Goal: Transaction & Acquisition: Download file/media

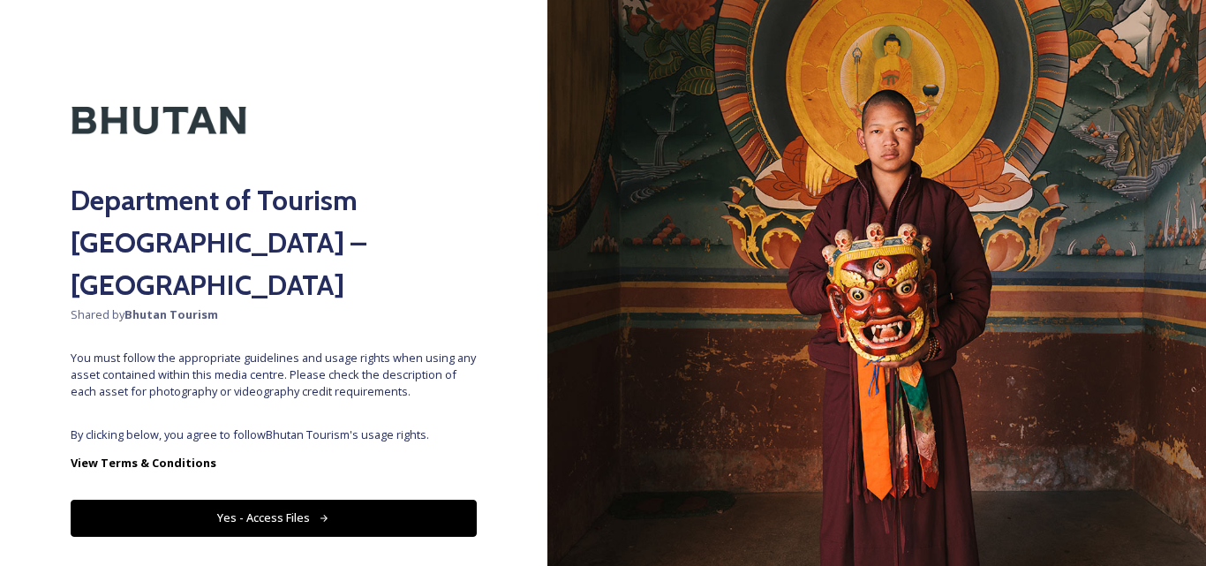
click at [271, 500] on button "Yes - Access Files" at bounding box center [274, 518] width 406 height 36
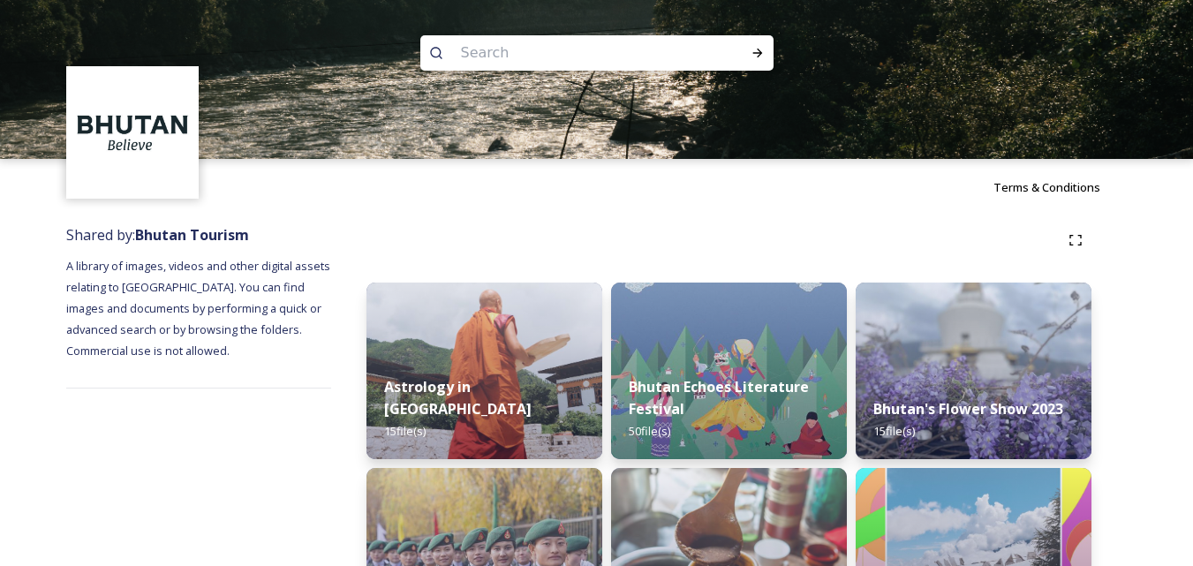
click at [518, 53] on input at bounding box center [573, 53] width 242 height 39
paste input "Must-See Places in [GEOGRAPHIC_DATA] – The Himalayan Wonders"
type input "Must-See Places in [GEOGRAPHIC_DATA] – The Himalayan Wonders"
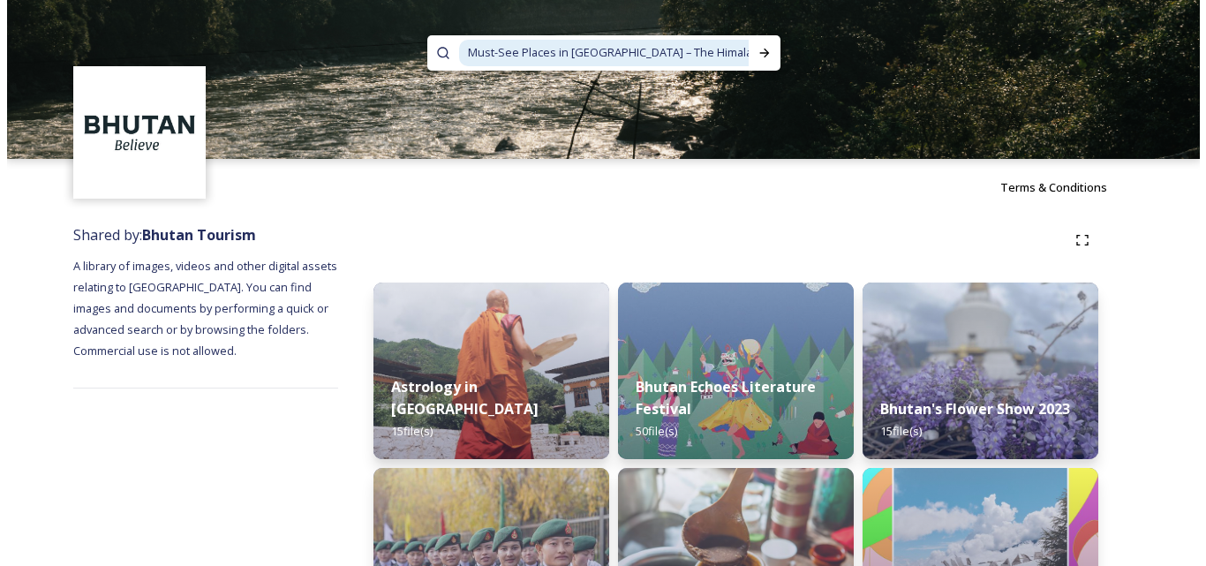
scroll to position [0, 26]
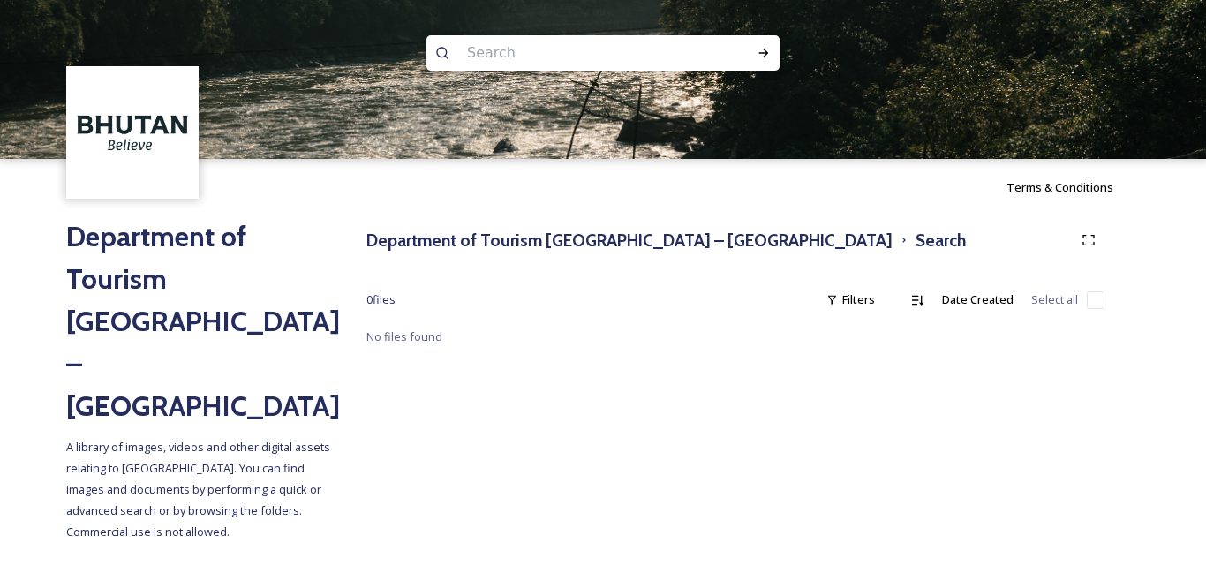
click at [548, 57] on input at bounding box center [579, 53] width 242 height 39
paste input "Himalayan Wonders"
type input "Himalayan Wonders"
click at [761, 54] on icon at bounding box center [764, 53] width 14 height 14
click at [587, 44] on input at bounding box center [666, 53] width 164 height 39
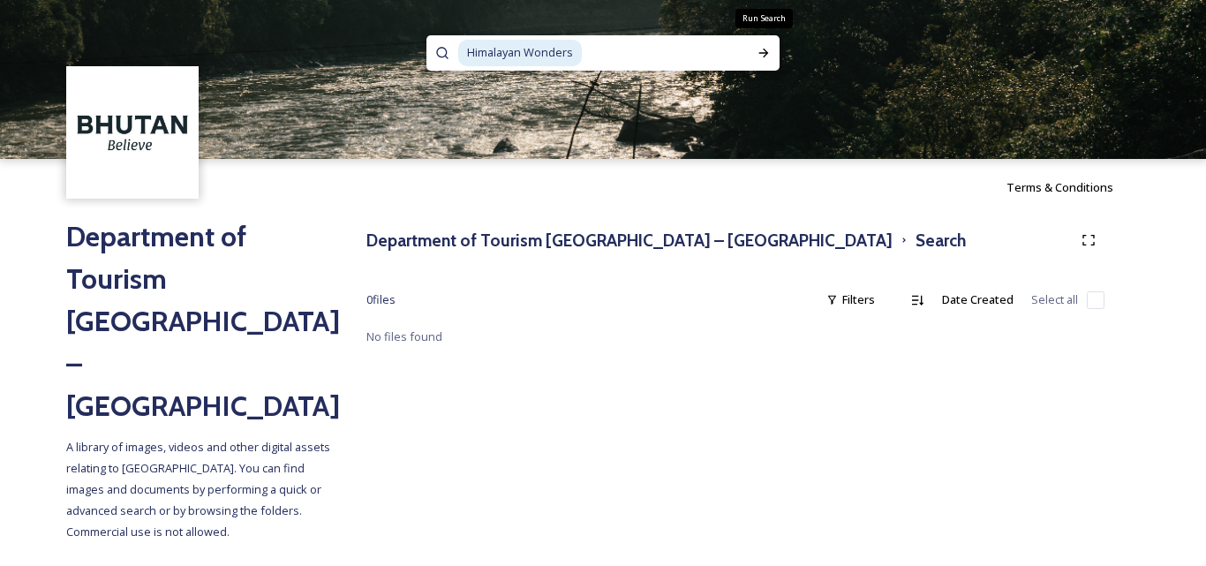
click at [572, 49] on span "Himalayan Wonders" at bounding box center [520, 53] width 124 height 26
click at [622, 59] on input at bounding box center [666, 53] width 164 height 39
type input "Himalayan Won"
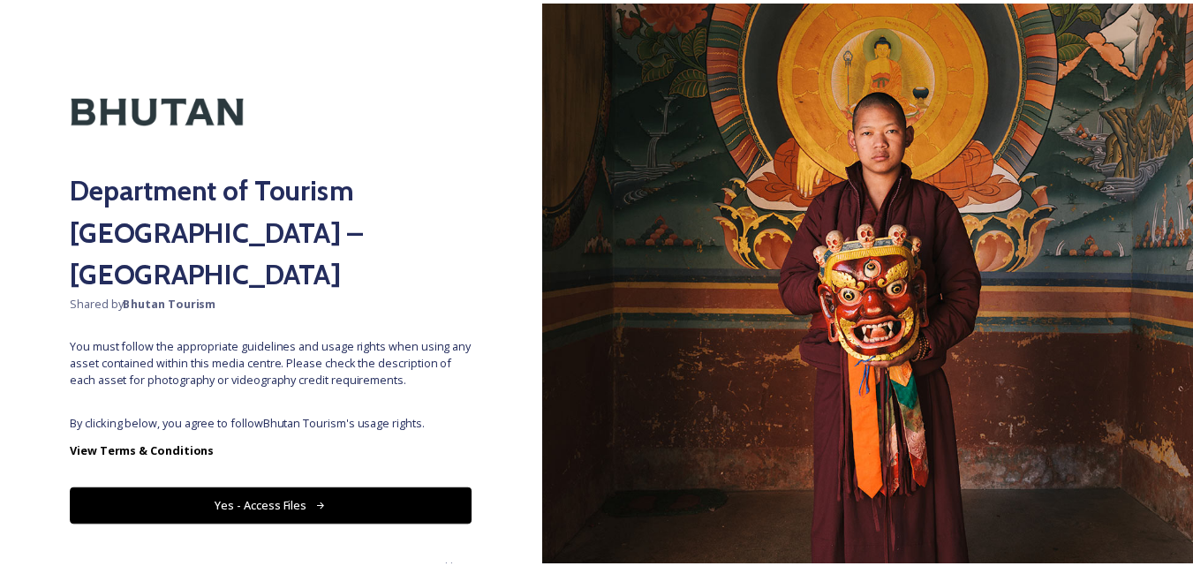
scroll to position [13, 0]
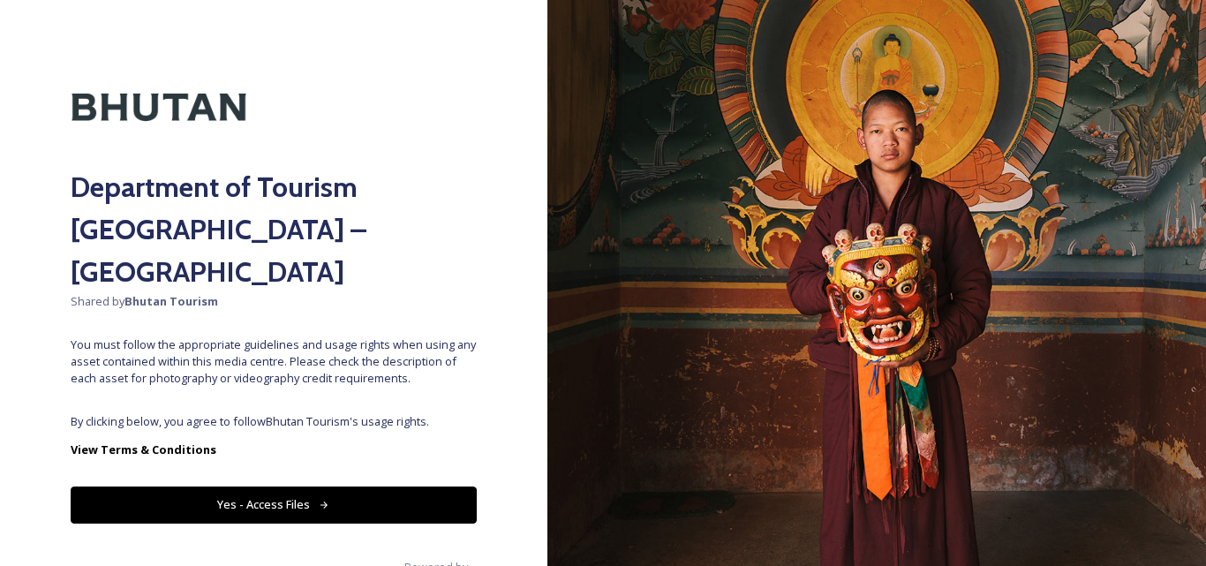
click at [252, 486] on button "Yes - Access Files" at bounding box center [274, 504] width 406 height 36
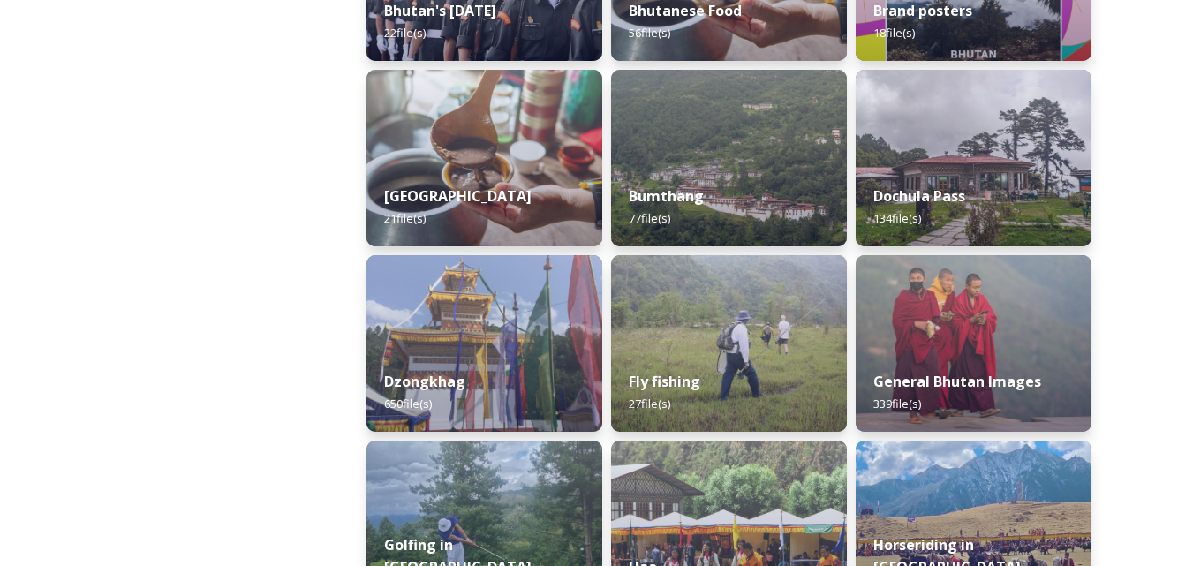
scroll to position [618, 0]
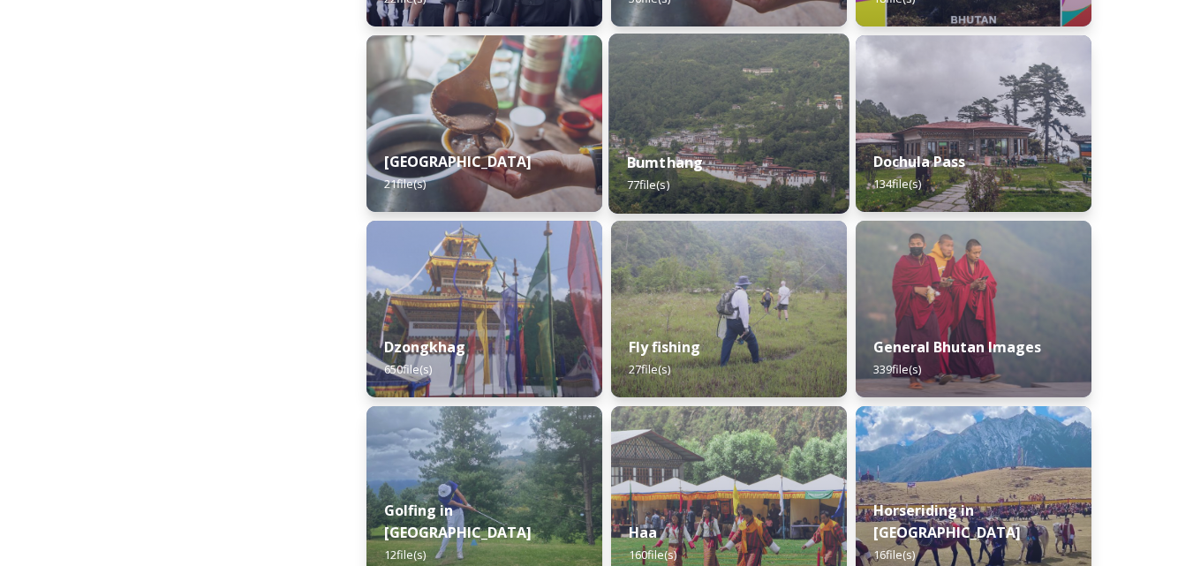
click at [641, 164] on strong "Bumthang" at bounding box center [665, 162] width 77 height 19
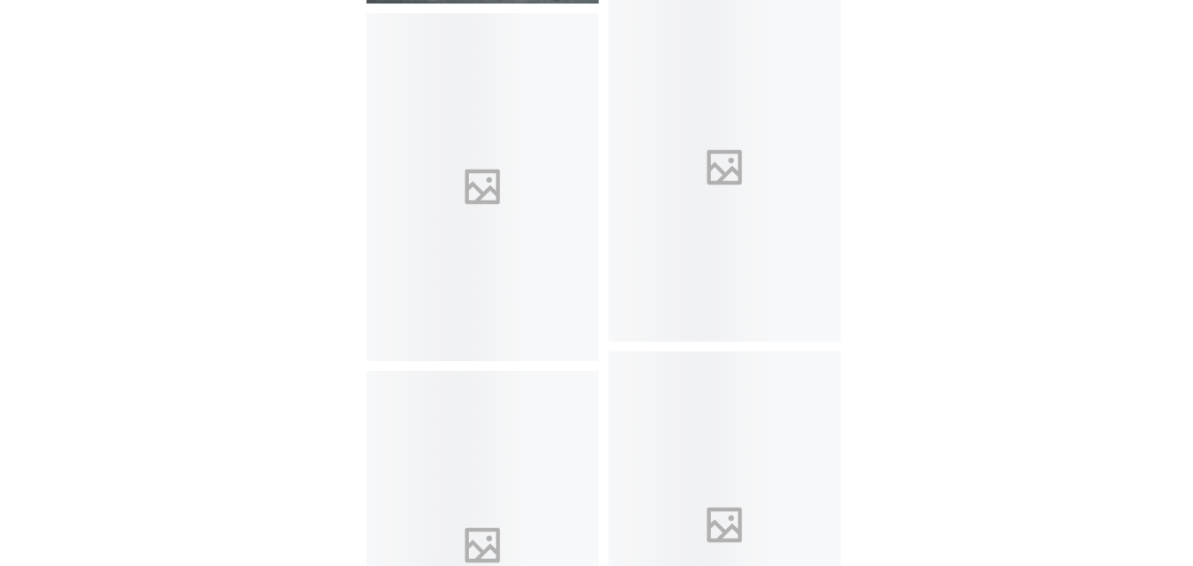
scroll to position [6887, 0]
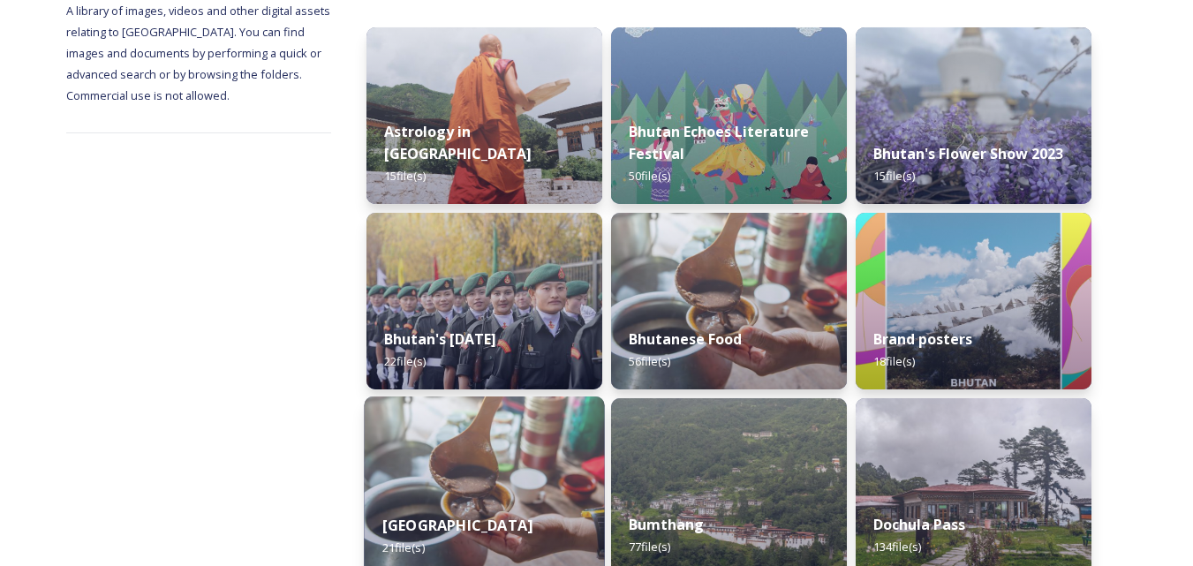
scroll to position [265, 0]
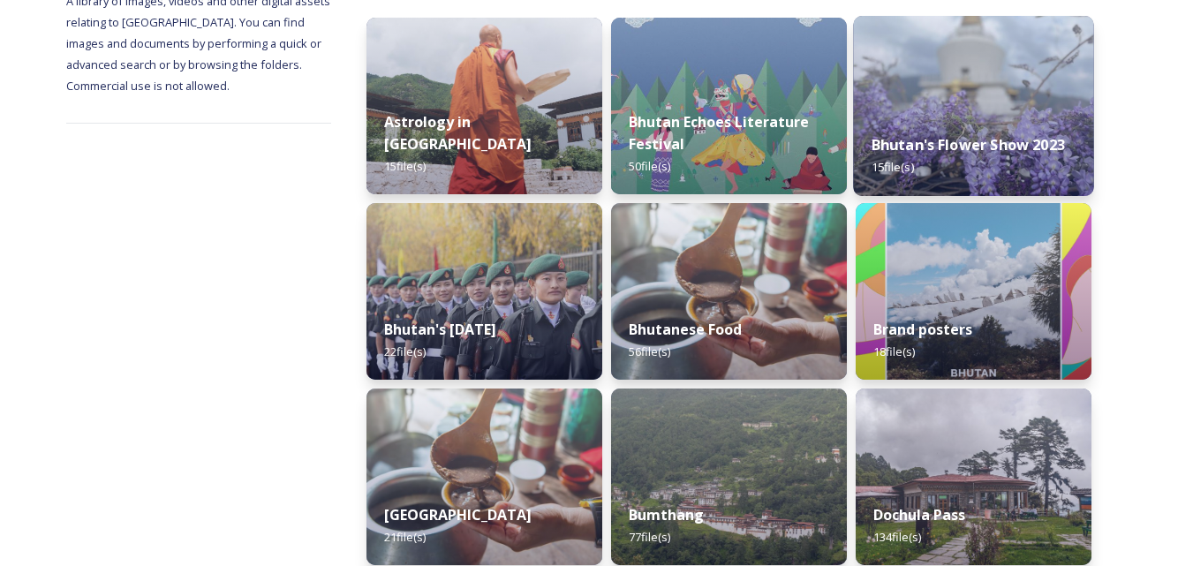
drag, startPoint x: 918, startPoint y: 151, endPoint x: 864, endPoint y: 134, distance: 56.4
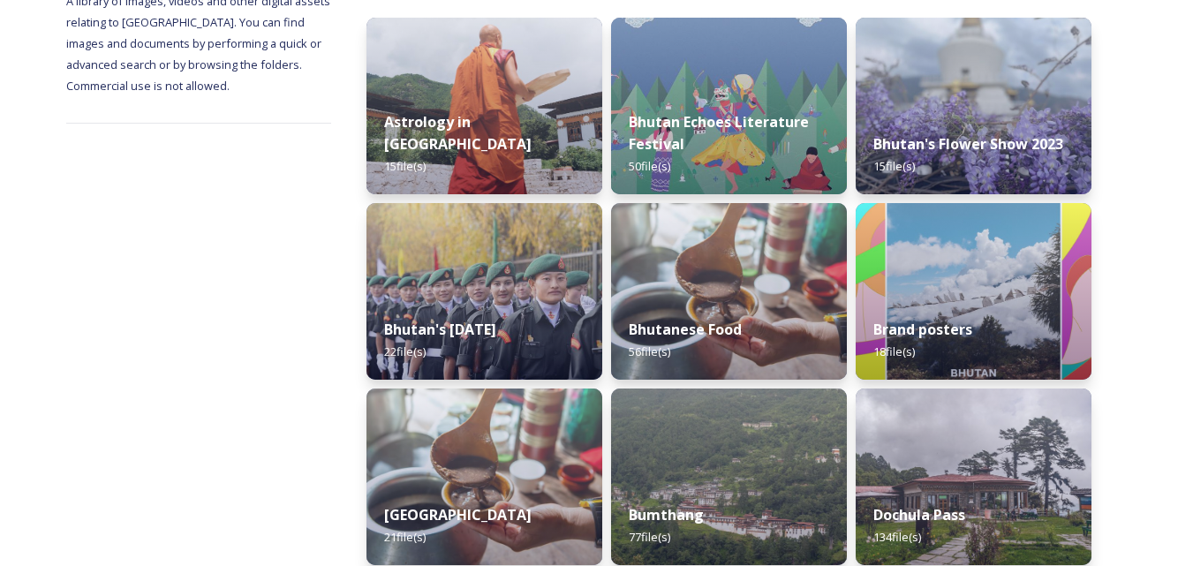
drag, startPoint x: 864, startPoint y: 134, endPoint x: 1157, endPoint y: 104, distance: 293.8
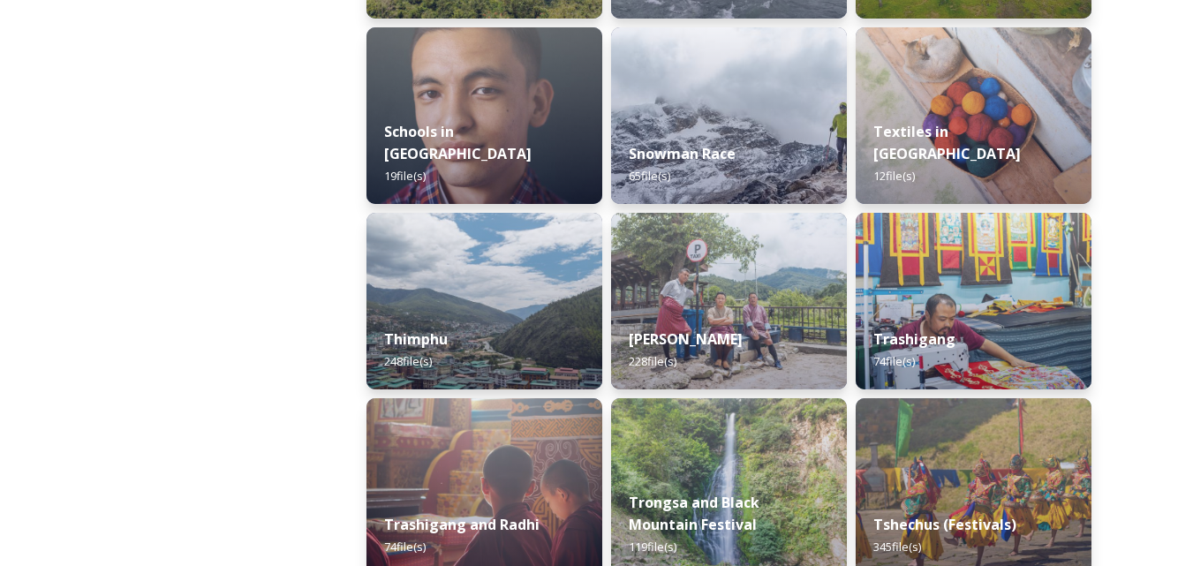
scroll to position [1942, 0]
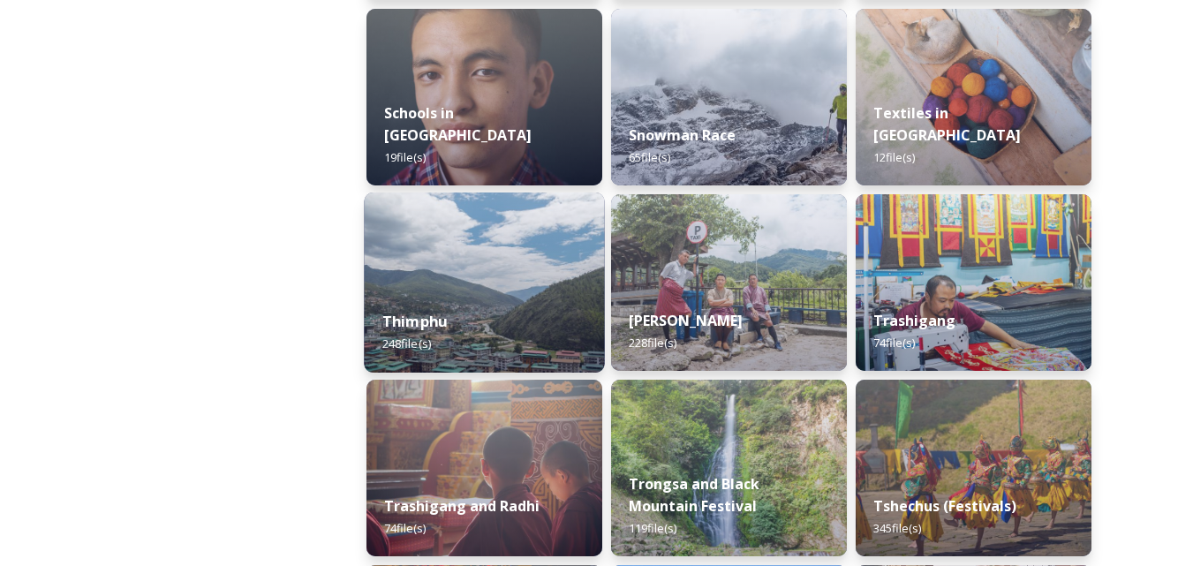
click at [471, 301] on div "Thimphu 248 file(s)" at bounding box center [484, 332] width 240 height 80
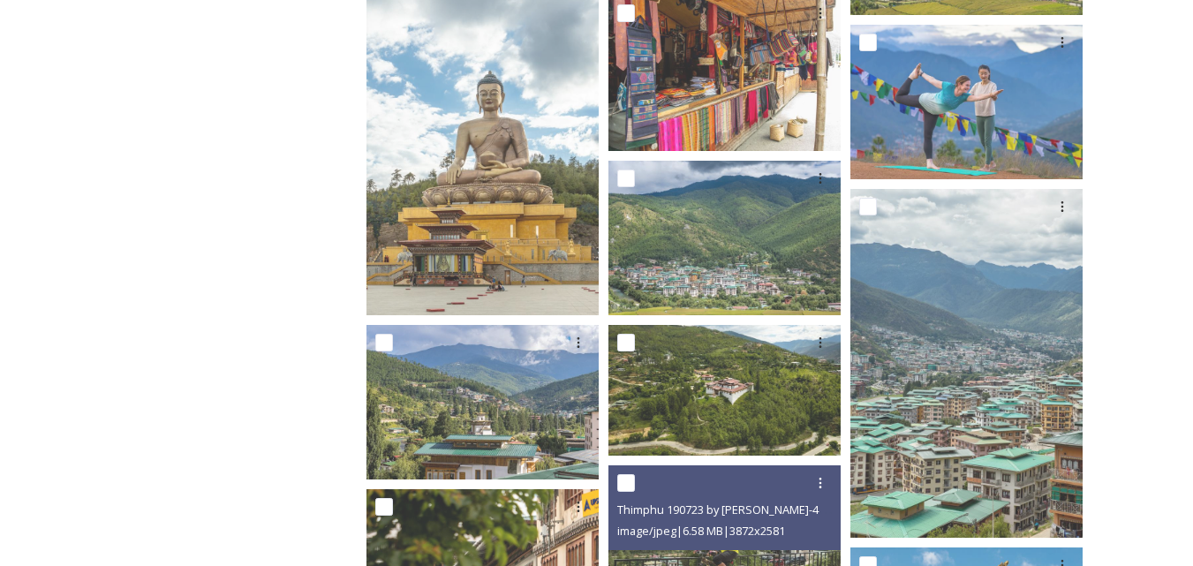
scroll to position [2012, 0]
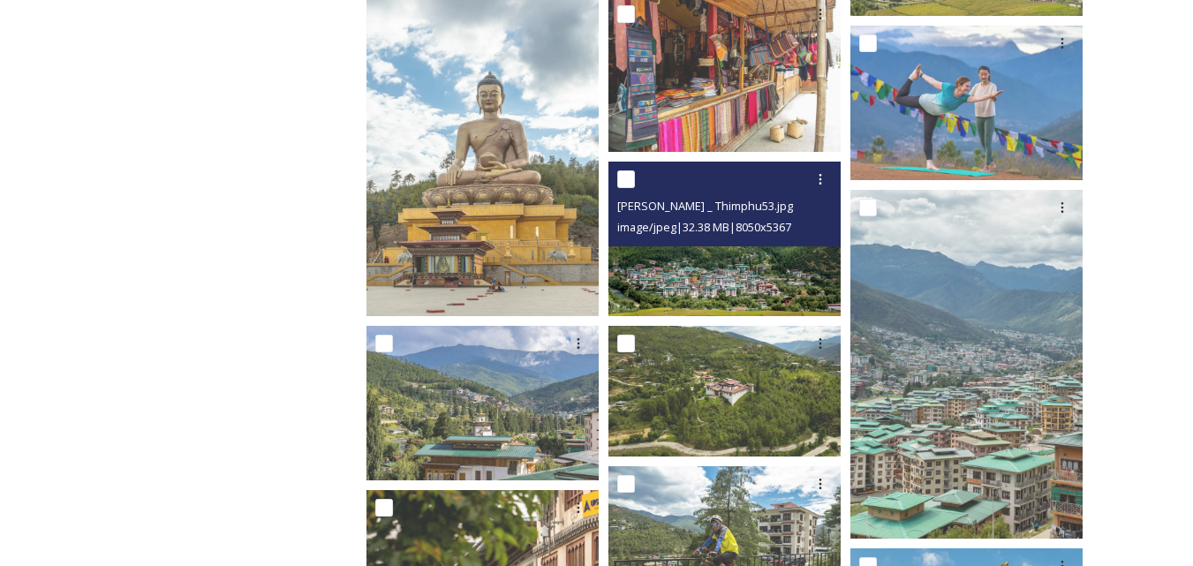
click at [738, 274] on img at bounding box center [724, 239] width 232 height 155
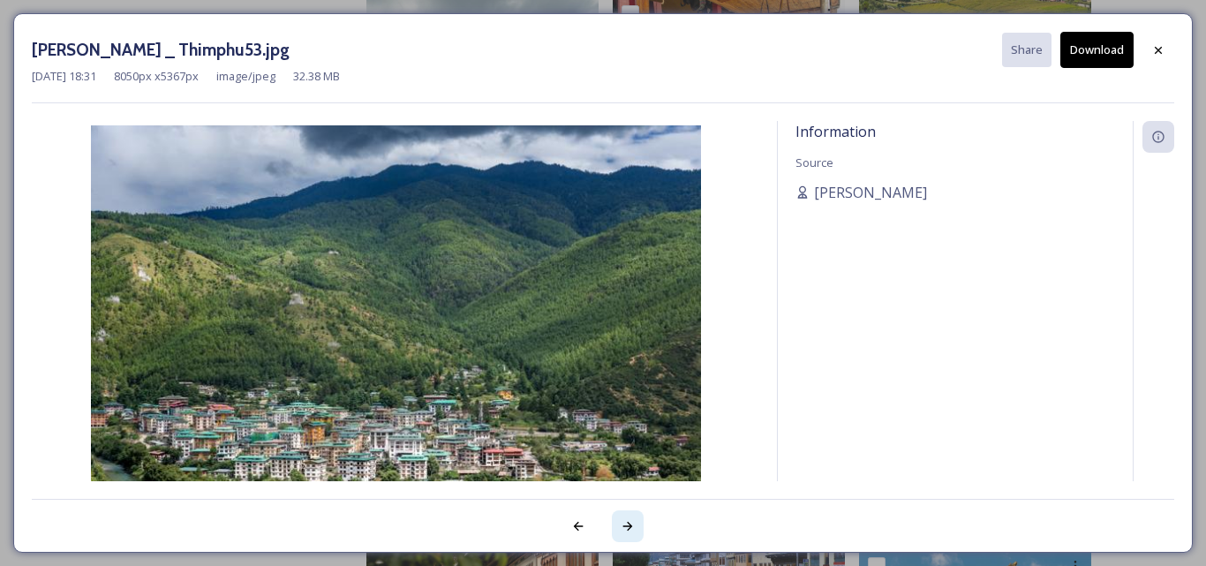
click at [628, 532] on icon at bounding box center [628, 526] width 14 height 14
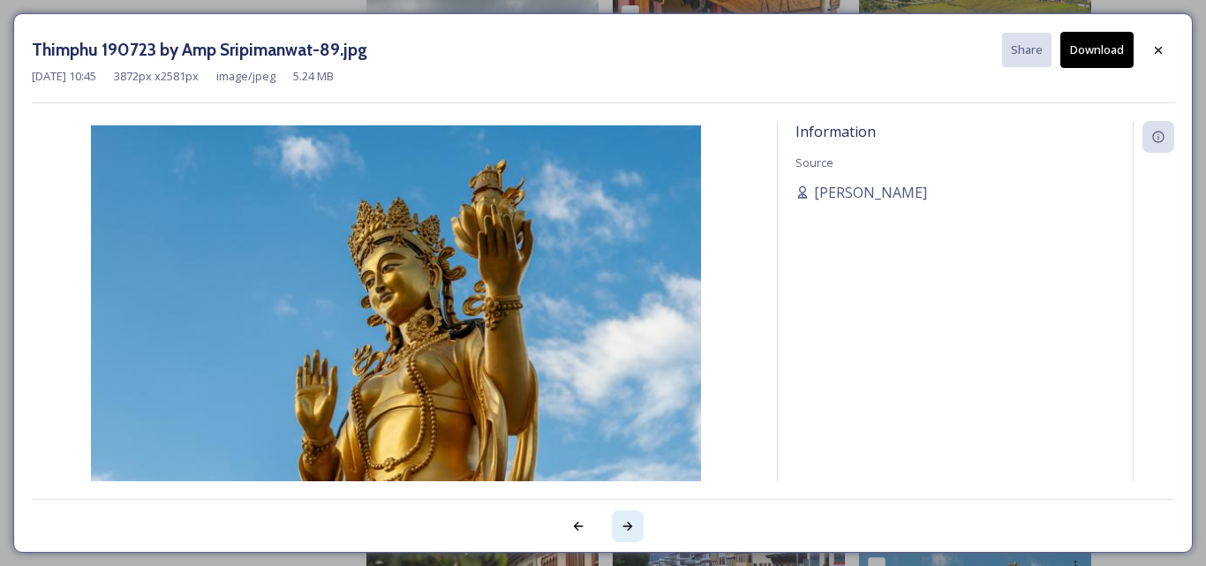
click at [628, 532] on icon at bounding box center [628, 526] width 14 height 14
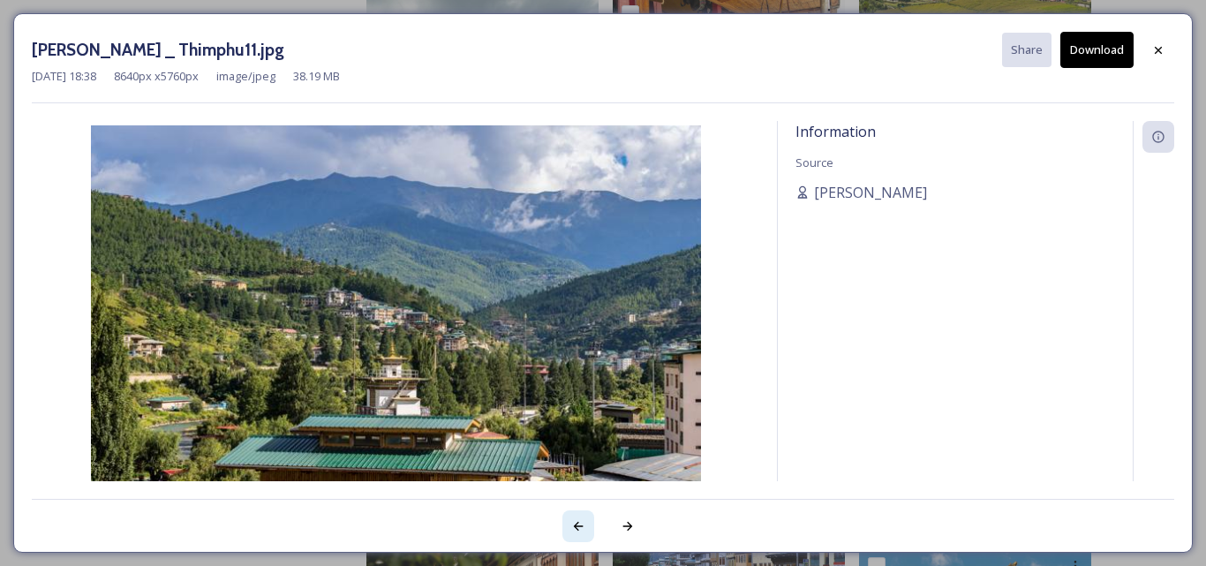
click at [577, 524] on icon at bounding box center [579, 526] width 10 height 9
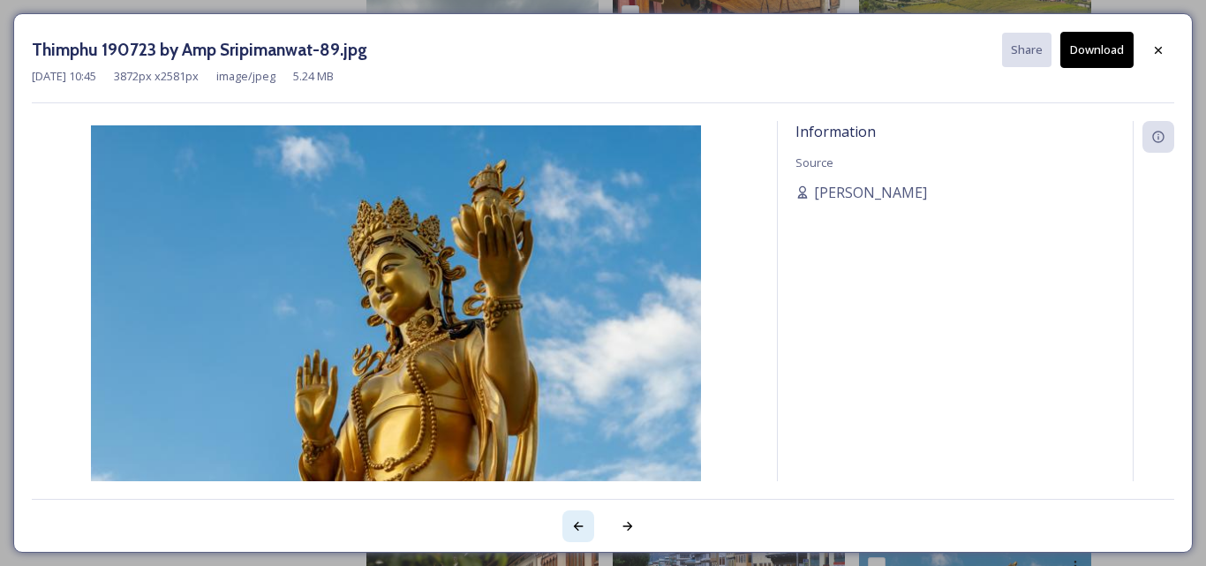
click at [577, 524] on icon at bounding box center [579, 526] width 10 height 9
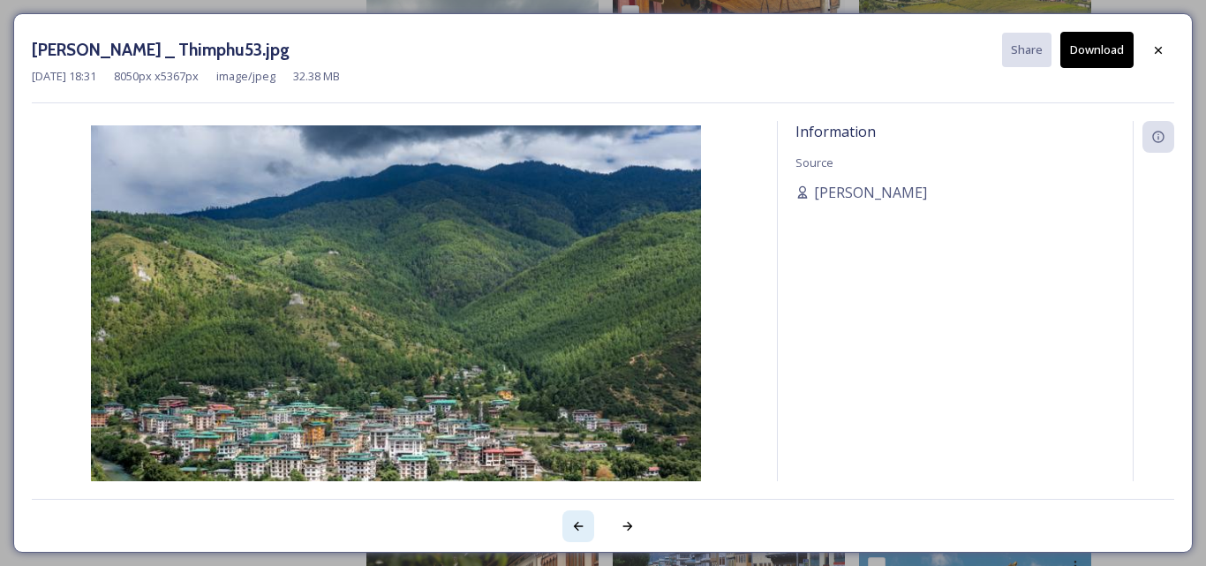
click at [577, 524] on icon at bounding box center [579, 526] width 10 height 9
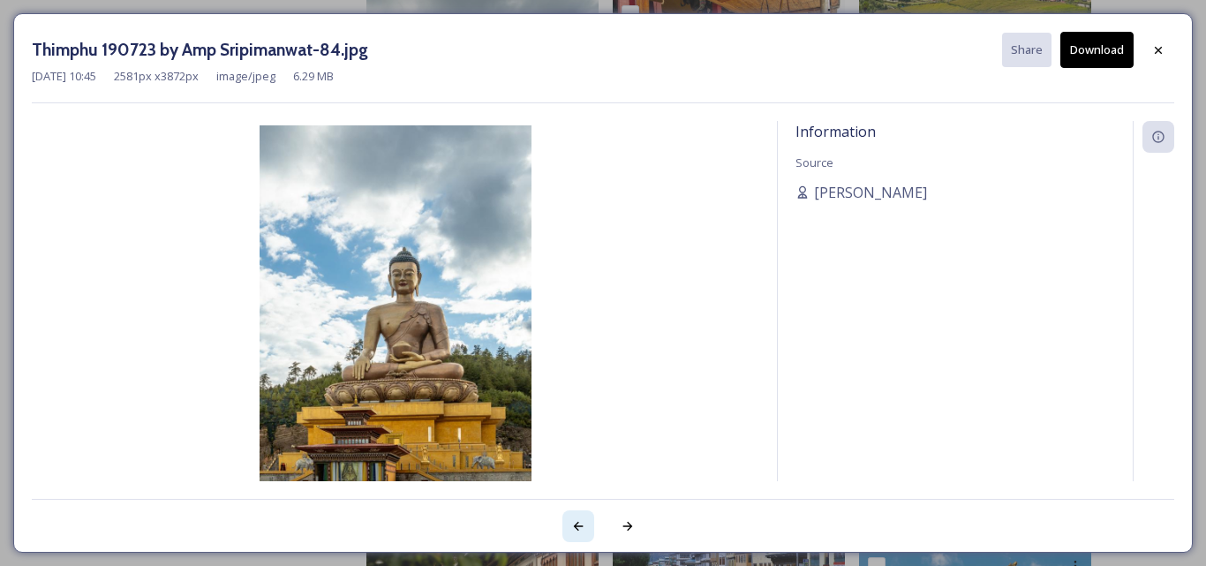
click at [577, 524] on icon at bounding box center [579, 526] width 10 height 9
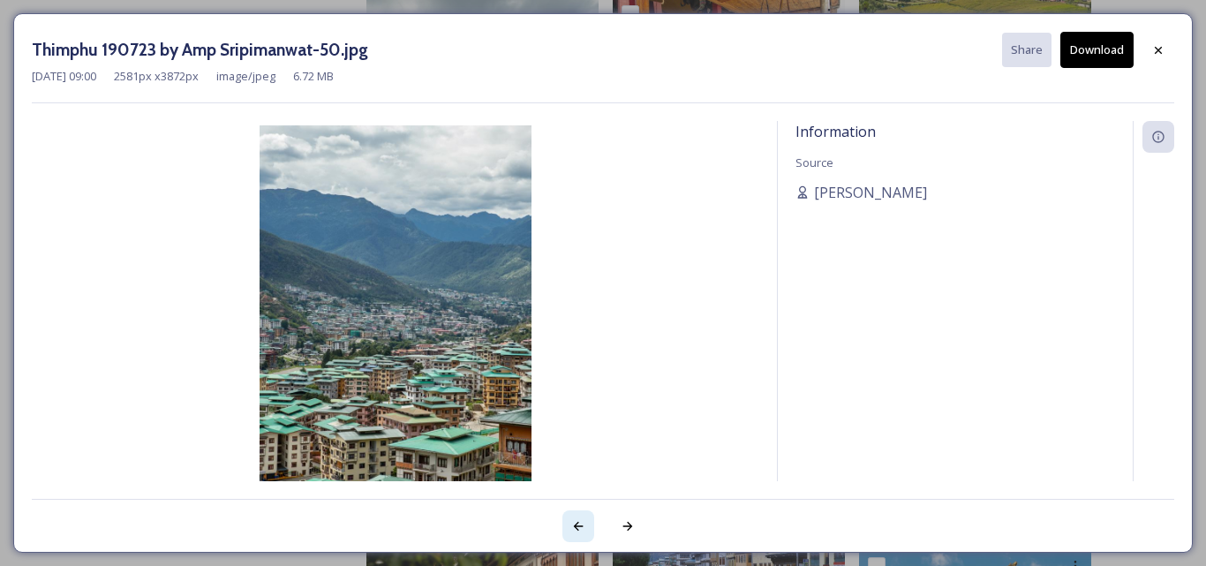
click at [577, 524] on icon at bounding box center [579, 526] width 10 height 9
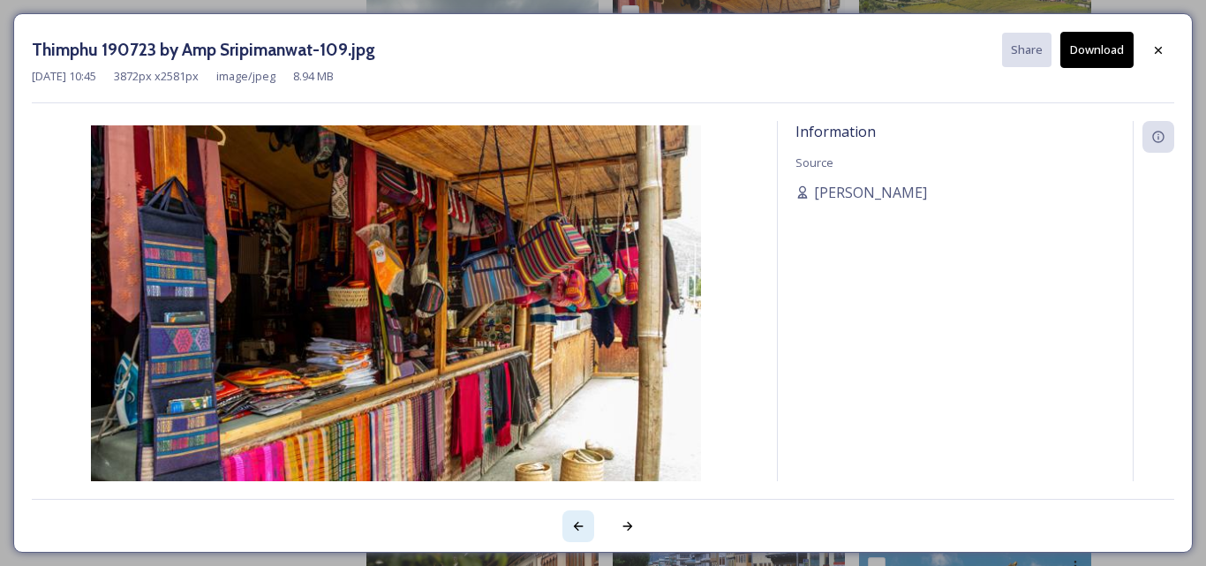
click at [577, 524] on icon at bounding box center [579, 526] width 10 height 9
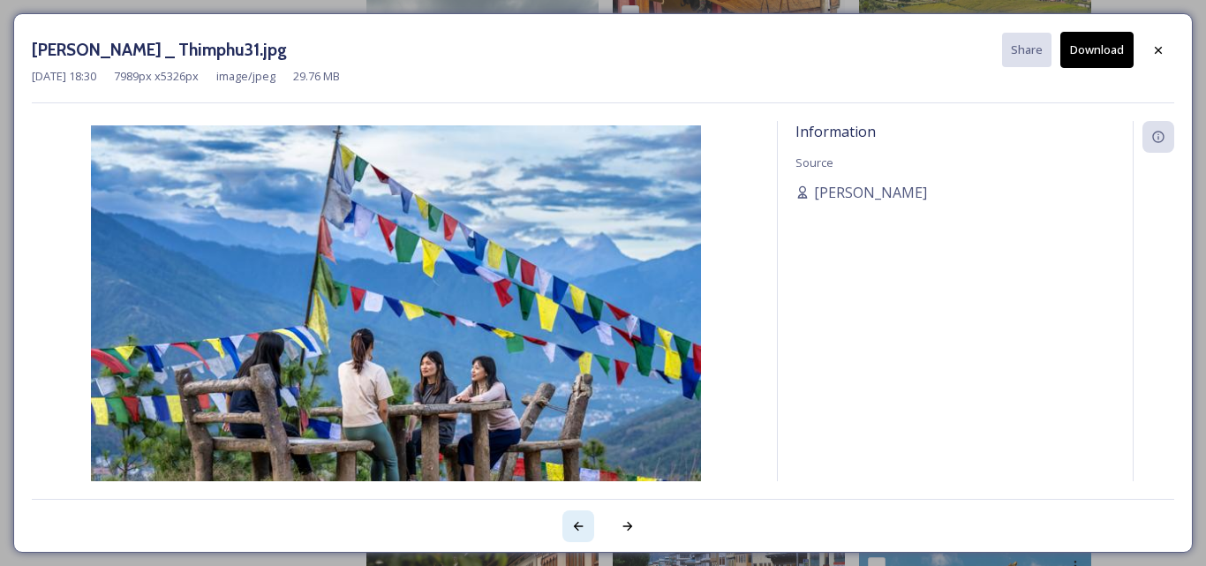
click at [577, 524] on icon at bounding box center [579, 526] width 10 height 9
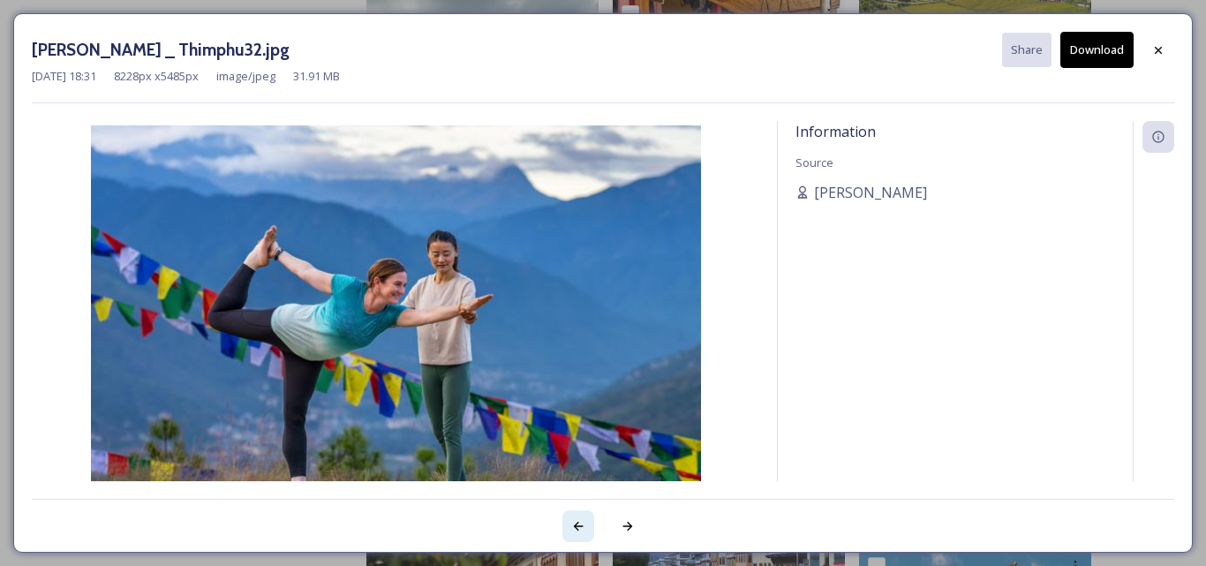
click at [577, 524] on icon at bounding box center [579, 526] width 10 height 9
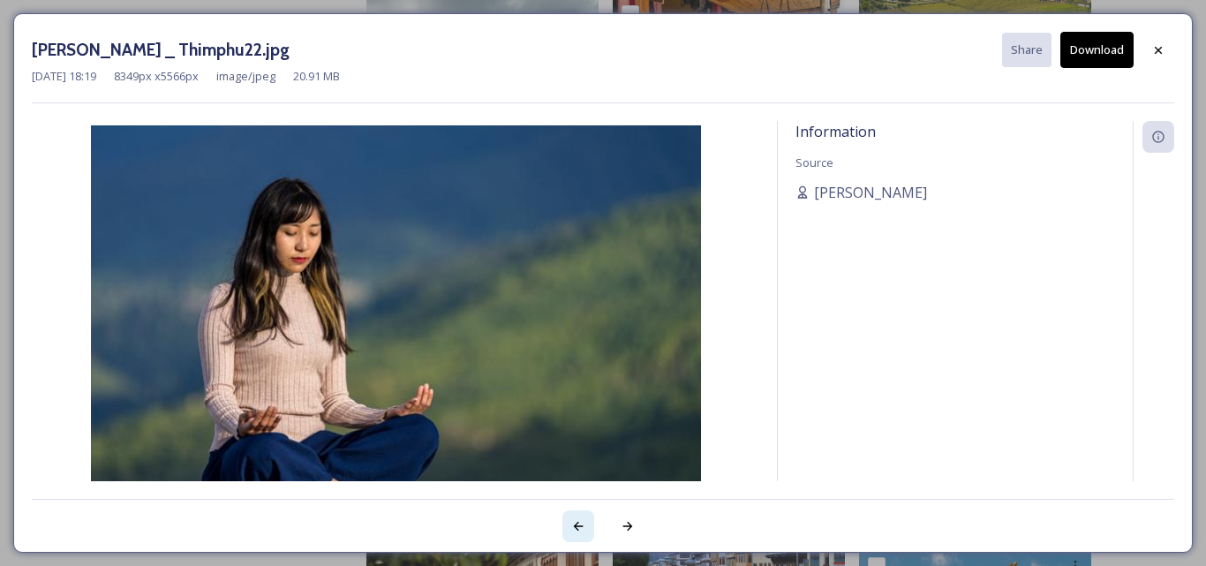
click at [577, 524] on icon at bounding box center [579, 526] width 10 height 9
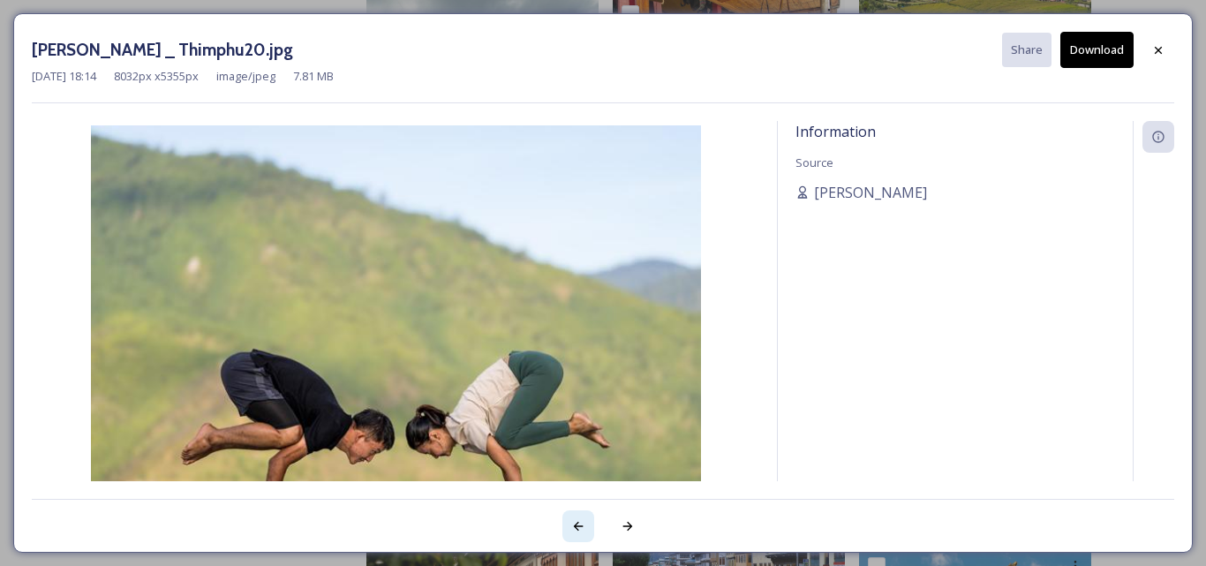
click at [577, 524] on icon at bounding box center [579, 526] width 10 height 9
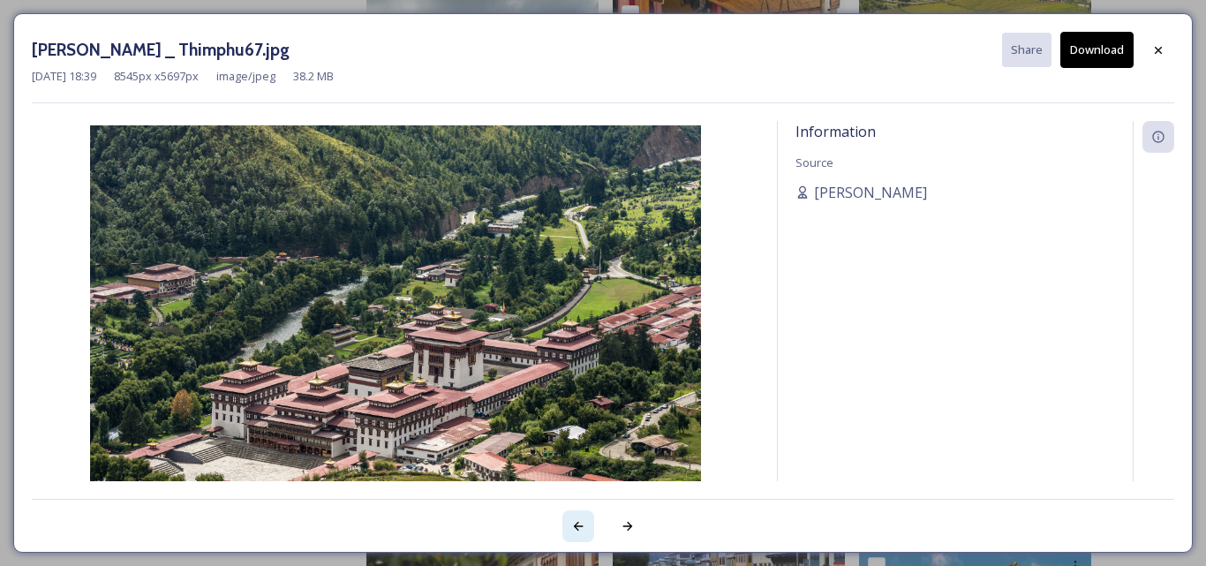
click at [581, 524] on icon at bounding box center [578, 526] width 14 height 14
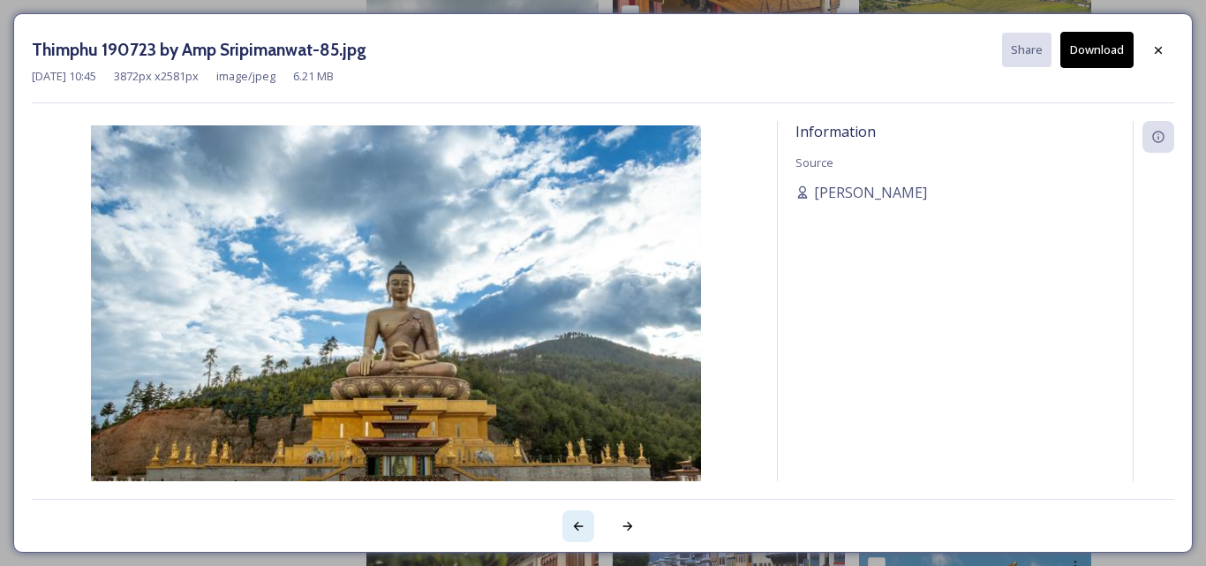
click at [581, 524] on icon at bounding box center [578, 526] width 14 height 14
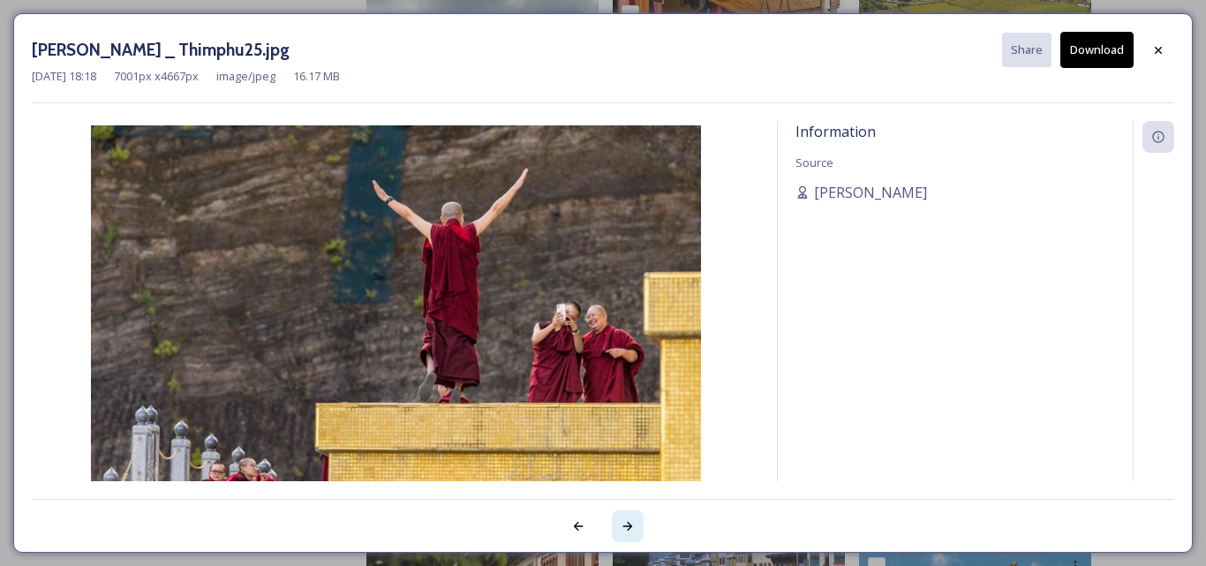
click at [625, 525] on icon at bounding box center [628, 526] width 14 height 14
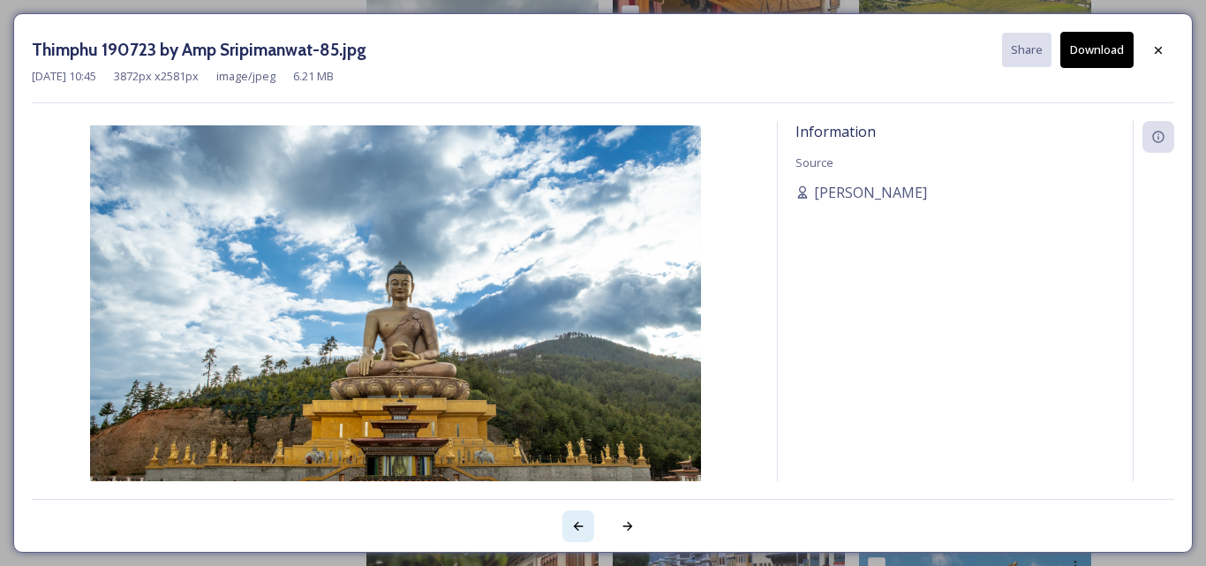
click at [566, 530] on div at bounding box center [578, 526] width 32 height 32
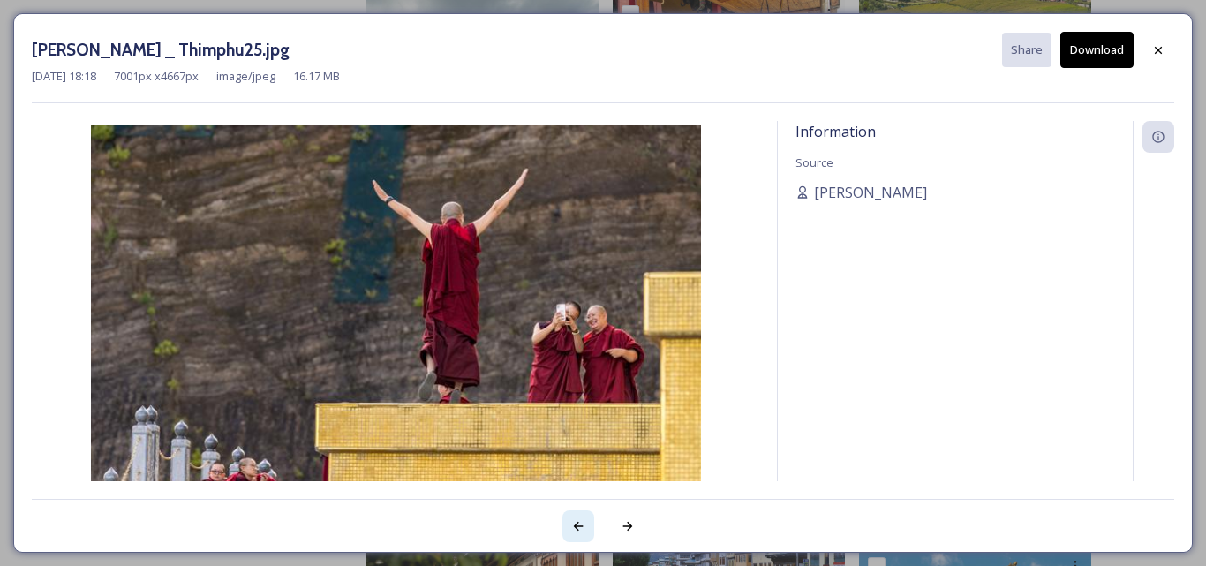
click at [583, 522] on icon at bounding box center [578, 526] width 14 height 14
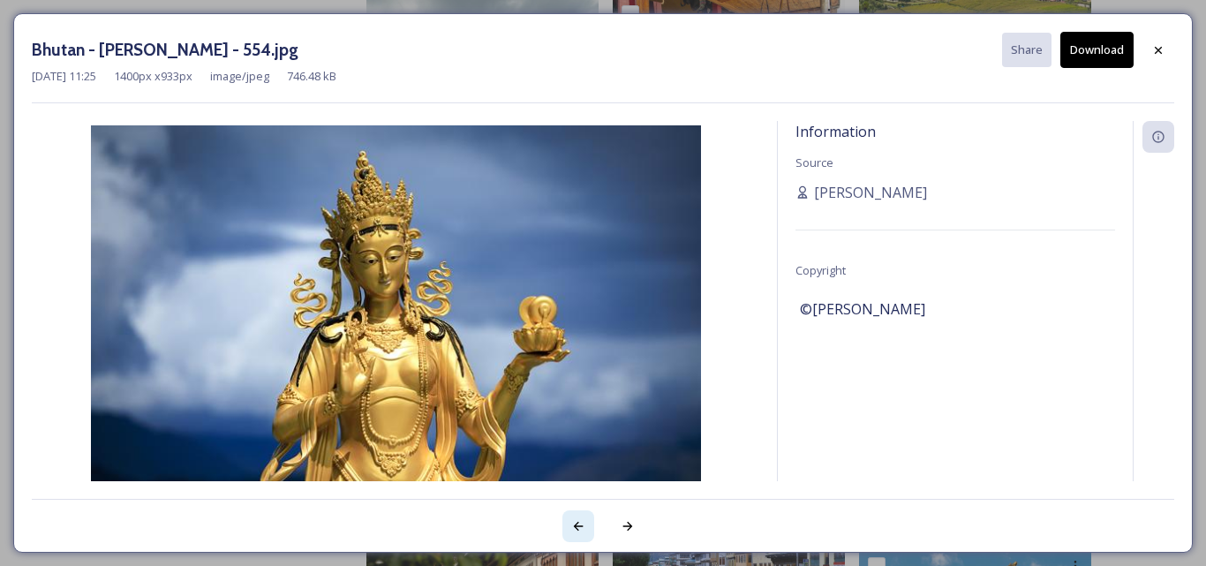
click at [583, 517] on div at bounding box center [578, 526] width 32 height 32
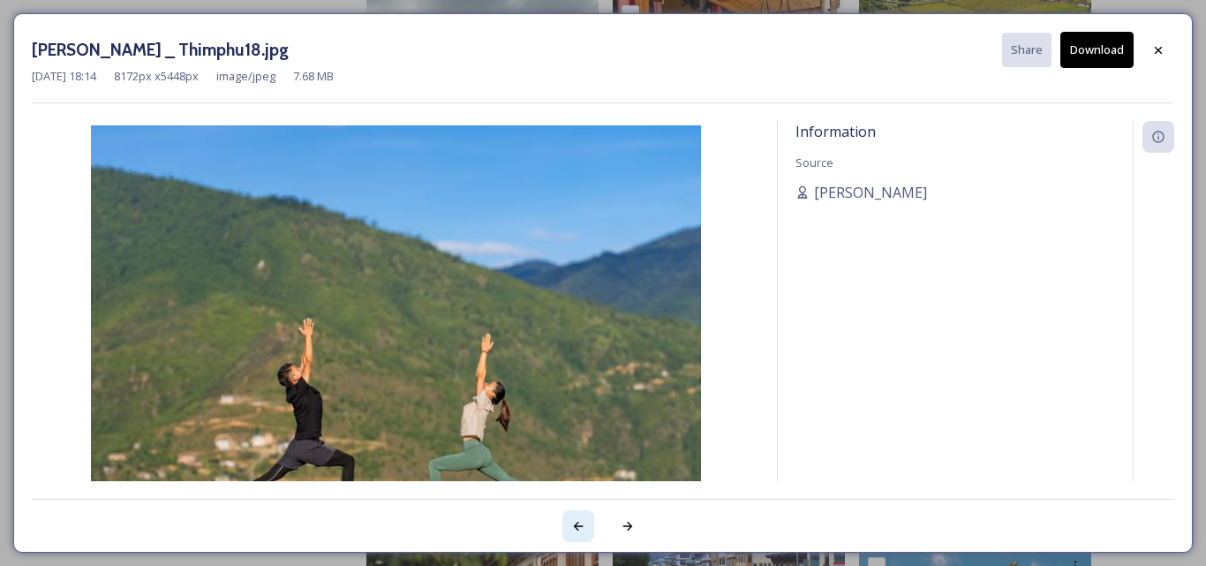
click at [574, 520] on icon at bounding box center [578, 526] width 14 height 14
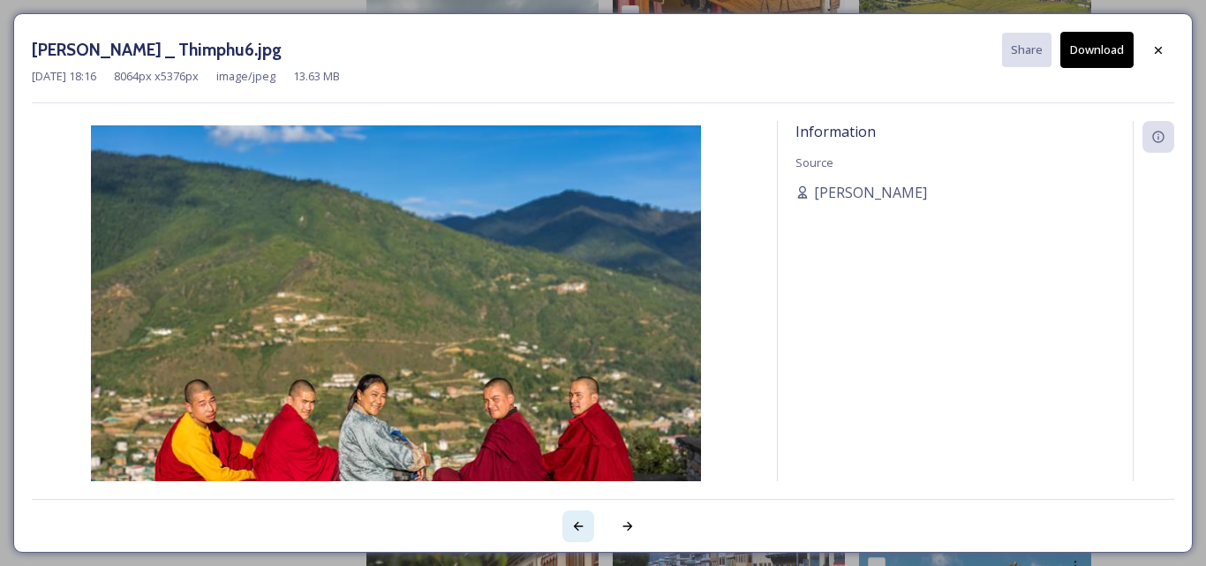
click at [574, 520] on icon at bounding box center [578, 526] width 14 height 14
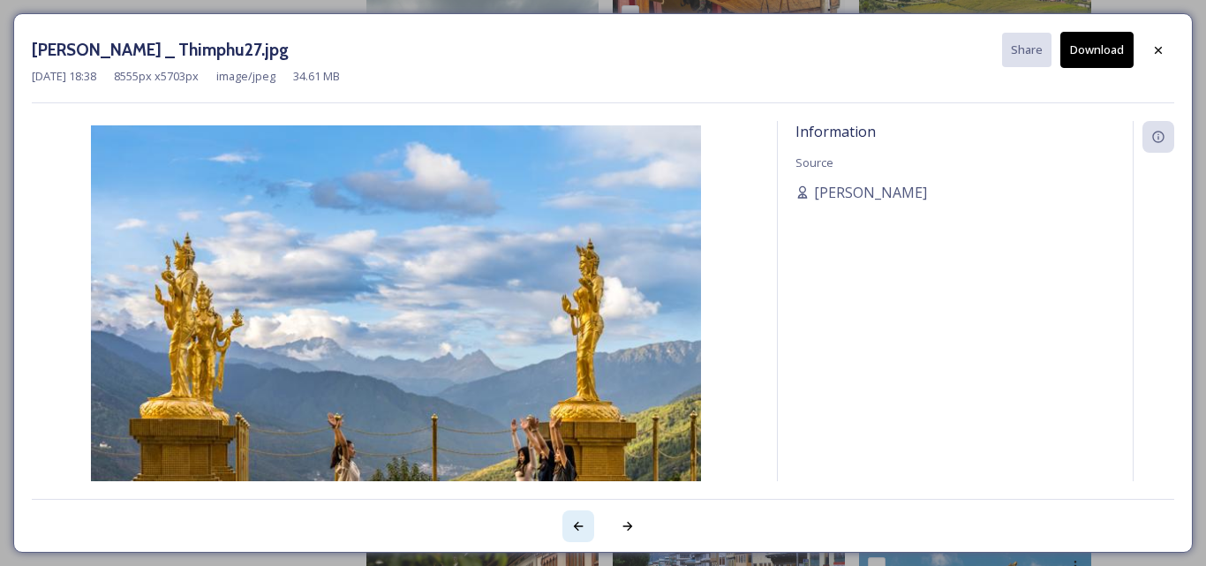
click at [574, 520] on icon at bounding box center [578, 526] width 14 height 14
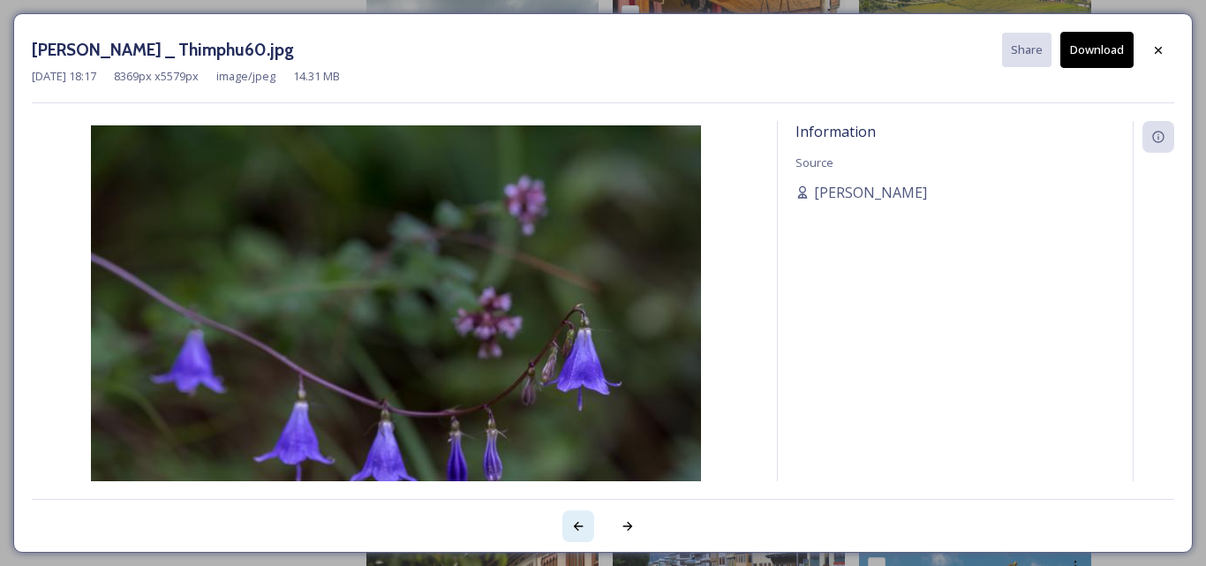
click at [574, 520] on icon at bounding box center [578, 526] width 14 height 14
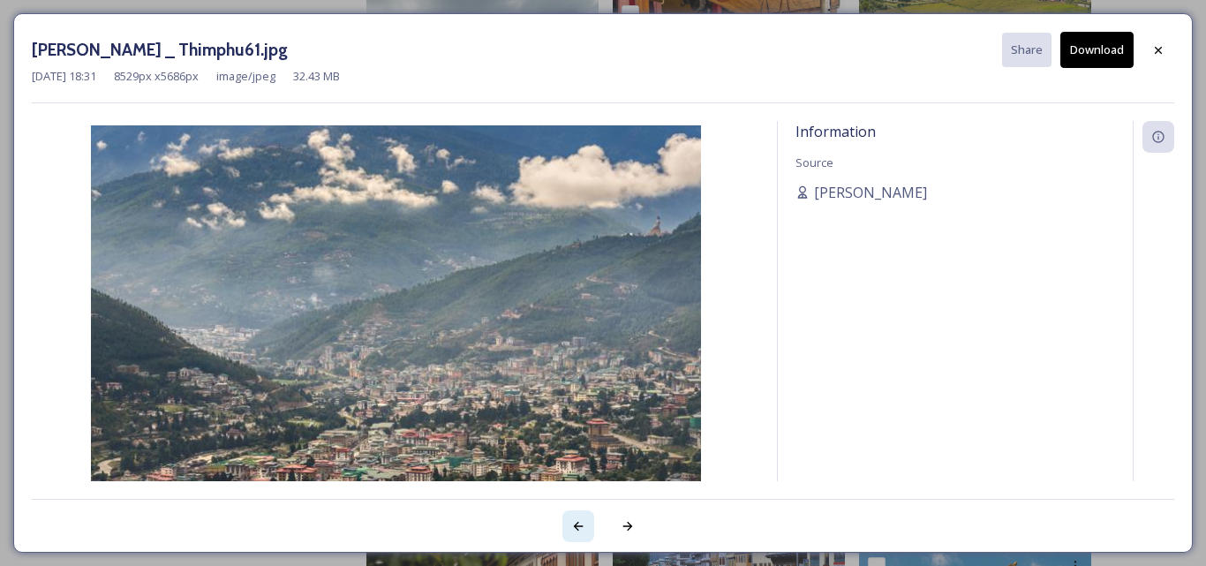
click at [574, 520] on icon at bounding box center [578, 526] width 14 height 14
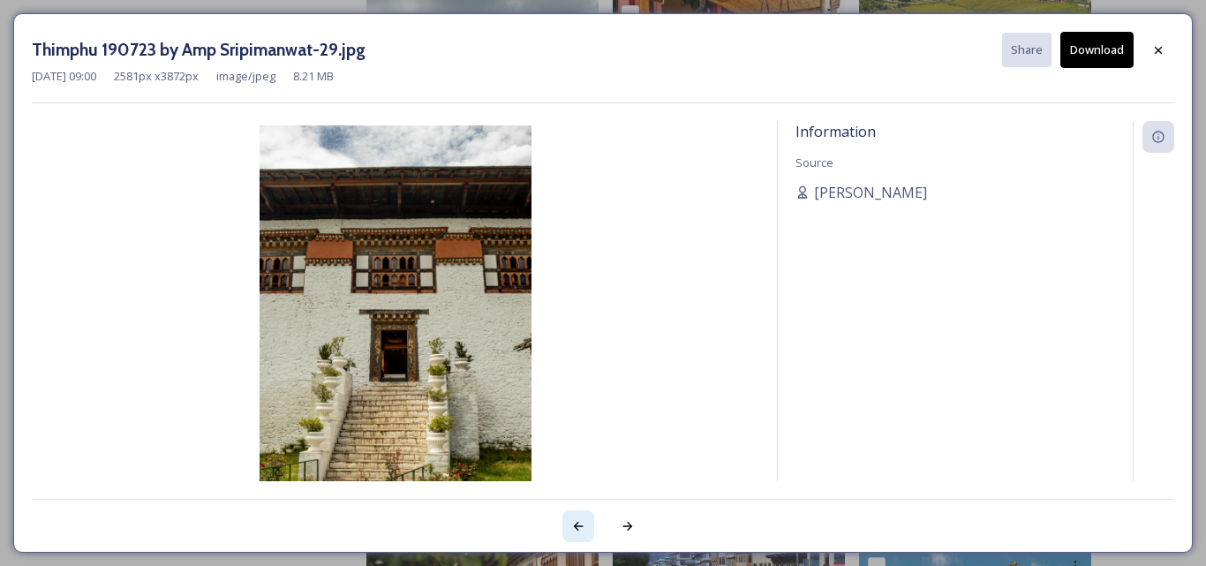
click at [574, 520] on icon at bounding box center [578, 526] width 14 height 14
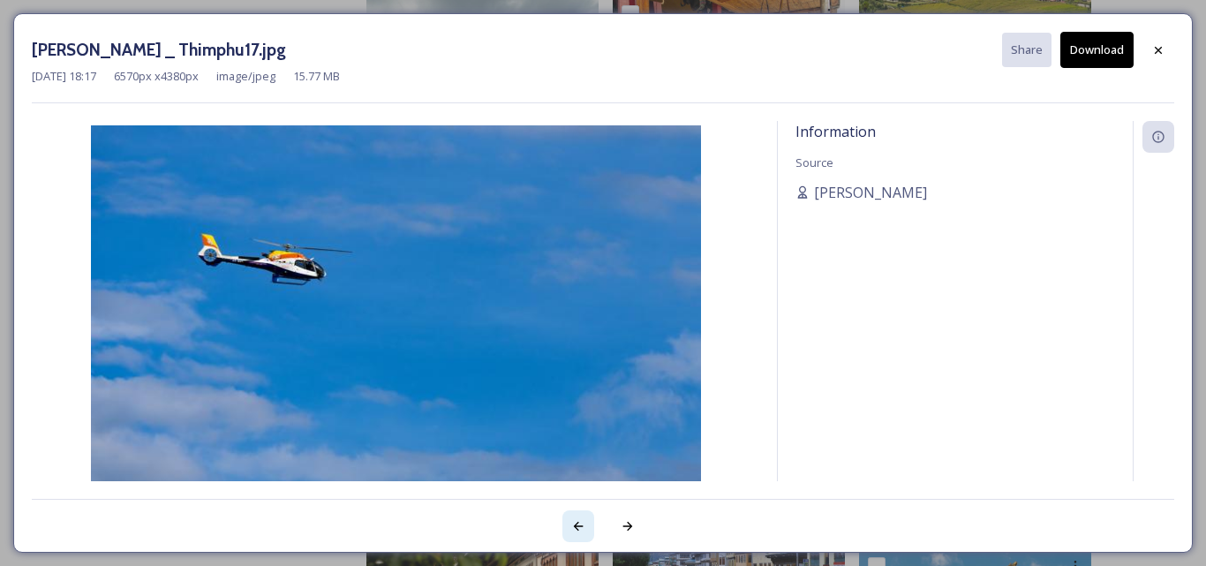
click at [574, 520] on icon at bounding box center [578, 526] width 14 height 14
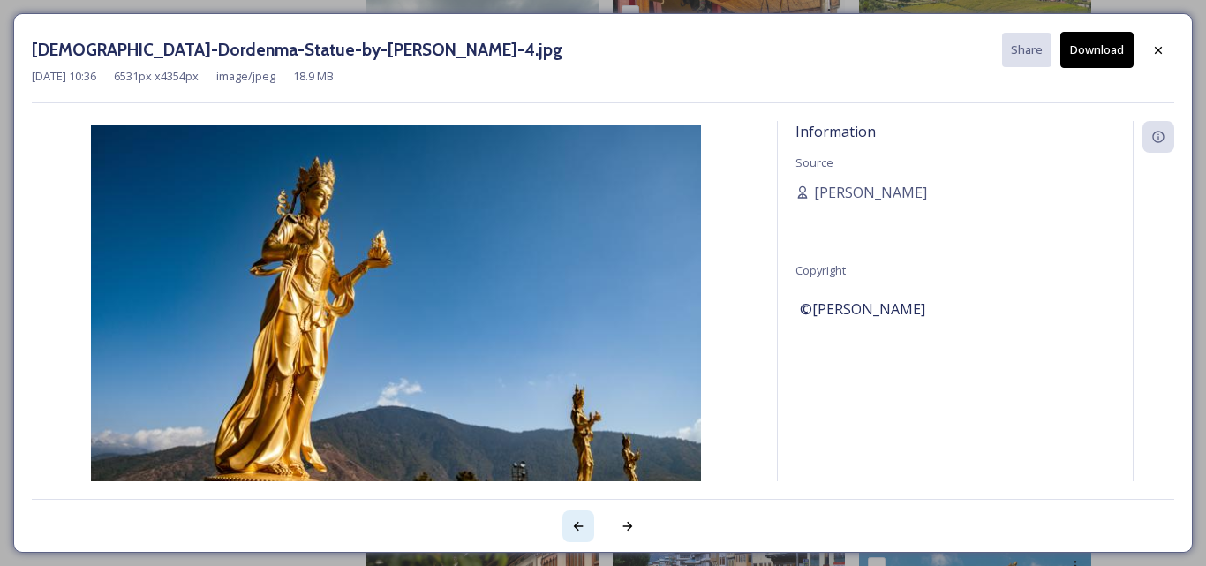
click at [574, 520] on icon at bounding box center [578, 526] width 14 height 14
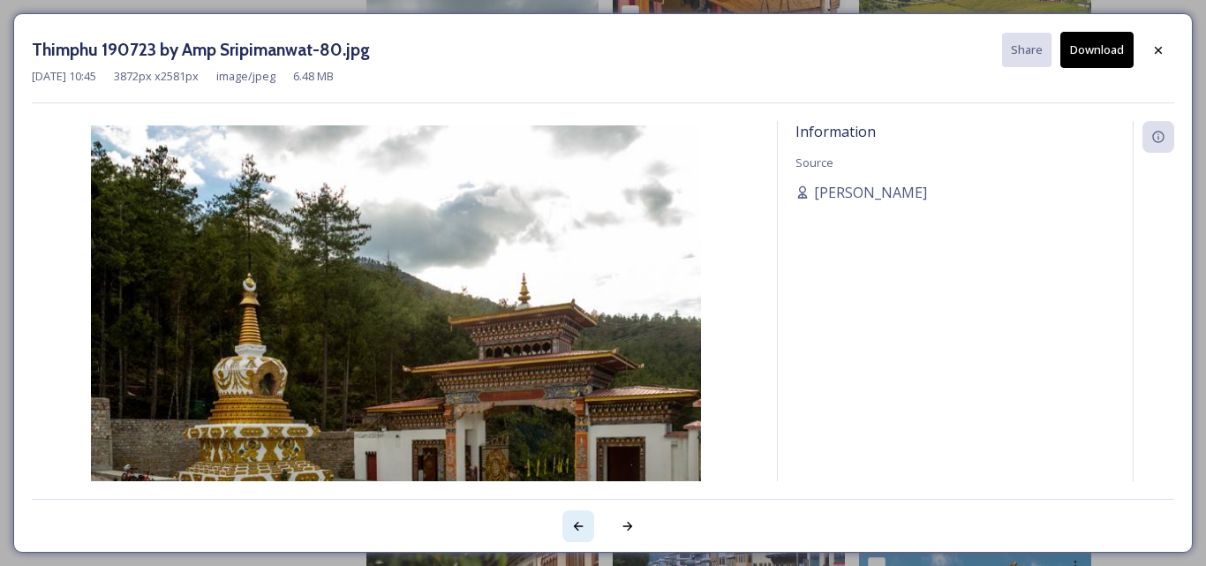
click at [574, 520] on icon at bounding box center [578, 526] width 14 height 14
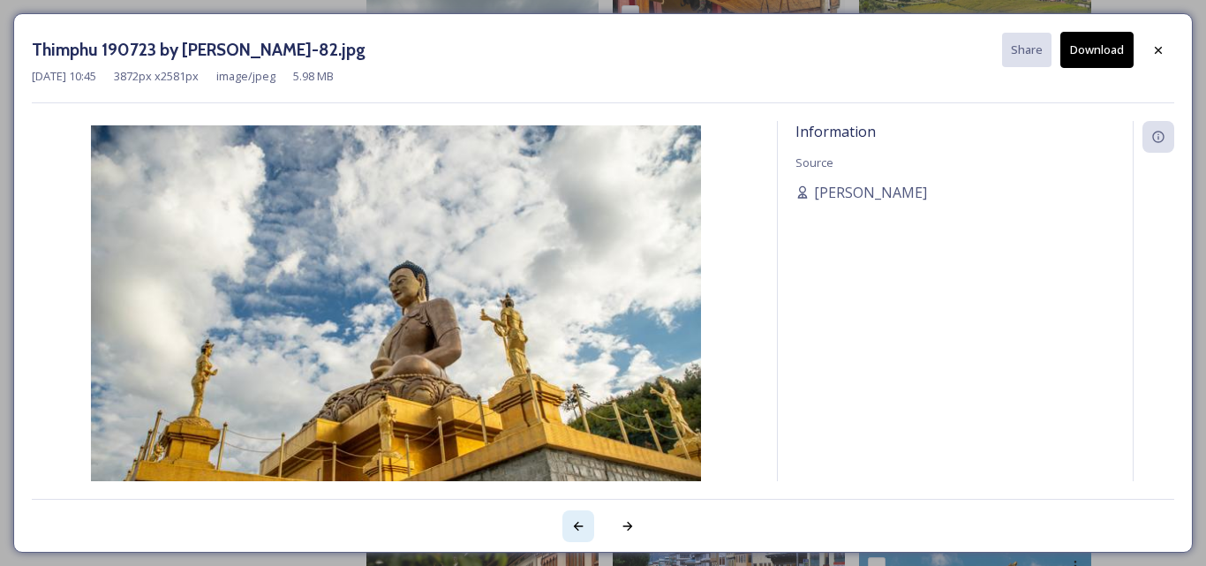
click at [574, 520] on icon at bounding box center [578, 526] width 14 height 14
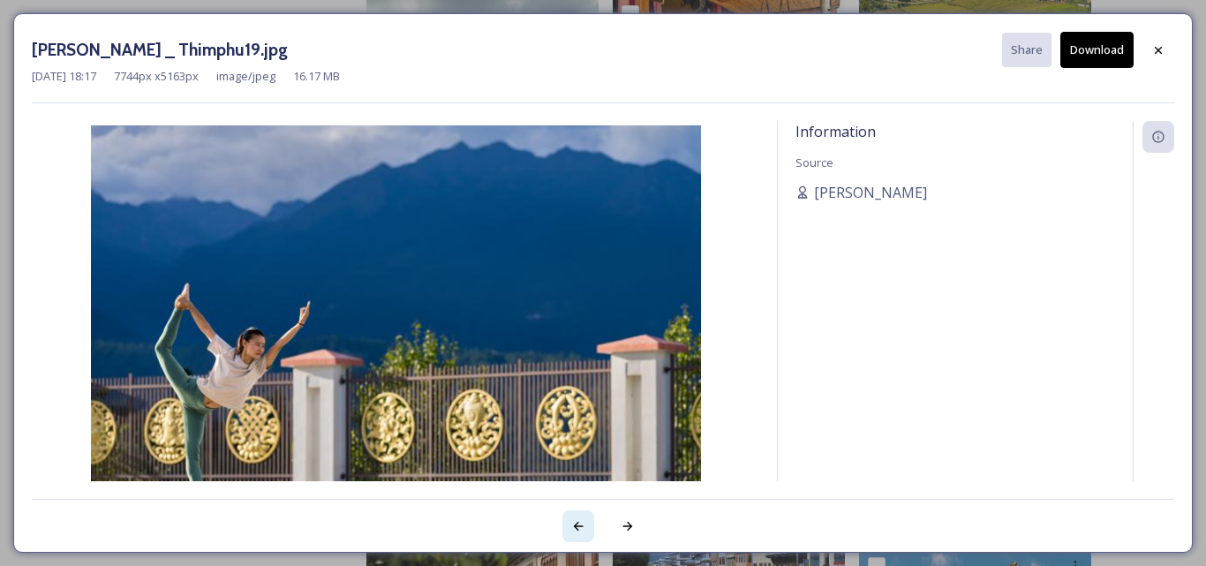
click at [574, 520] on icon at bounding box center [578, 526] width 14 height 14
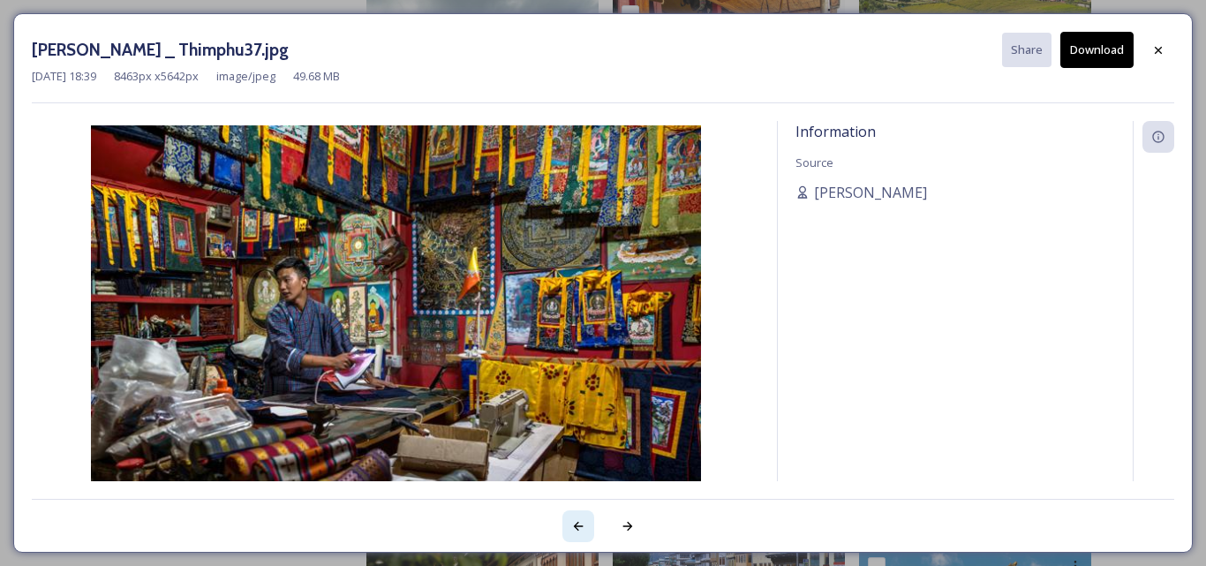
click at [574, 520] on icon at bounding box center [578, 526] width 14 height 14
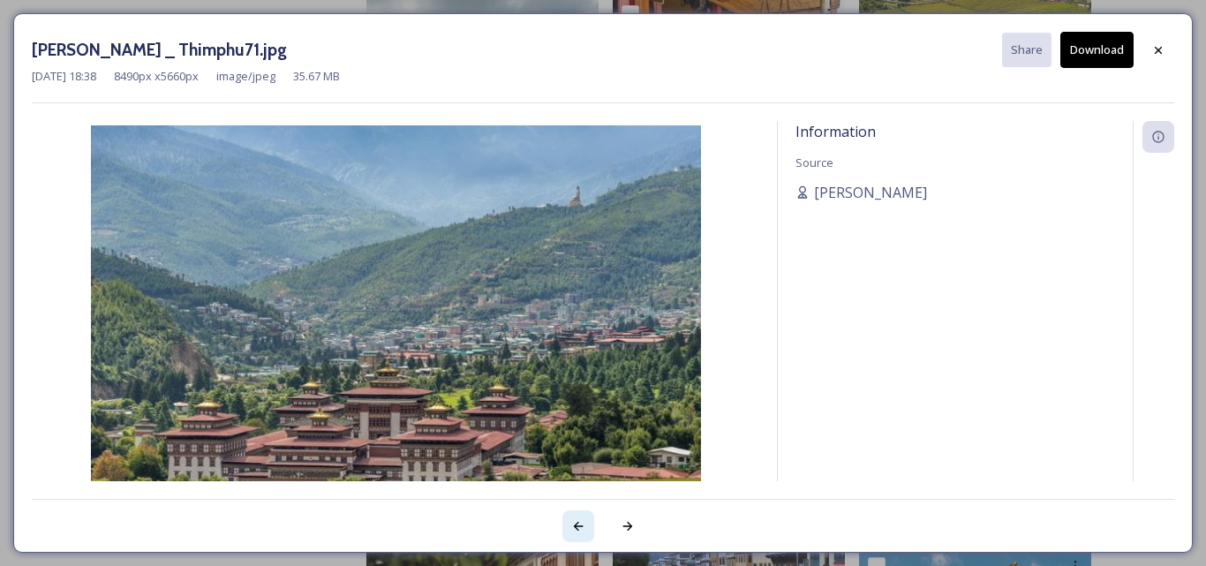
click at [574, 520] on icon at bounding box center [578, 526] width 14 height 14
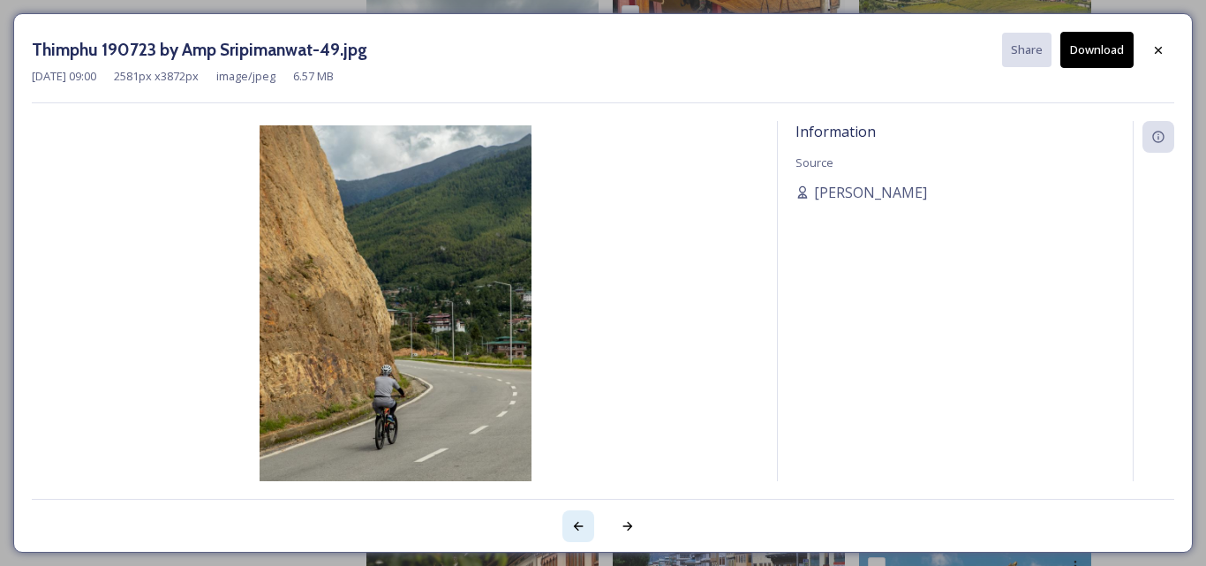
click at [574, 520] on icon at bounding box center [578, 526] width 14 height 14
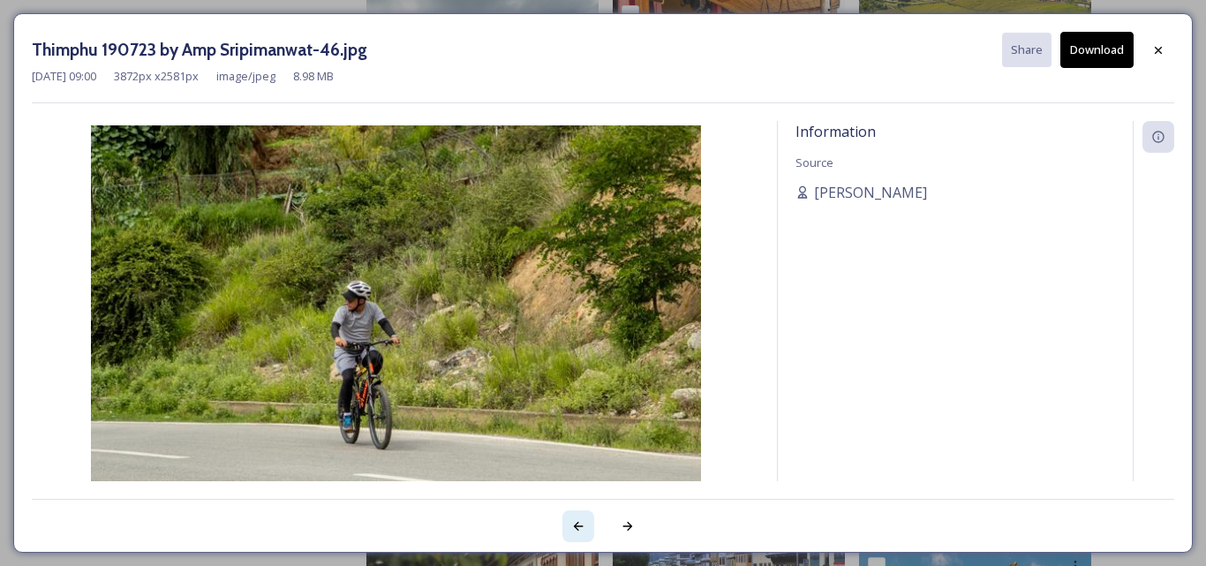
click at [574, 520] on icon at bounding box center [578, 526] width 14 height 14
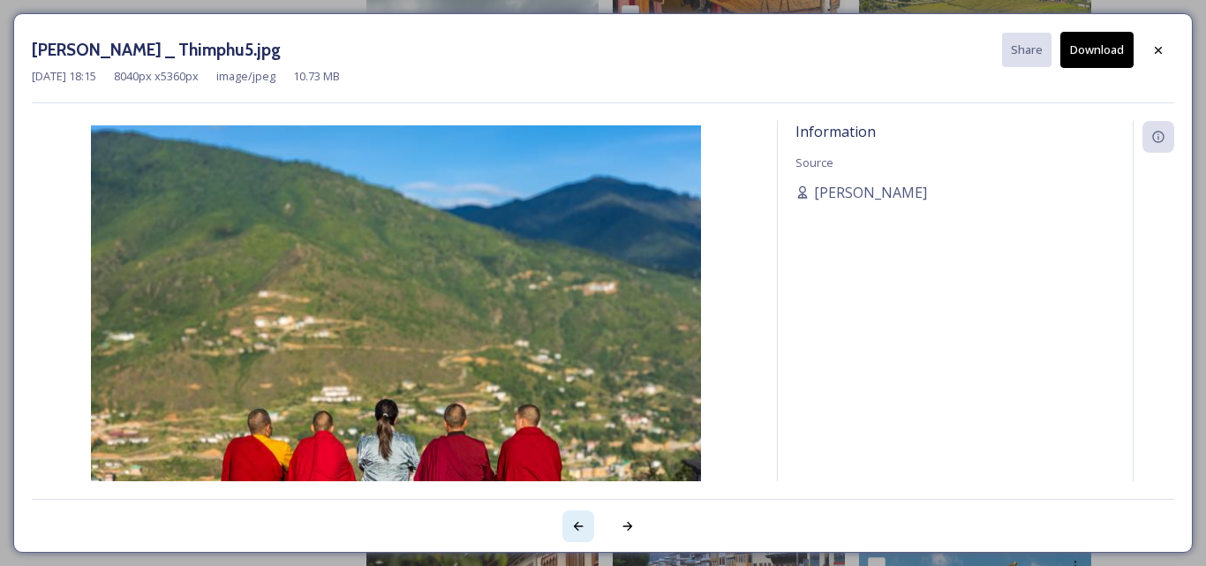
click at [574, 520] on icon at bounding box center [578, 526] width 14 height 14
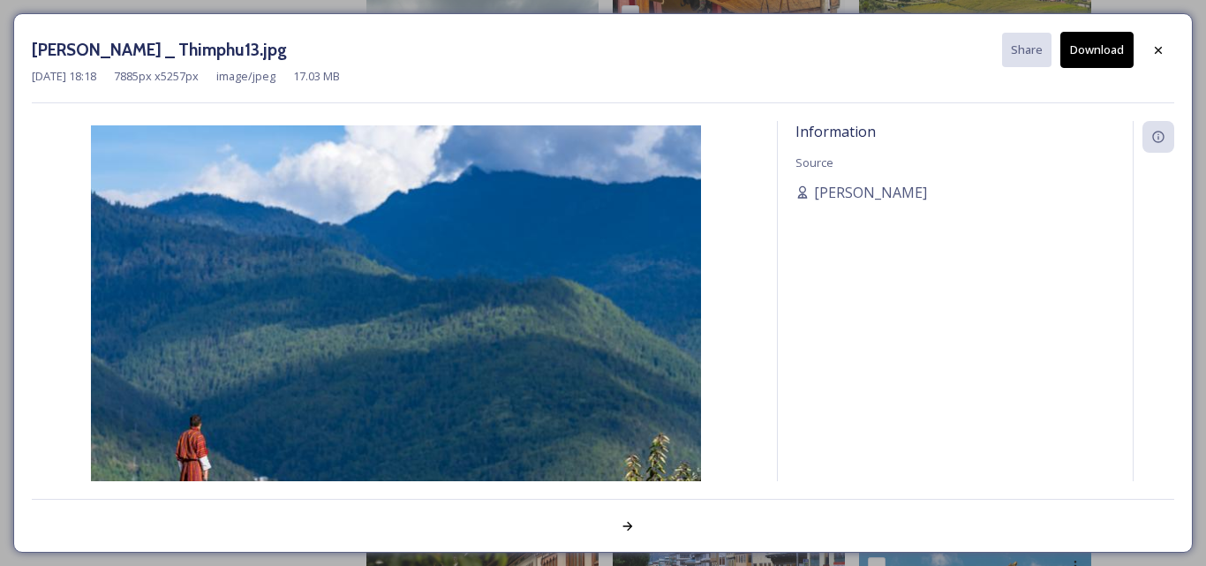
click at [574, 520] on div at bounding box center [603, 516] width 1143 height 35
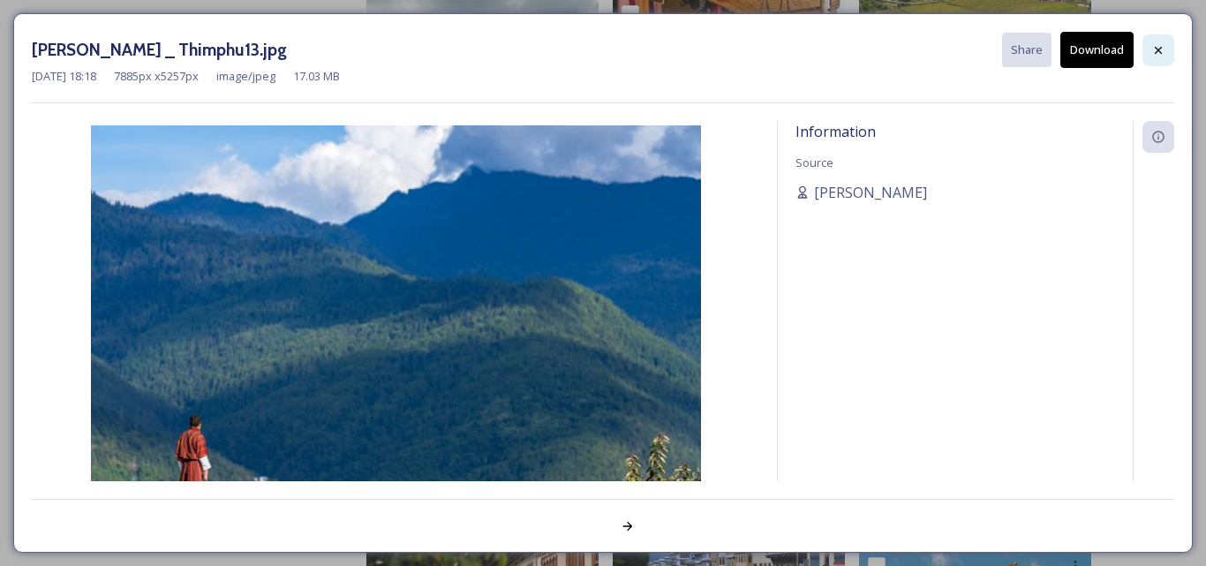
click at [1158, 47] on icon at bounding box center [1158, 50] width 14 height 14
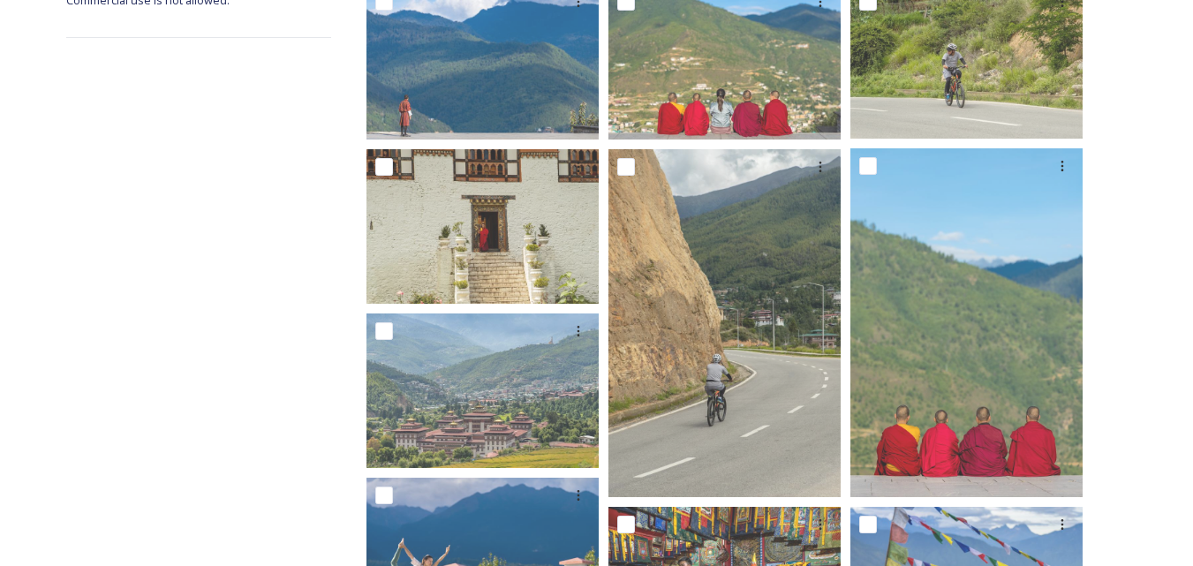
scroll to position [0, 0]
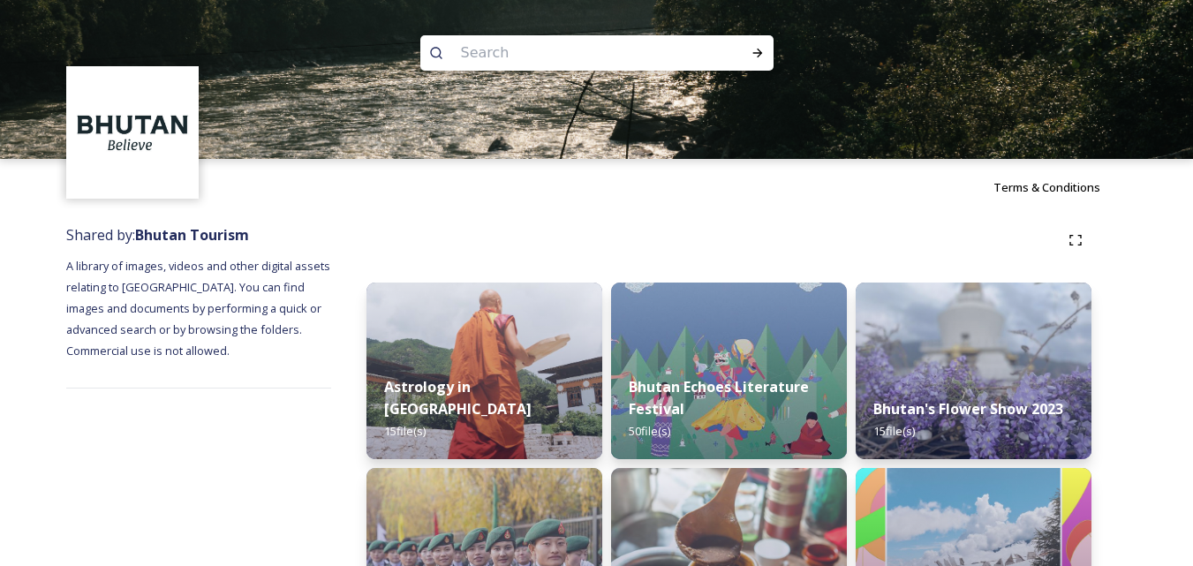
click at [600, 55] on input at bounding box center [573, 53] width 242 height 39
paste input "Punakha"
type input "Punakha"
click at [760, 52] on icon at bounding box center [757, 53] width 10 height 9
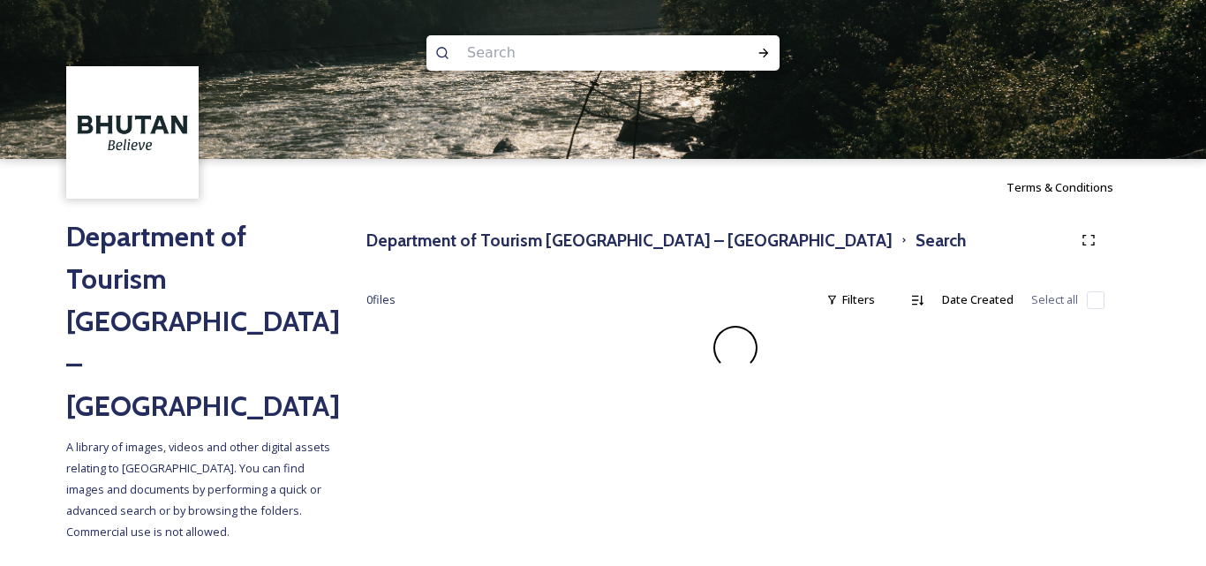
click at [155, 237] on h2 "Department of Tourism [GEOGRAPHIC_DATA] – [GEOGRAPHIC_DATA]" at bounding box center [198, 321] width 265 height 212
click at [107, 126] on img at bounding box center [133, 133] width 128 height 128
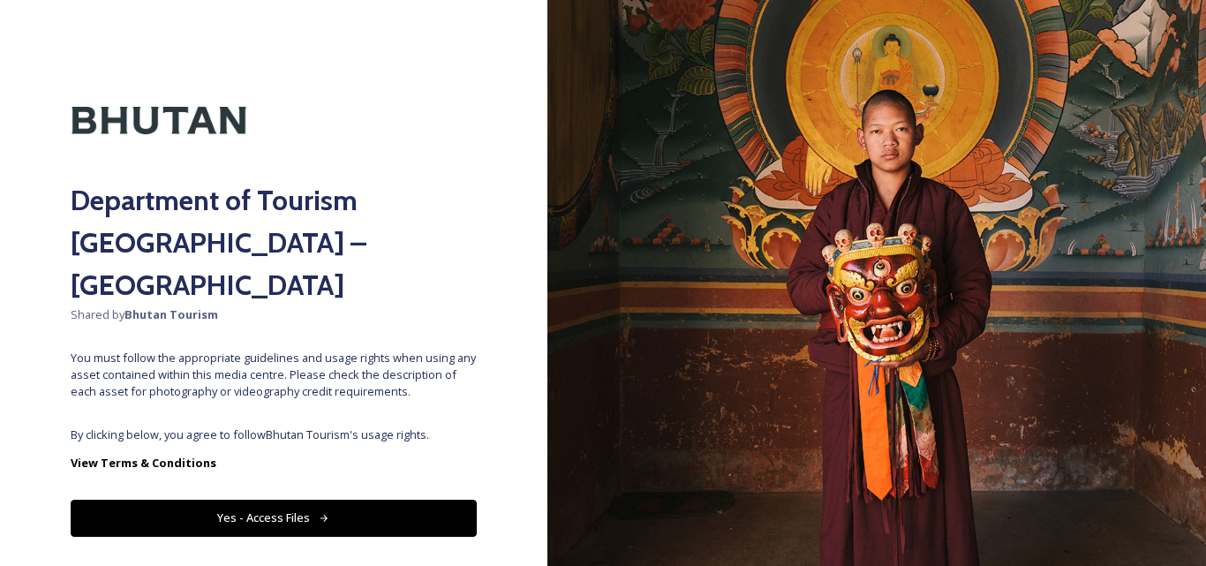
click at [275, 500] on button "Yes - Access Files" at bounding box center [274, 518] width 406 height 36
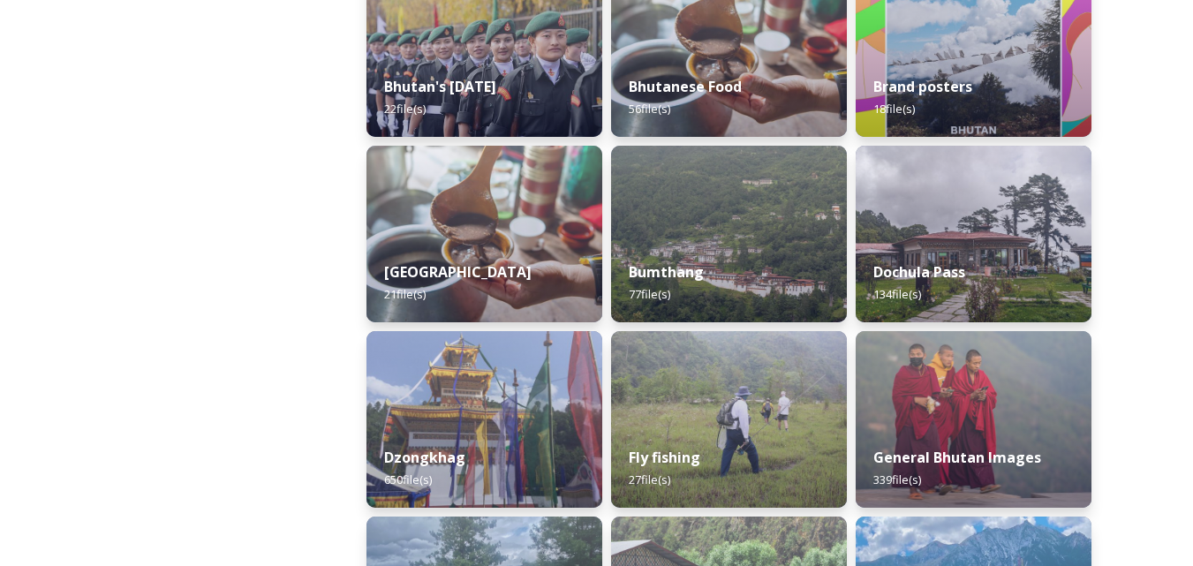
scroll to position [530, 0]
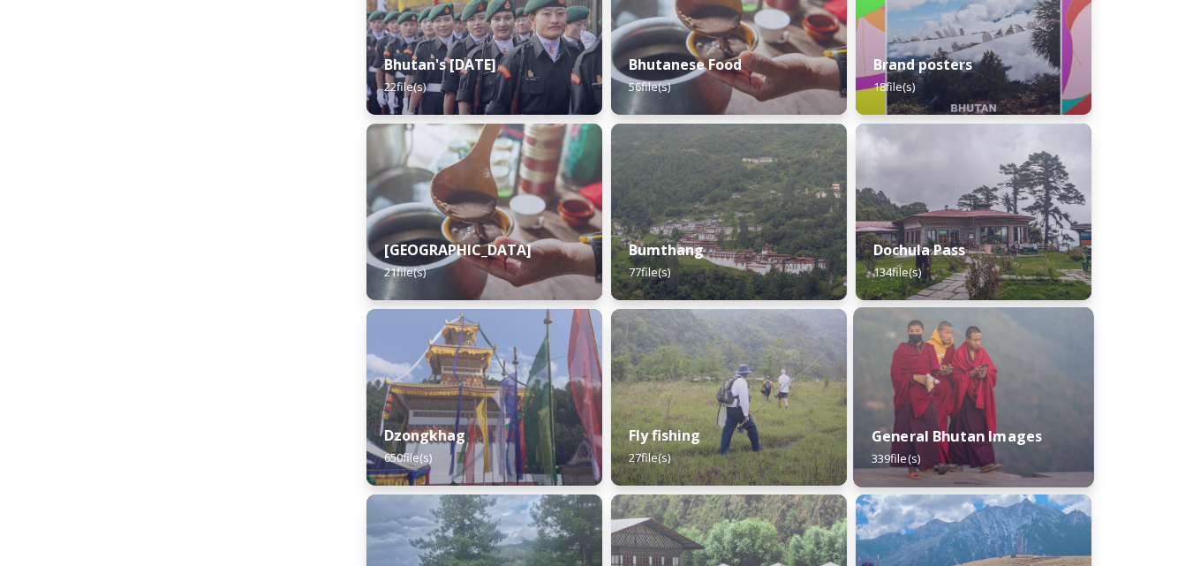
click at [953, 389] on img at bounding box center [973, 397] width 240 height 180
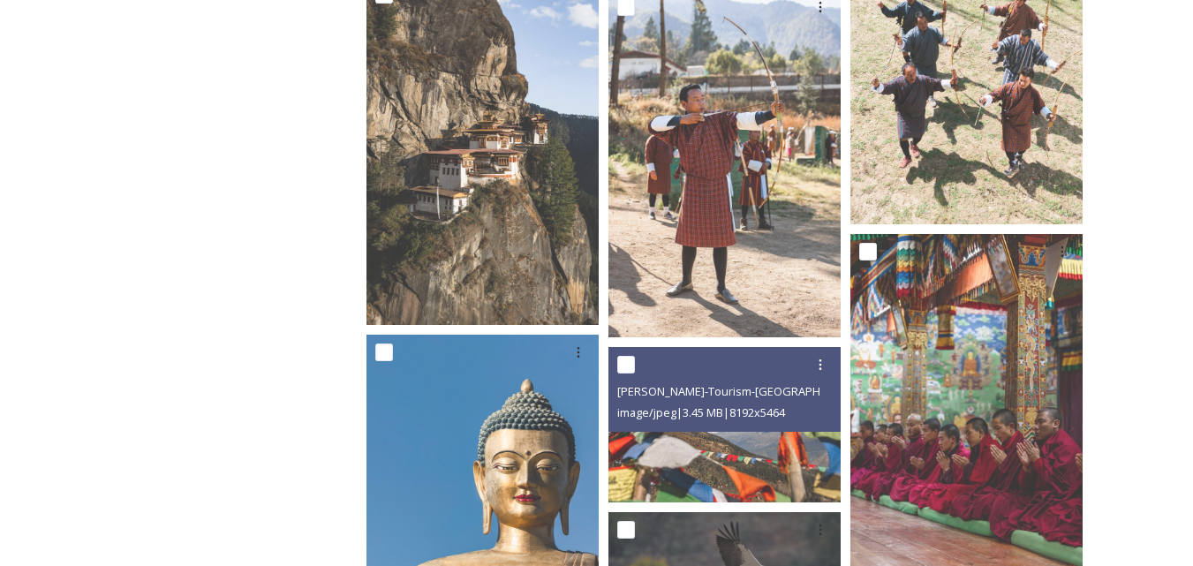
scroll to position [4415, 0]
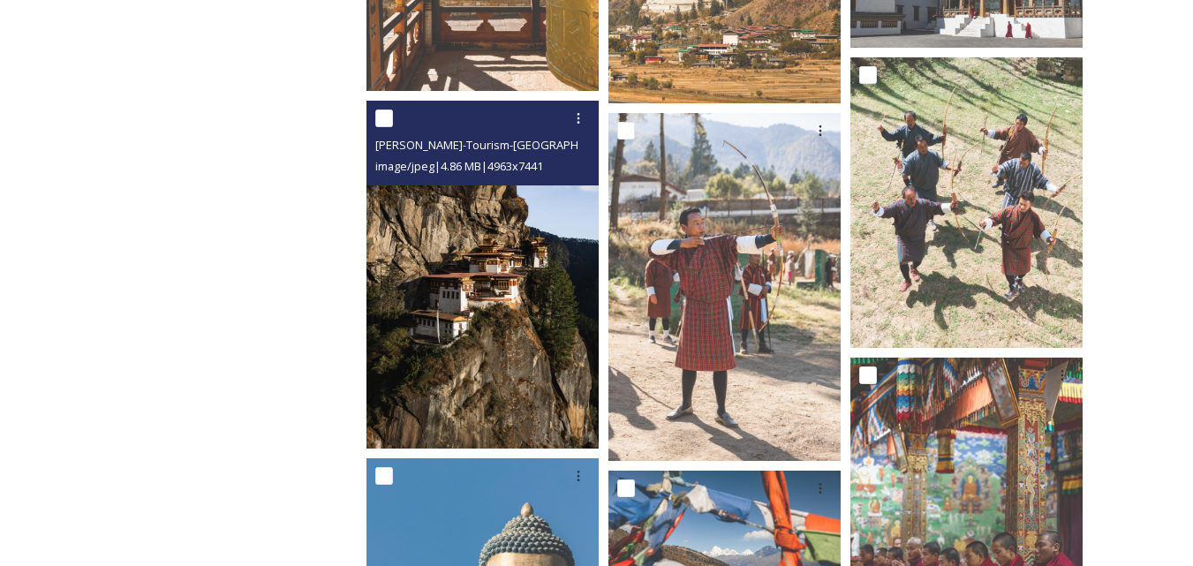
click at [507, 328] on img at bounding box center [482, 275] width 232 height 348
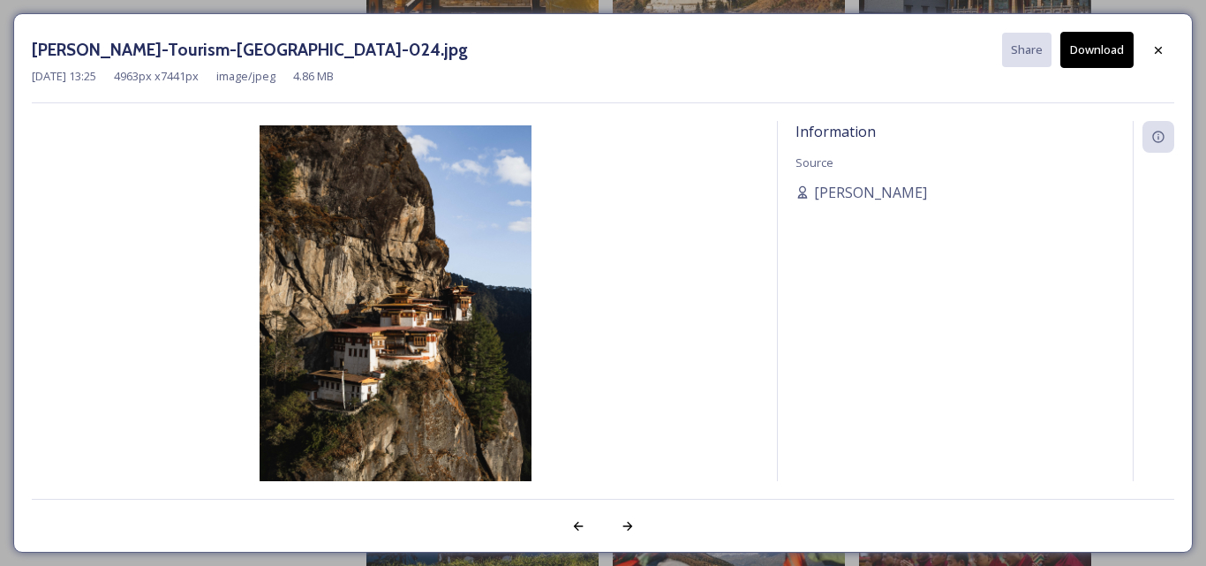
click at [1097, 57] on button "Download" at bounding box center [1096, 50] width 73 height 36
click at [622, 531] on icon at bounding box center [628, 526] width 14 height 14
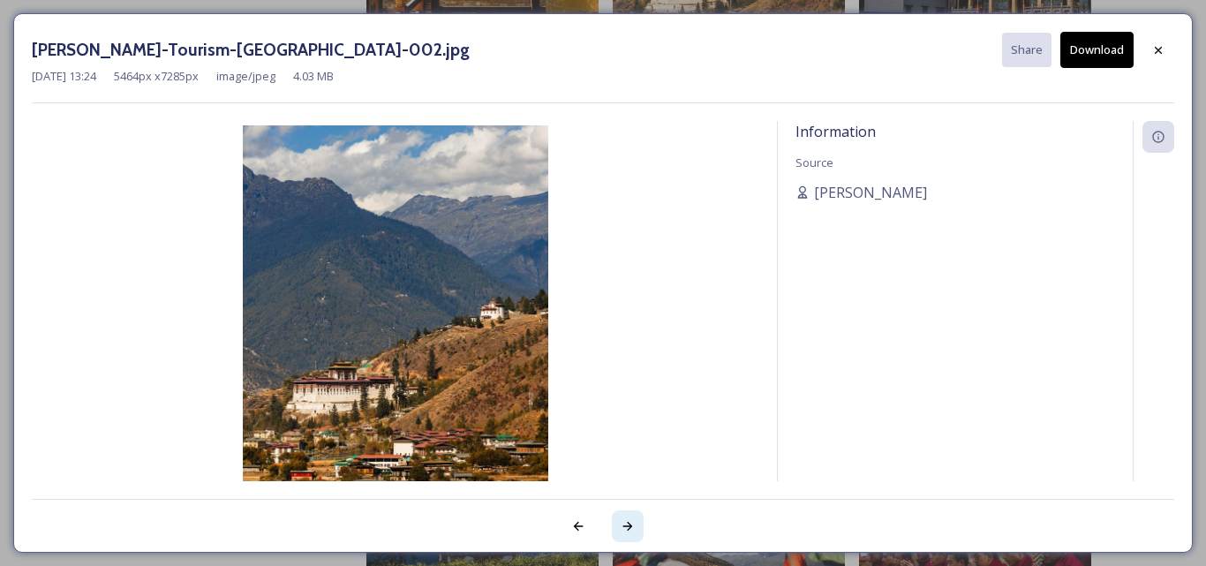
click at [622, 531] on icon at bounding box center [628, 526] width 14 height 14
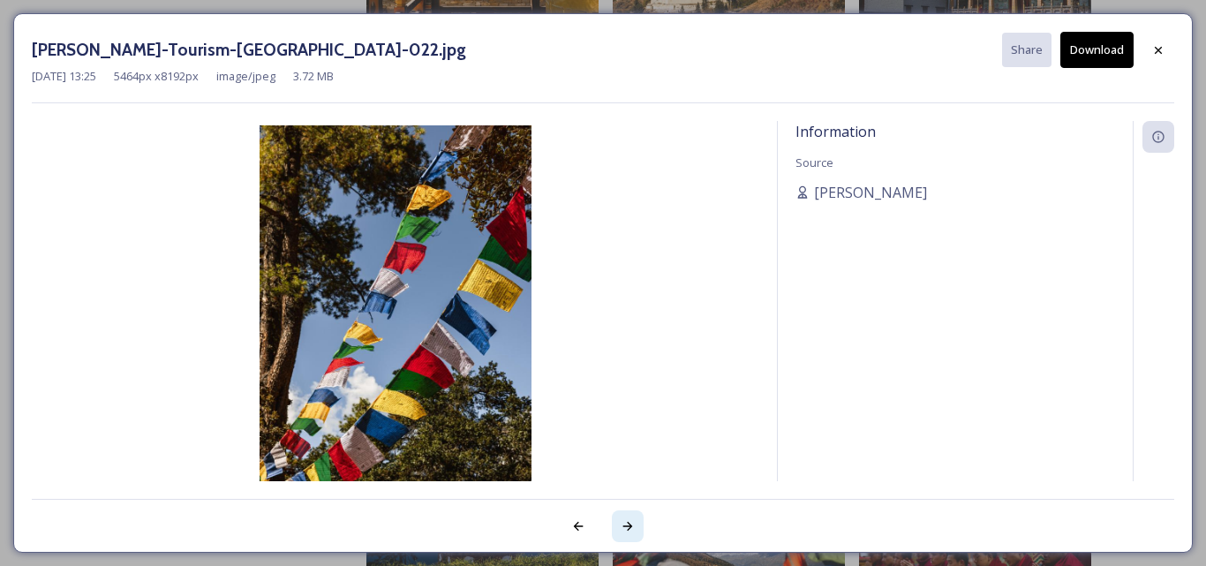
click at [622, 531] on icon at bounding box center [628, 526] width 14 height 14
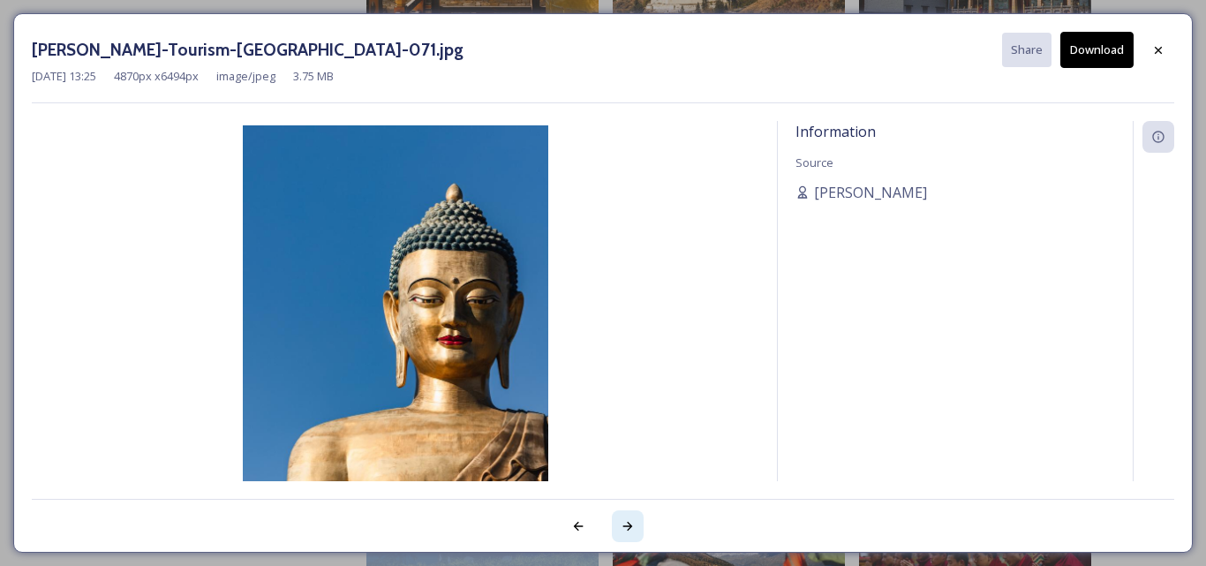
click at [622, 531] on icon at bounding box center [628, 526] width 14 height 14
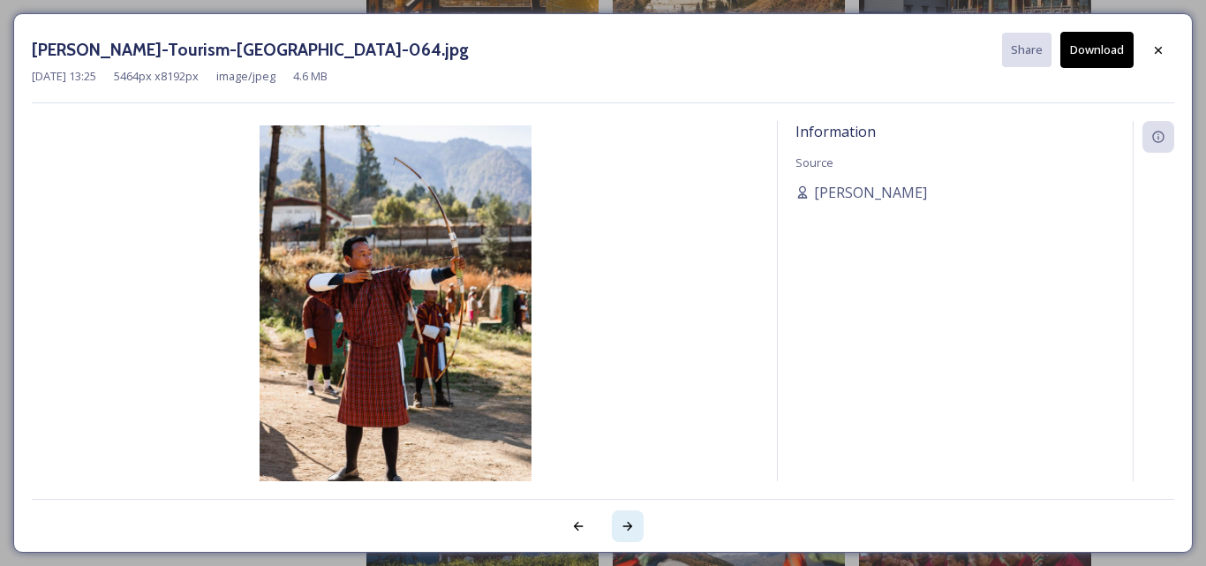
click at [622, 531] on icon at bounding box center [628, 526] width 14 height 14
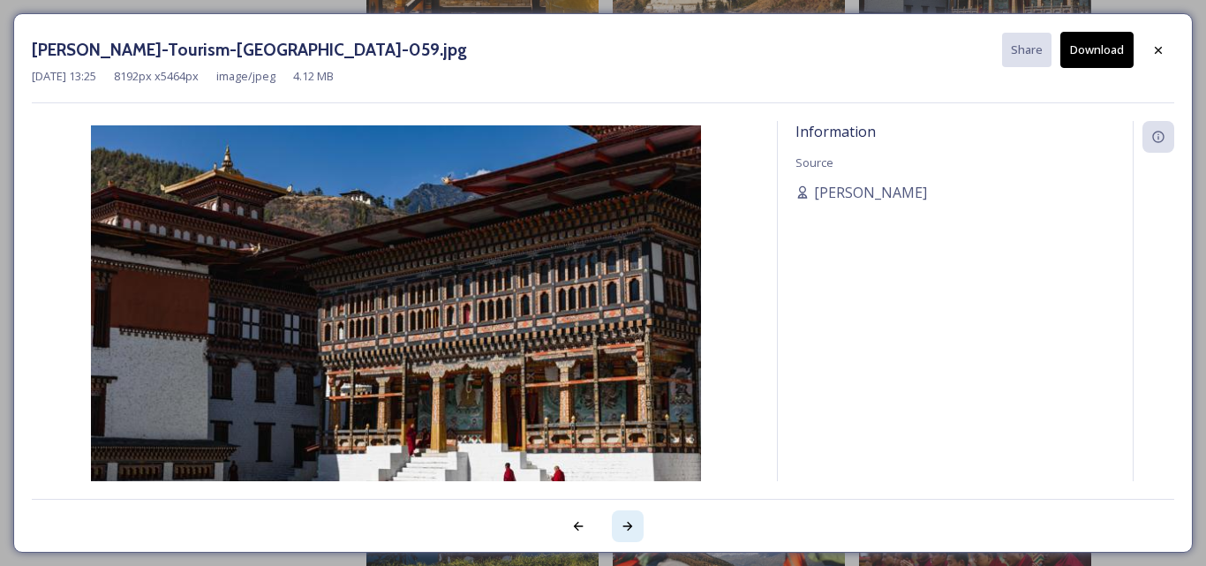
click at [622, 531] on icon at bounding box center [628, 526] width 14 height 14
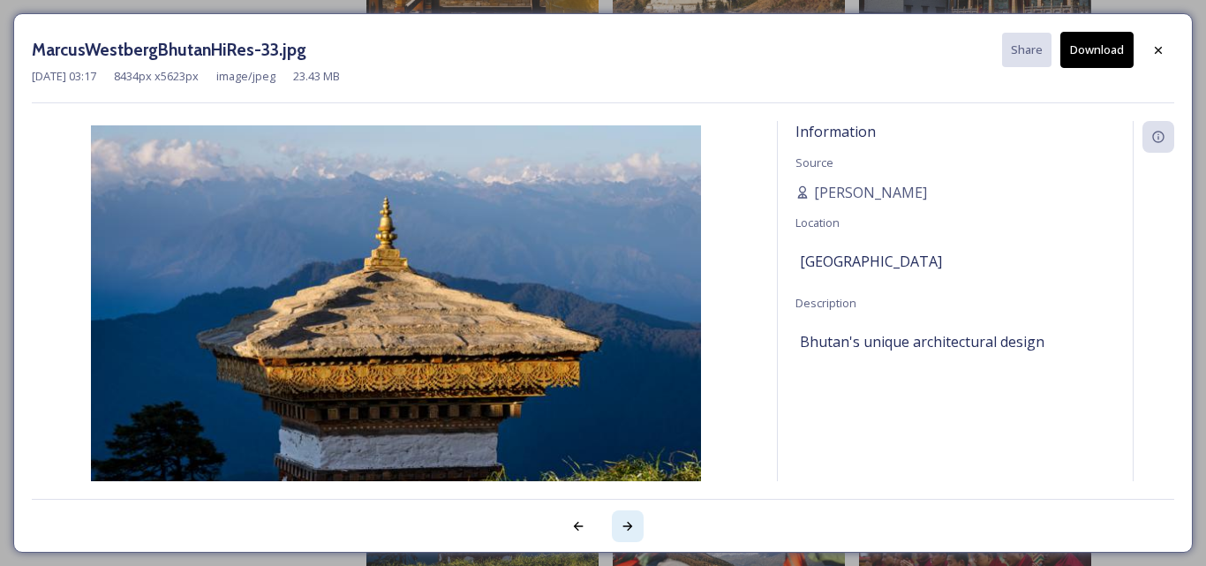
click at [622, 531] on icon at bounding box center [628, 526] width 14 height 14
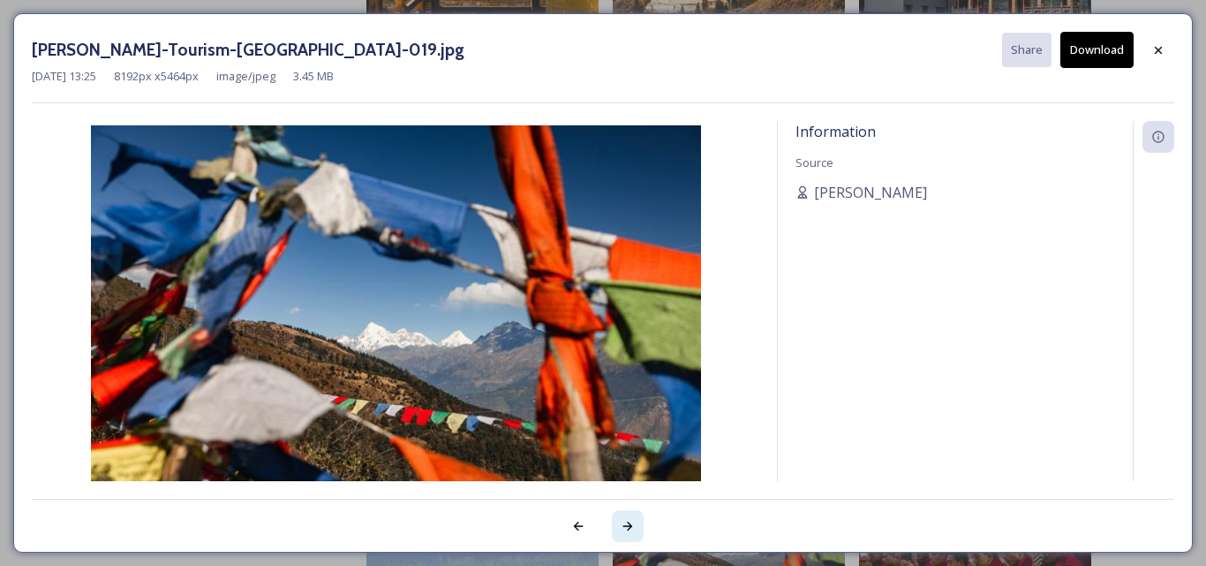
click at [622, 531] on icon at bounding box center [628, 526] width 14 height 14
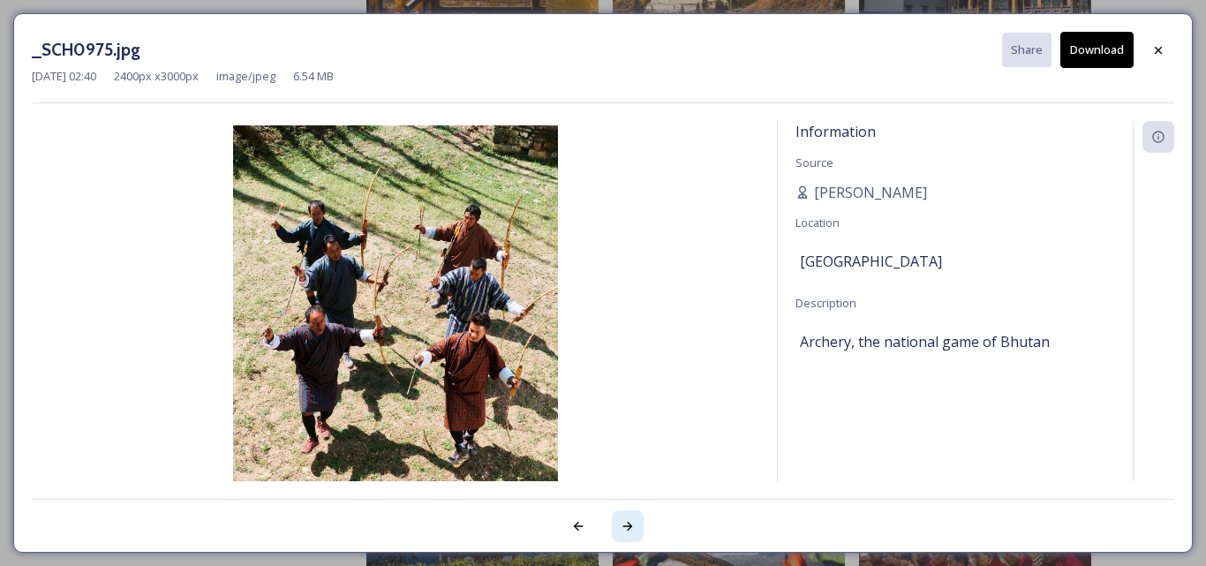
click at [622, 531] on icon at bounding box center [628, 526] width 14 height 14
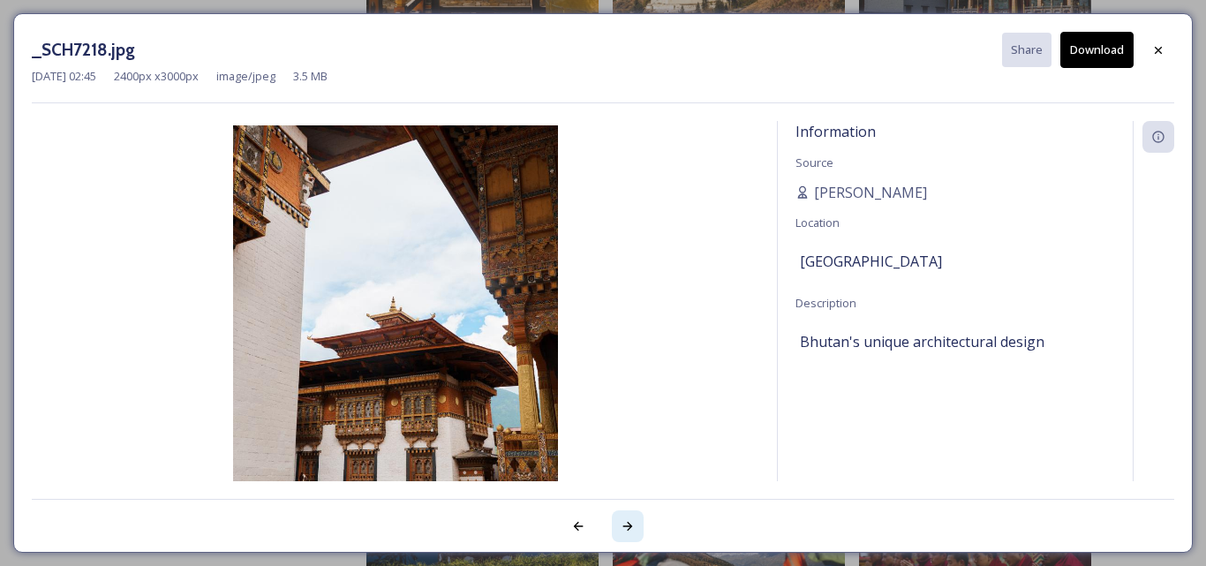
click at [622, 531] on icon at bounding box center [628, 526] width 14 height 14
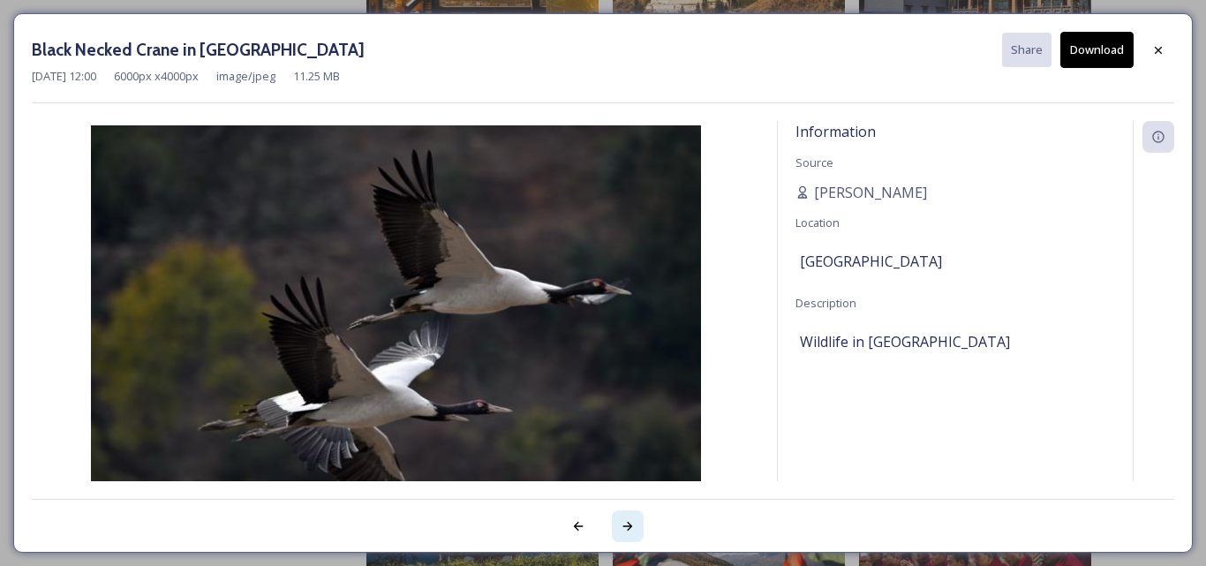
click at [622, 531] on icon at bounding box center [628, 526] width 14 height 14
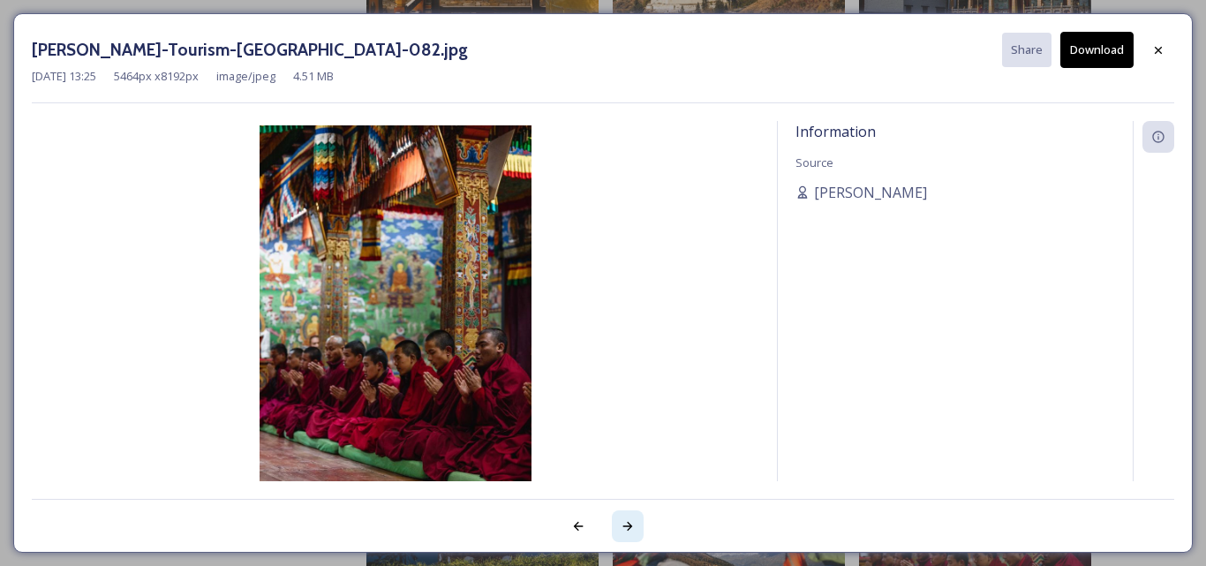
click at [622, 531] on icon at bounding box center [628, 526] width 14 height 14
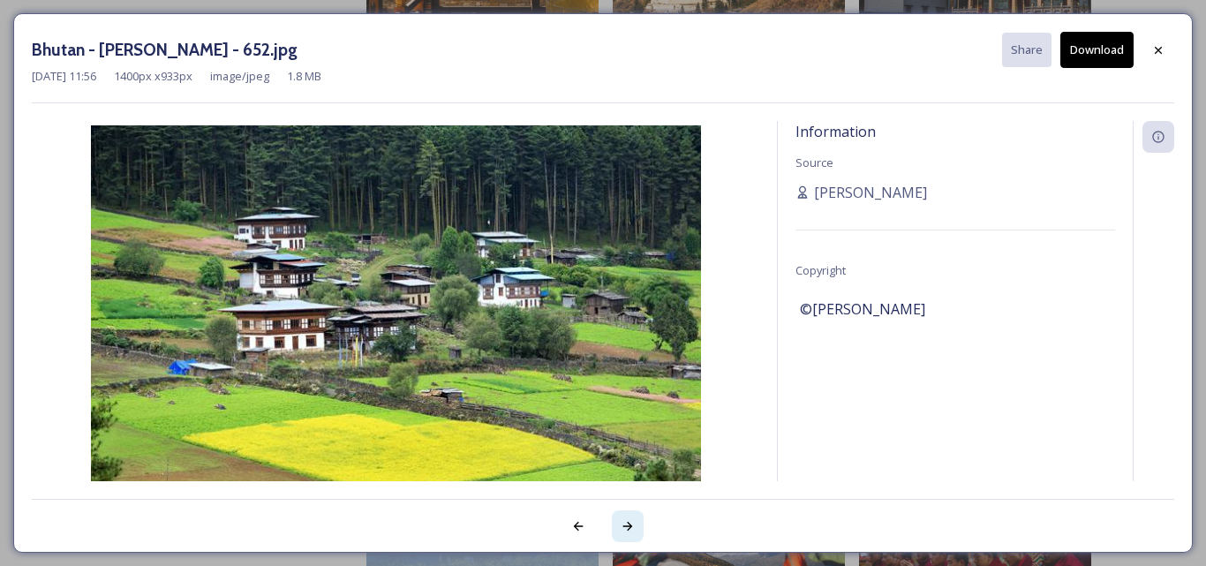
click at [622, 531] on icon at bounding box center [628, 526] width 14 height 14
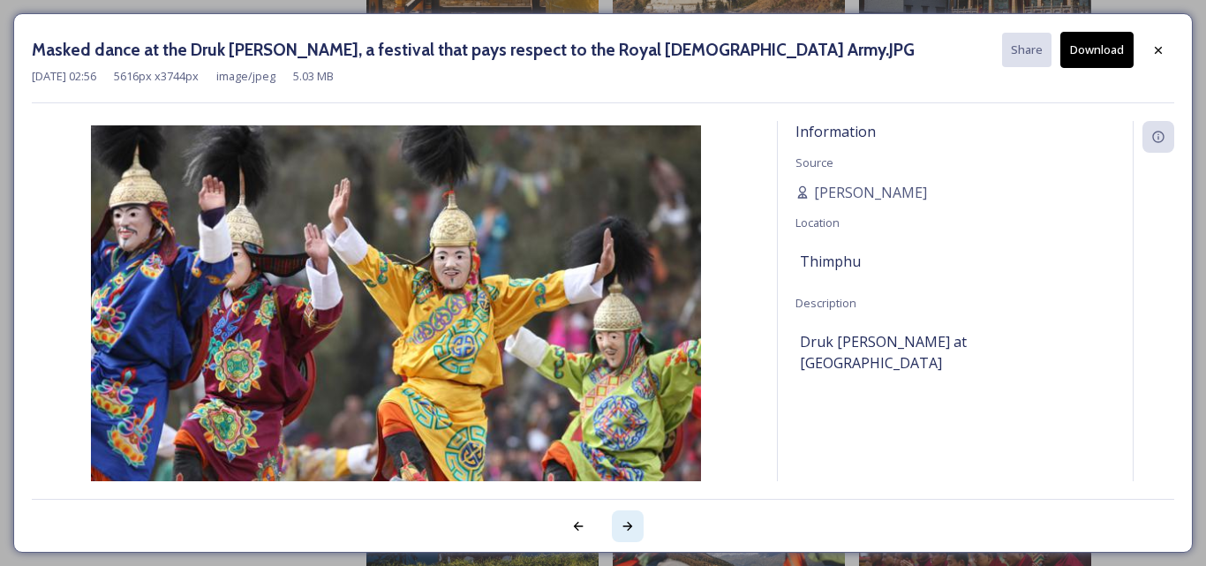
click at [622, 531] on icon at bounding box center [628, 526] width 14 height 14
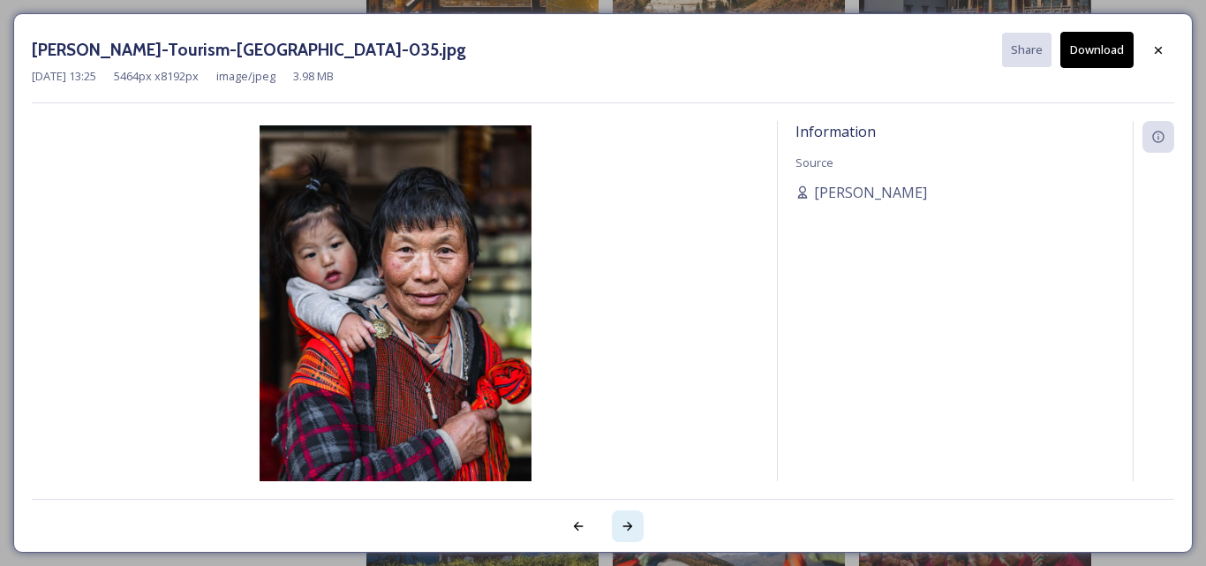
click at [622, 531] on icon at bounding box center [628, 526] width 14 height 14
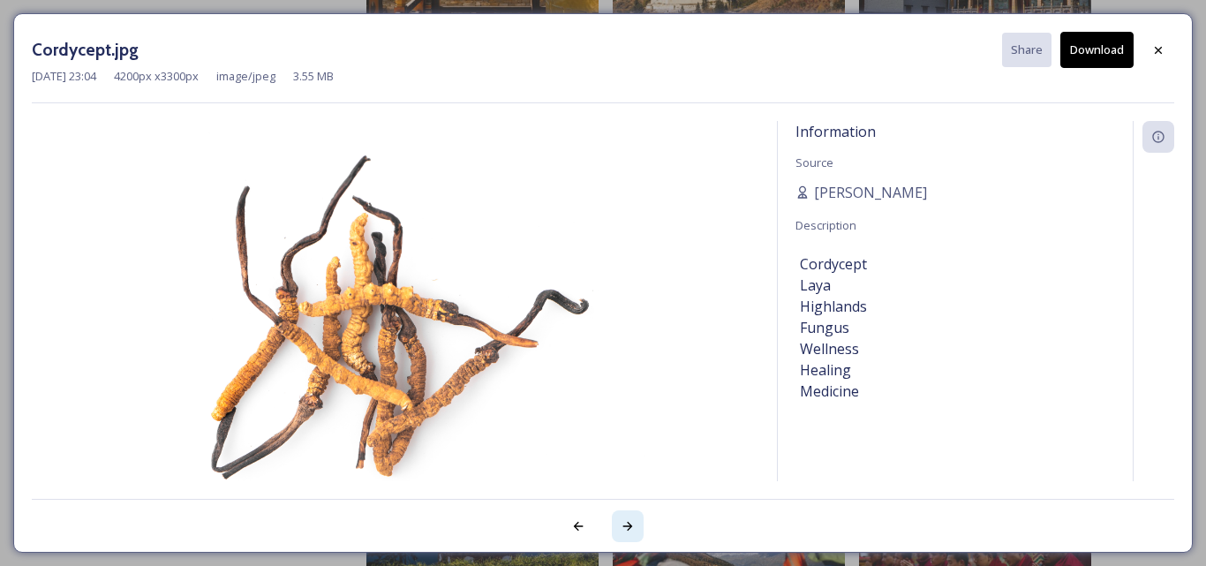
click at [622, 531] on icon at bounding box center [628, 526] width 14 height 14
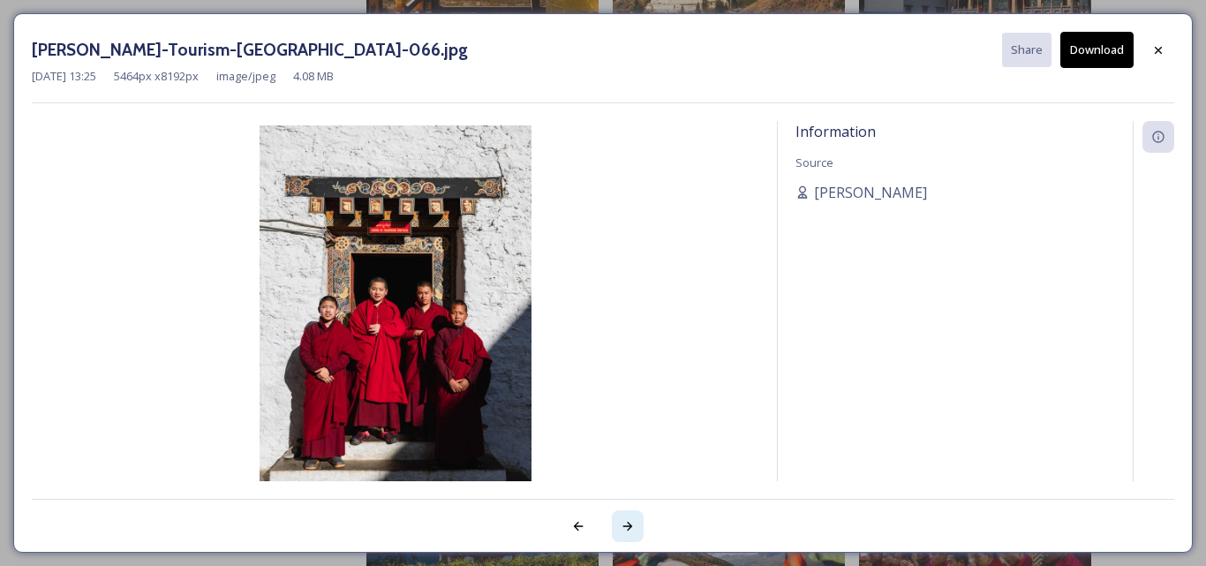
click at [622, 531] on icon at bounding box center [628, 526] width 14 height 14
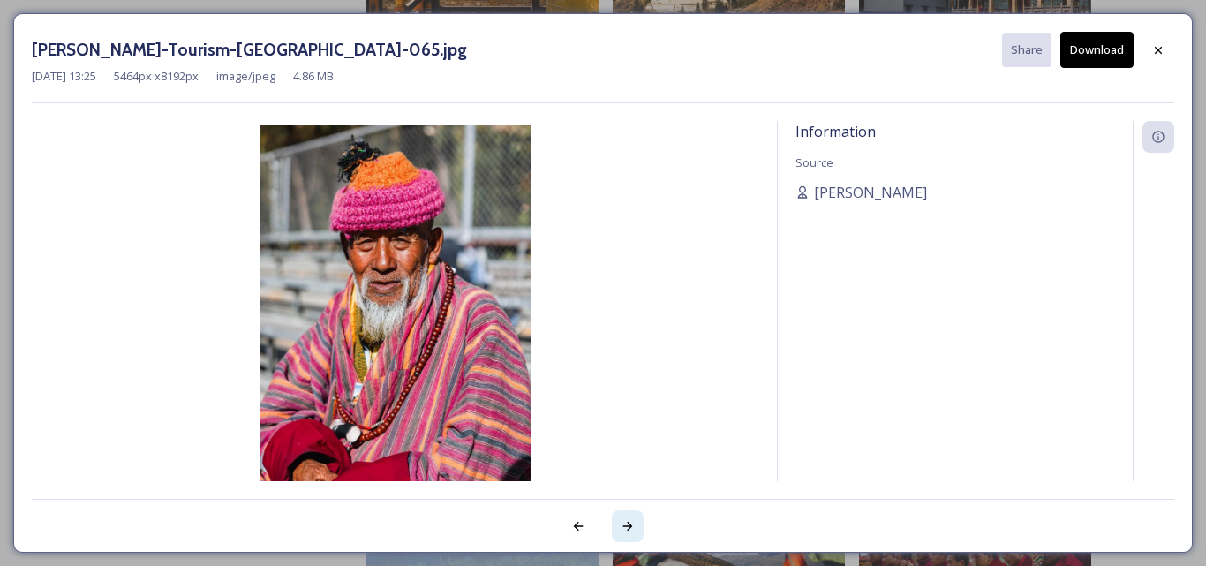
click at [622, 531] on icon at bounding box center [628, 526] width 14 height 14
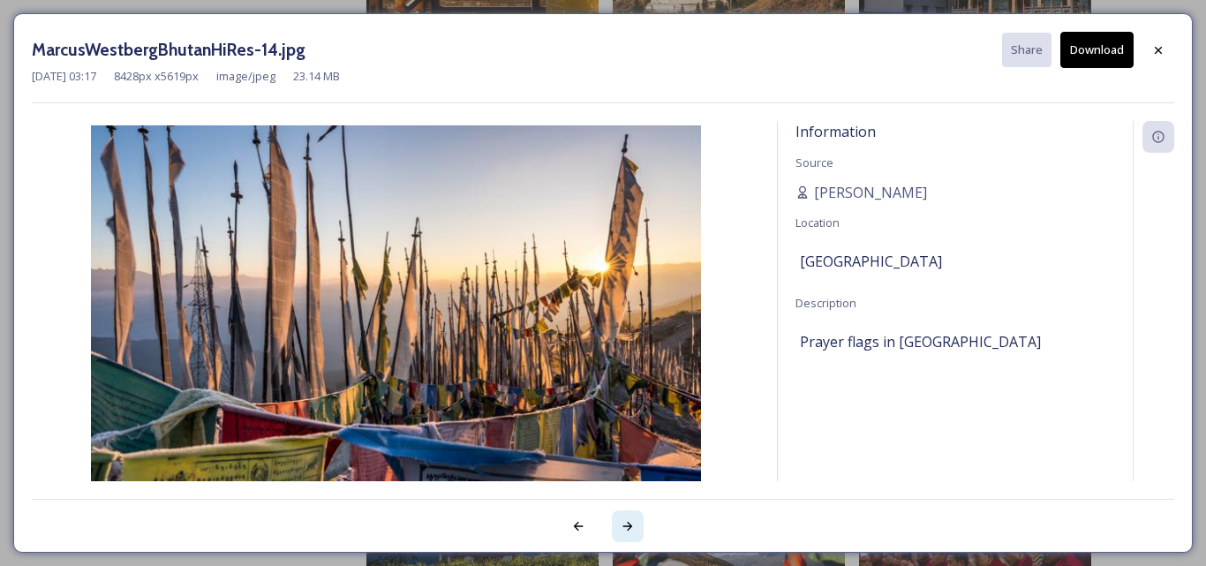
click at [622, 531] on icon at bounding box center [628, 526] width 14 height 14
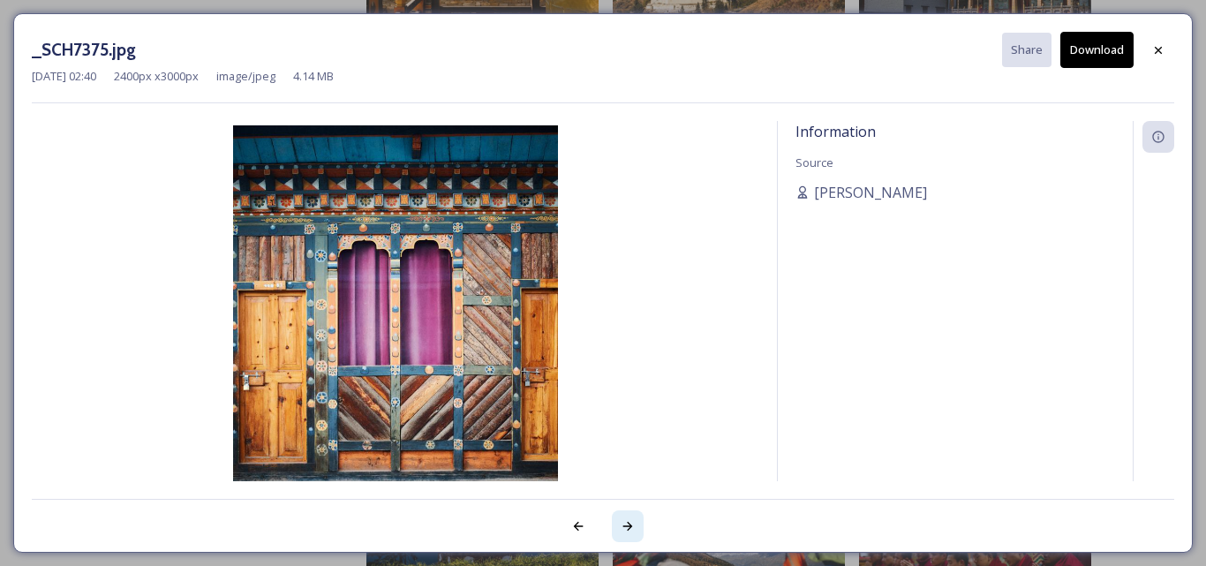
click at [622, 531] on icon at bounding box center [628, 526] width 14 height 14
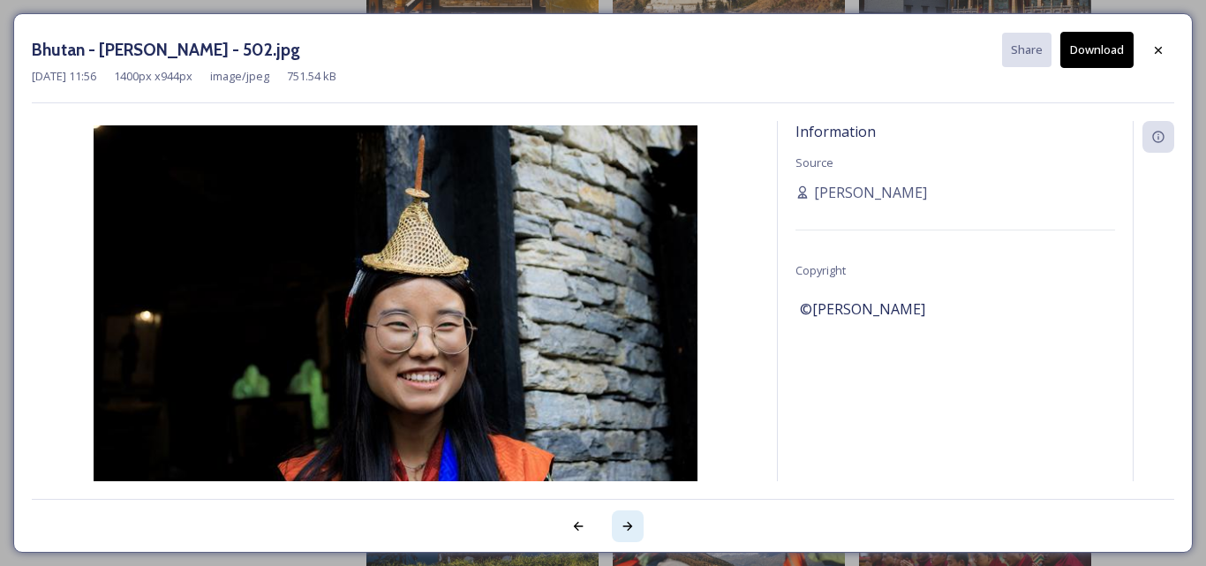
click at [622, 531] on icon at bounding box center [628, 526] width 14 height 14
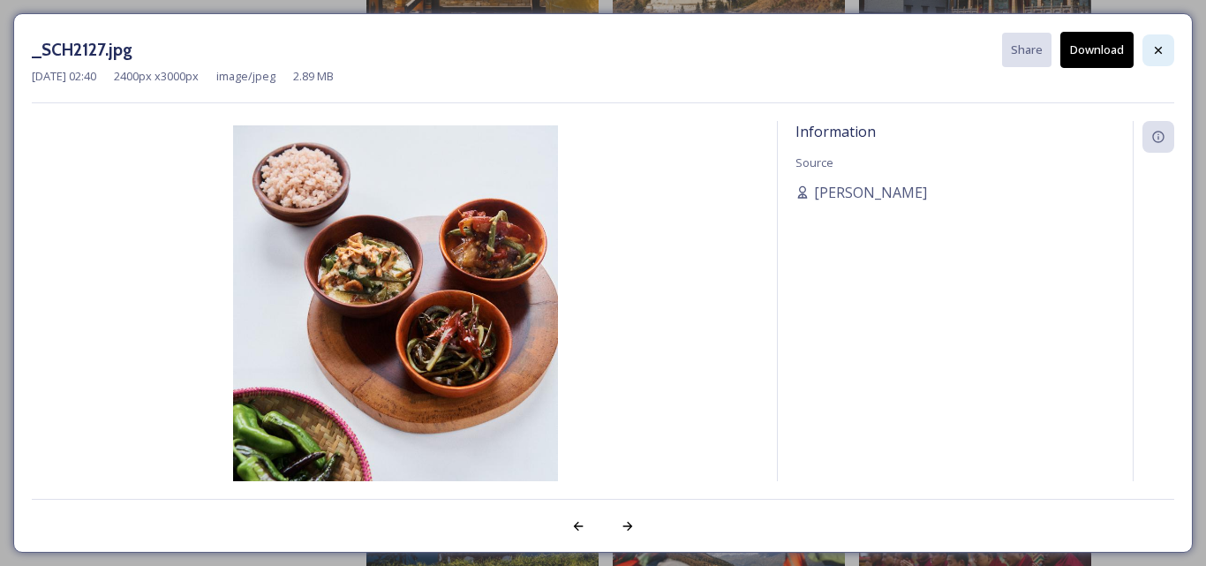
click at [1161, 48] on icon at bounding box center [1158, 49] width 7 height 7
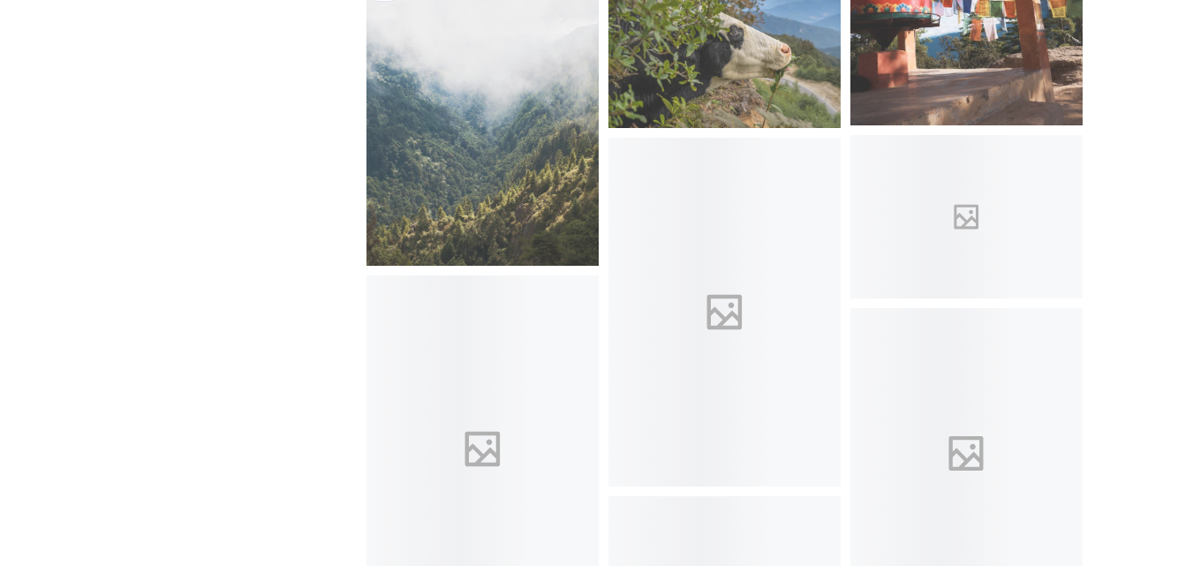
scroll to position [21014, 0]
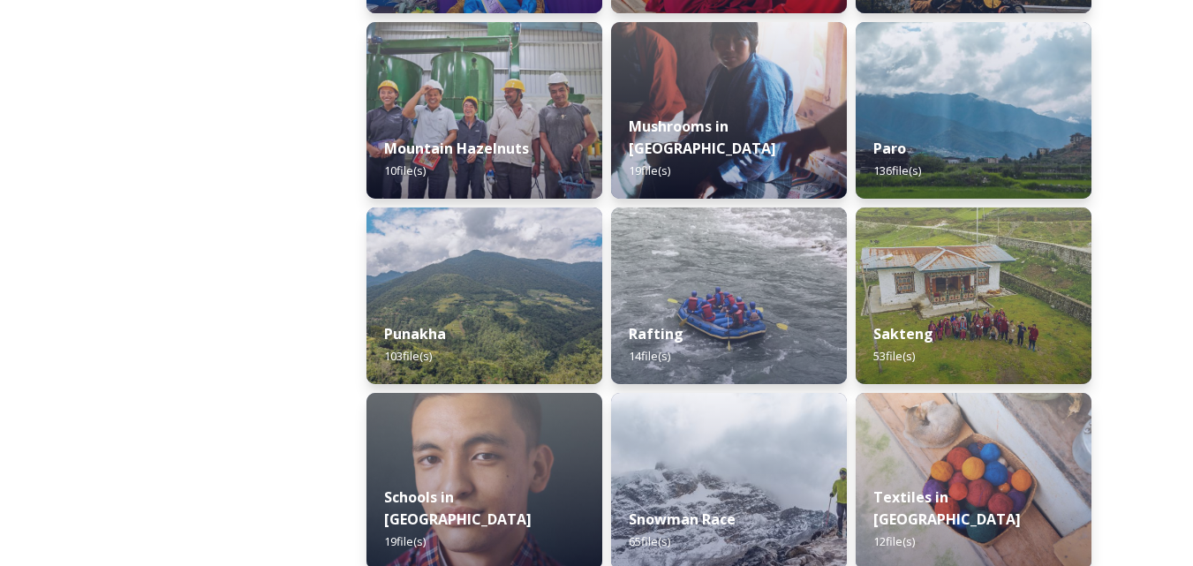
scroll to position [1589, 0]
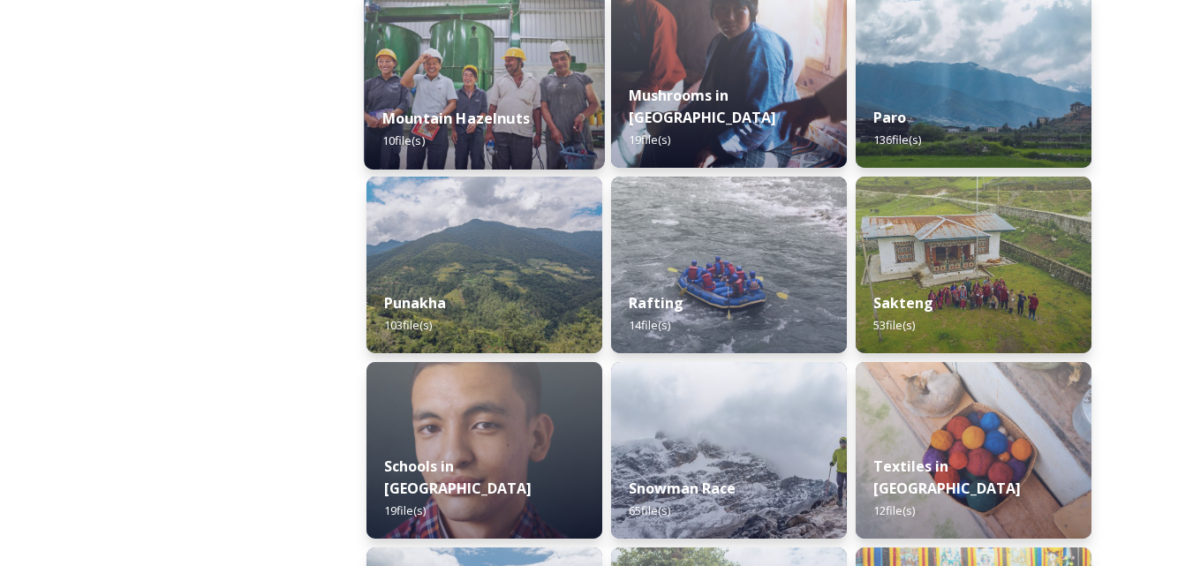
click at [473, 100] on div "Mountain Hazelnuts 10 file(s)" at bounding box center [484, 129] width 240 height 80
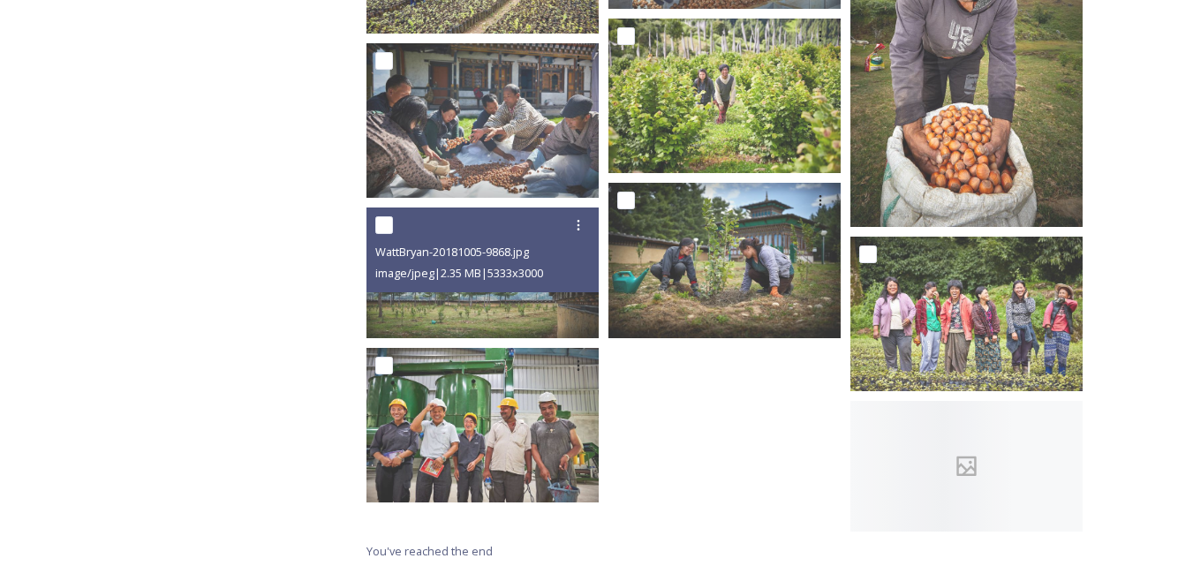
scroll to position [461, 0]
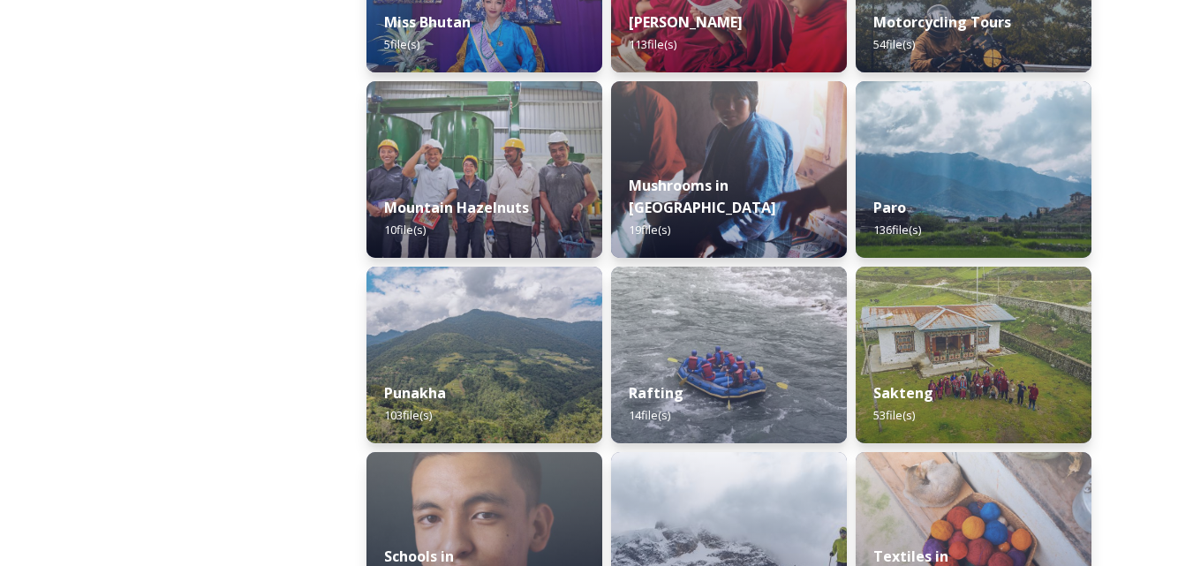
scroll to position [1501, 0]
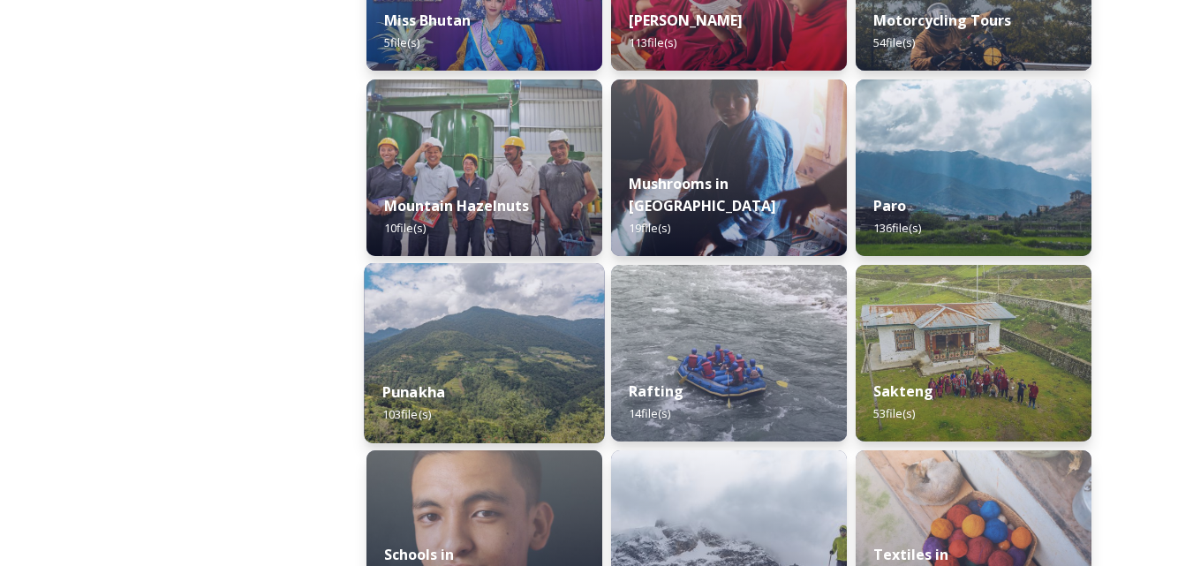
click at [498, 374] on div "Punakha 103 file(s)" at bounding box center [484, 403] width 240 height 80
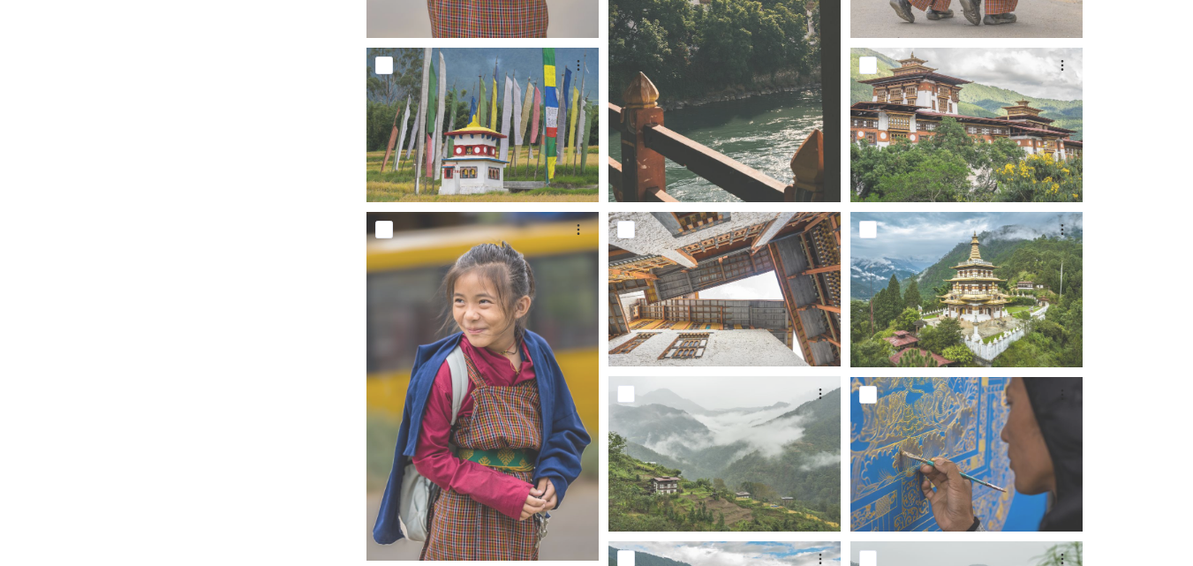
scroll to position [2496, 0]
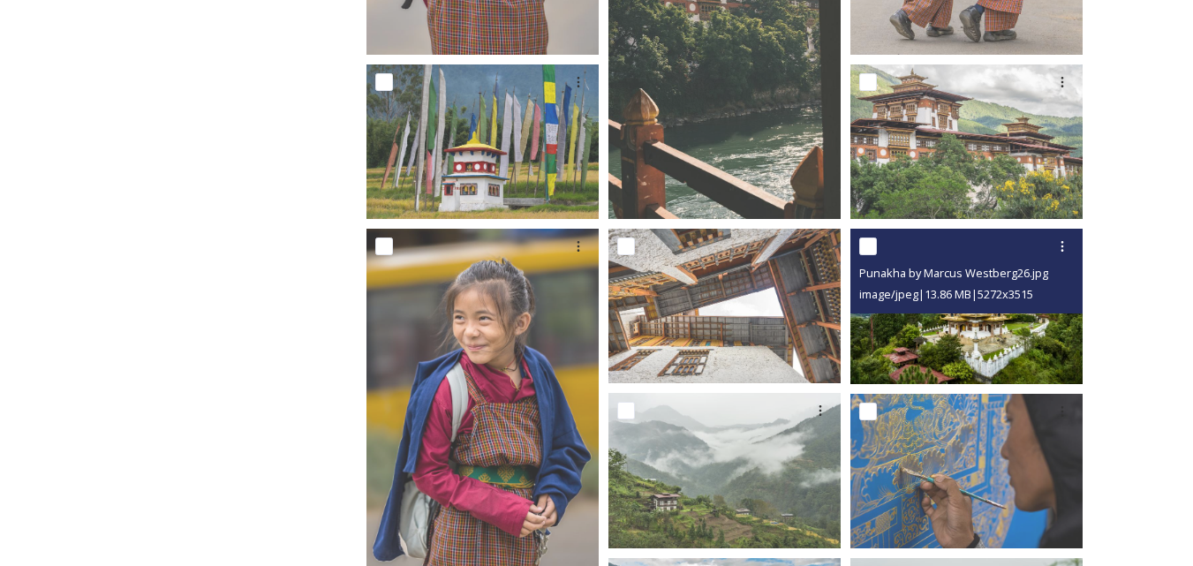
click at [975, 327] on img at bounding box center [966, 306] width 232 height 155
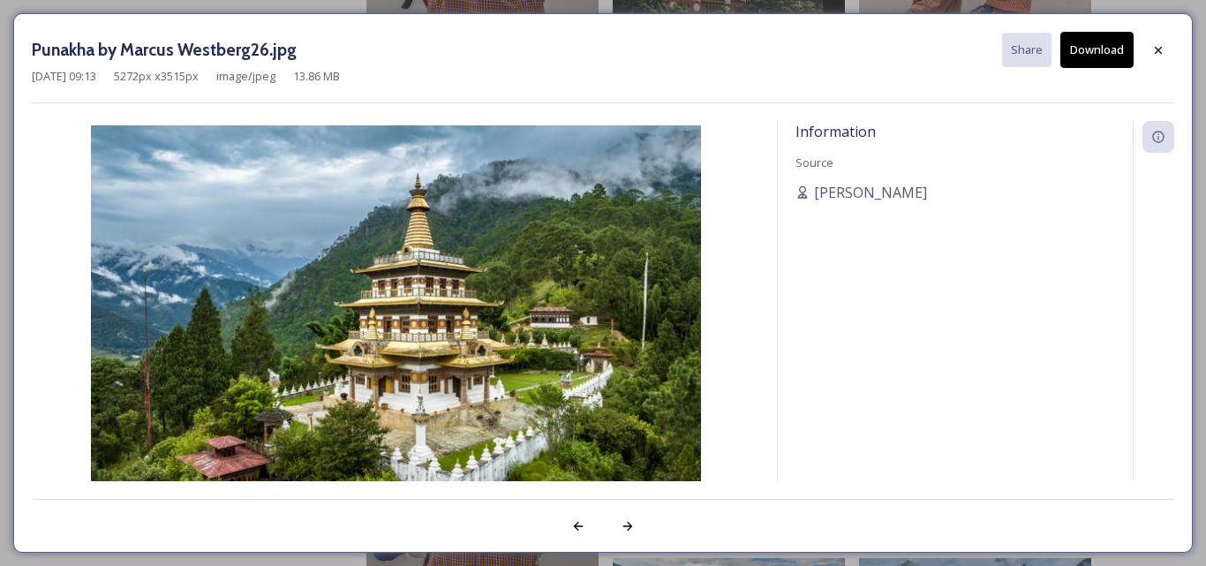
click at [1088, 50] on button "Download" at bounding box center [1096, 50] width 73 height 36
click at [566, 524] on div at bounding box center [578, 526] width 32 height 32
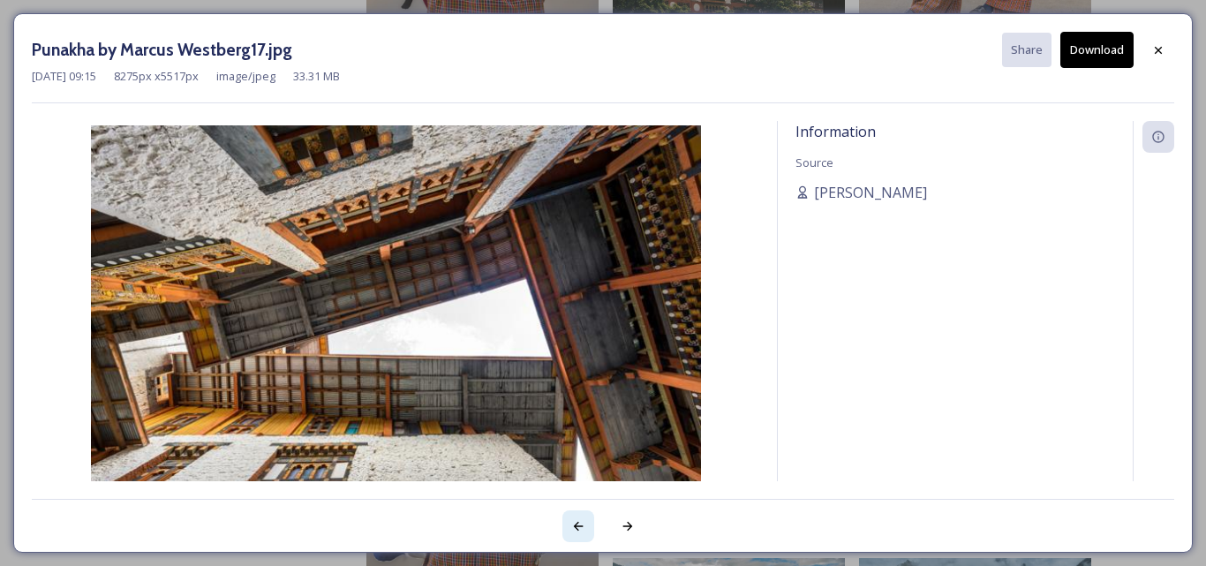
click at [573, 526] on icon at bounding box center [578, 526] width 14 height 14
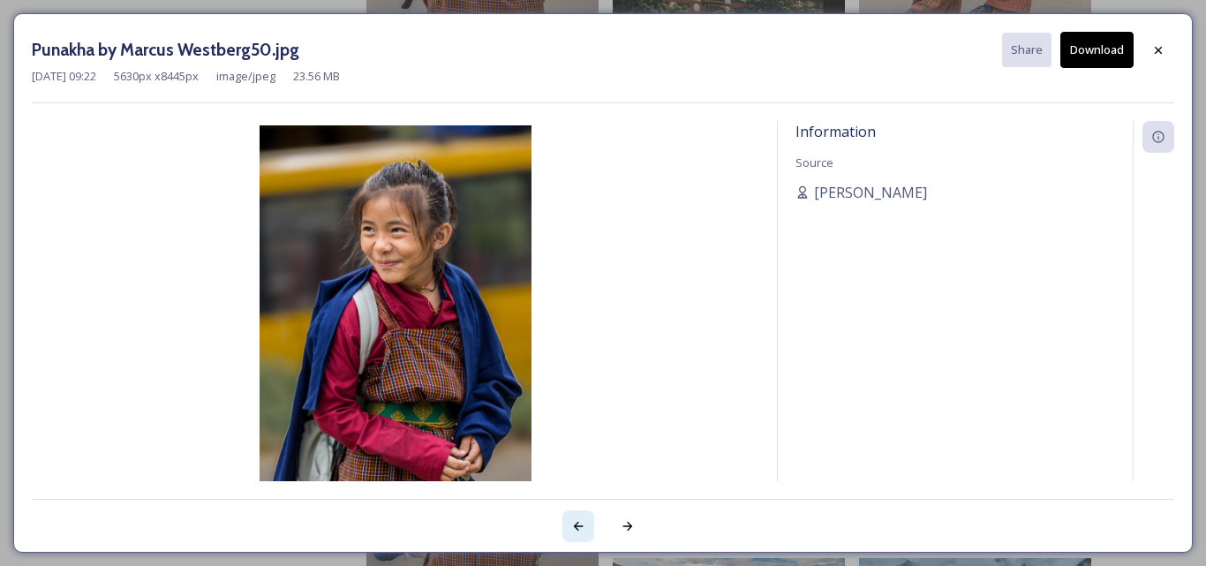
click at [573, 526] on icon at bounding box center [578, 526] width 14 height 14
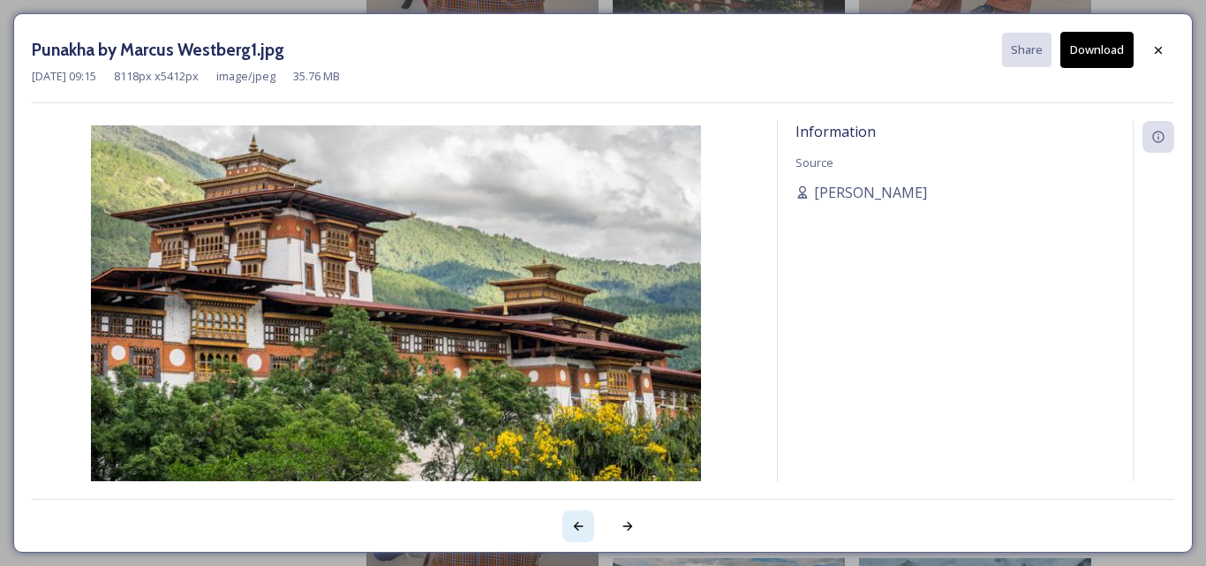
click at [573, 526] on icon at bounding box center [578, 526] width 14 height 14
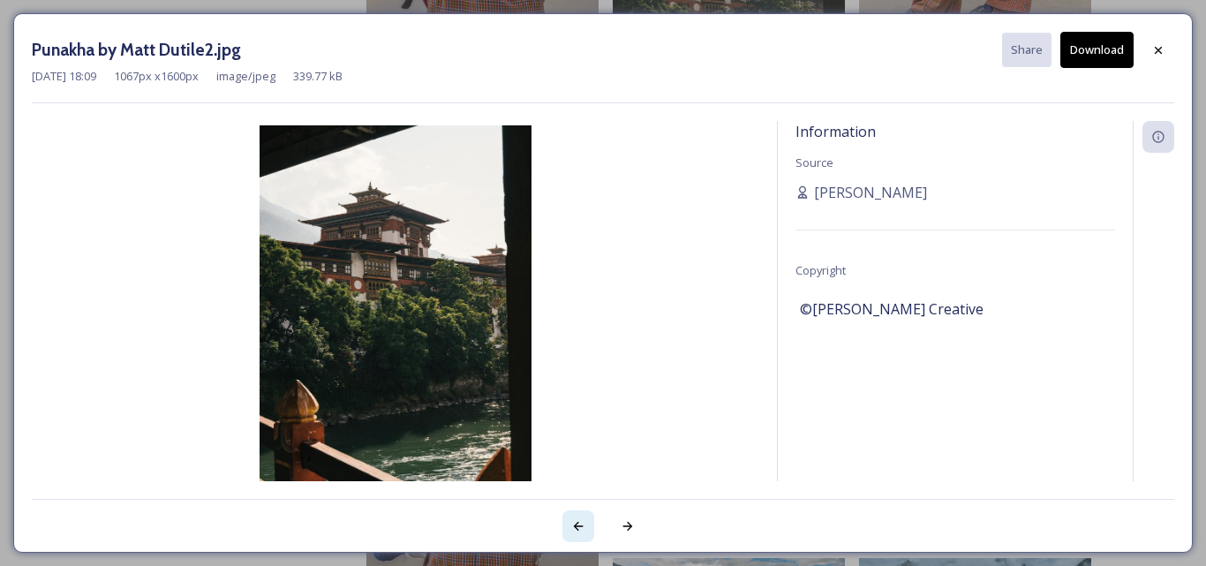
click at [573, 526] on icon at bounding box center [578, 526] width 14 height 14
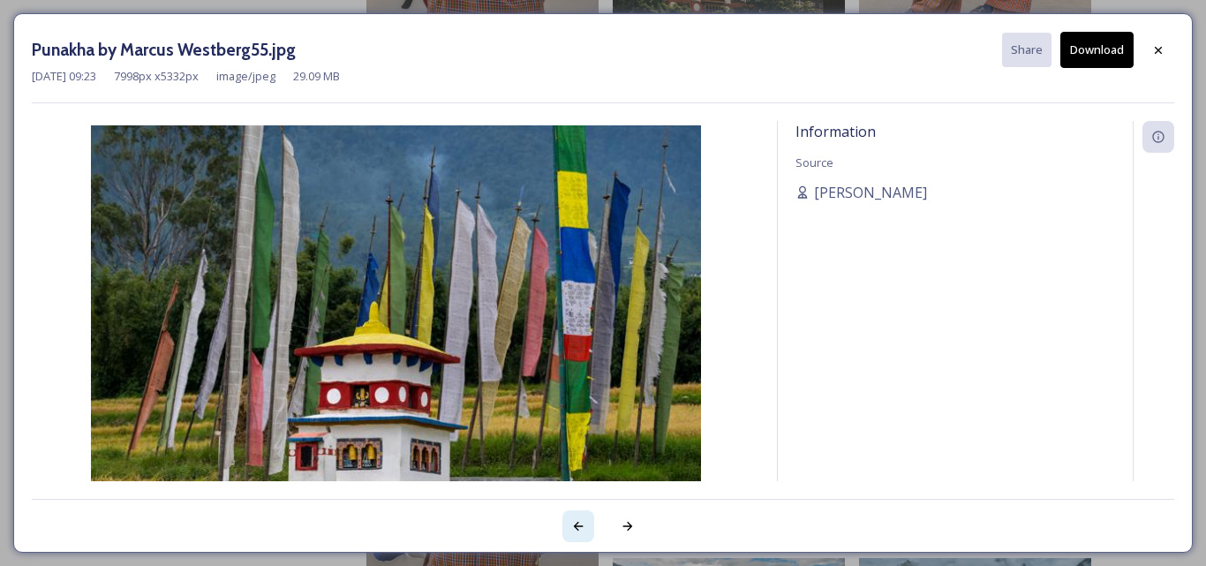
click at [573, 526] on icon at bounding box center [578, 526] width 14 height 14
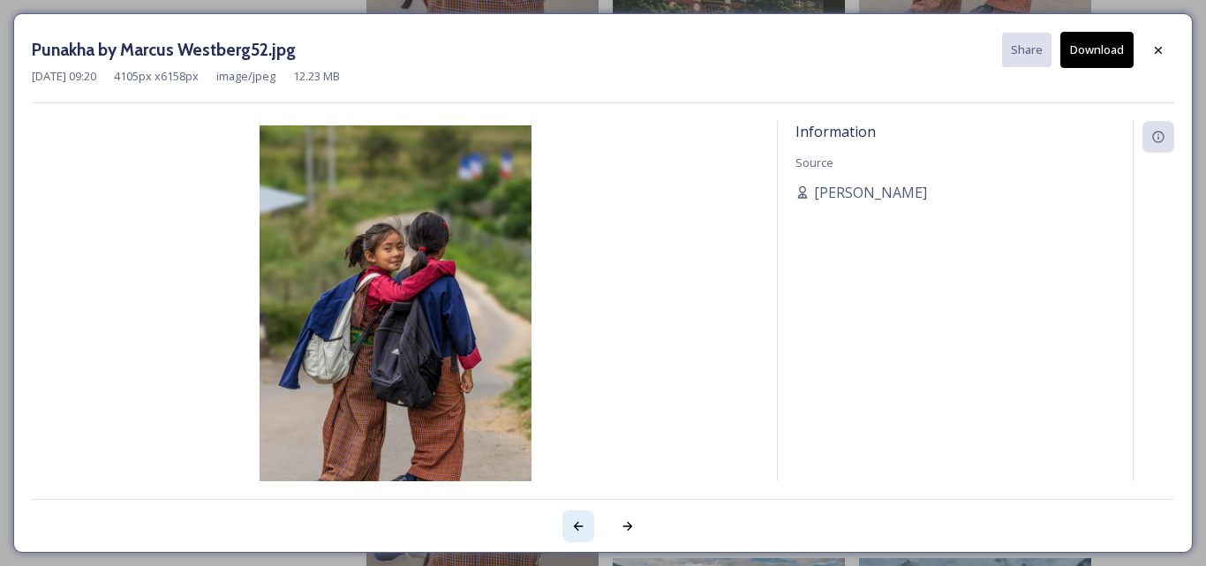
click at [573, 526] on icon at bounding box center [578, 526] width 14 height 14
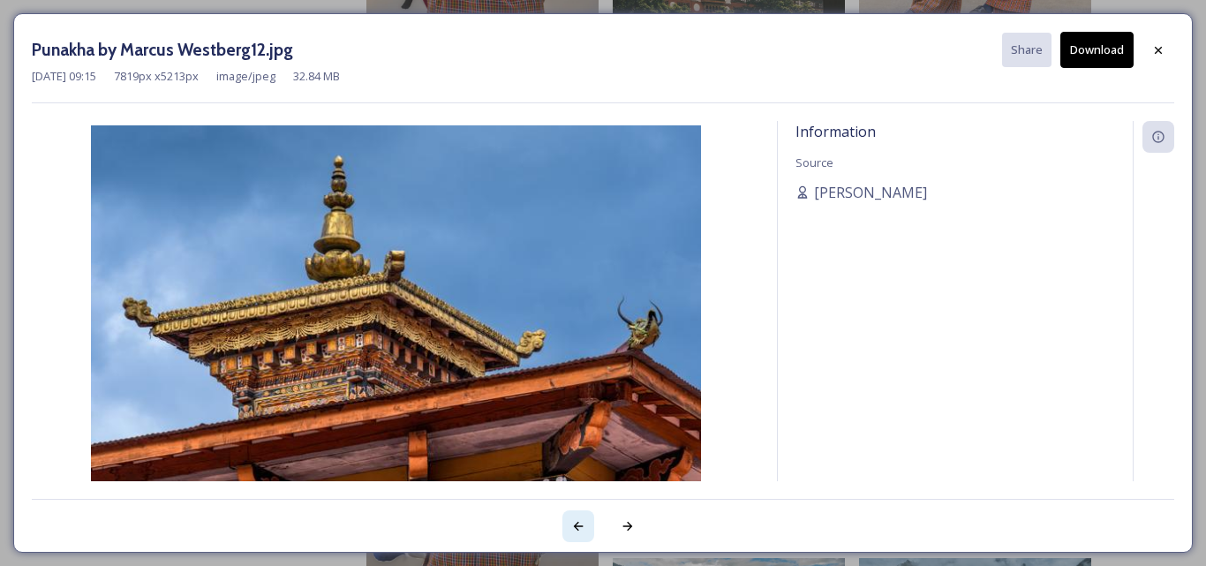
click at [573, 526] on icon at bounding box center [578, 526] width 14 height 14
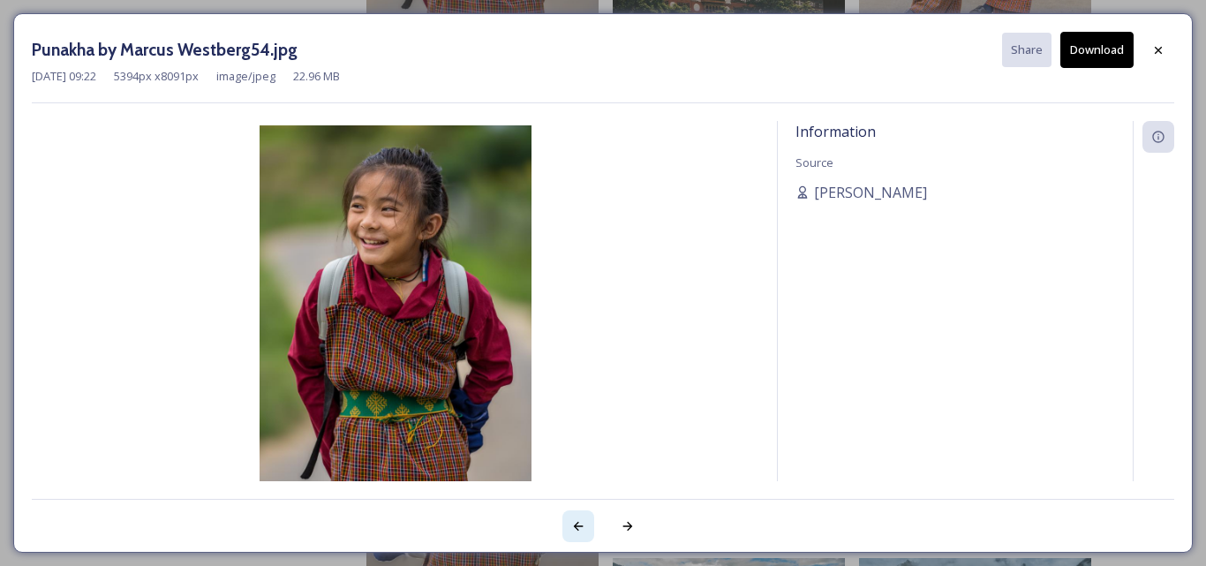
click at [573, 526] on icon at bounding box center [578, 526] width 14 height 14
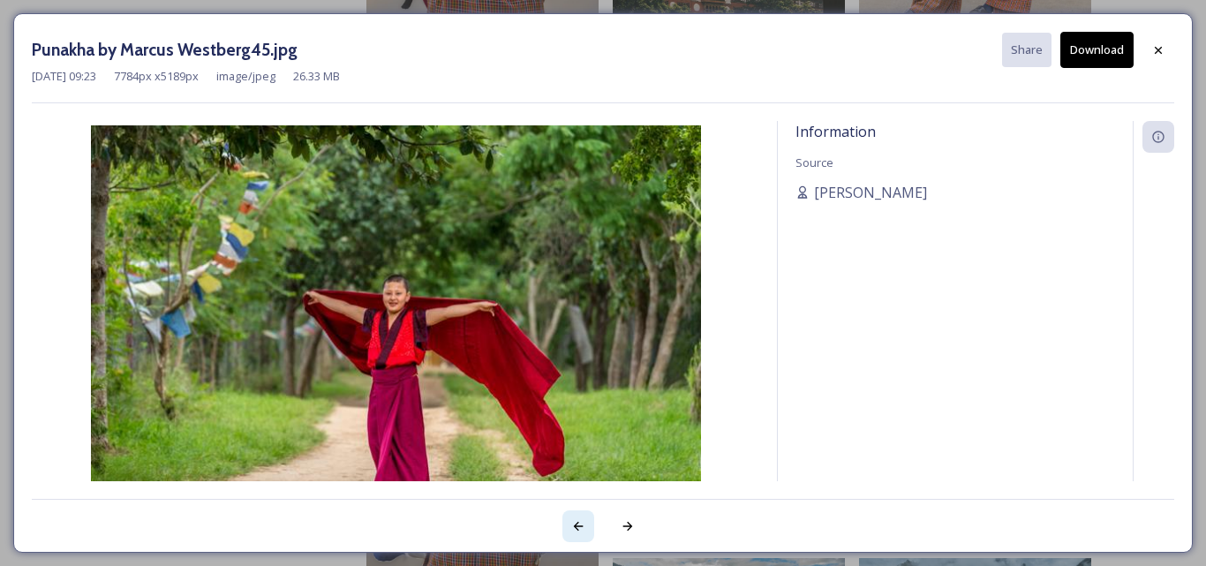
click at [573, 526] on icon at bounding box center [578, 526] width 14 height 14
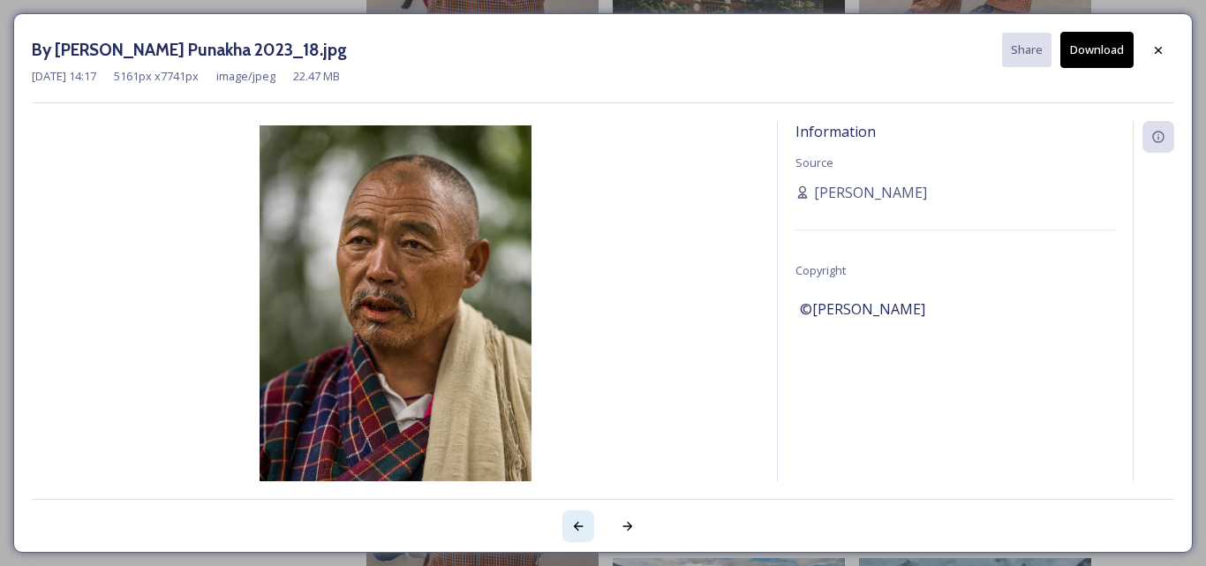
click at [573, 526] on icon at bounding box center [578, 526] width 14 height 14
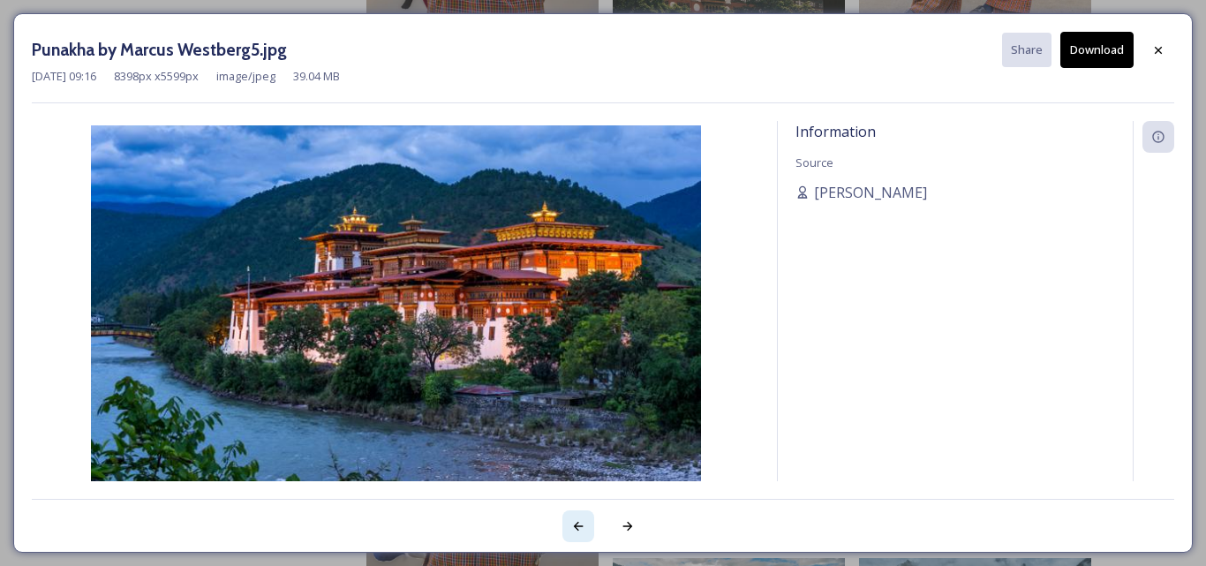
click at [573, 526] on icon at bounding box center [578, 526] width 14 height 14
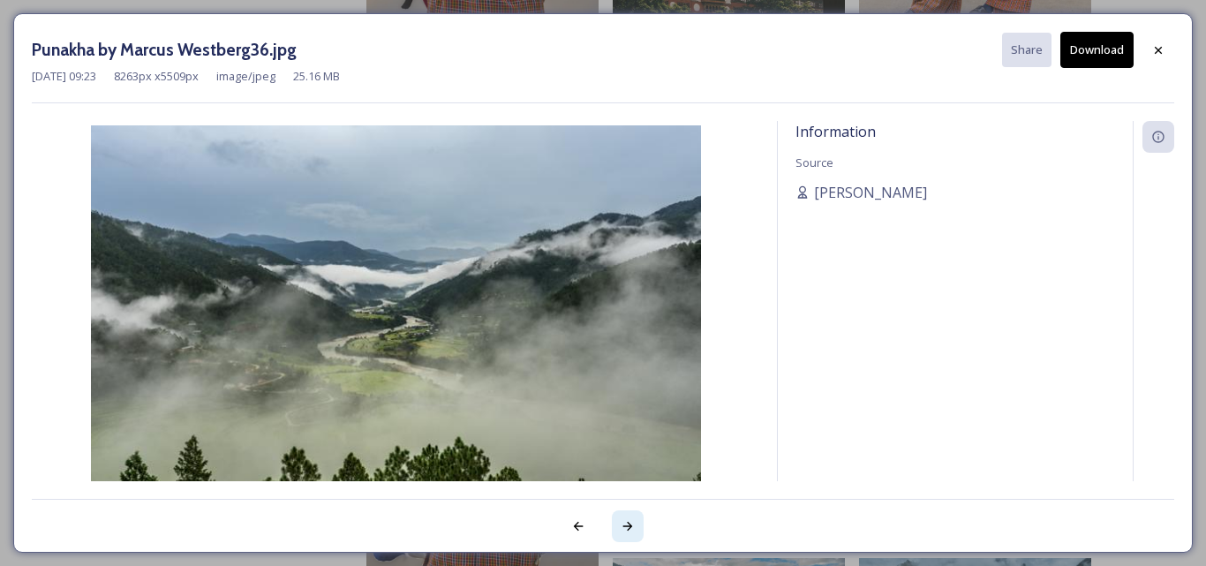
click at [627, 528] on icon at bounding box center [628, 526] width 14 height 14
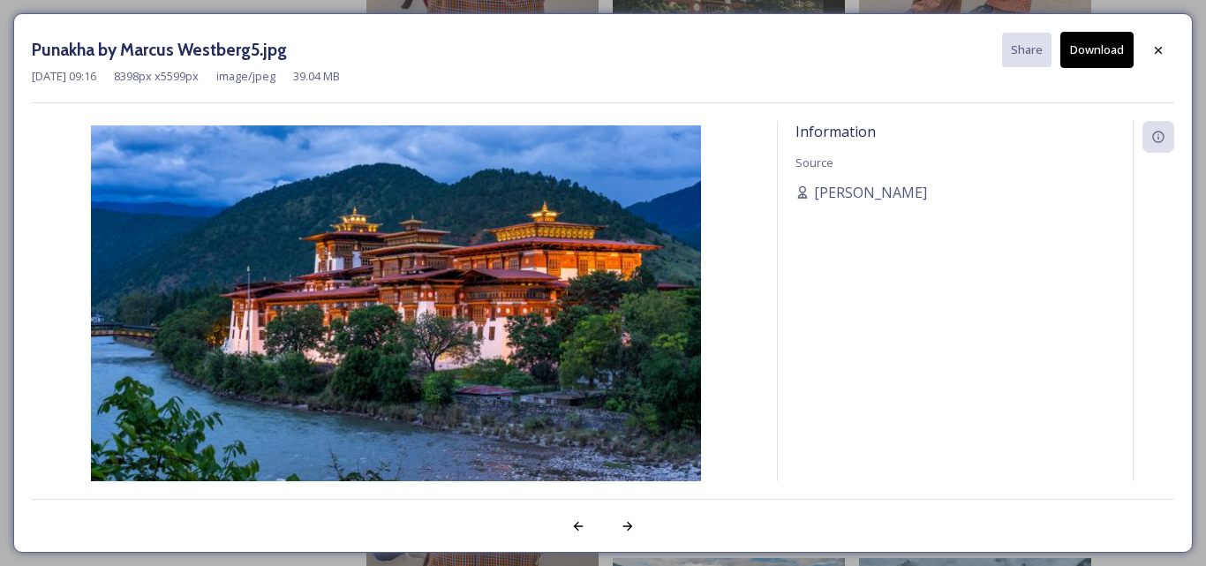
click at [1097, 51] on button "Download" at bounding box center [1096, 50] width 73 height 36
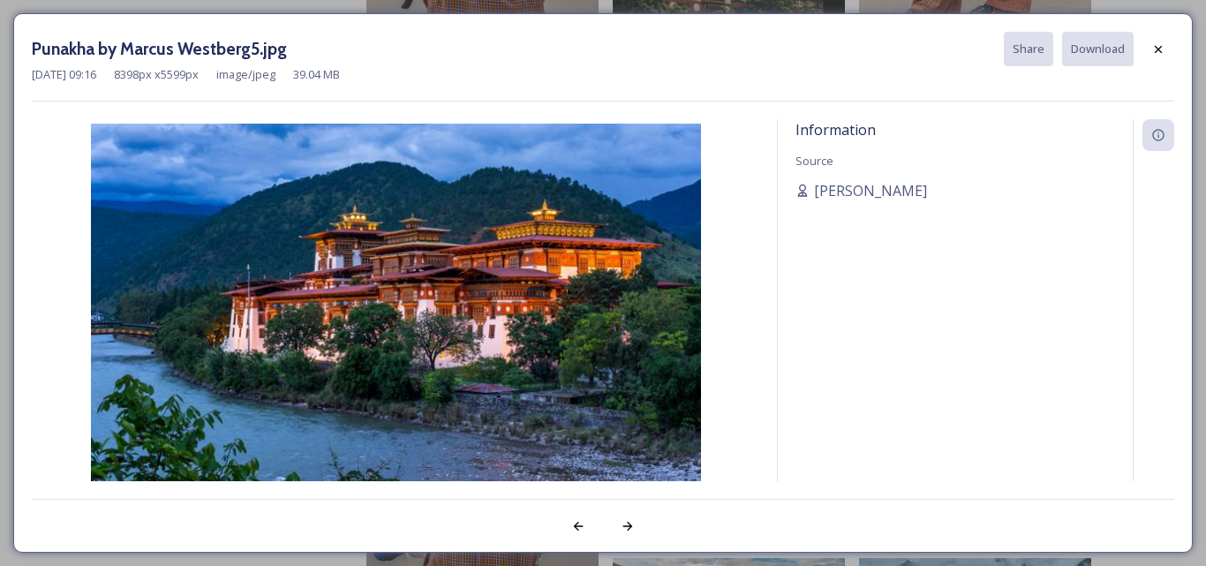
click at [747, 78] on div "Nov 14 2023 09:16 8398 px x 5599 px image/jpeg 39.04 MB" at bounding box center [603, 74] width 1143 height 17
click at [424, 288] on img at bounding box center [396, 327] width 728 height 407
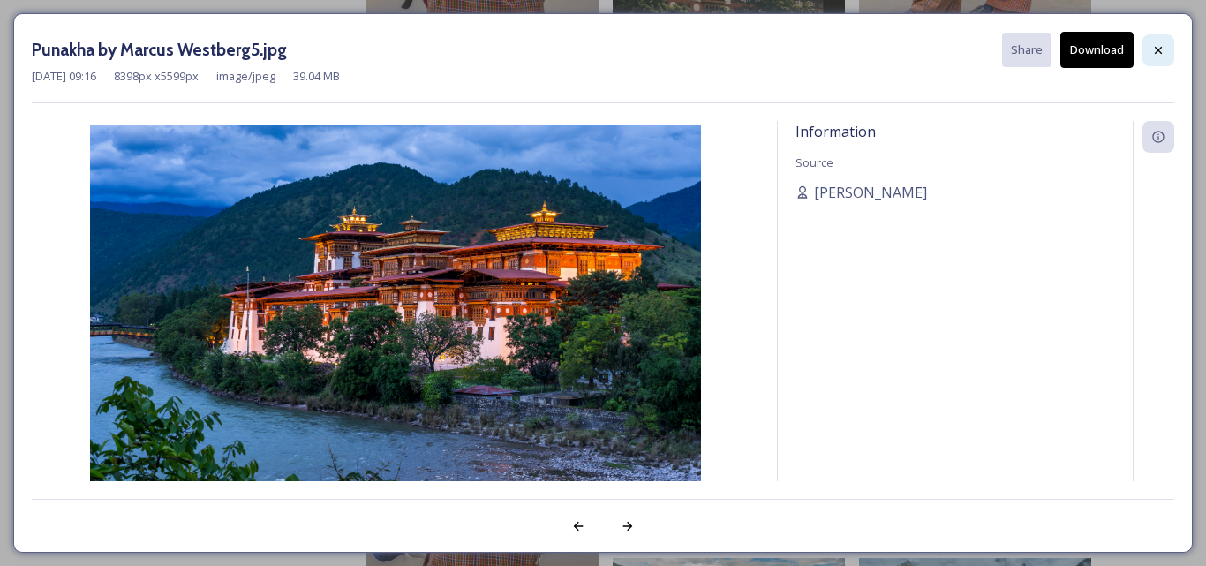
click at [1158, 56] on icon at bounding box center [1158, 50] width 14 height 14
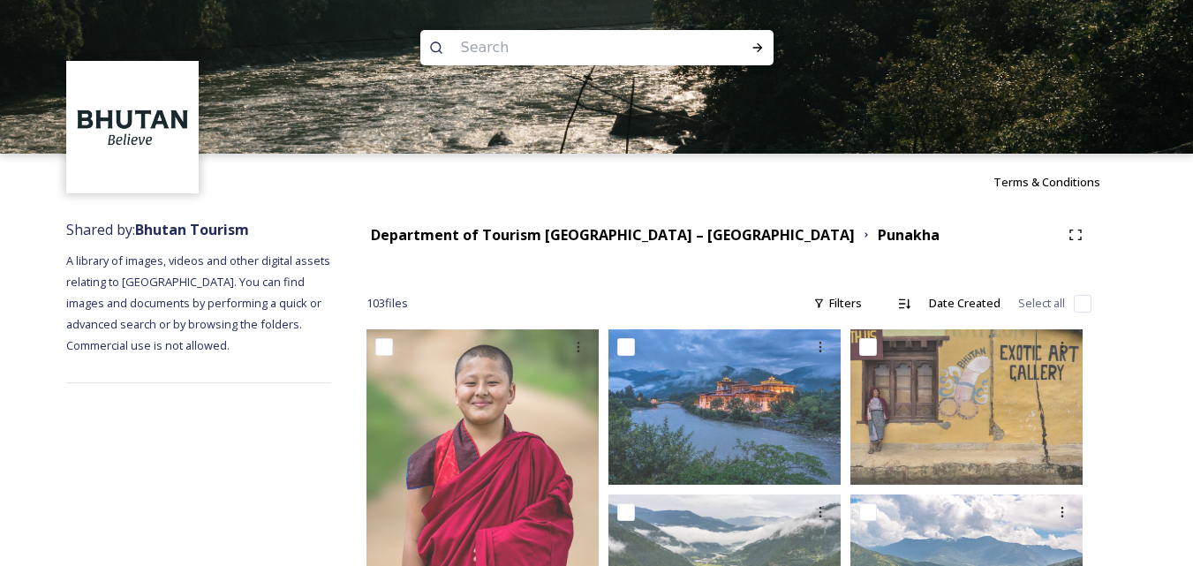
scroll to position [0, 0]
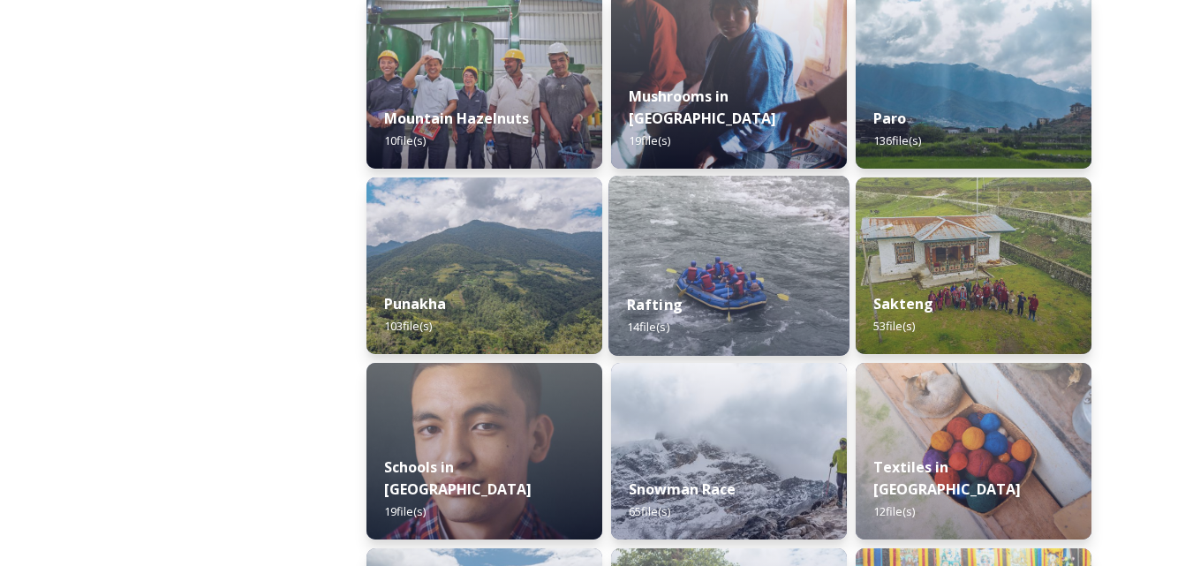
scroll to position [1562, 0]
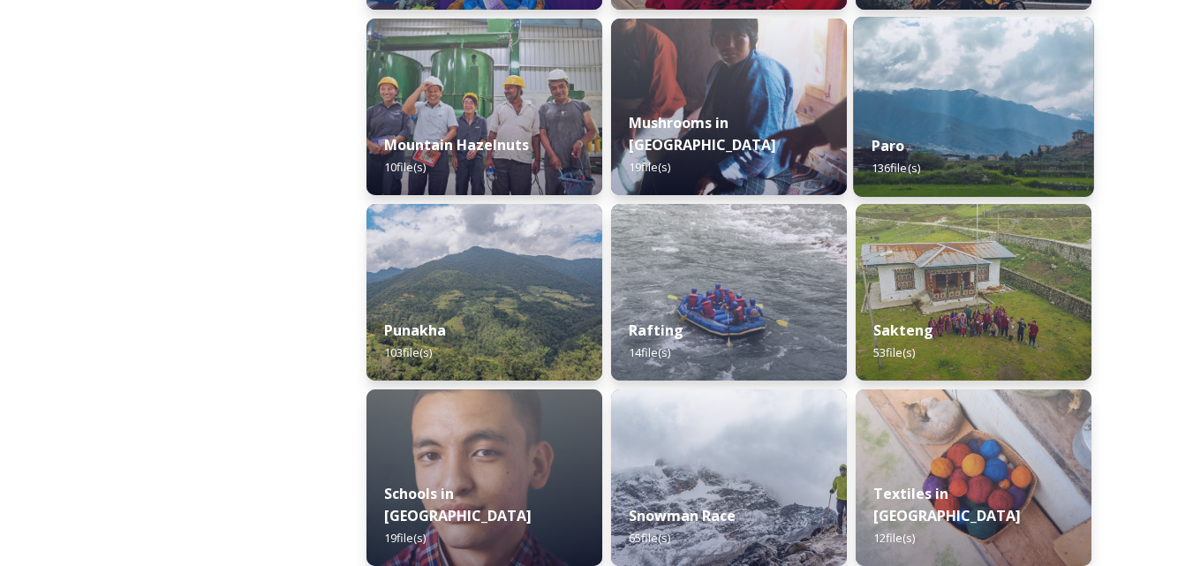
click at [969, 121] on div "Paro 136 file(s)" at bounding box center [973, 157] width 240 height 80
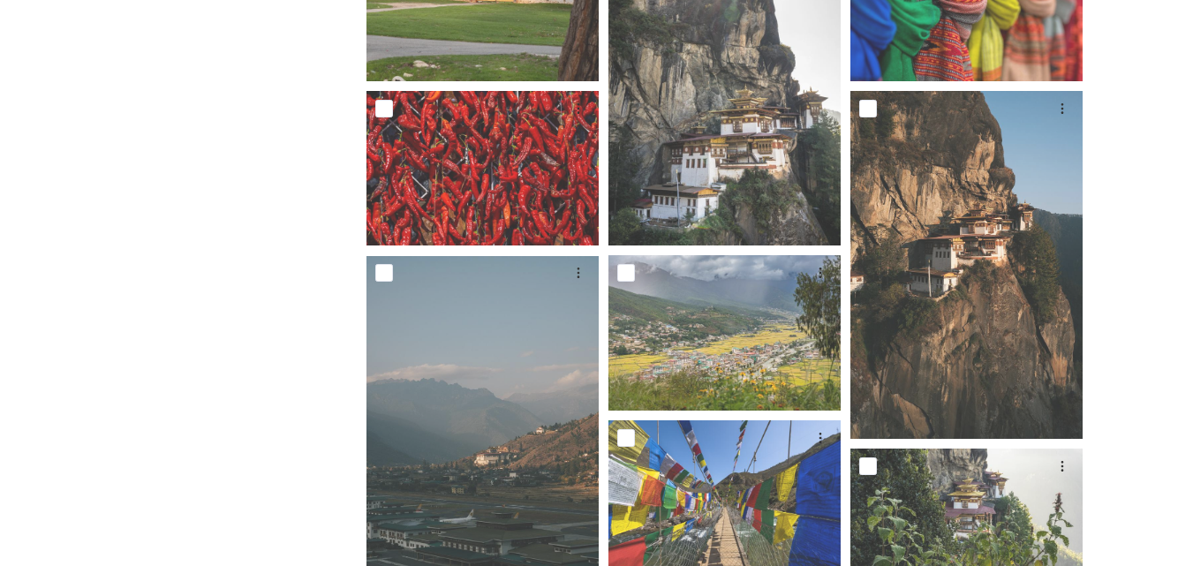
scroll to position [795, 0]
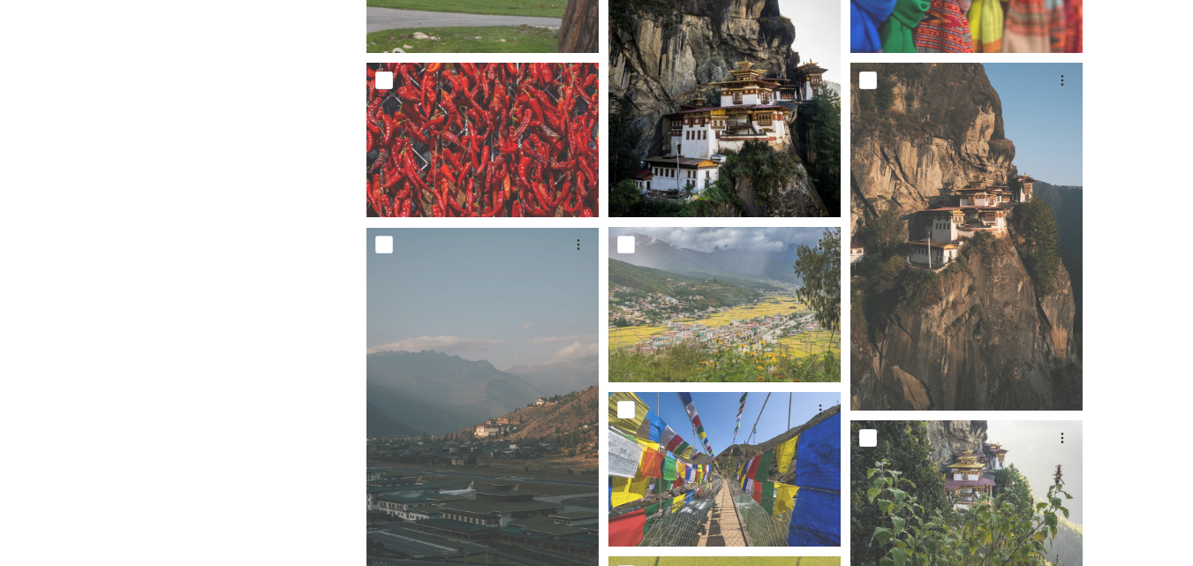
click at [745, 115] on img at bounding box center [724, 43] width 232 height 349
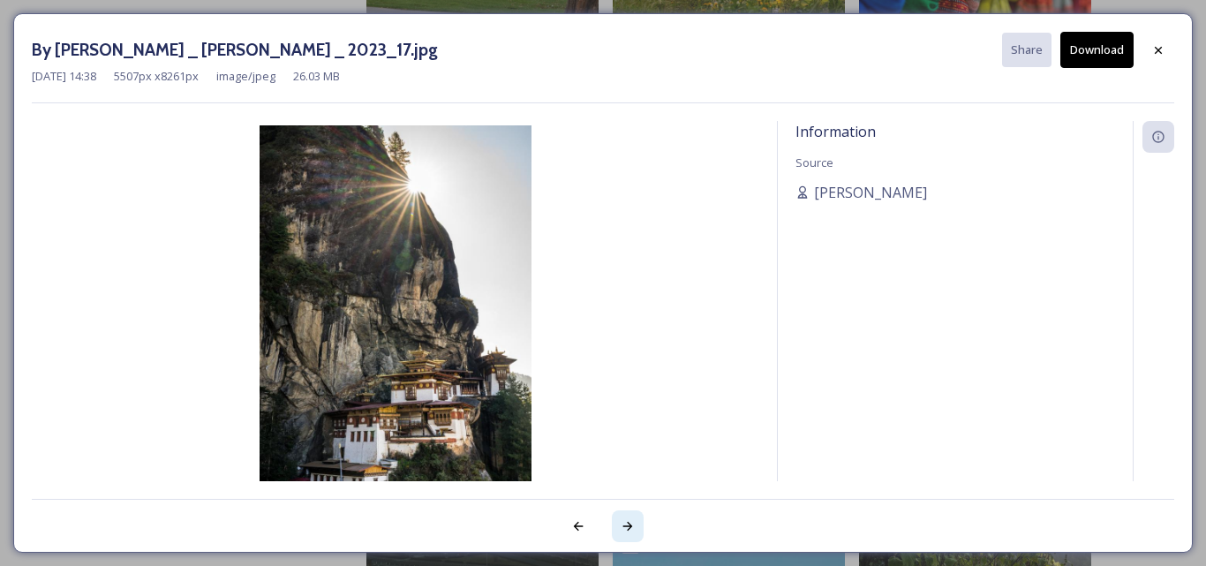
click at [624, 523] on icon at bounding box center [628, 526] width 14 height 14
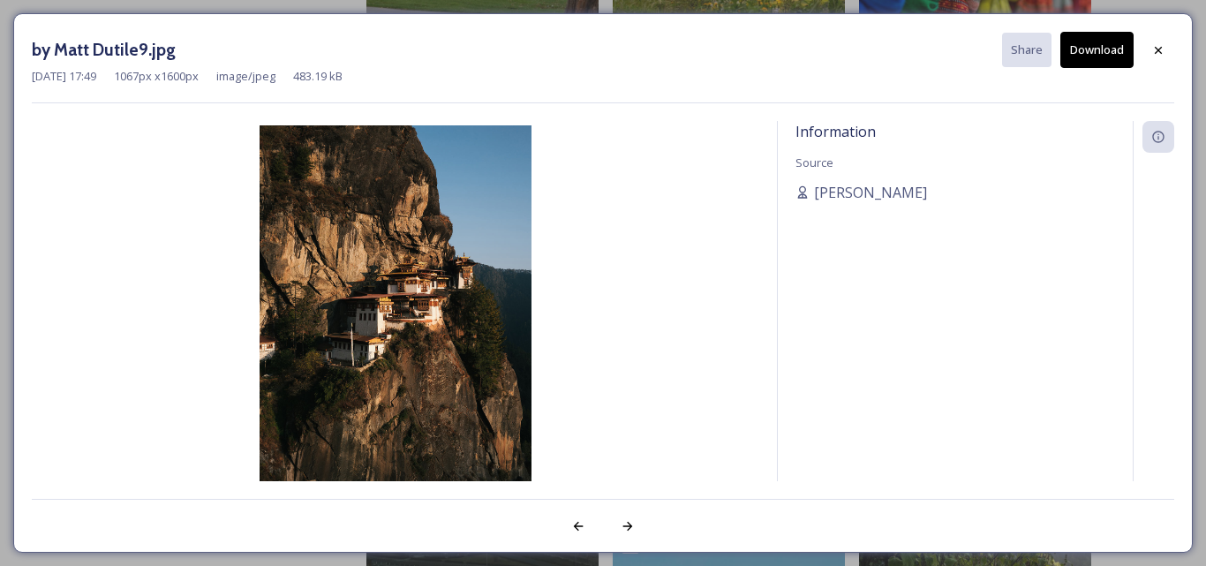
click at [1103, 51] on button "Download" at bounding box center [1096, 50] width 73 height 36
click at [628, 524] on icon at bounding box center [628, 526] width 14 height 14
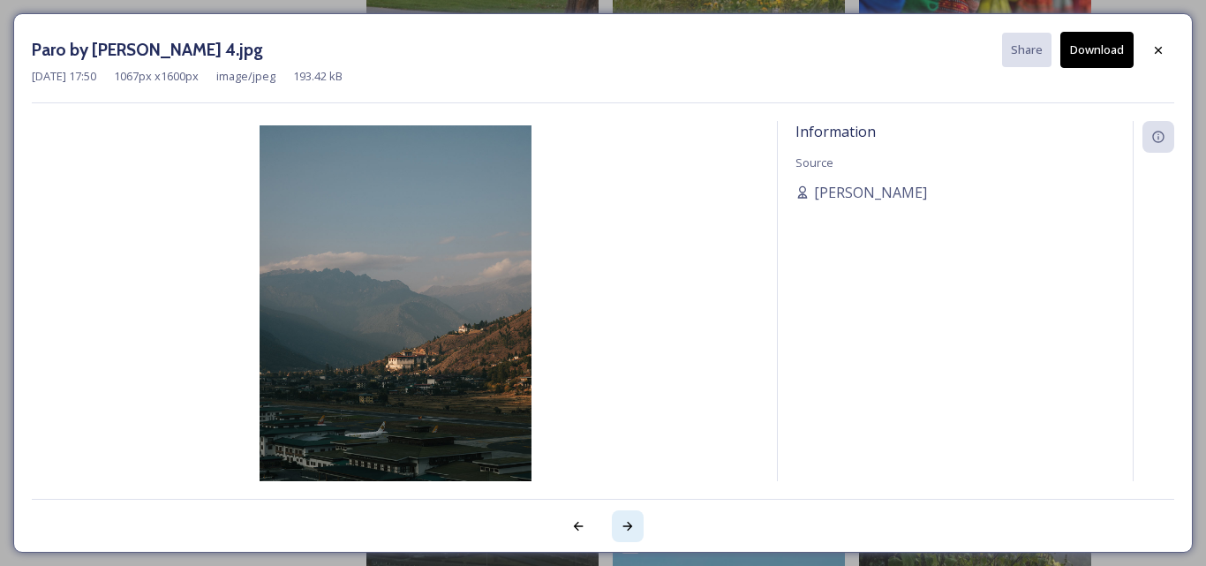
click at [628, 524] on icon at bounding box center [628, 526] width 14 height 14
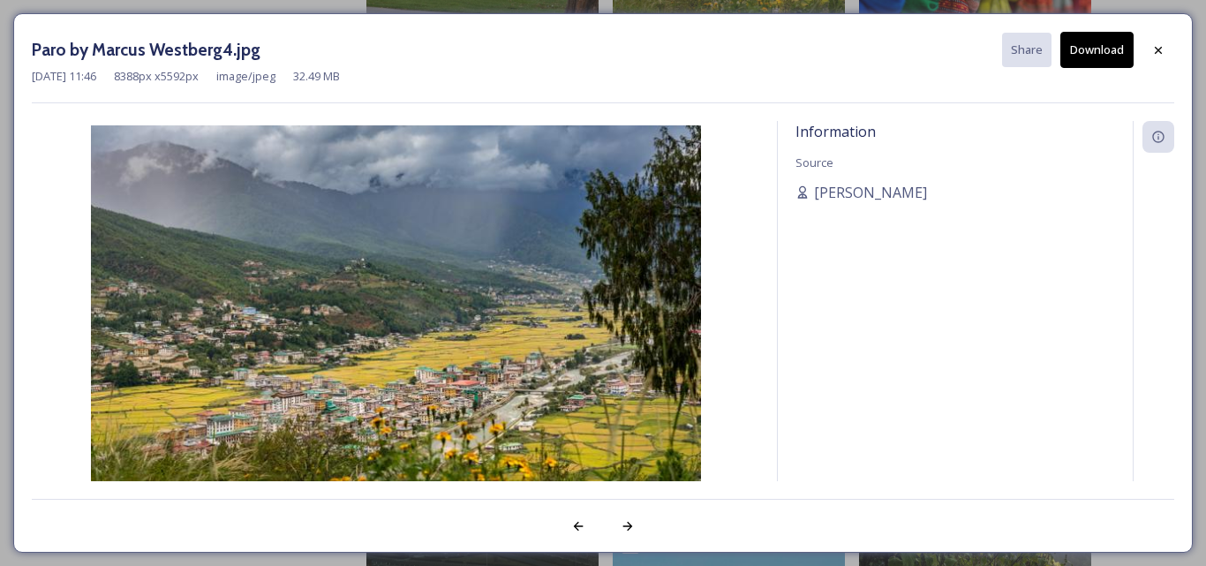
click at [1101, 39] on button "Download" at bounding box center [1096, 50] width 73 height 36
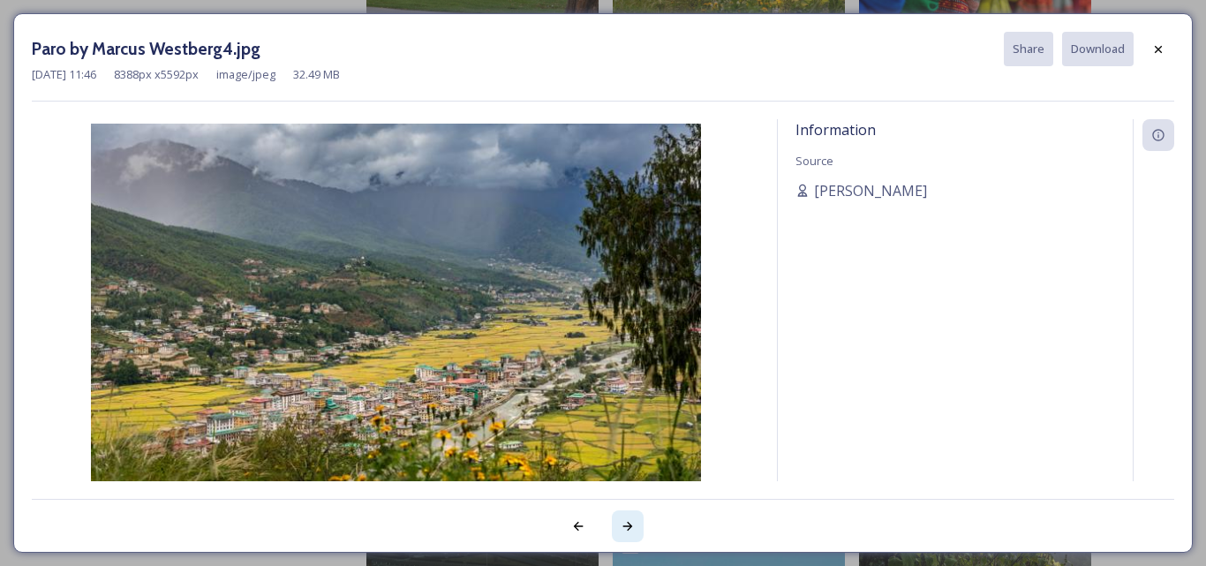
click at [629, 528] on icon at bounding box center [628, 526] width 14 height 14
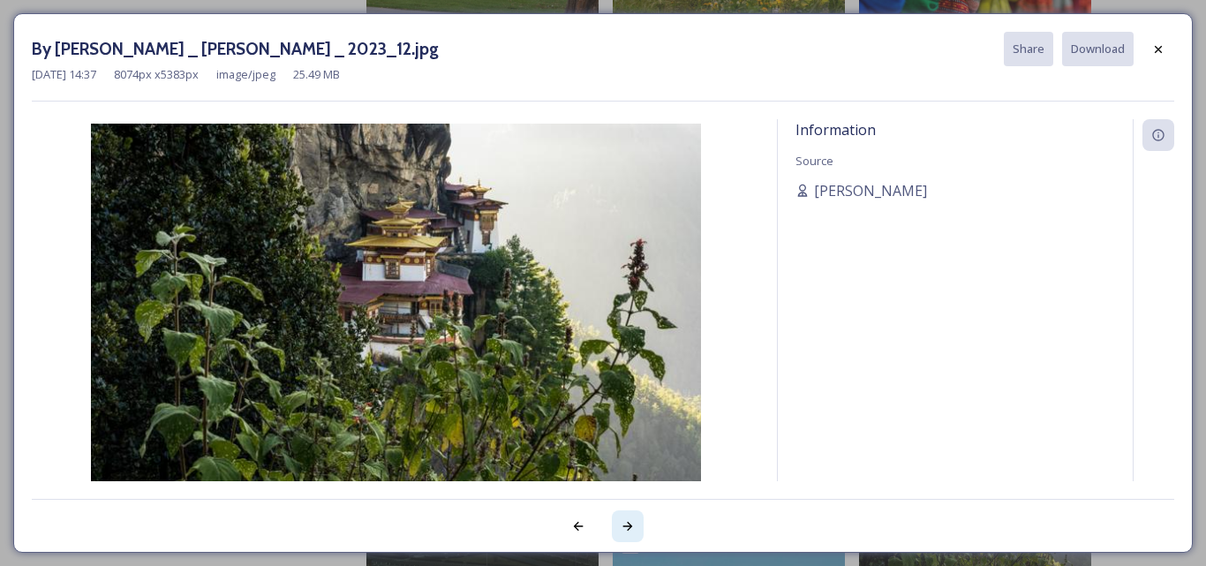
click at [629, 528] on icon at bounding box center [628, 526] width 14 height 14
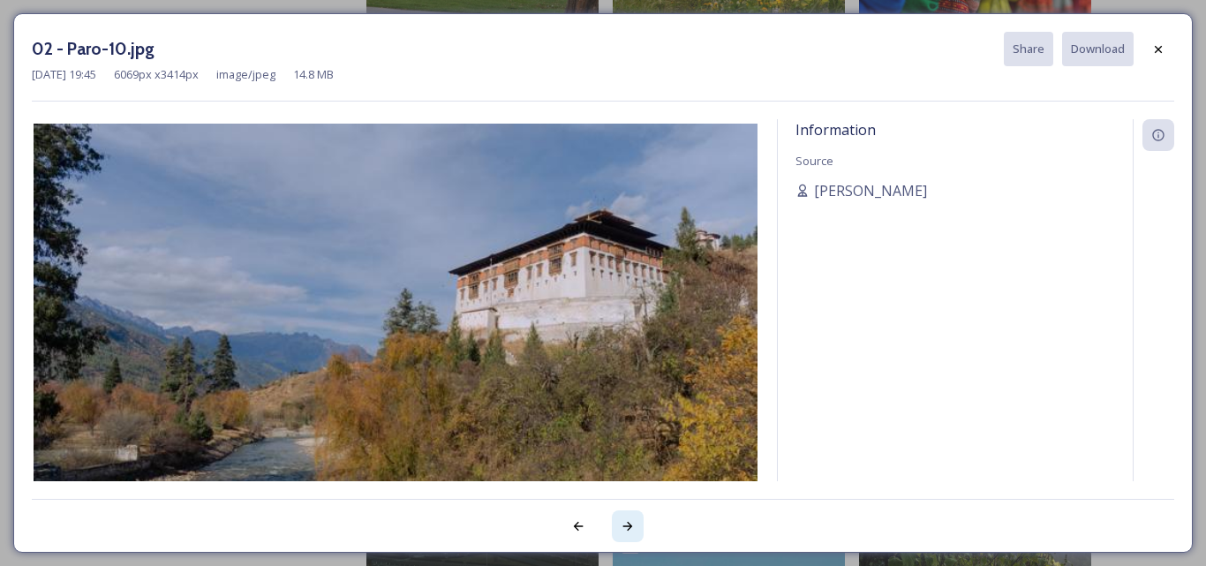
click at [629, 528] on icon at bounding box center [628, 526] width 14 height 14
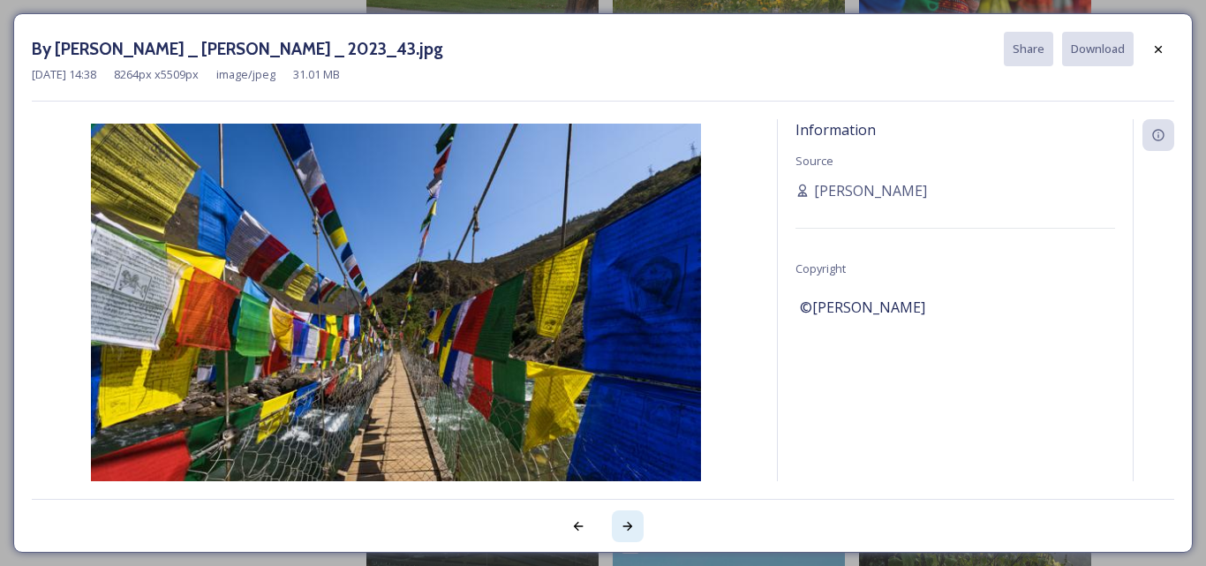
click at [629, 528] on icon at bounding box center [628, 526] width 14 height 14
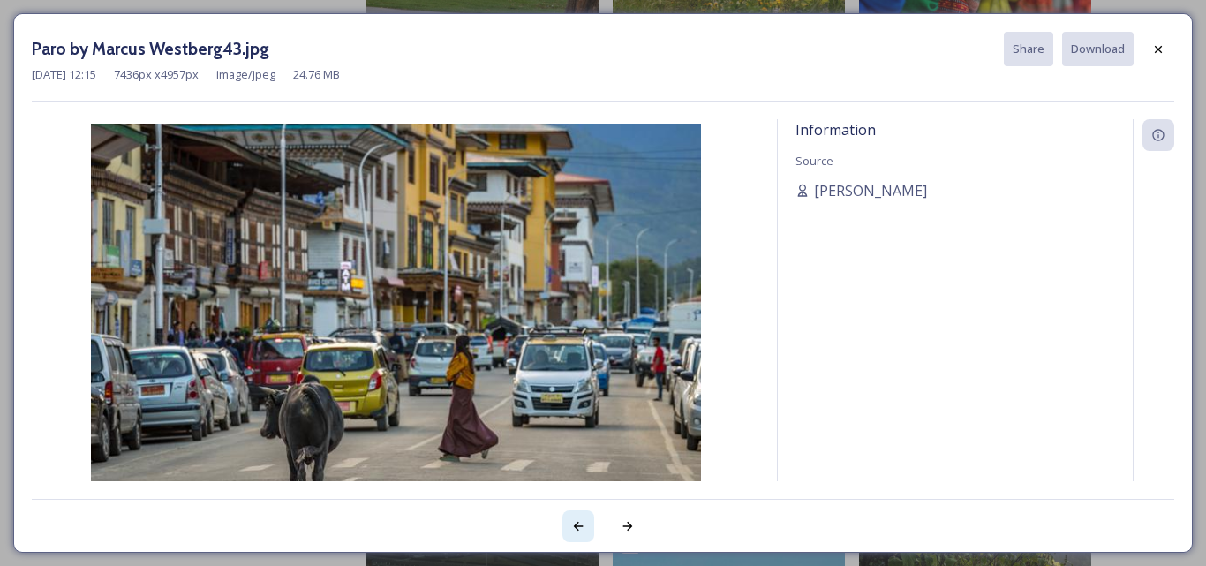
click at [585, 524] on div at bounding box center [578, 526] width 32 height 32
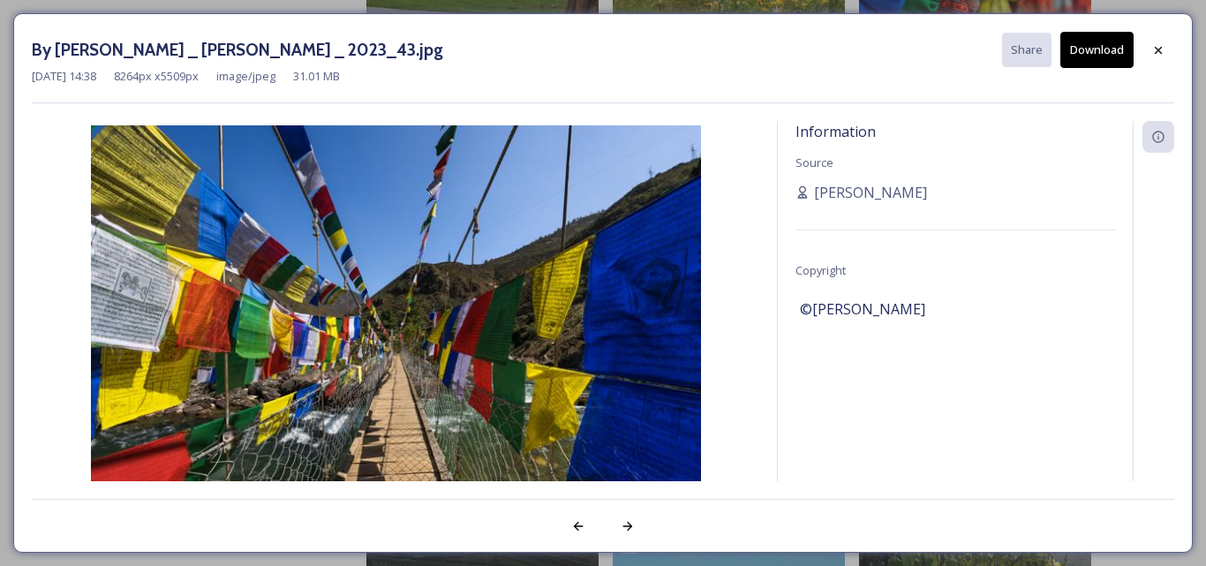
click at [1091, 49] on button "Download" at bounding box center [1096, 50] width 73 height 36
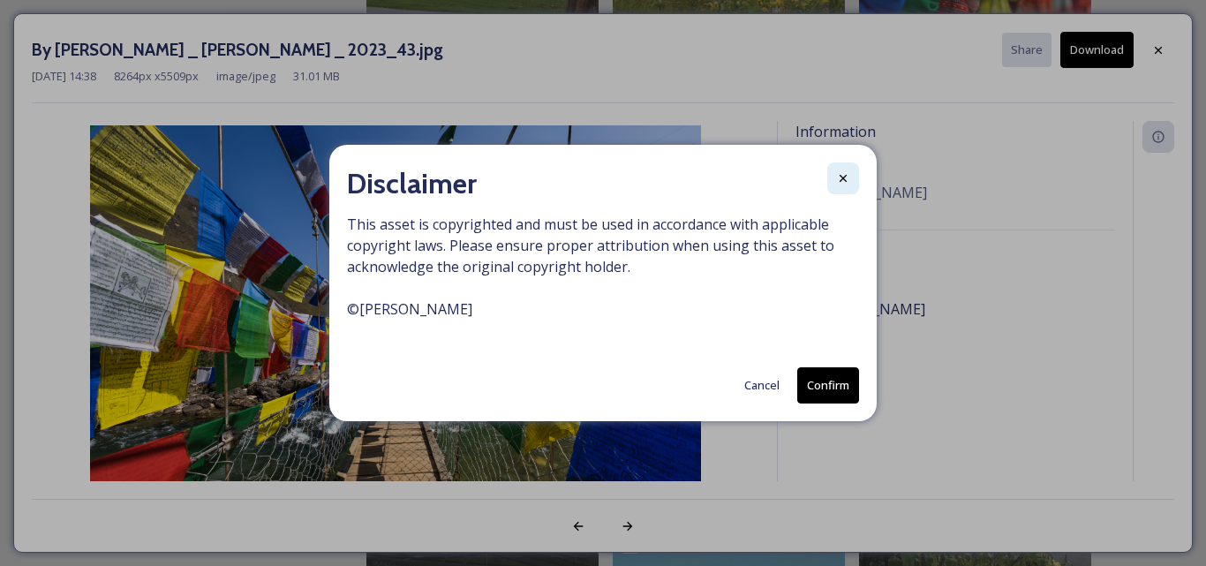
click at [841, 180] on icon at bounding box center [843, 178] width 7 height 7
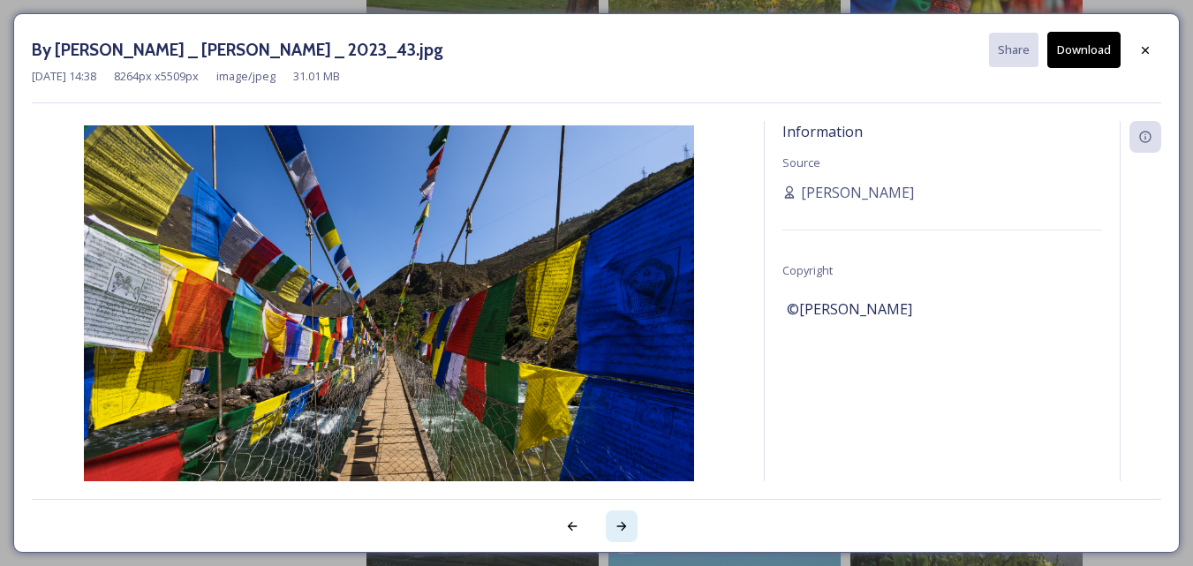
click at [616, 522] on icon at bounding box center [622, 526] width 14 height 14
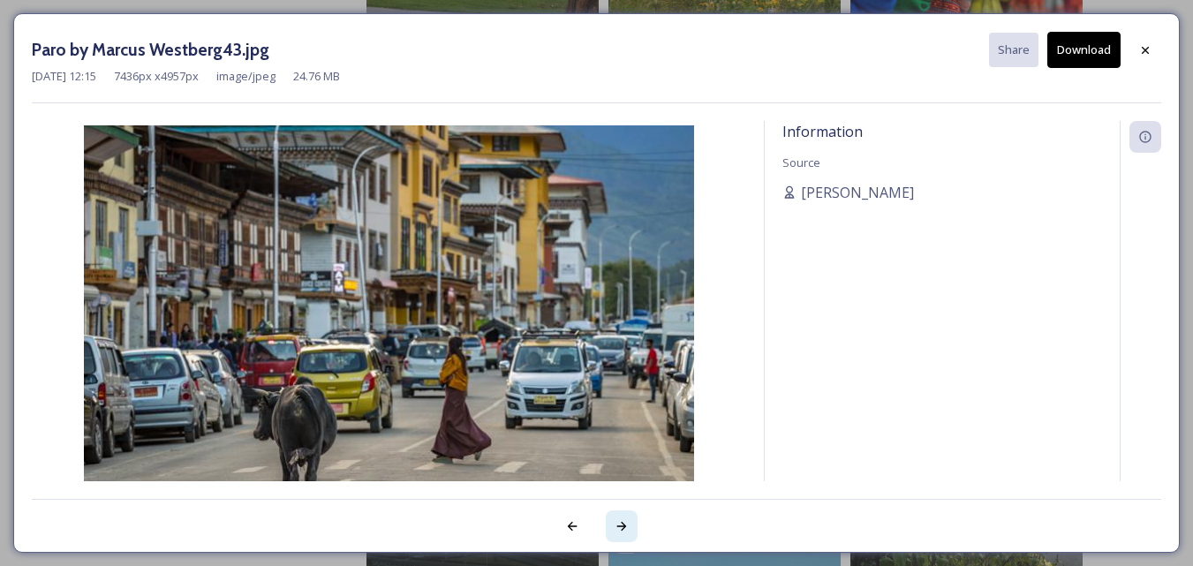
click at [616, 522] on icon at bounding box center [622, 526] width 14 height 14
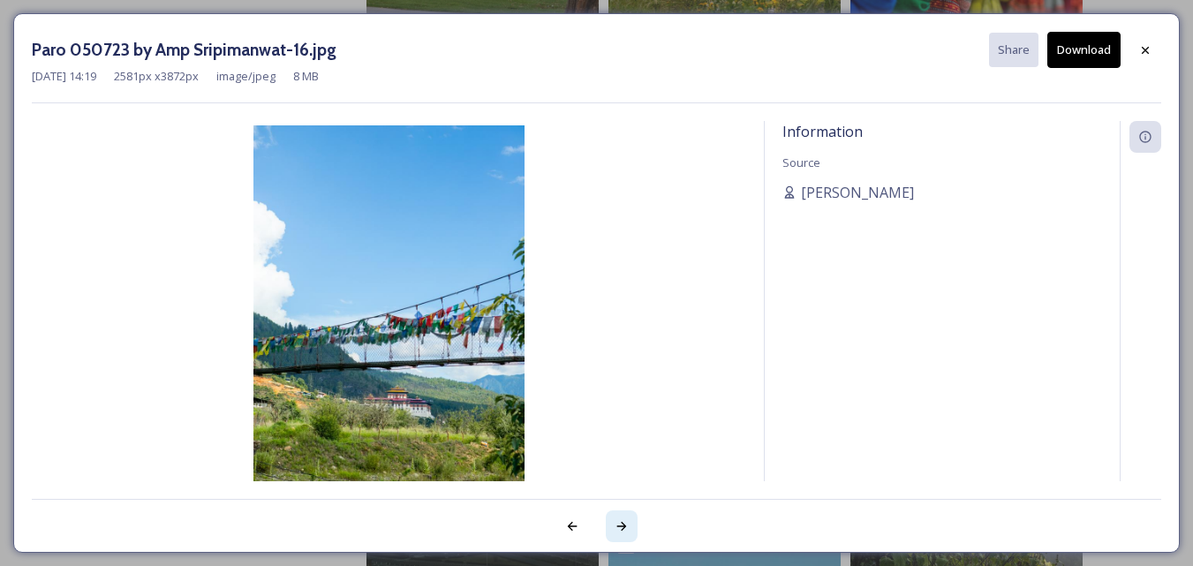
click at [621, 522] on icon at bounding box center [622, 526] width 14 height 14
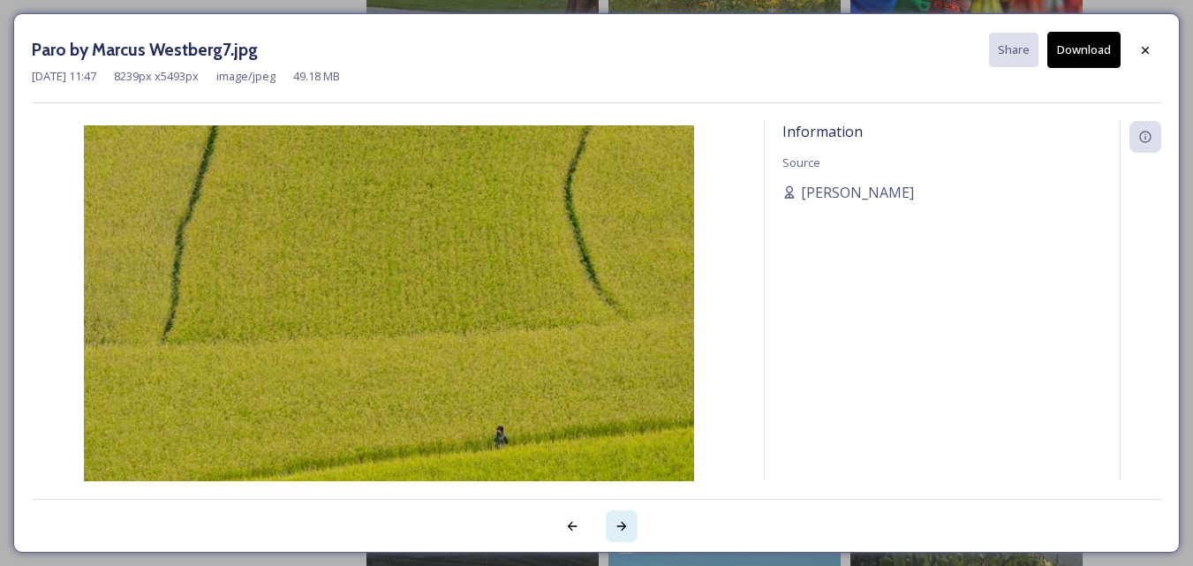
click at [621, 522] on icon at bounding box center [622, 526] width 14 height 14
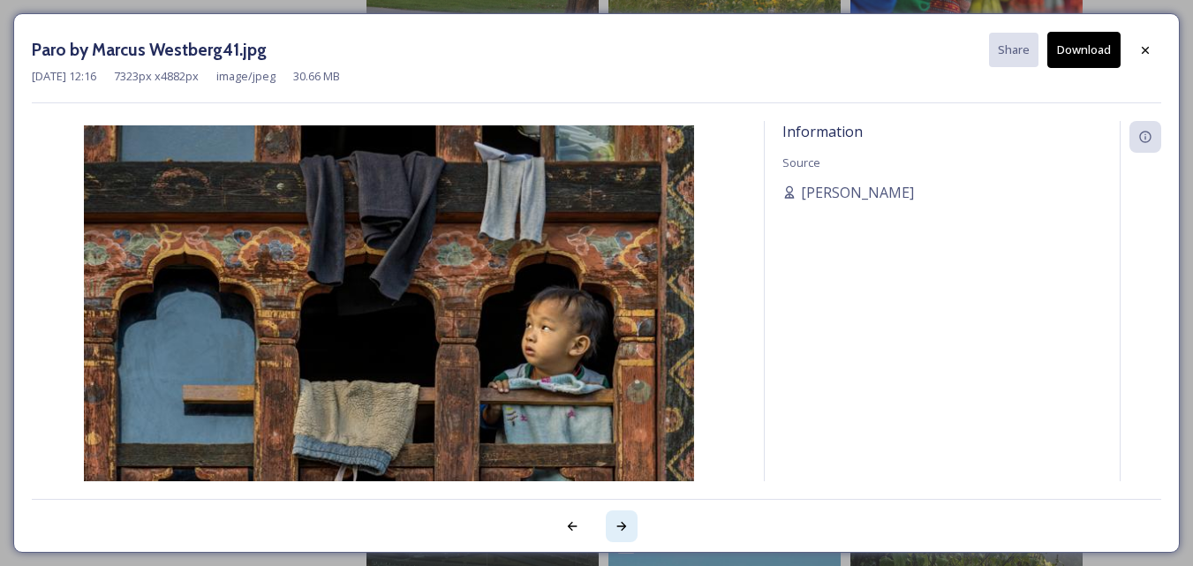
click at [625, 528] on icon at bounding box center [622, 526] width 14 height 14
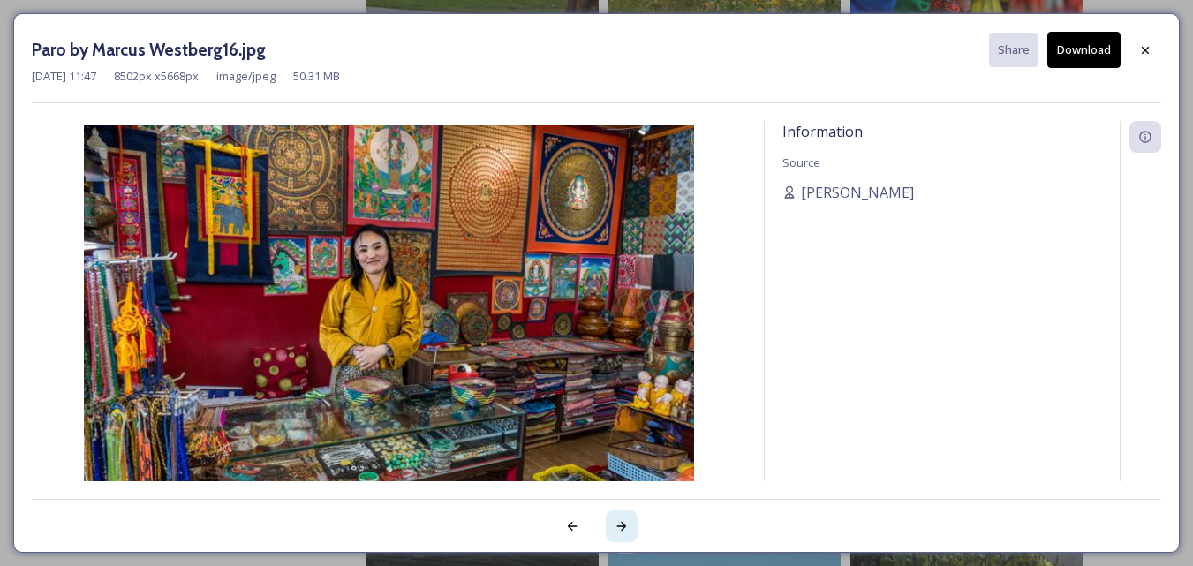
click at [625, 528] on icon at bounding box center [622, 526] width 14 height 14
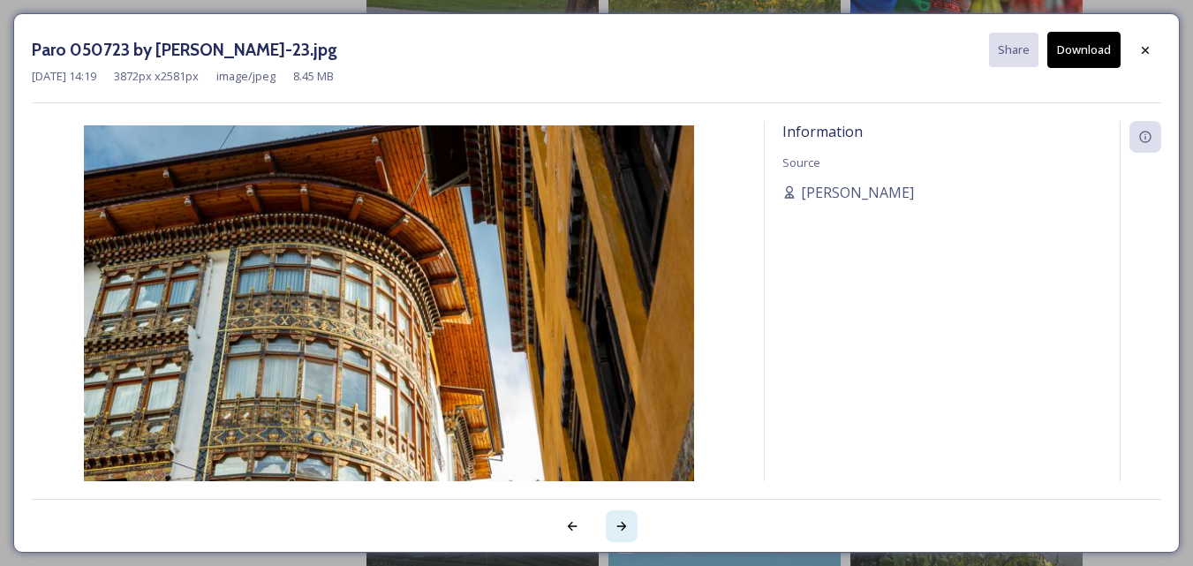
click at [625, 528] on icon at bounding box center [622, 526] width 14 height 14
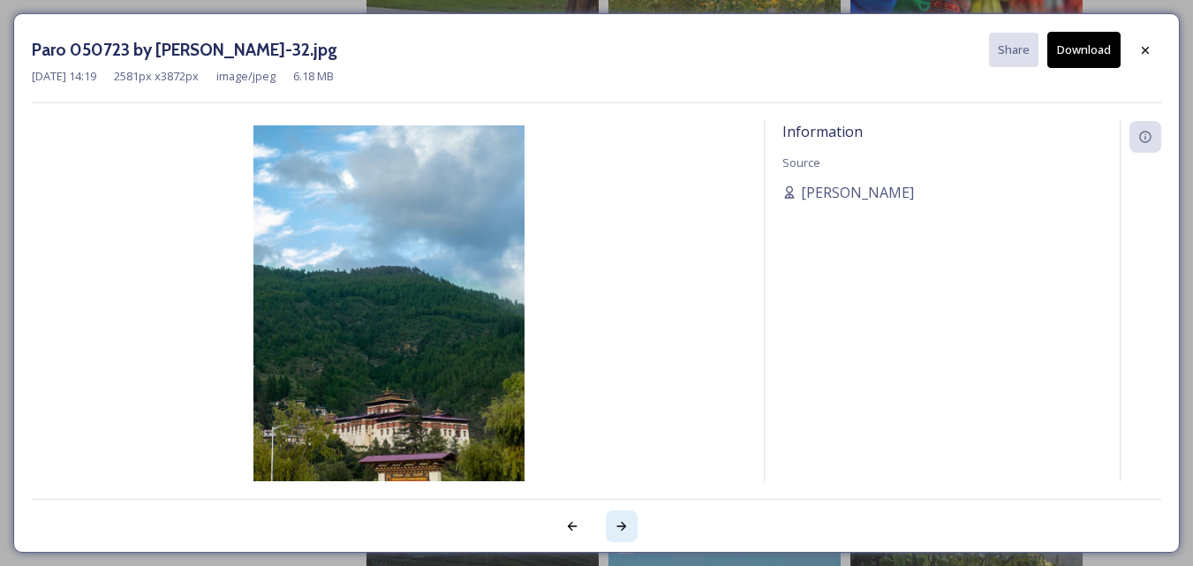
click at [625, 528] on icon at bounding box center [622, 526] width 14 height 14
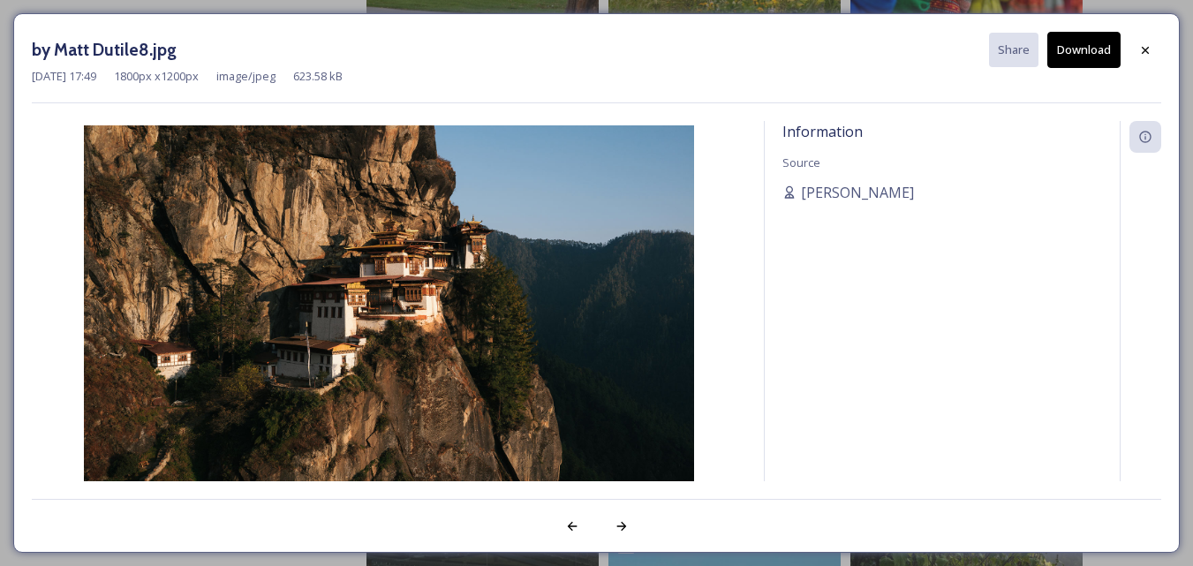
click at [1077, 44] on button "Download" at bounding box center [1083, 50] width 73 height 36
click at [629, 526] on div at bounding box center [622, 526] width 32 height 32
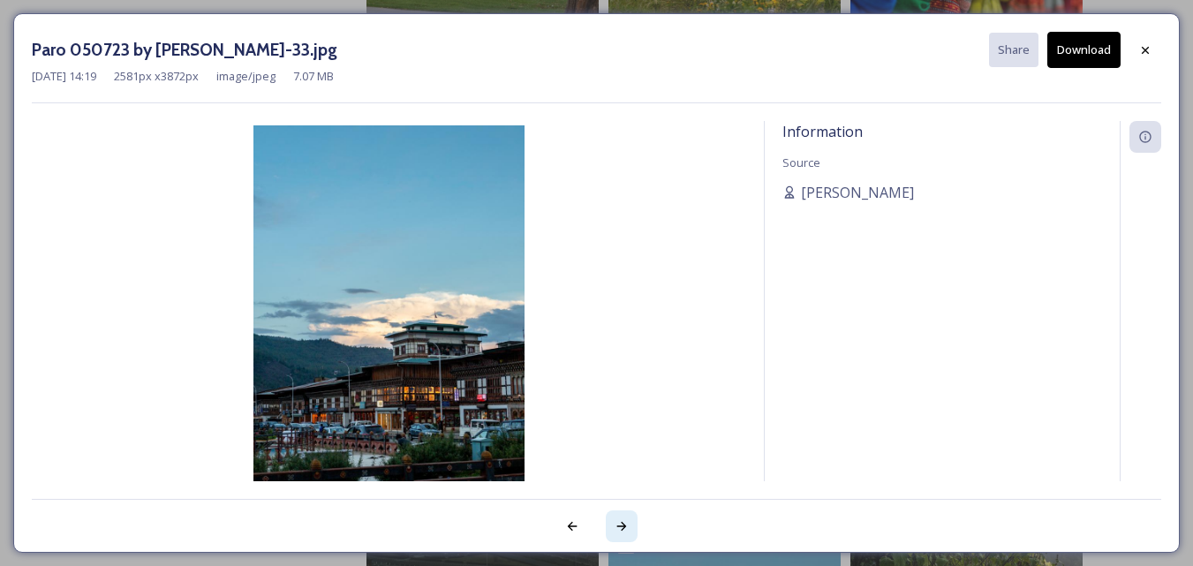
click at [629, 525] on div at bounding box center [622, 526] width 32 height 32
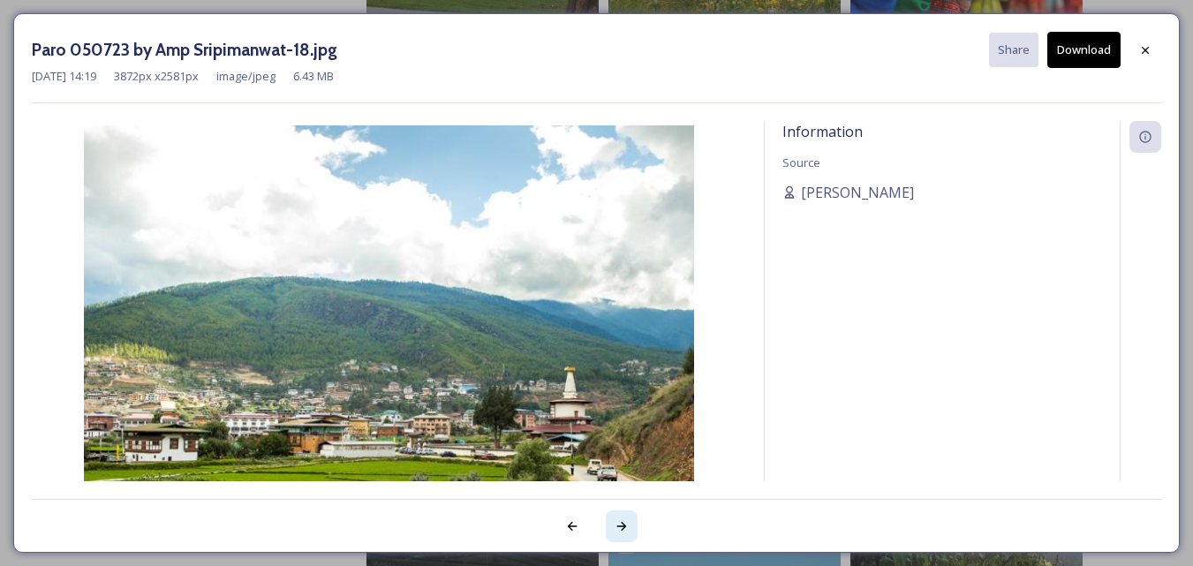
click at [629, 525] on div at bounding box center [622, 526] width 32 height 32
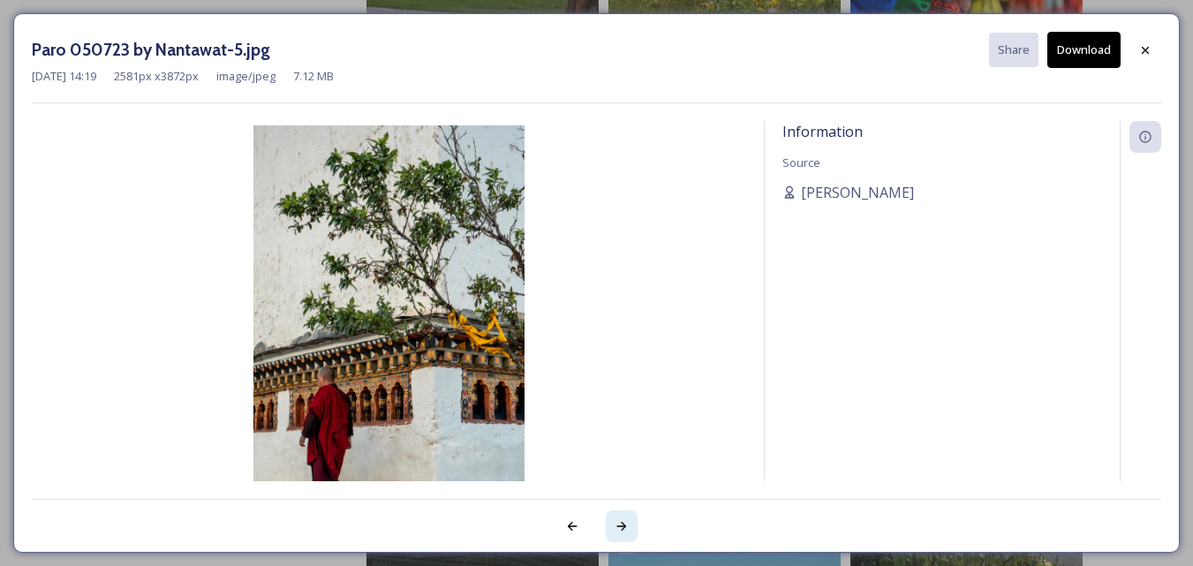
click at [629, 525] on div at bounding box center [622, 526] width 32 height 32
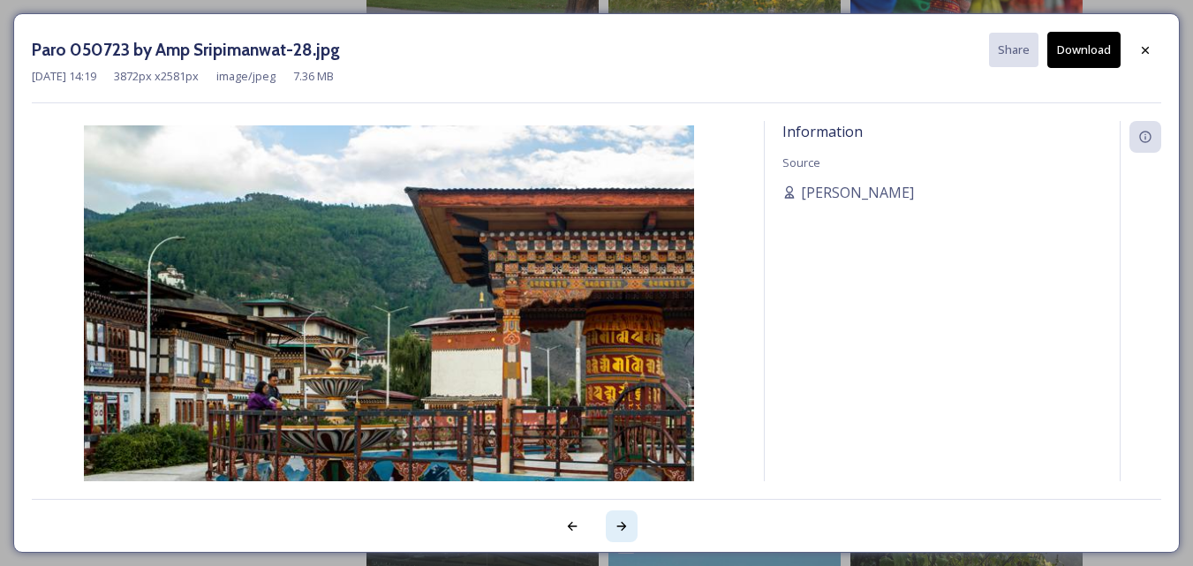
click at [629, 525] on div at bounding box center [622, 526] width 32 height 32
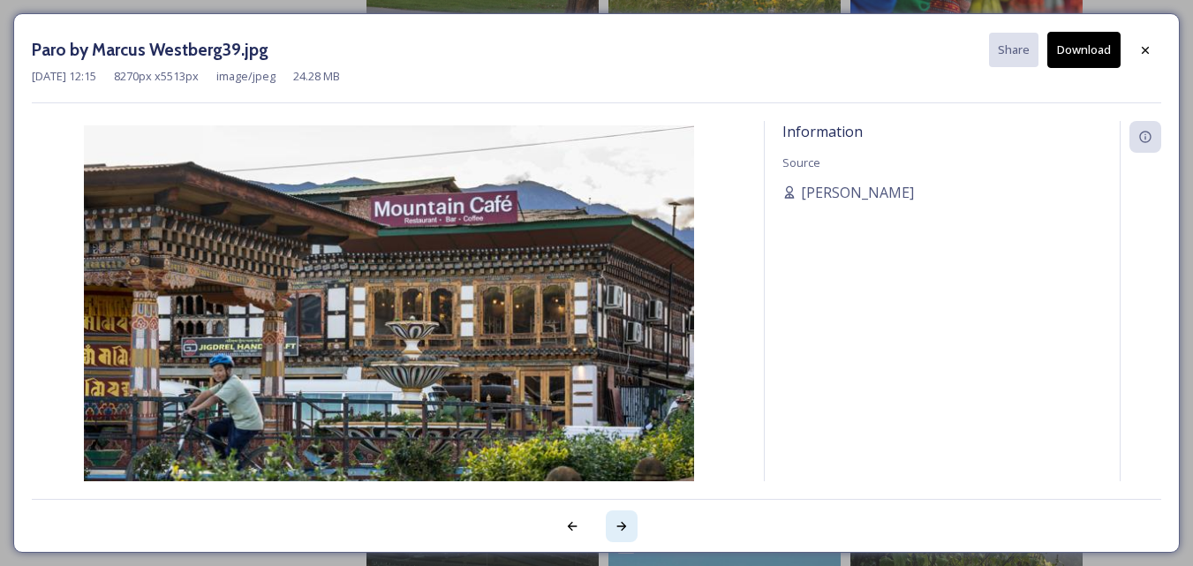
click at [629, 525] on div at bounding box center [622, 526] width 32 height 32
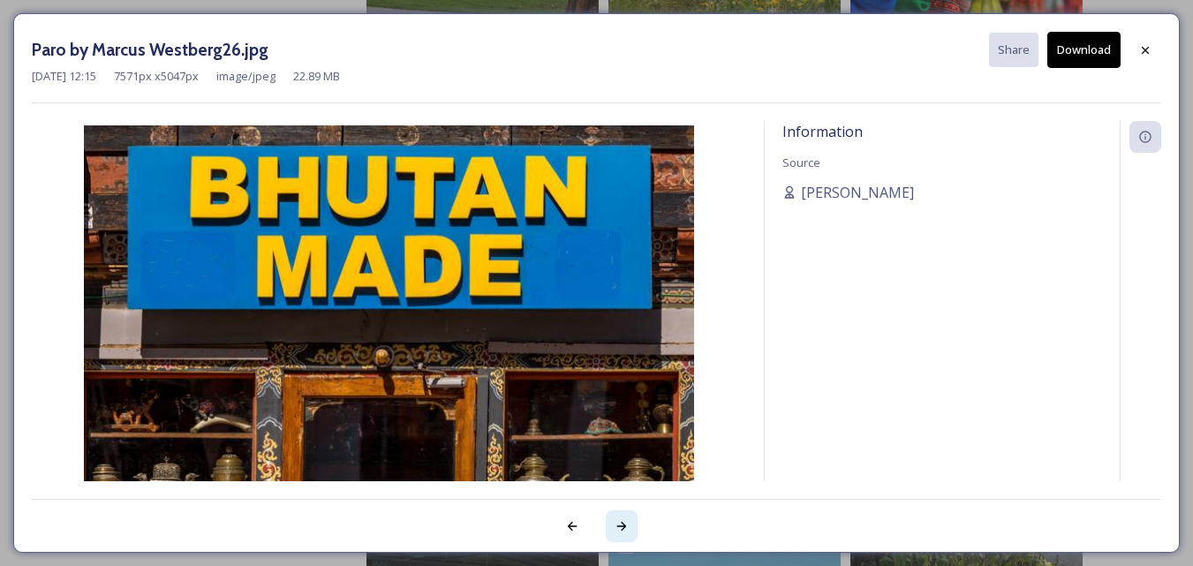
click at [629, 525] on div at bounding box center [622, 526] width 32 height 32
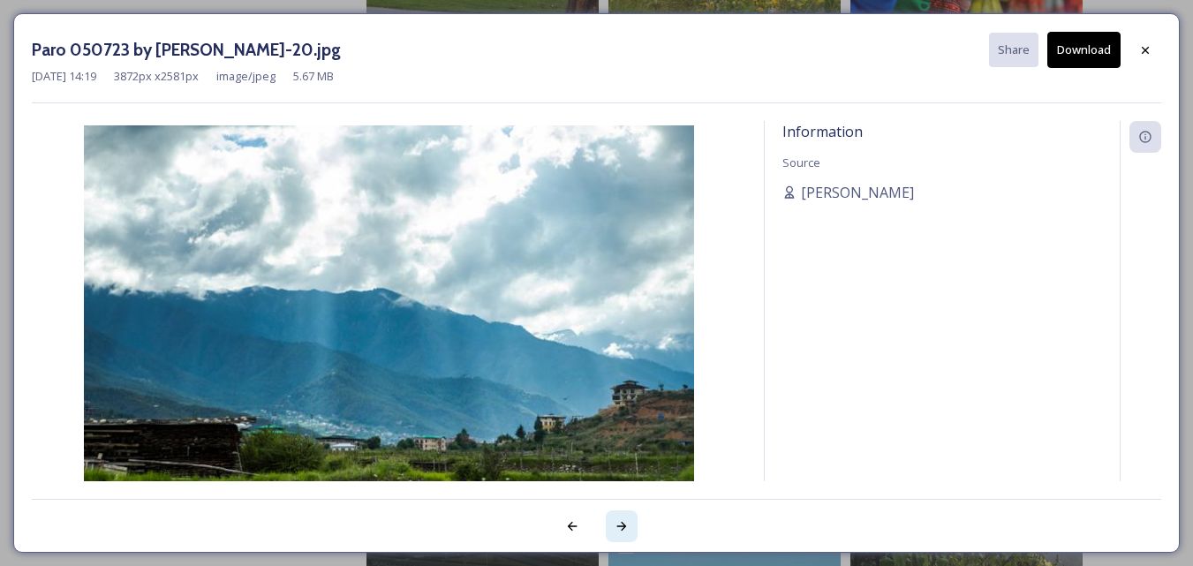
click at [629, 525] on div at bounding box center [622, 526] width 32 height 32
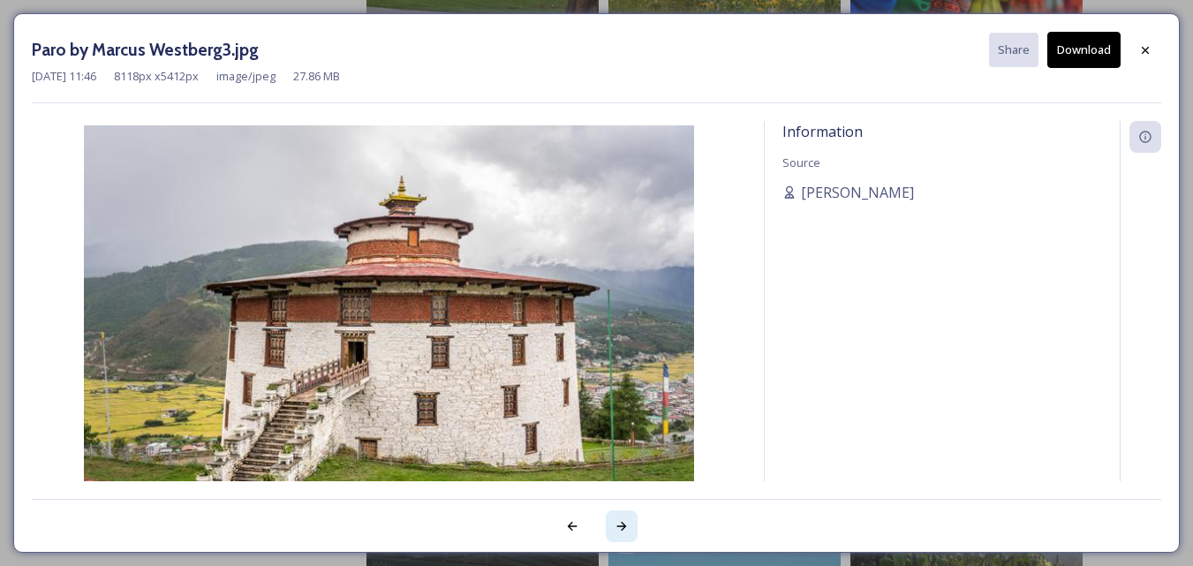
click at [629, 525] on div at bounding box center [622, 526] width 32 height 32
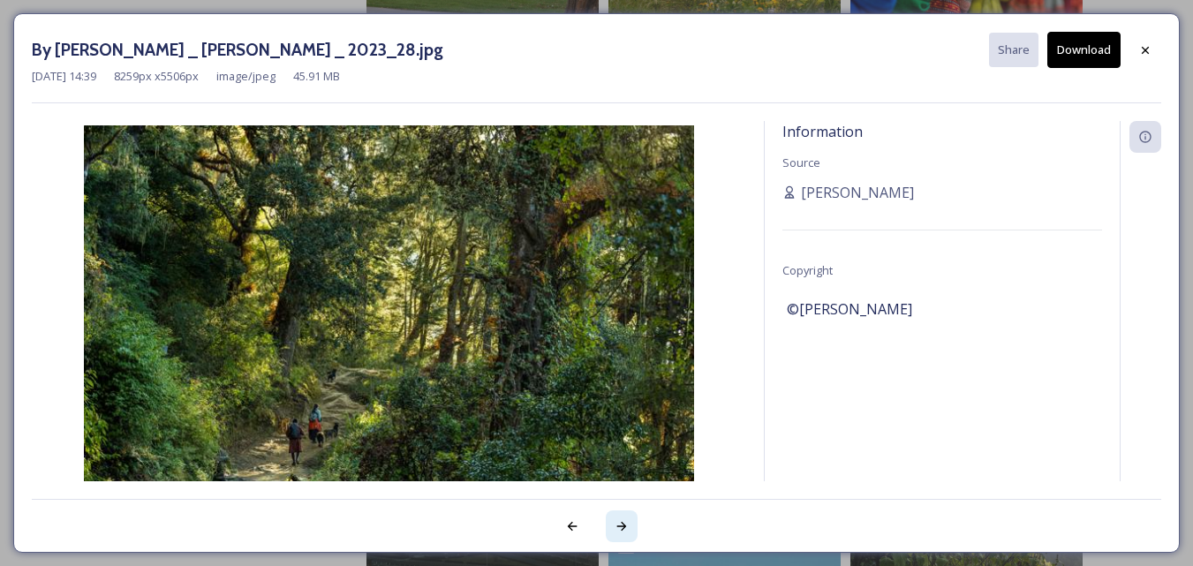
click at [629, 525] on div at bounding box center [622, 526] width 32 height 32
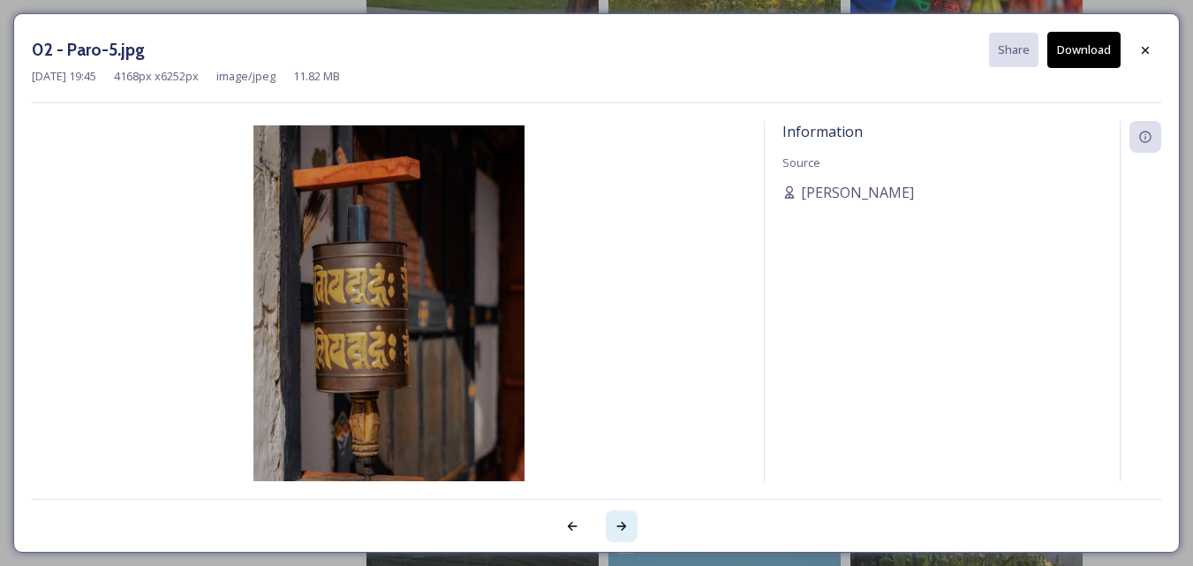
click at [629, 525] on div at bounding box center [622, 526] width 32 height 32
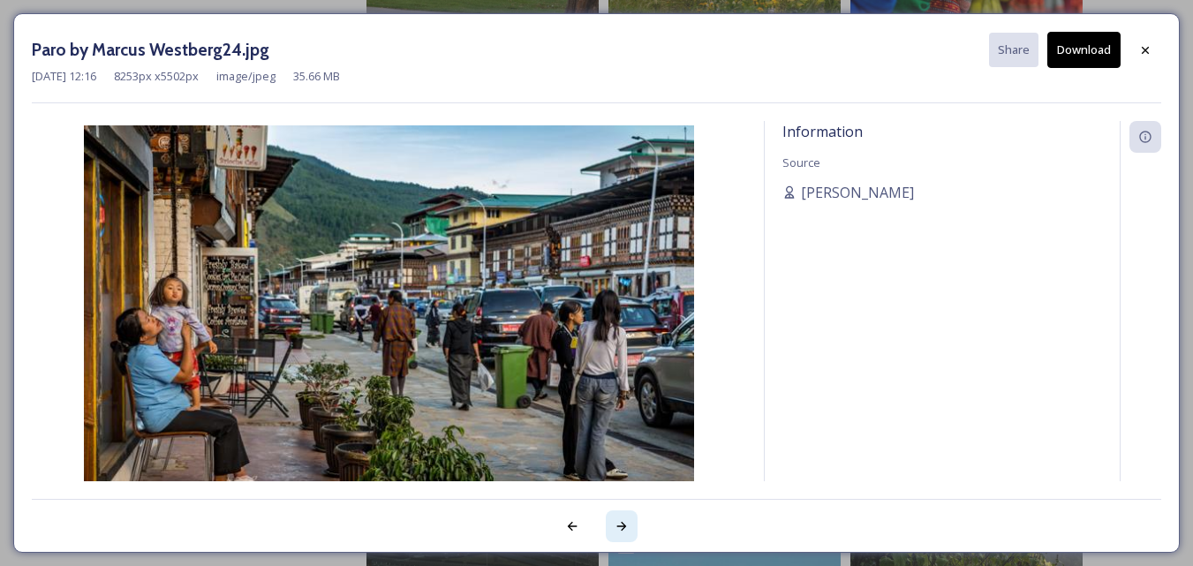
click at [629, 525] on div at bounding box center [622, 526] width 32 height 32
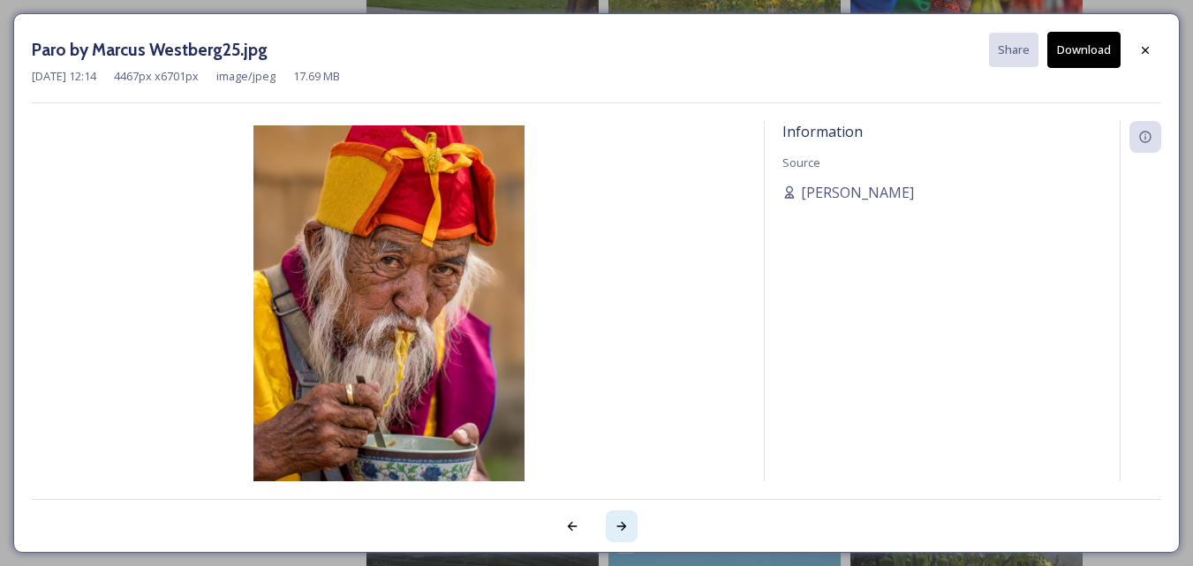
click at [629, 525] on div at bounding box center [622, 526] width 32 height 32
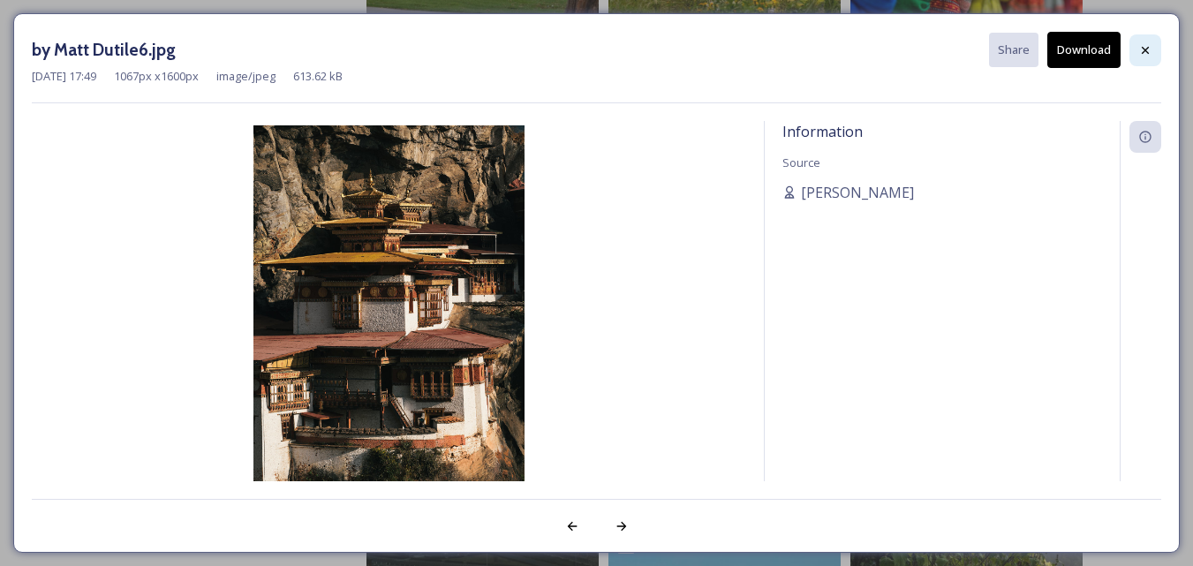
click at [1142, 53] on icon at bounding box center [1145, 49] width 7 height 7
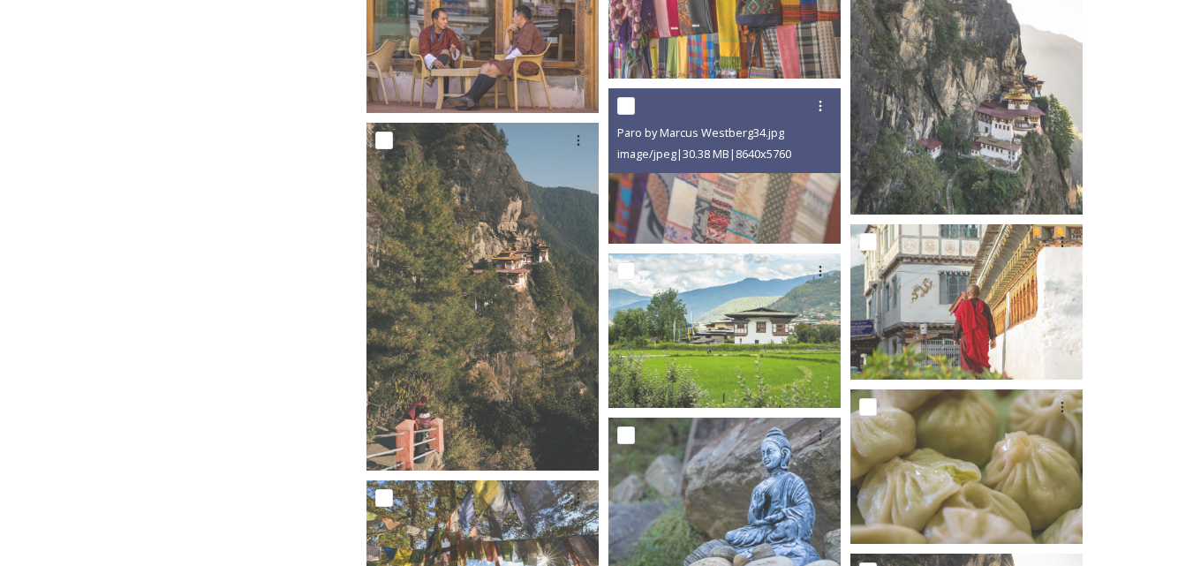
scroll to position [4503, 0]
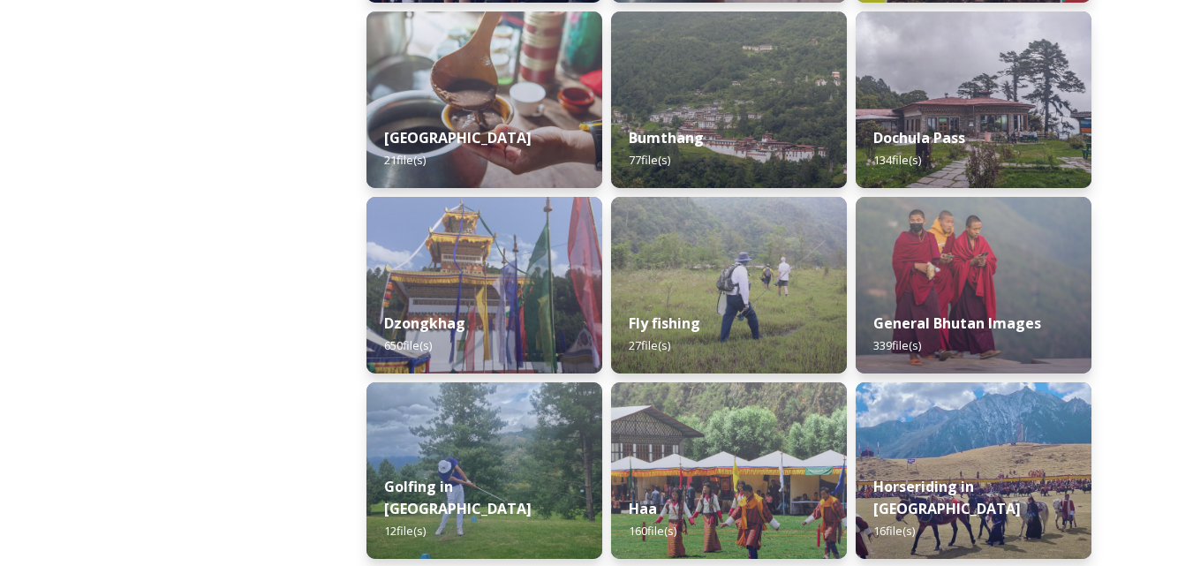
scroll to position [706, 0]
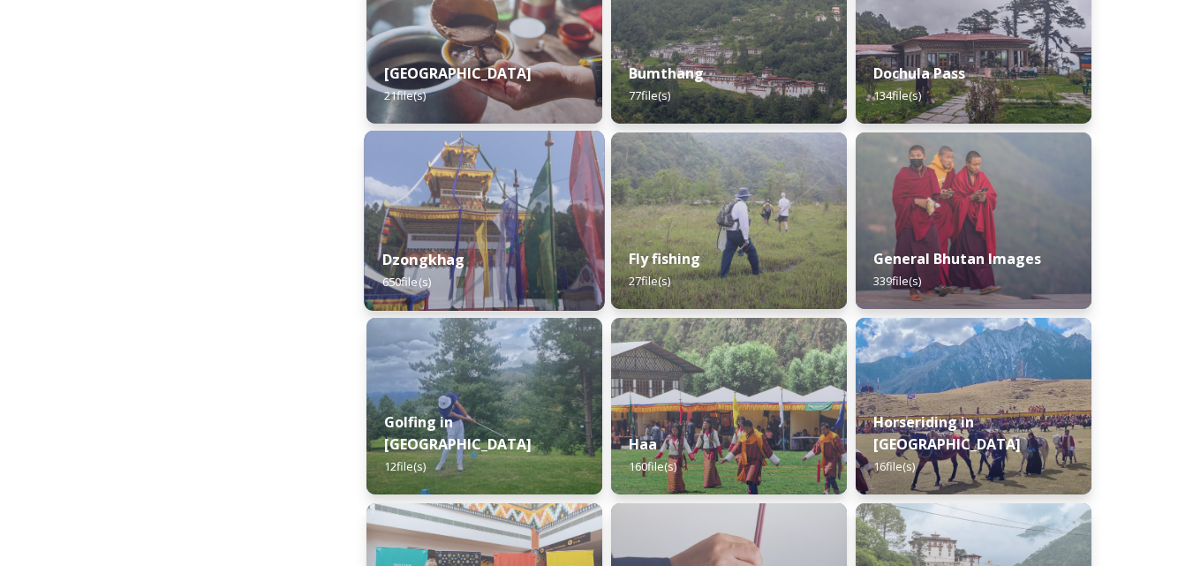
click at [482, 248] on div "Dzongkhag 650 file(s)" at bounding box center [484, 270] width 240 height 80
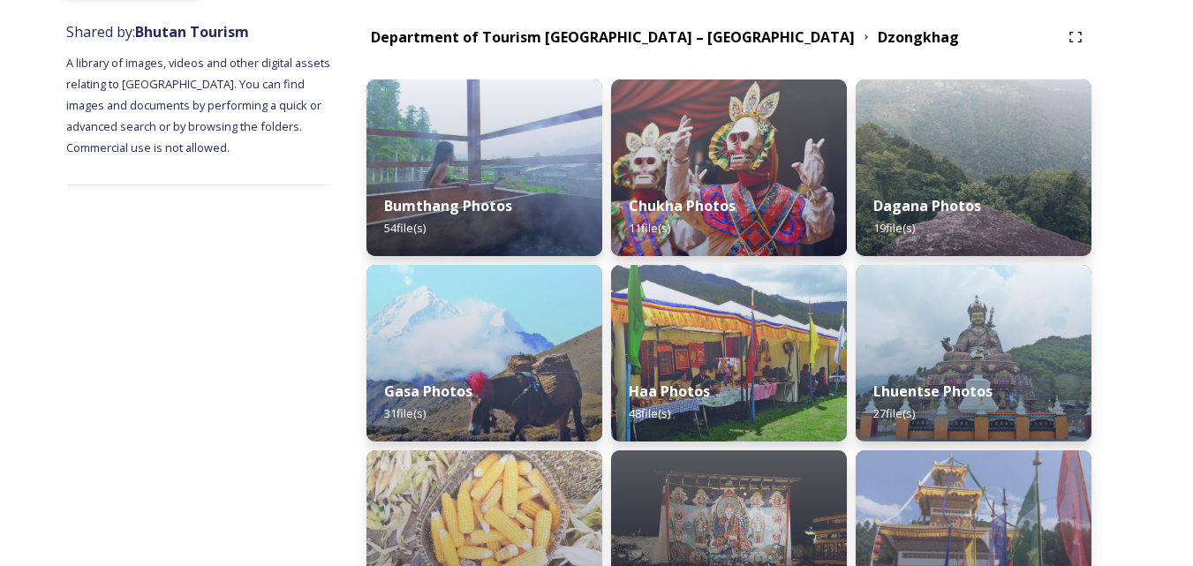
scroll to position [196, 0]
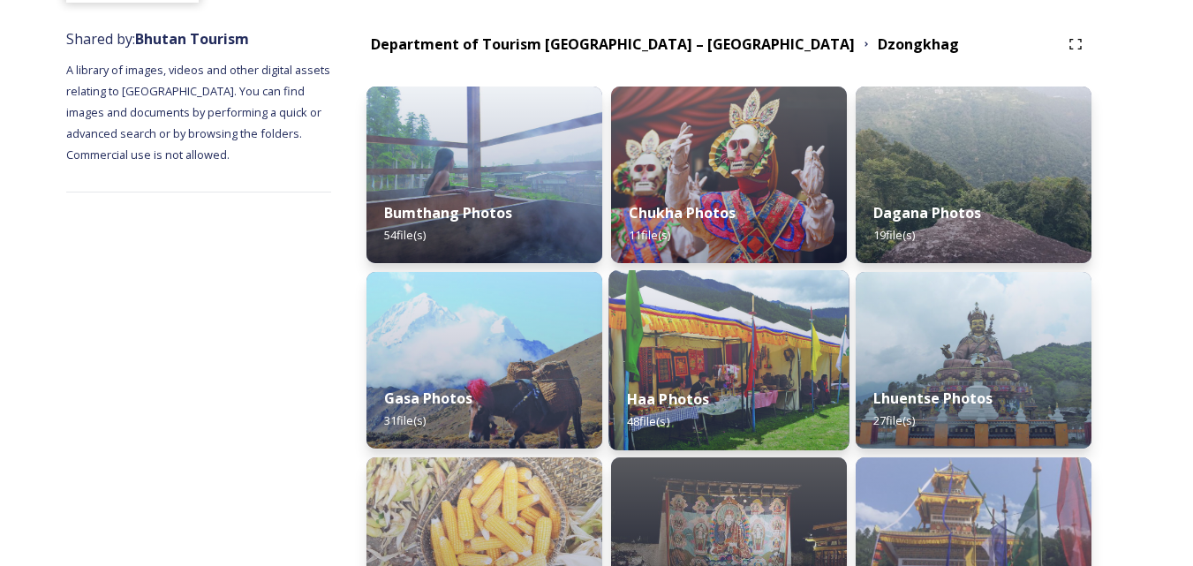
click at [523, 242] on div "Bumthang Photos 54 file(s)" at bounding box center [484, 224] width 236 height 79
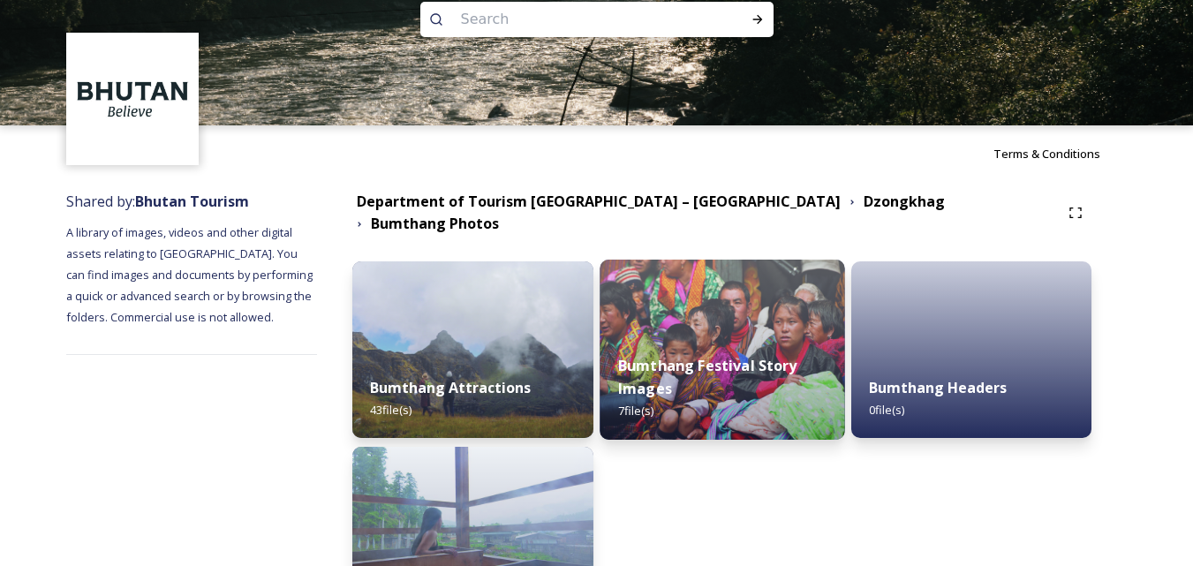
scroll to position [161, 0]
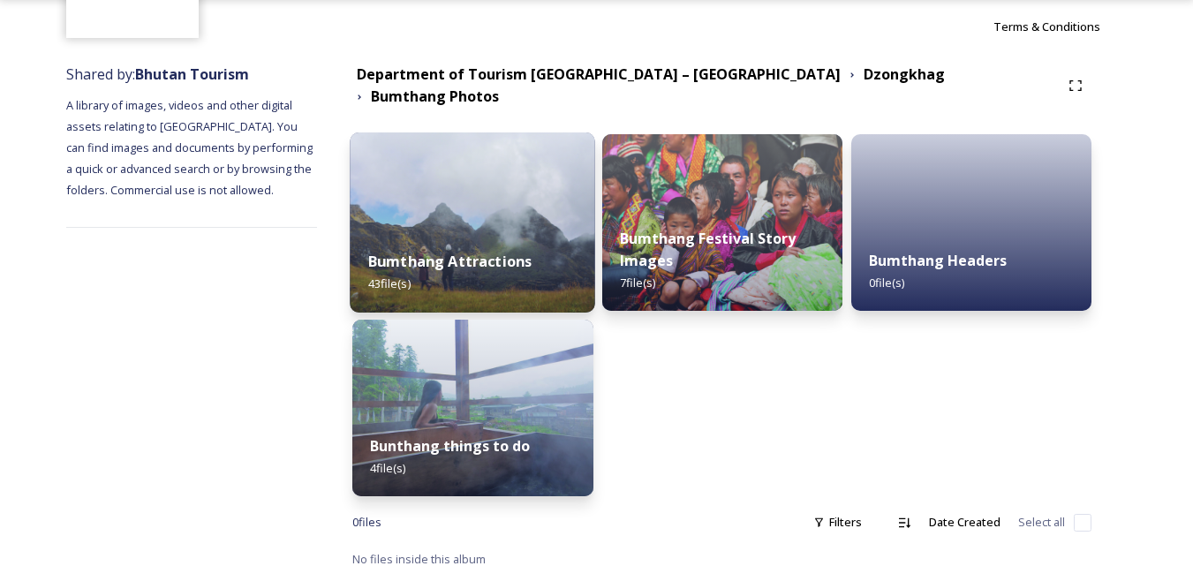
click at [516, 232] on div "Bumthang Attractions 43 file(s)" at bounding box center [473, 272] width 245 height 80
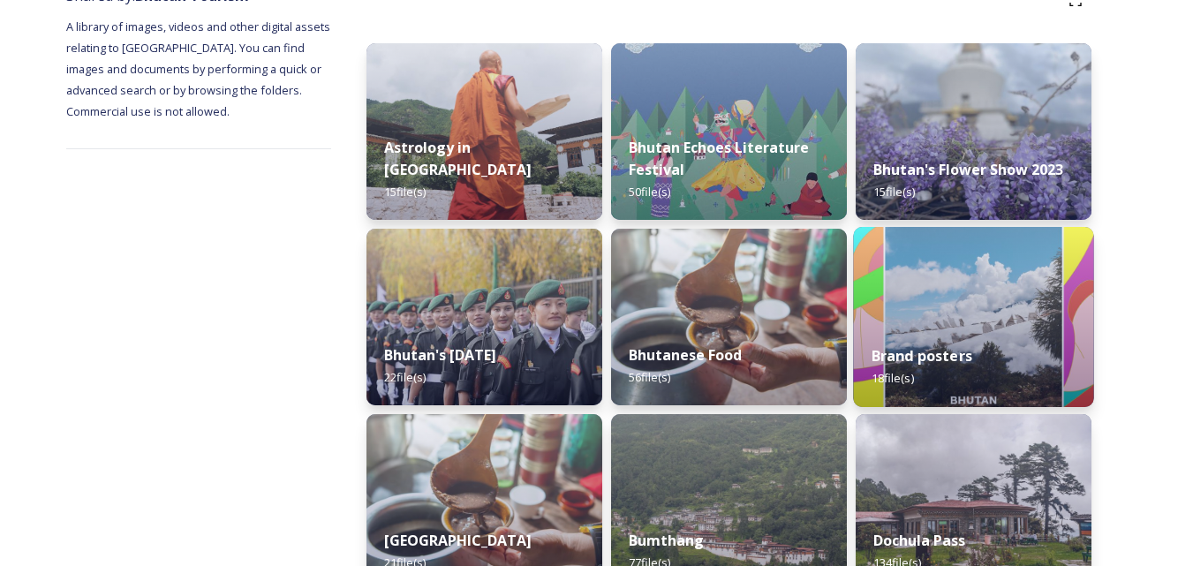
scroll to position [265, 0]
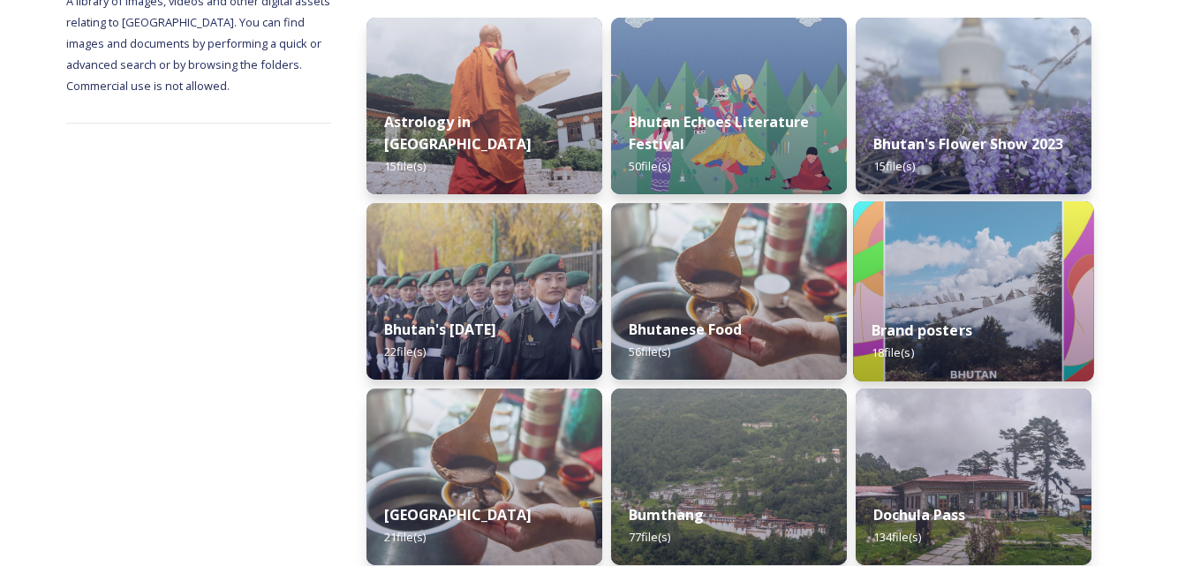
click at [966, 340] on strong "Brand posters" at bounding box center [921, 330] width 101 height 19
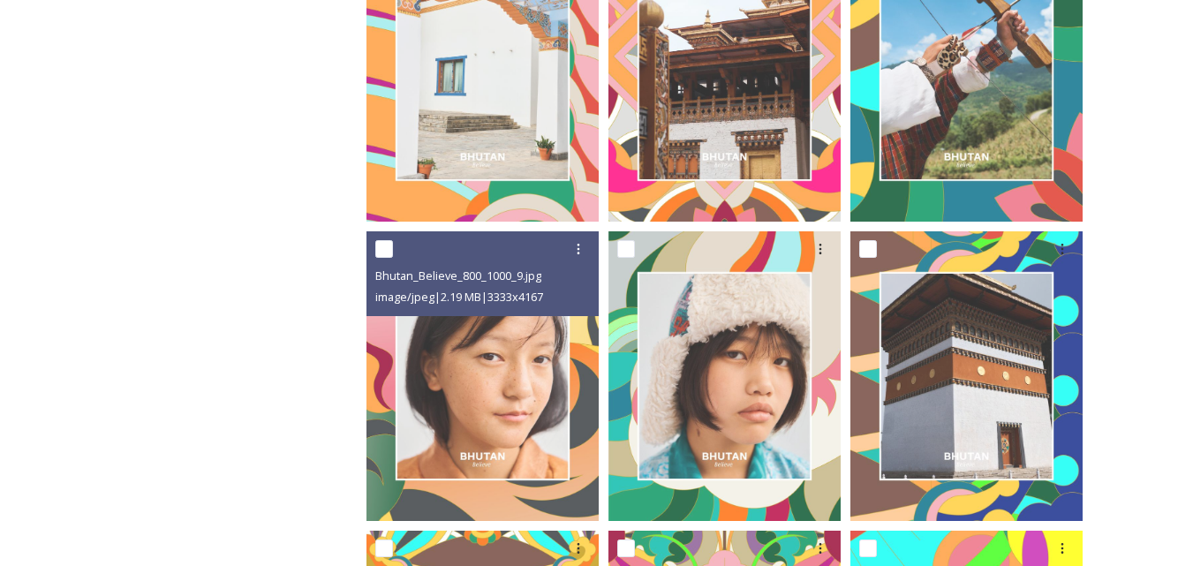
scroll to position [1236, 0]
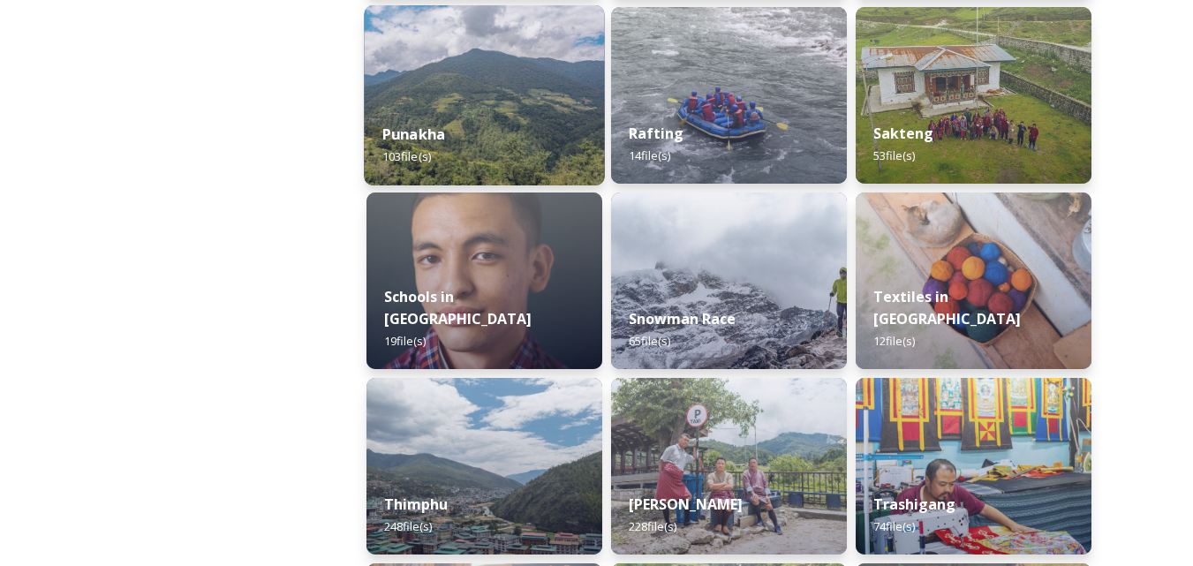
scroll to position [1766, 0]
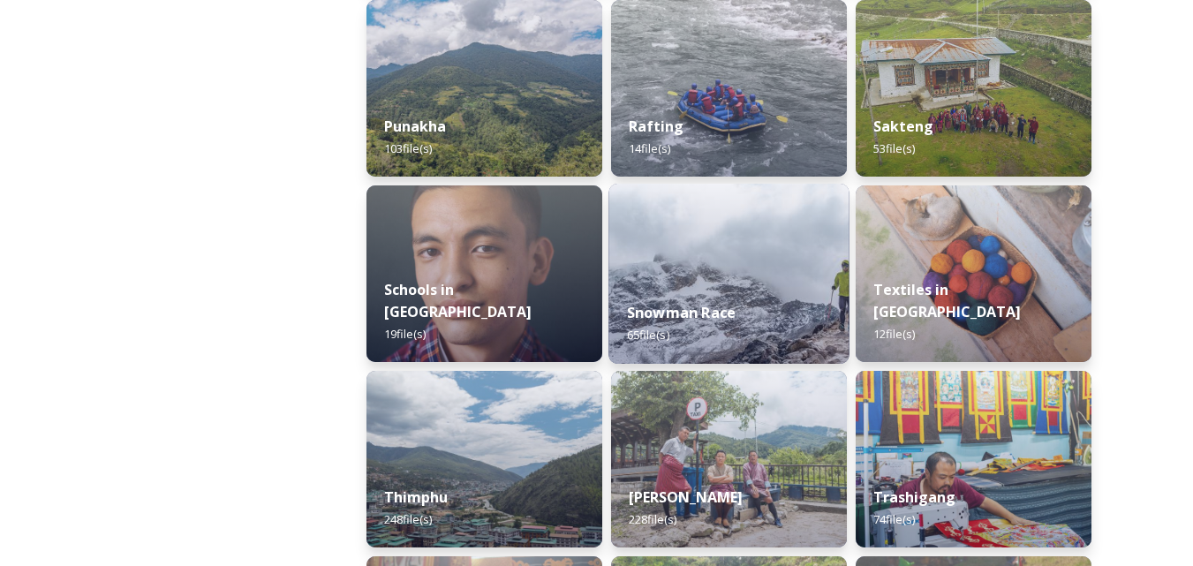
click at [746, 302] on div "Snowman Race 65 file(s)" at bounding box center [728, 323] width 240 height 80
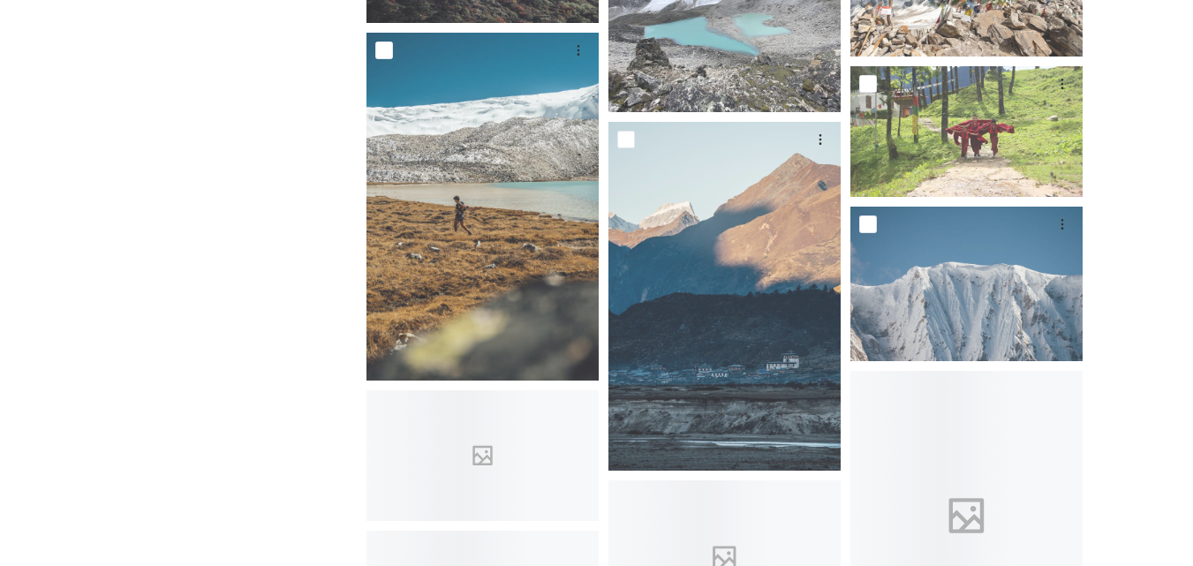
scroll to position [2119, 0]
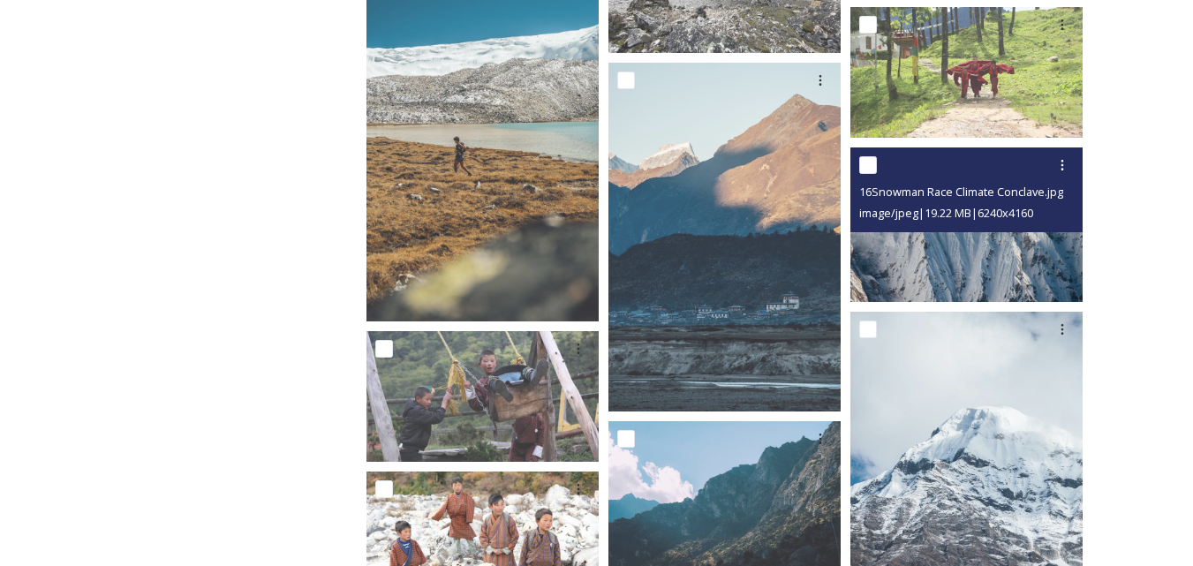
click at [986, 252] on img at bounding box center [966, 224] width 232 height 155
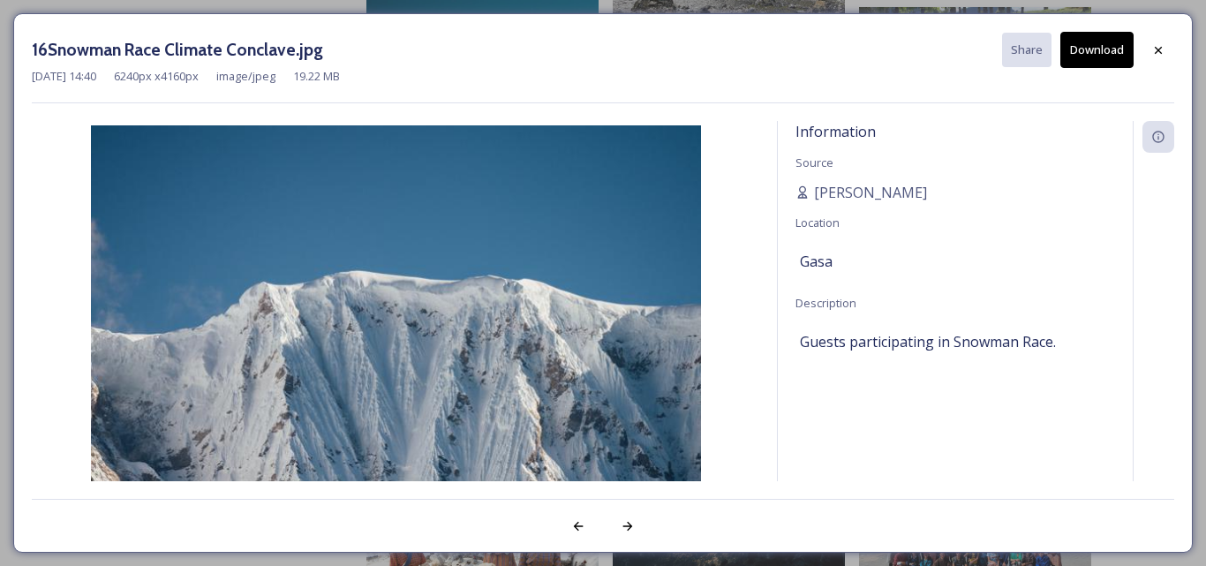
click at [1093, 50] on button "Download" at bounding box center [1096, 50] width 73 height 36
click at [628, 524] on icon at bounding box center [628, 526] width 14 height 14
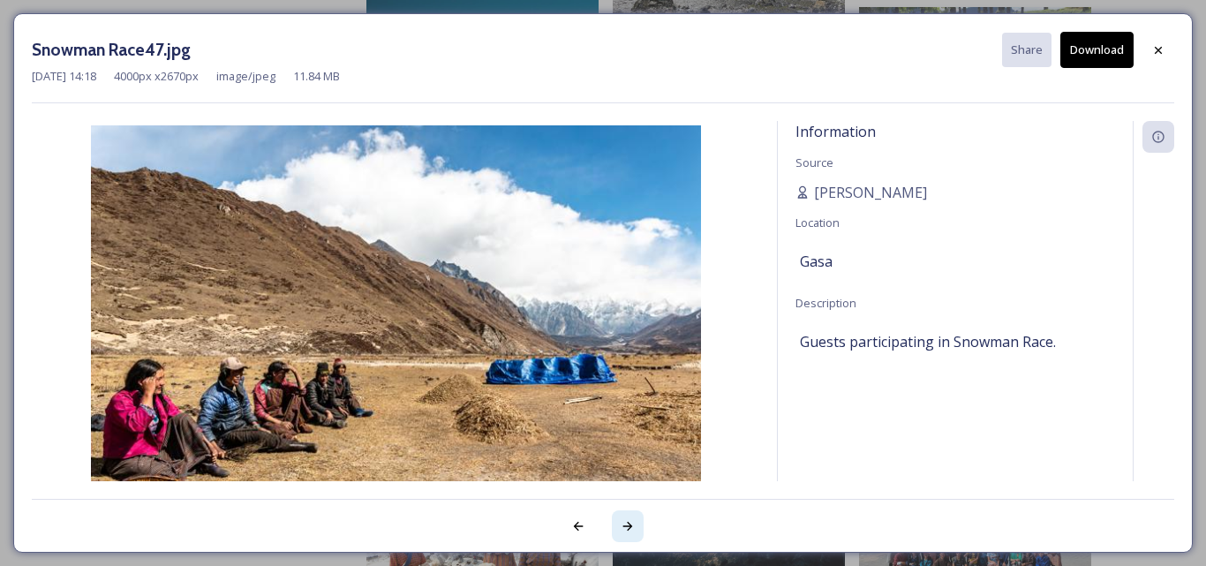
click at [628, 524] on icon at bounding box center [628, 526] width 14 height 14
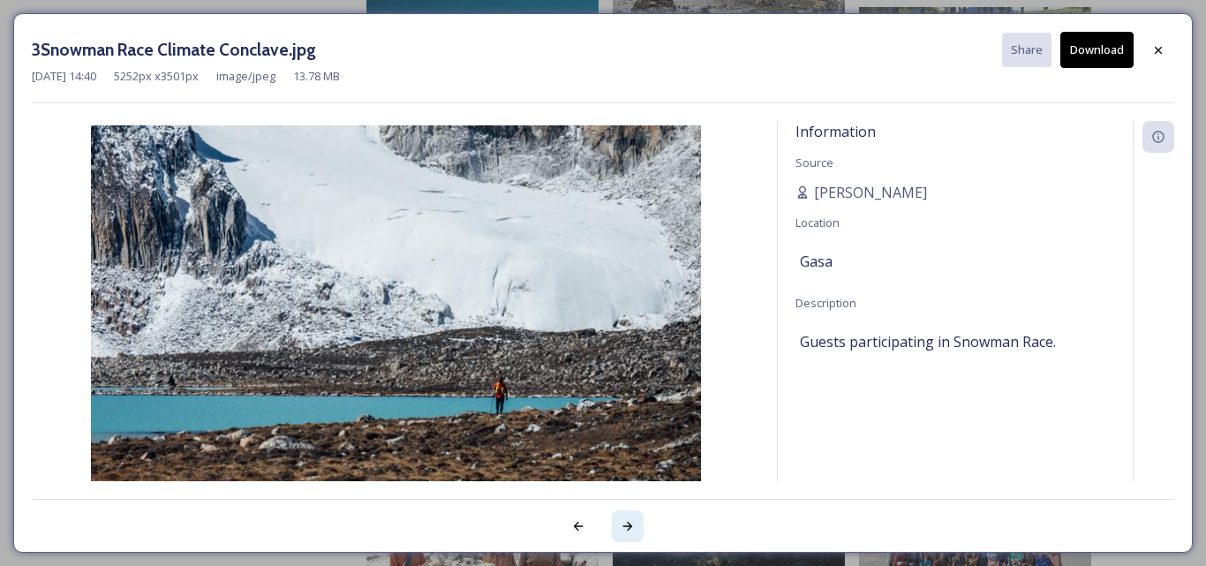
click at [628, 524] on icon at bounding box center [628, 526] width 14 height 14
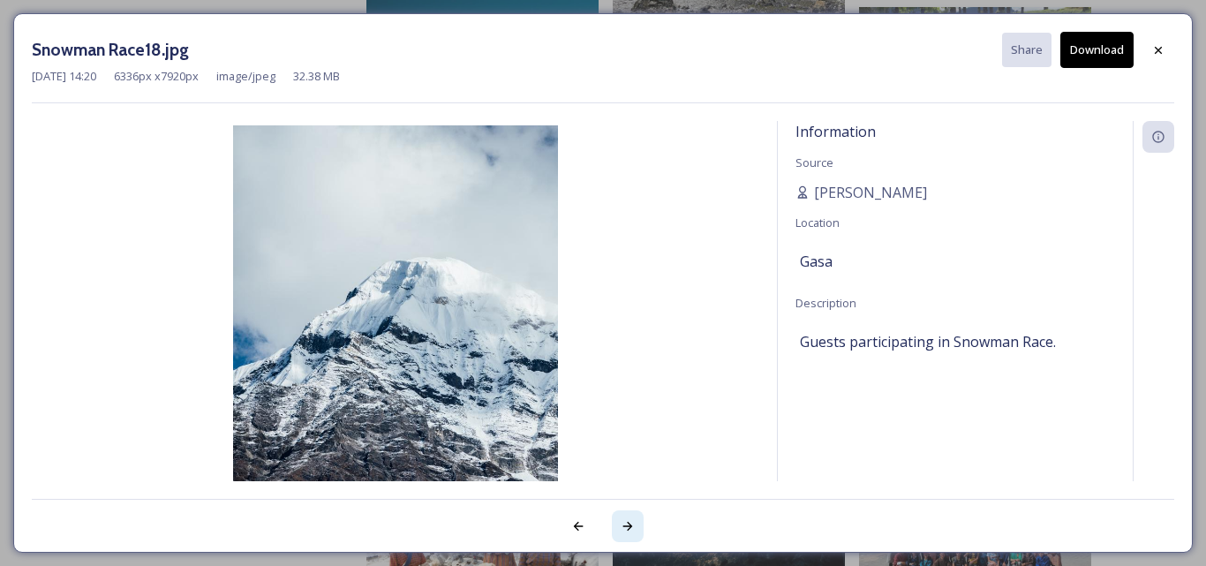
click at [635, 523] on div at bounding box center [628, 526] width 32 height 32
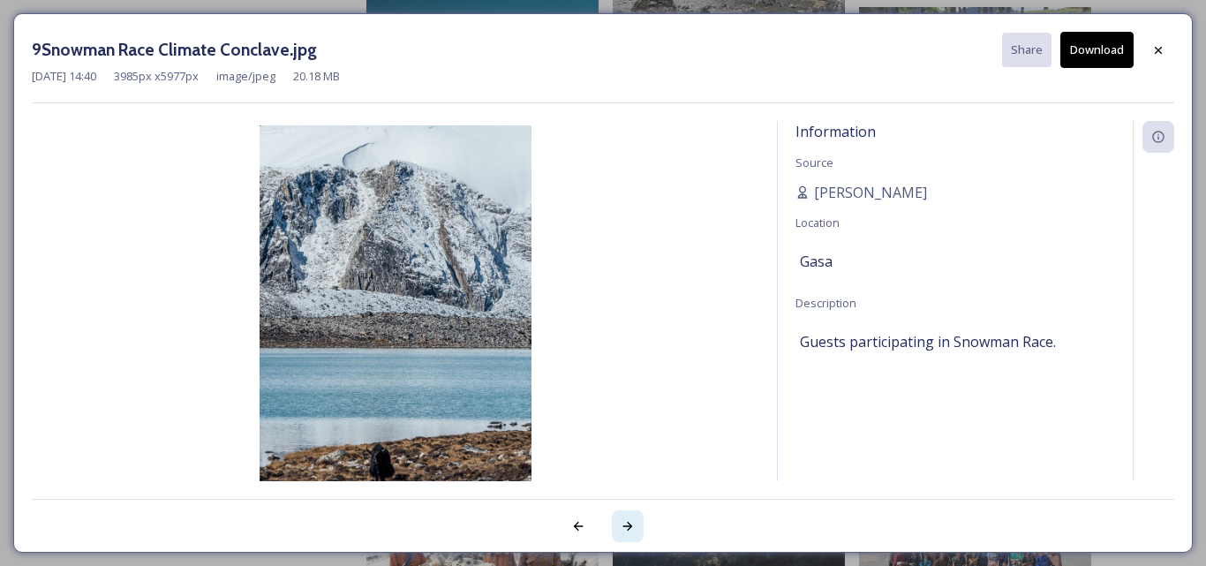
click at [631, 524] on icon at bounding box center [628, 526] width 14 height 14
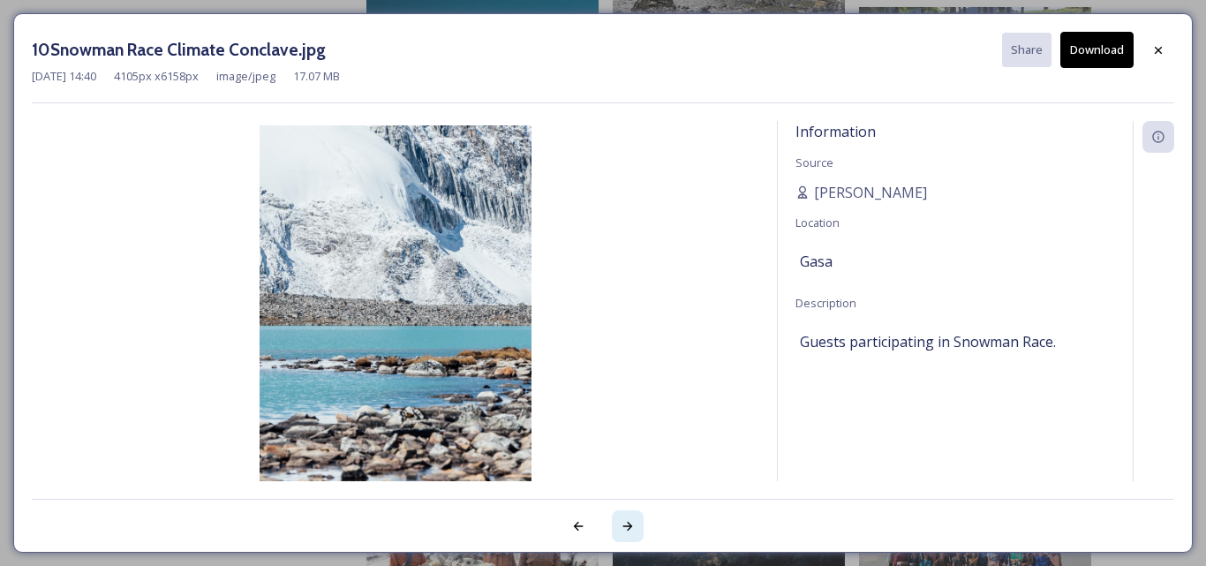
click at [631, 524] on icon at bounding box center [628, 526] width 14 height 14
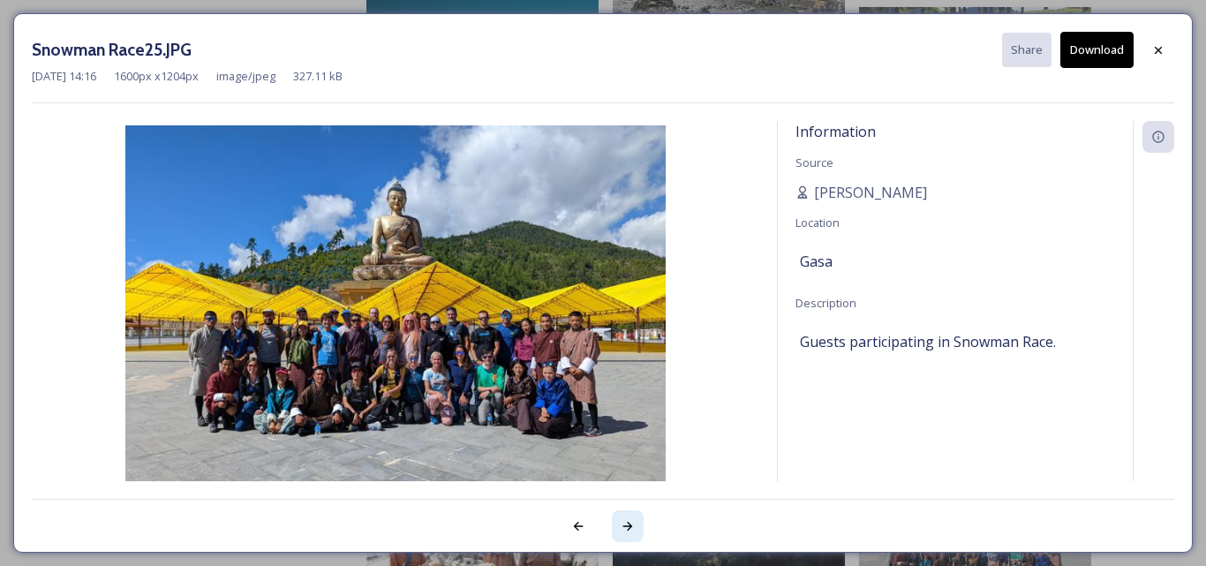
click at [631, 524] on icon at bounding box center [628, 526] width 14 height 14
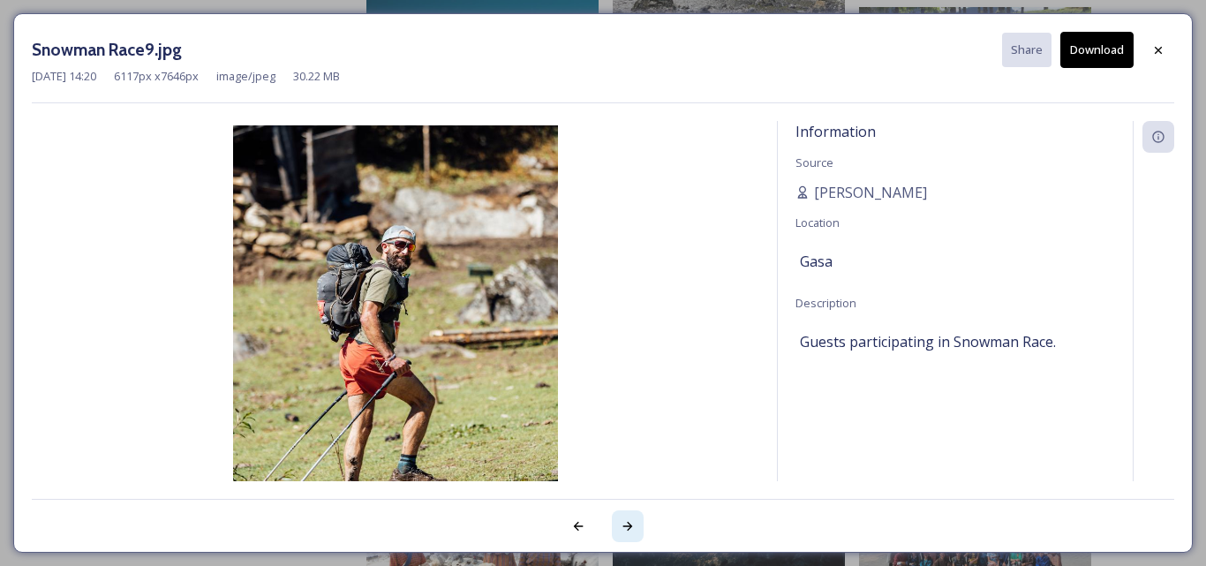
click at [631, 524] on icon at bounding box center [628, 526] width 14 height 14
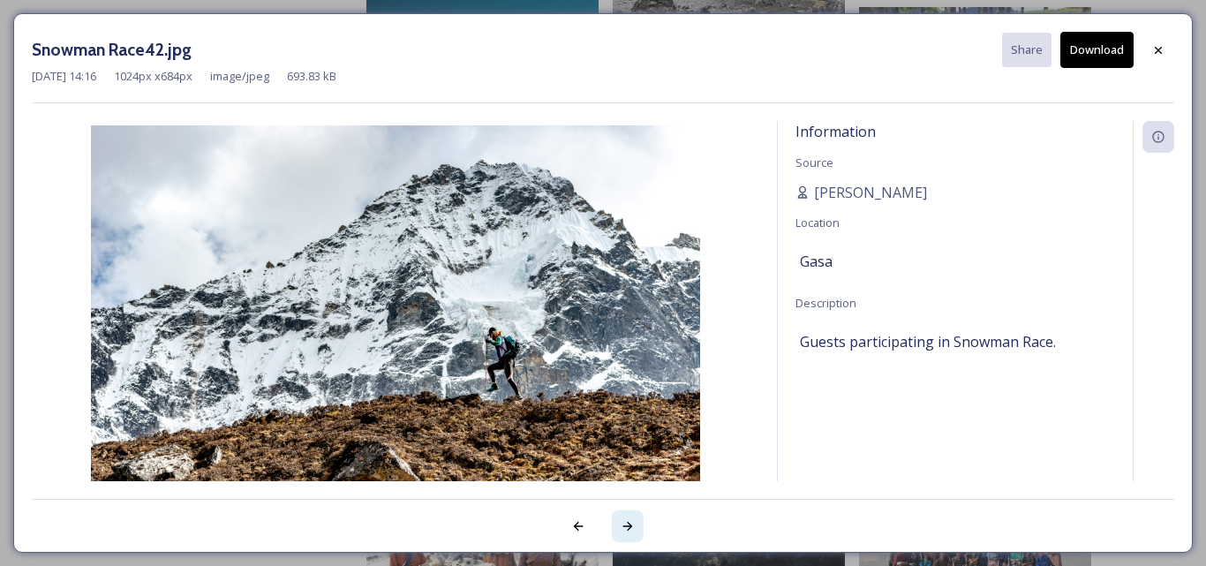
click at [631, 524] on icon at bounding box center [628, 526] width 14 height 14
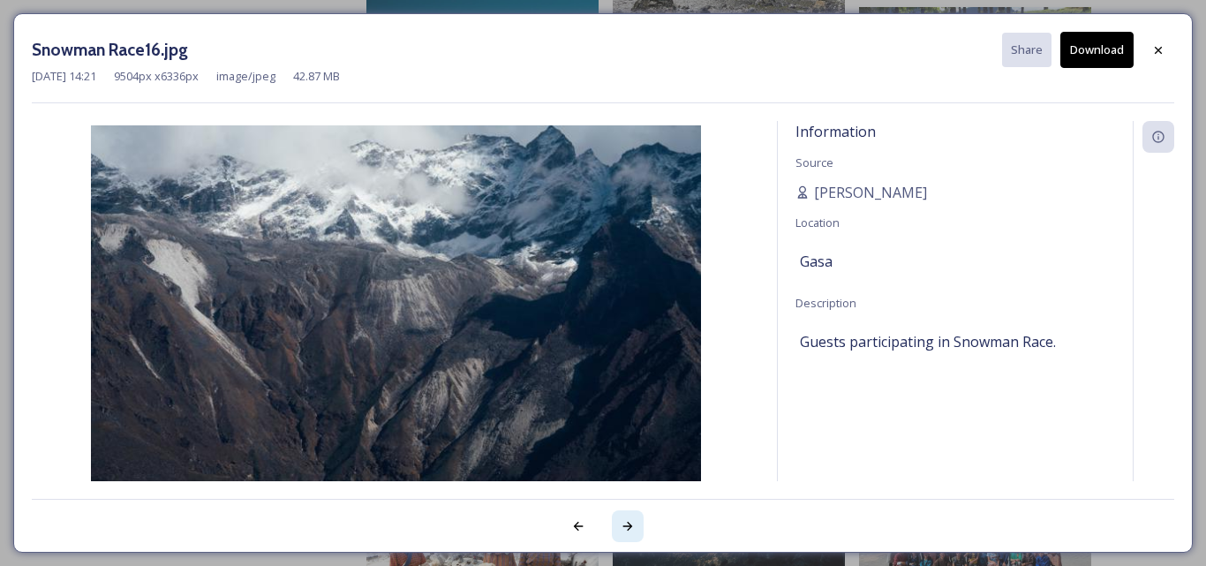
click at [631, 524] on icon at bounding box center [628, 526] width 14 height 14
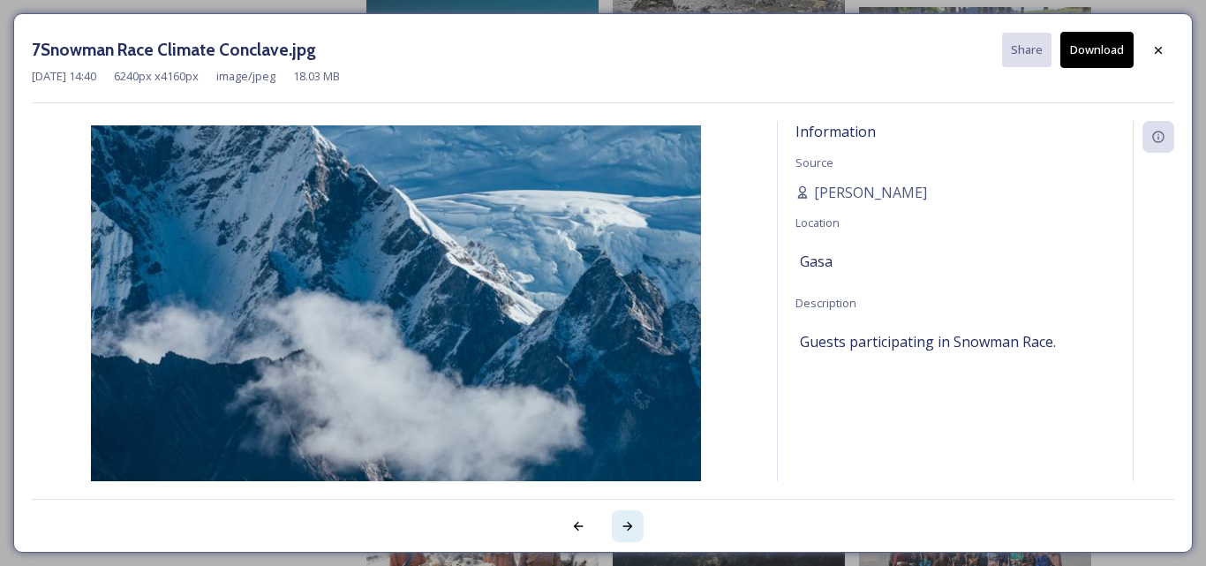
click at [631, 524] on icon at bounding box center [628, 526] width 14 height 14
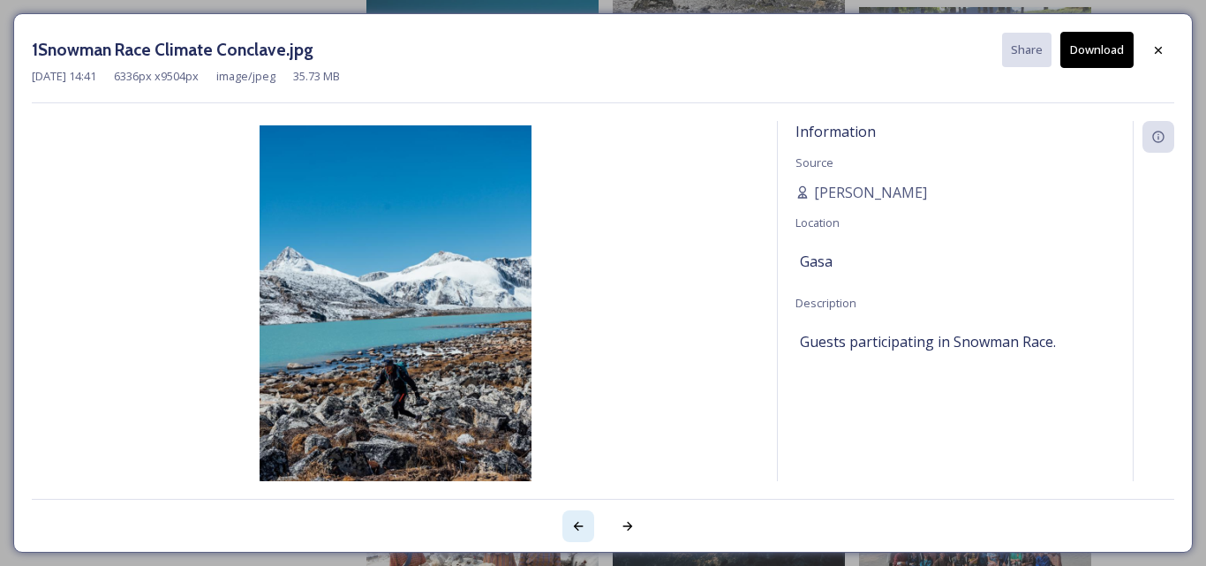
click at [577, 519] on icon at bounding box center [578, 526] width 14 height 14
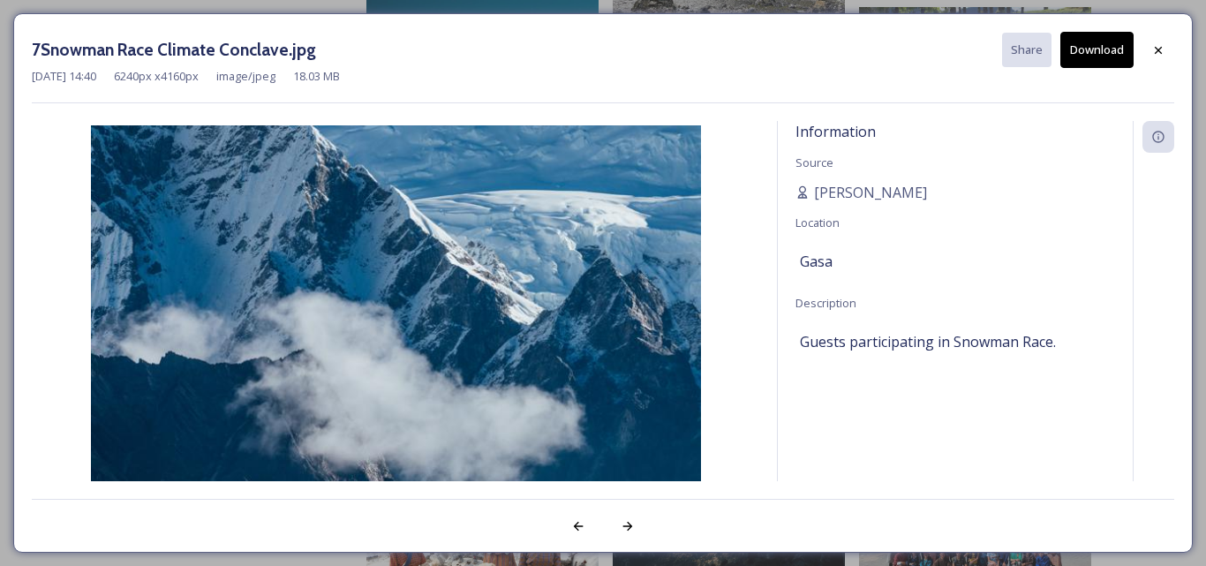
click at [1085, 53] on button "Download" at bounding box center [1096, 50] width 73 height 36
click at [1155, 51] on icon at bounding box center [1158, 50] width 14 height 14
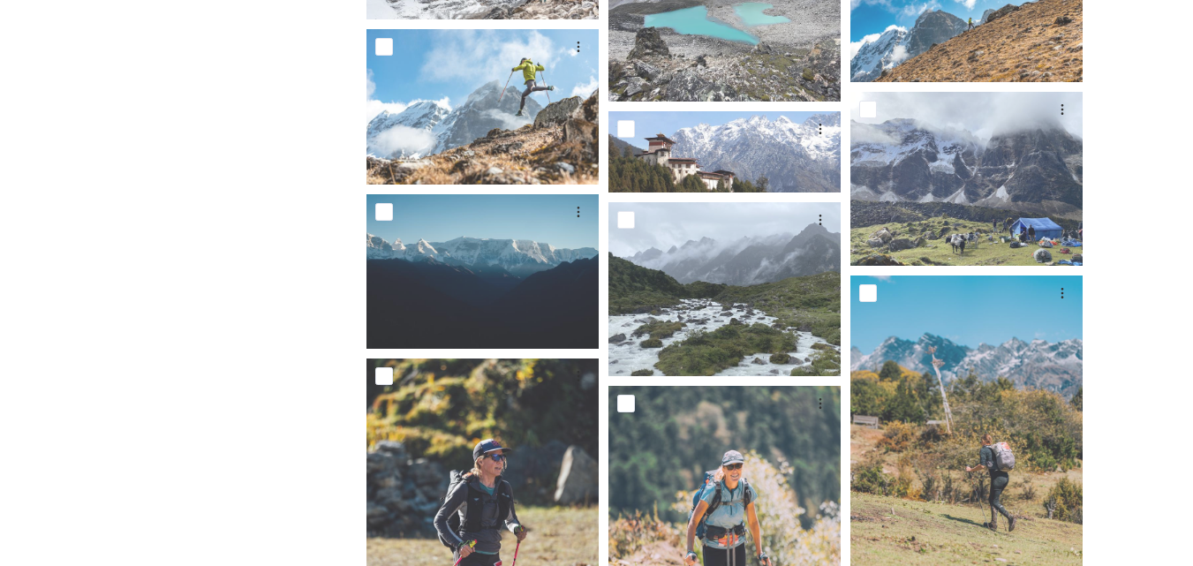
scroll to position [0, 0]
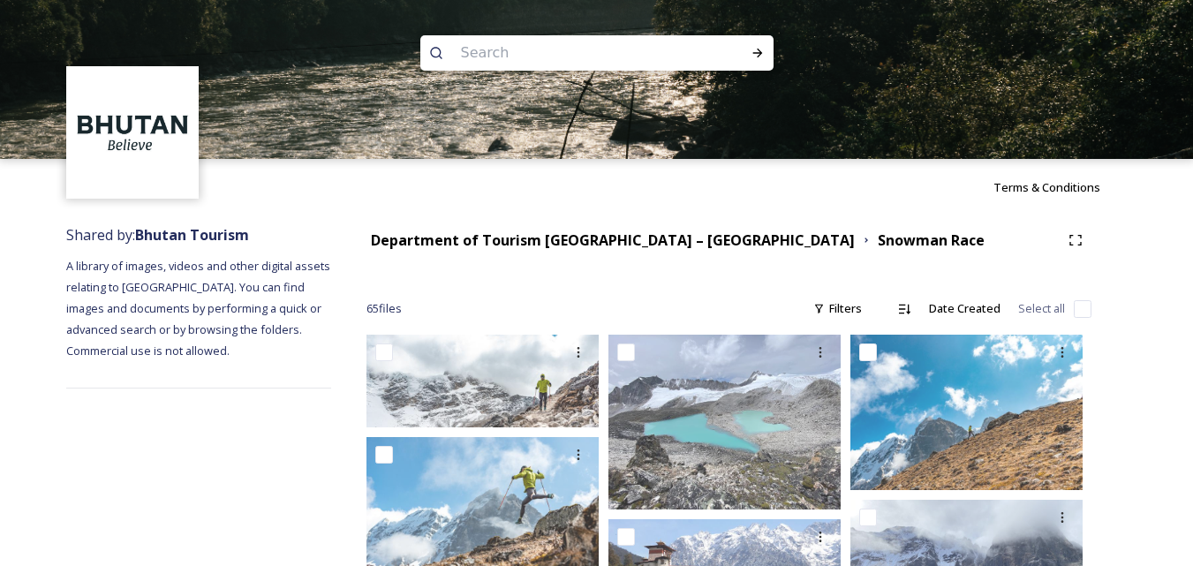
click at [472, 45] on input at bounding box center [573, 53] width 242 height 39
paste input "phuntsholing"
type input "phuntsholing"
click at [753, 49] on icon at bounding box center [757, 53] width 14 height 14
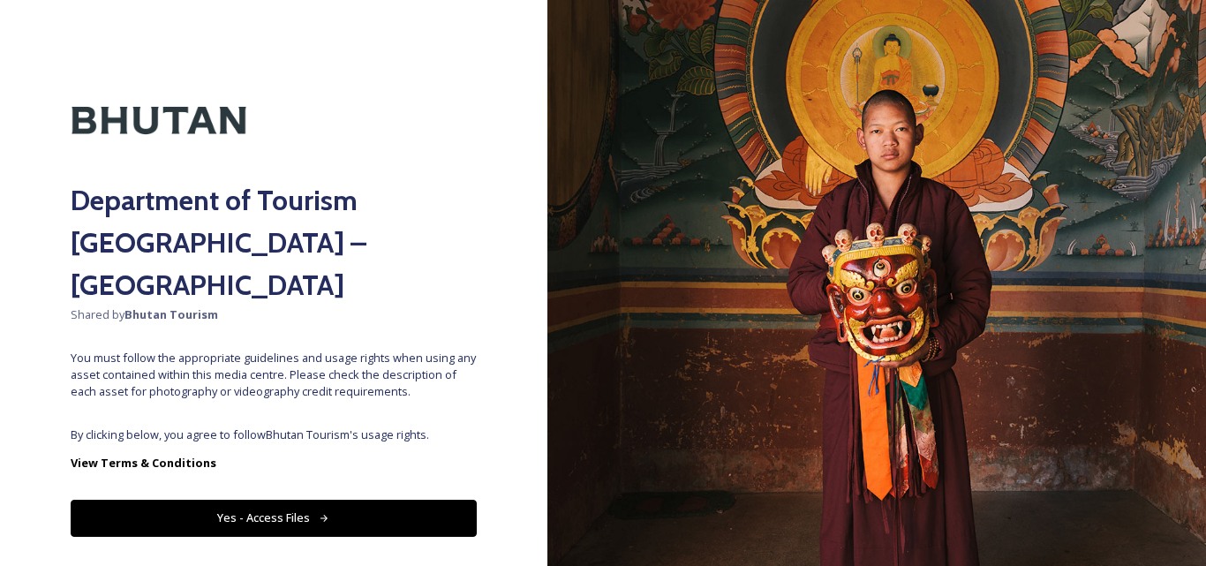
click at [271, 500] on button "Yes - Access Files" at bounding box center [274, 518] width 406 height 36
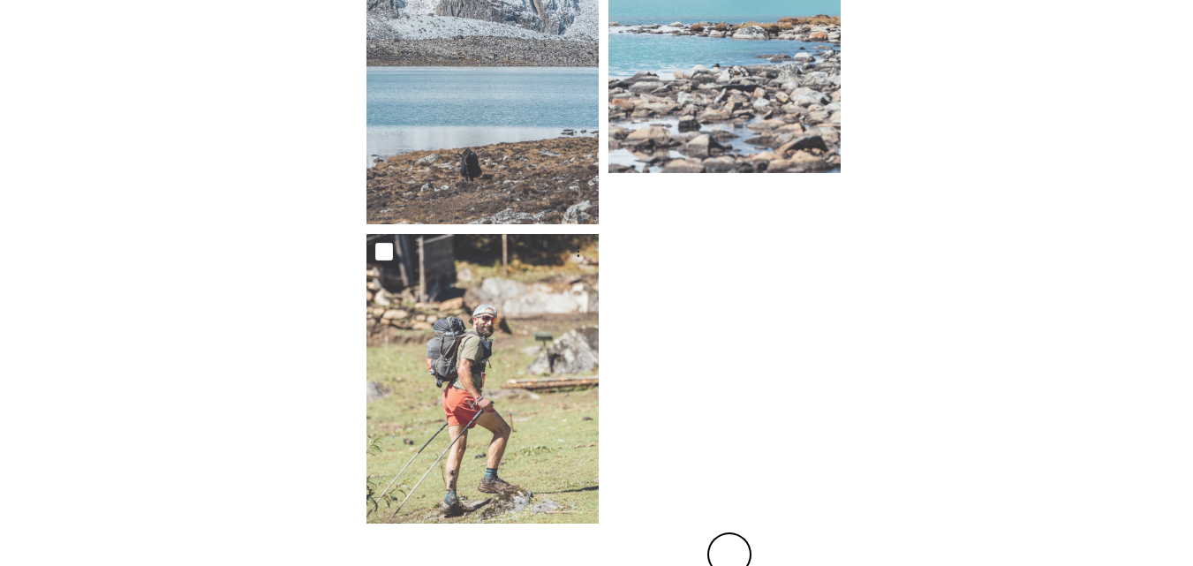
scroll to position [3064, 0]
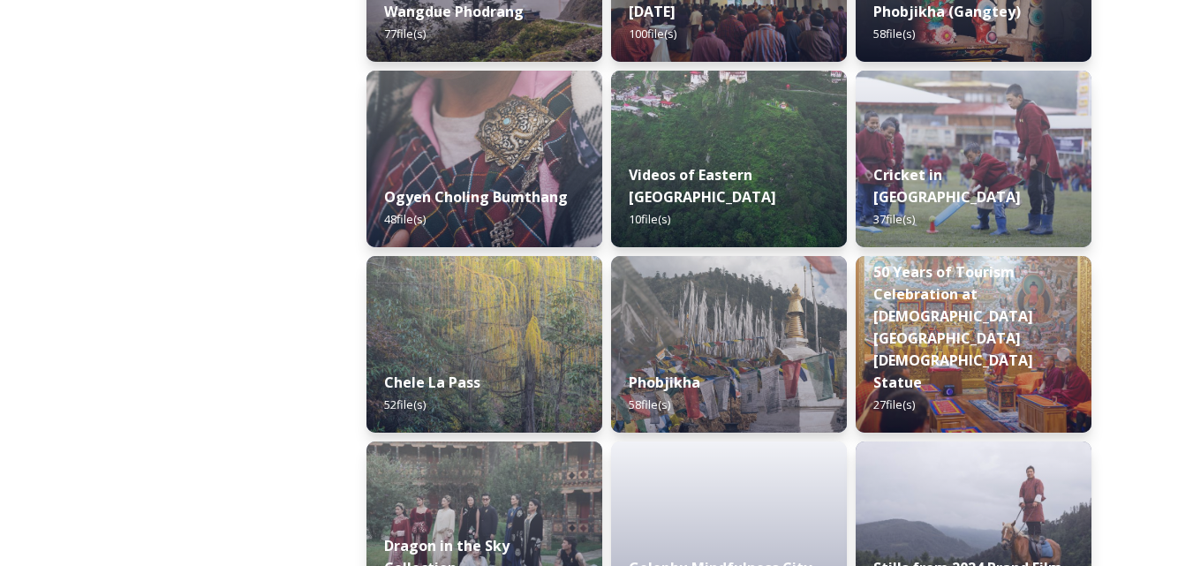
scroll to position [2798, 0]
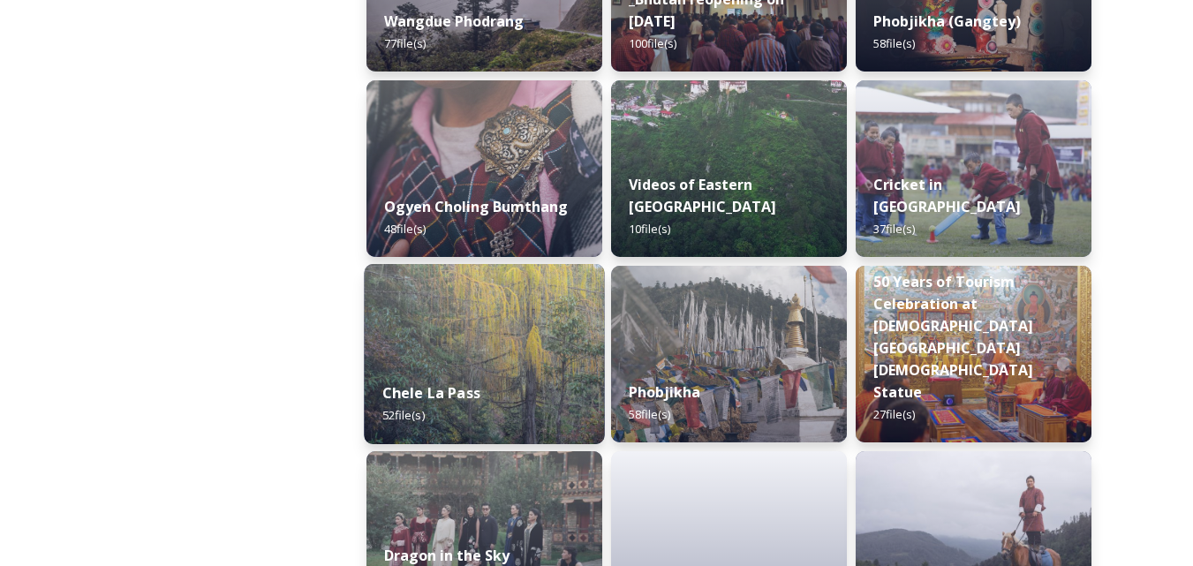
click at [442, 390] on strong "Chele La Pass" at bounding box center [431, 392] width 98 height 19
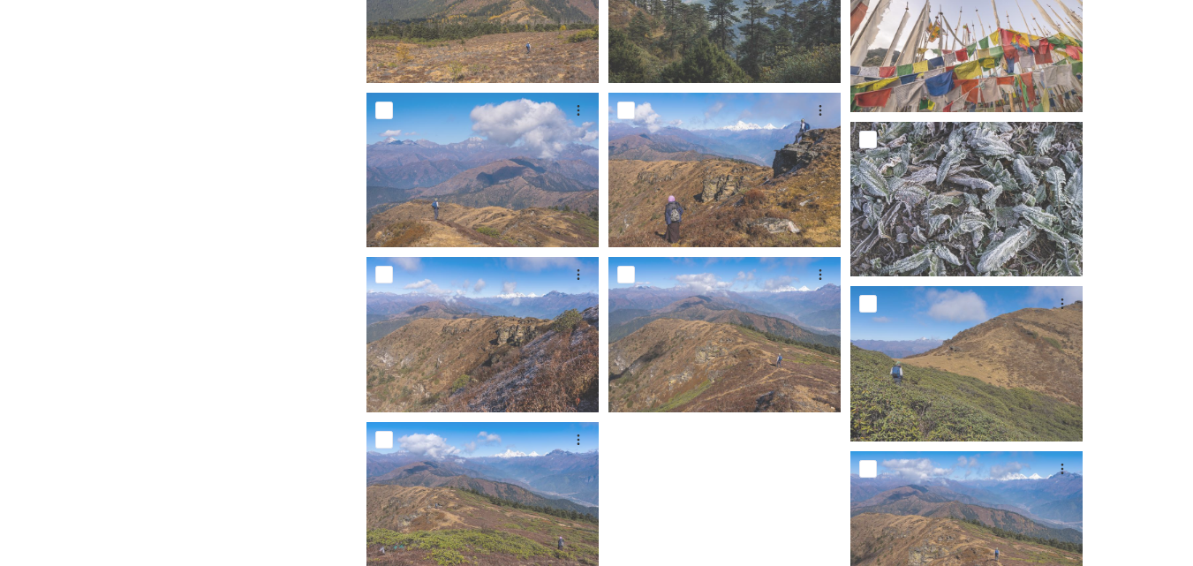
scroll to position [2788, 0]
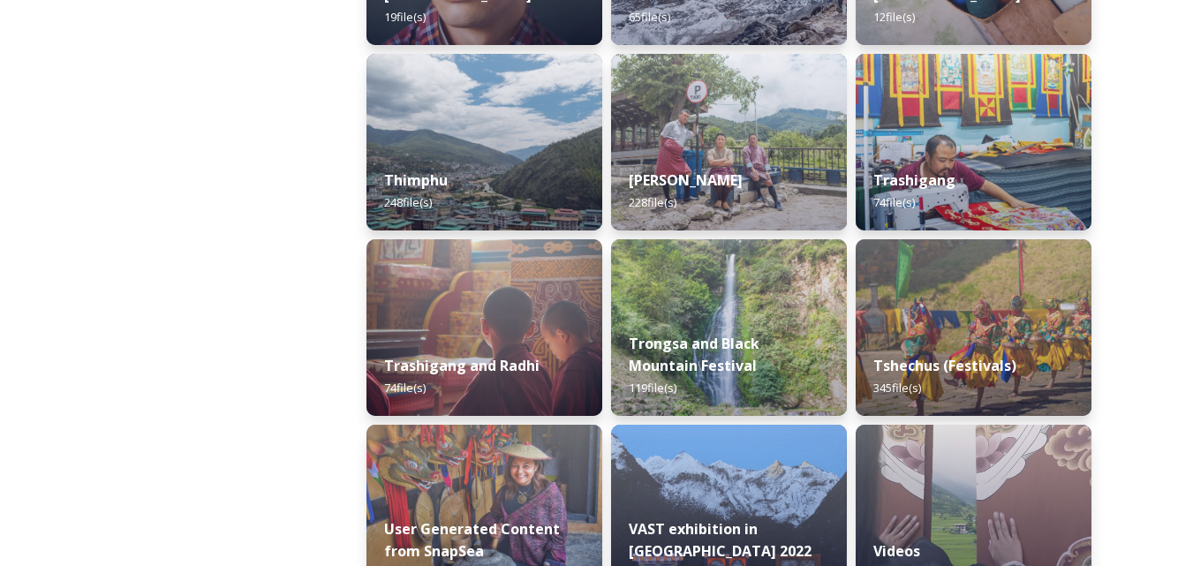
scroll to position [2092, 0]
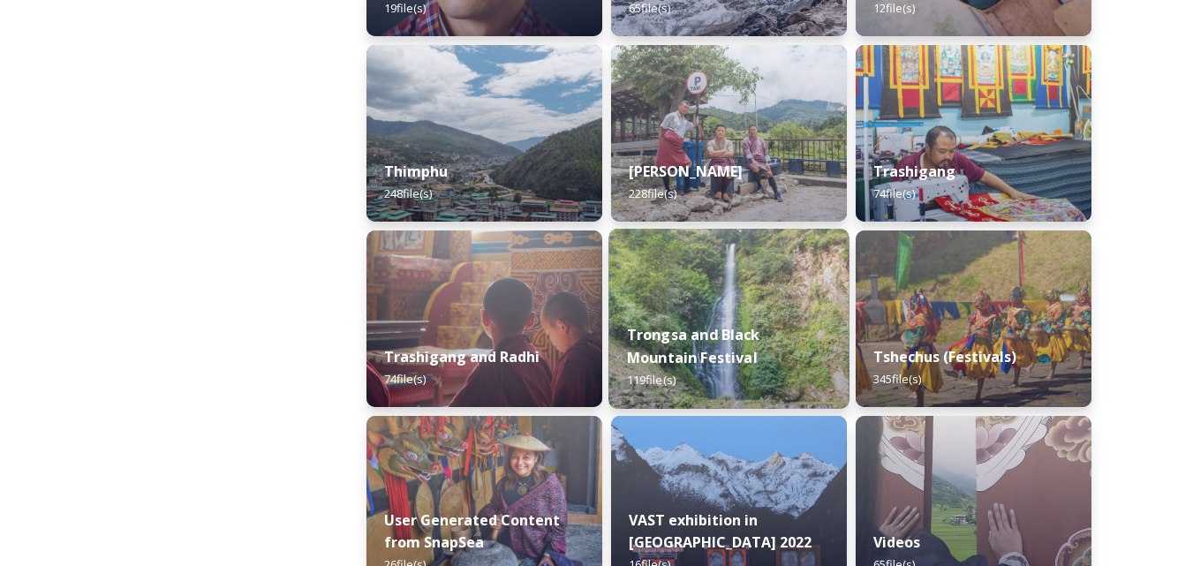
click at [704, 349] on strong "Trongsa and Black Mountain Festival" at bounding box center [693, 346] width 133 height 42
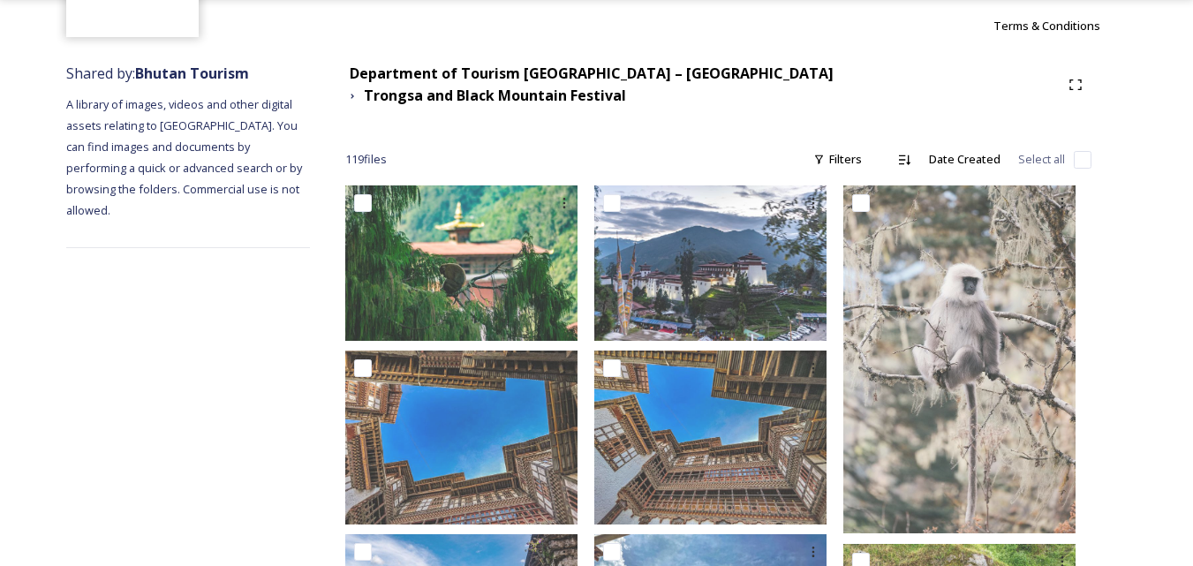
scroll to position [177, 0]
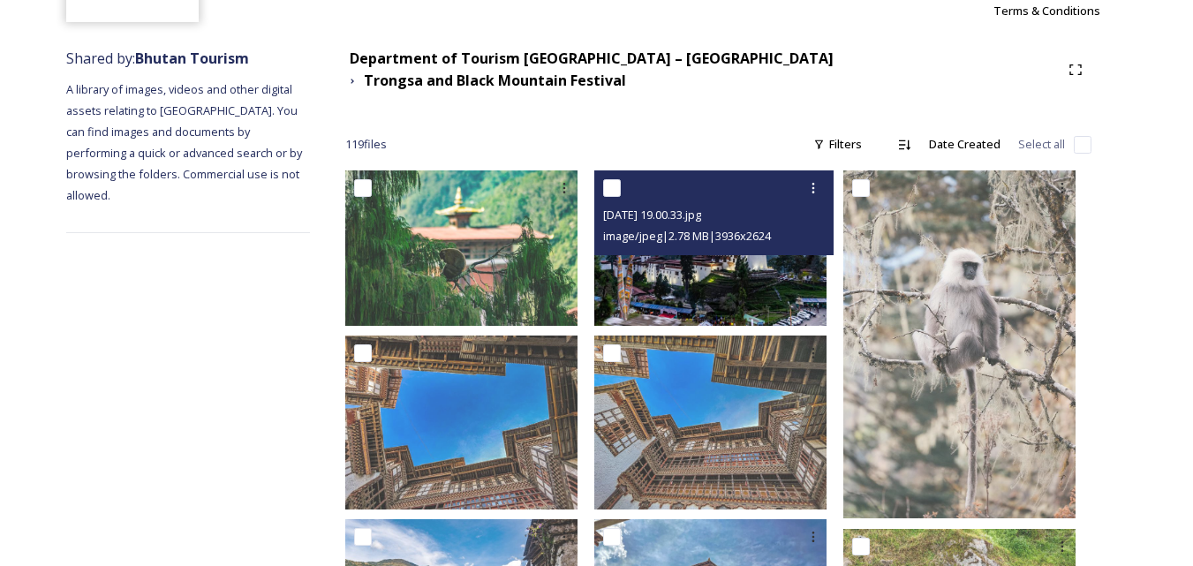
click at [743, 275] on img at bounding box center [710, 247] width 232 height 155
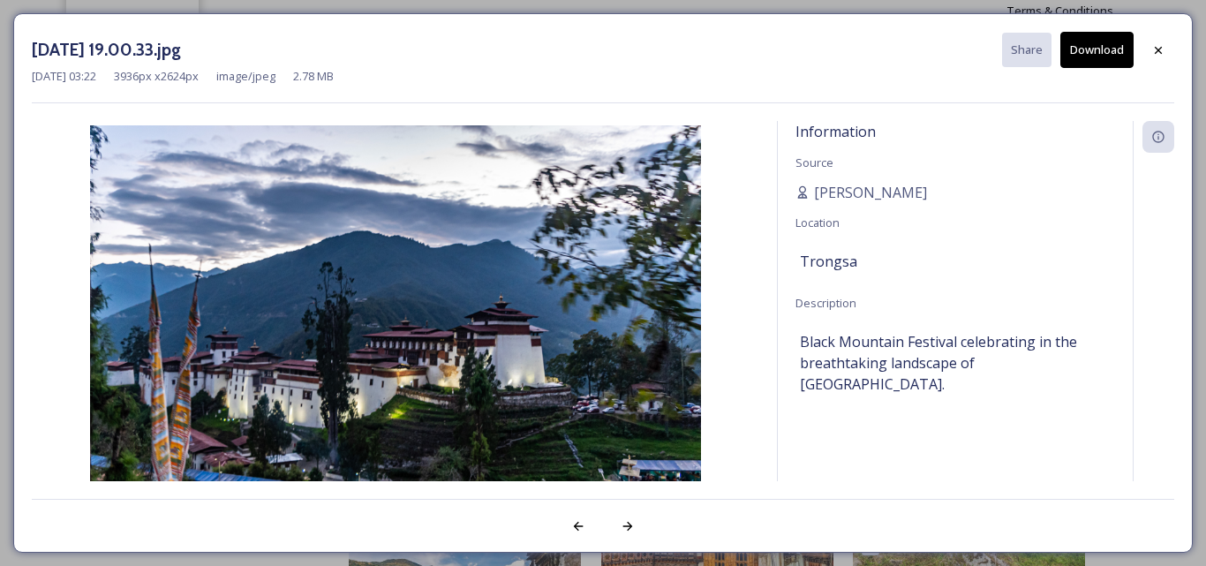
click at [1078, 53] on button "Download" at bounding box center [1096, 50] width 73 height 36
click at [1160, 51] on icon at bounding box center [1158, 49] width 7 height 7
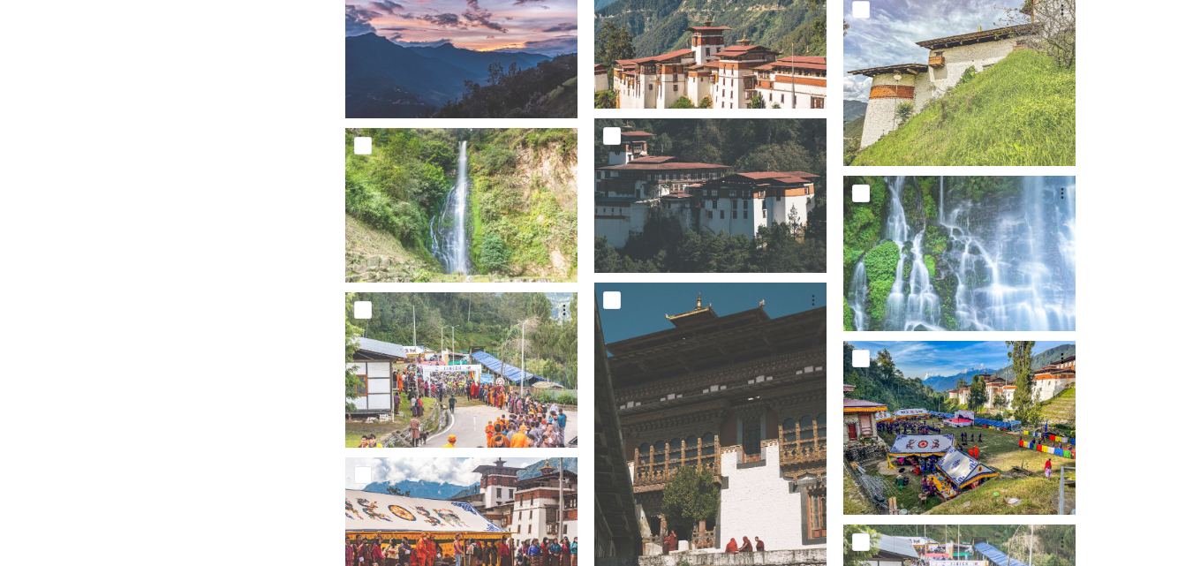
scroll to position [1060, 0]
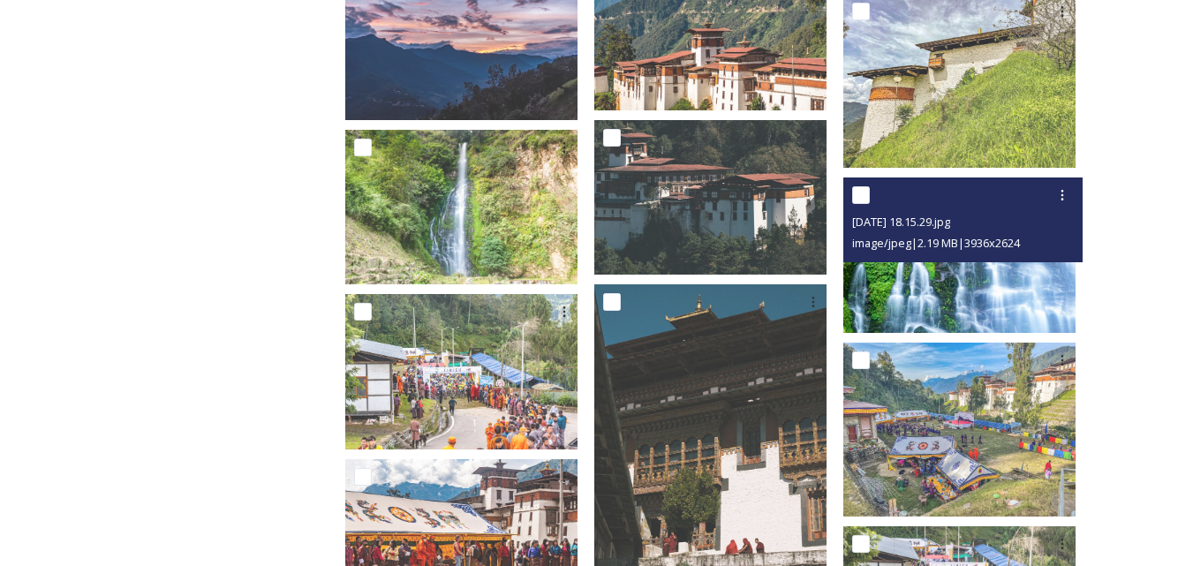
click at [947, 273] on img at bounding box center [959, 254] width 232 height 155
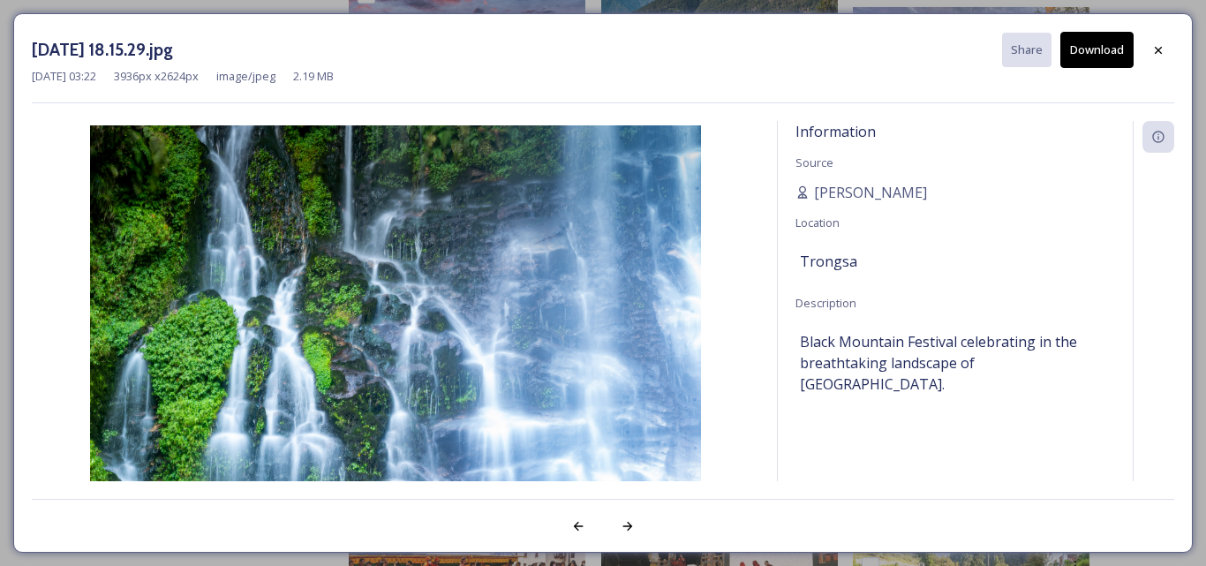
click at [1077, 51] on button "Download" at bounding box center [1096, 50] width 73 height 36
click at [1154, 51] on icon at bounding box center [1158, 50] width 14 height 14
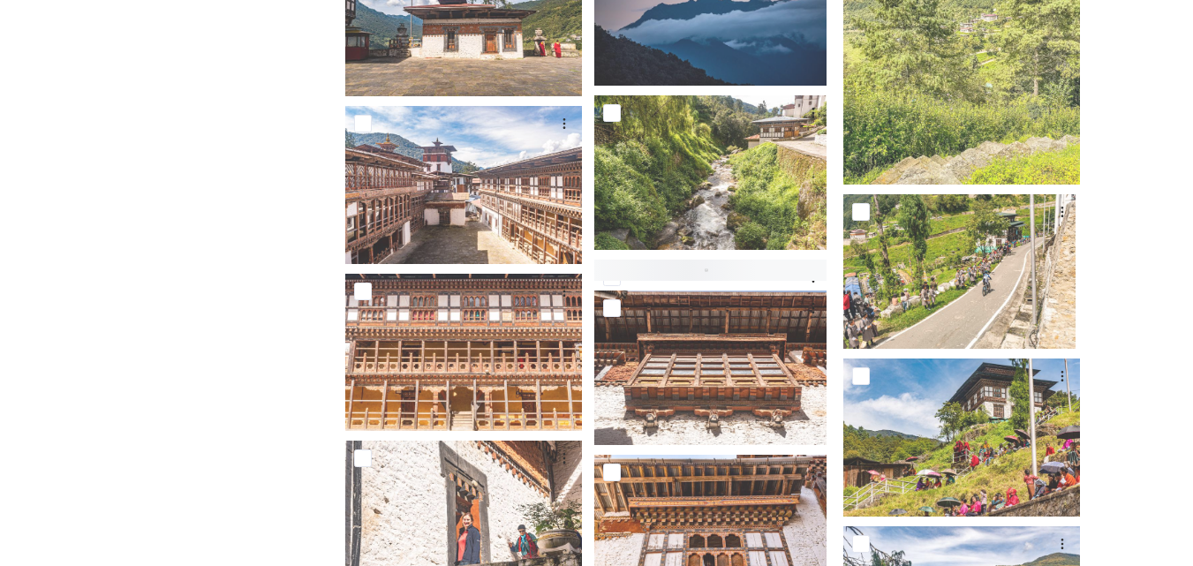
scroll to position [5200, 0]
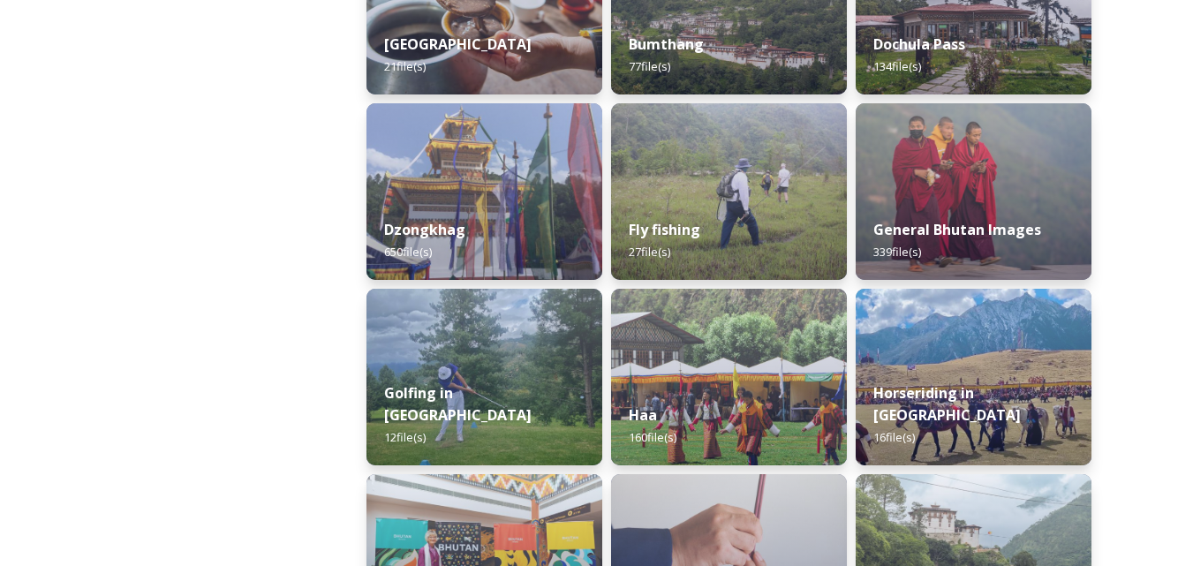
scroll to position [618, 0]
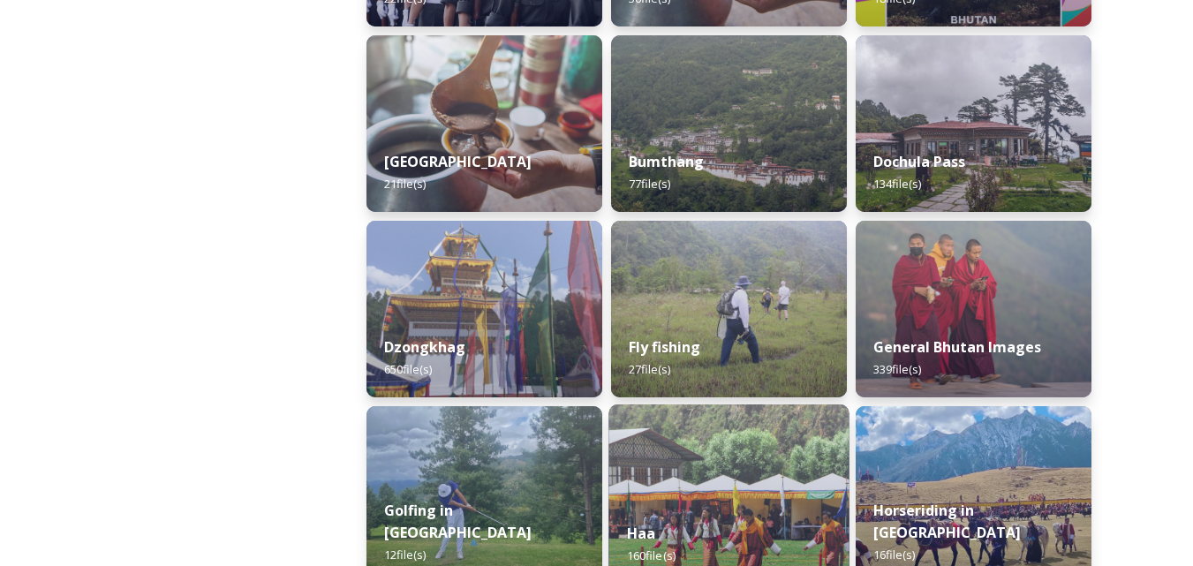
click at [709, 461] on img at bounding box center [728, 494] width 240 height 180
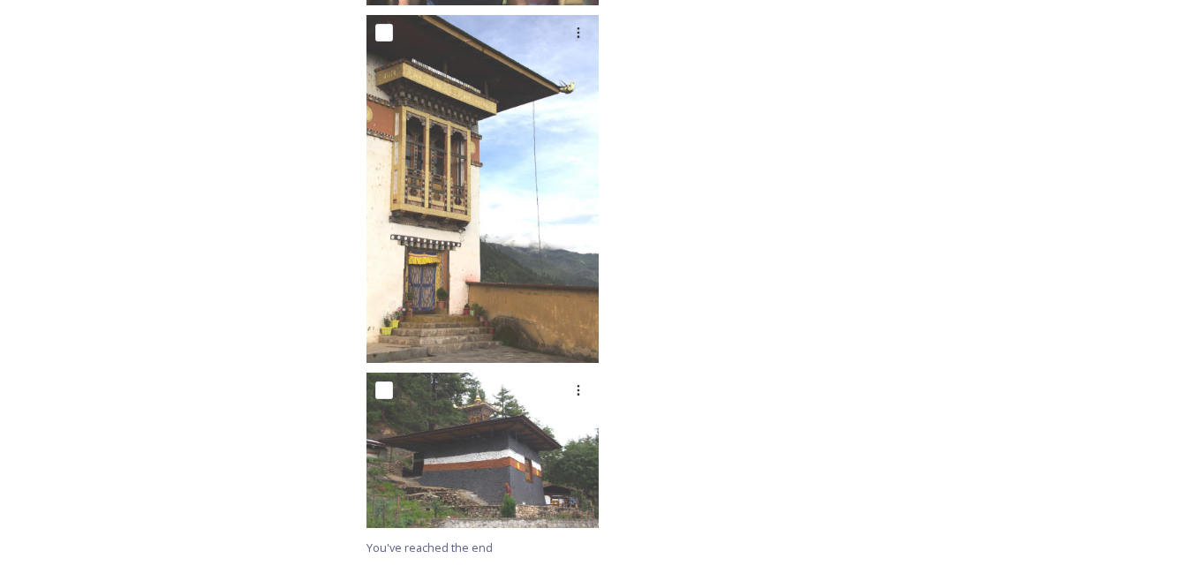
scroll to position [11551, 0]
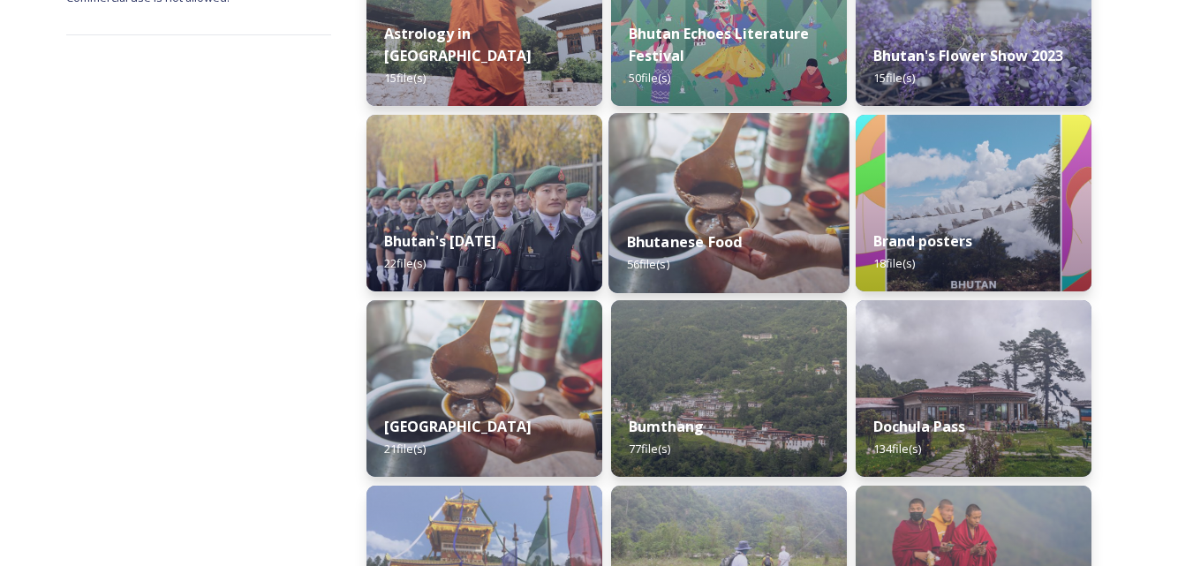
scroll to position [441, 0]
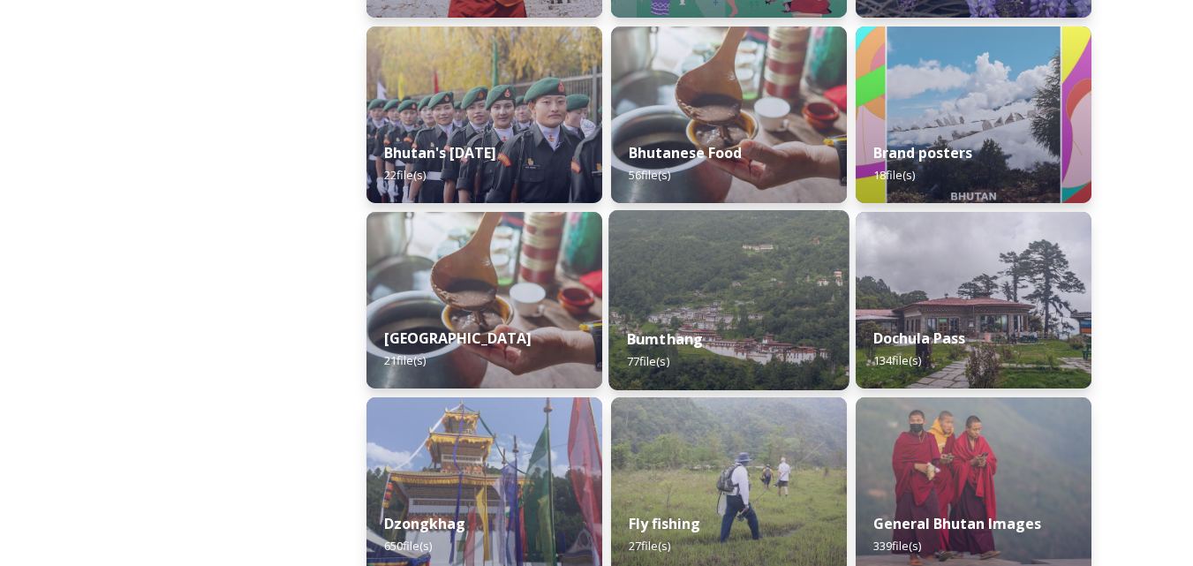
click at [739, 326] on div "Bumthang 77 file(s)" at bounding box center [728, 350] width 240 height 80
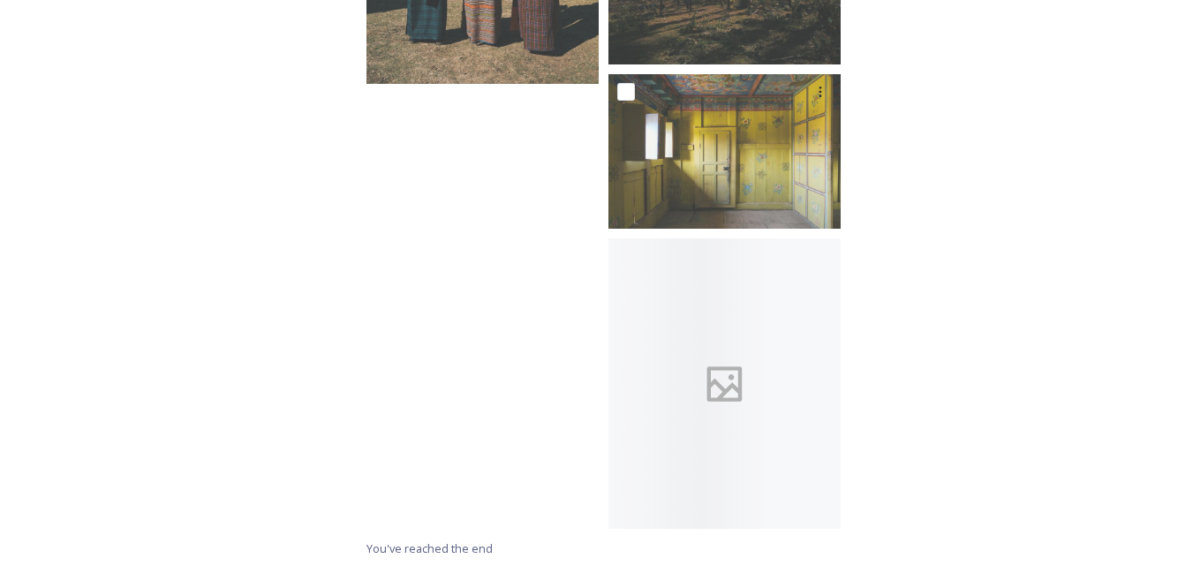
scroll to position [7499, 0]
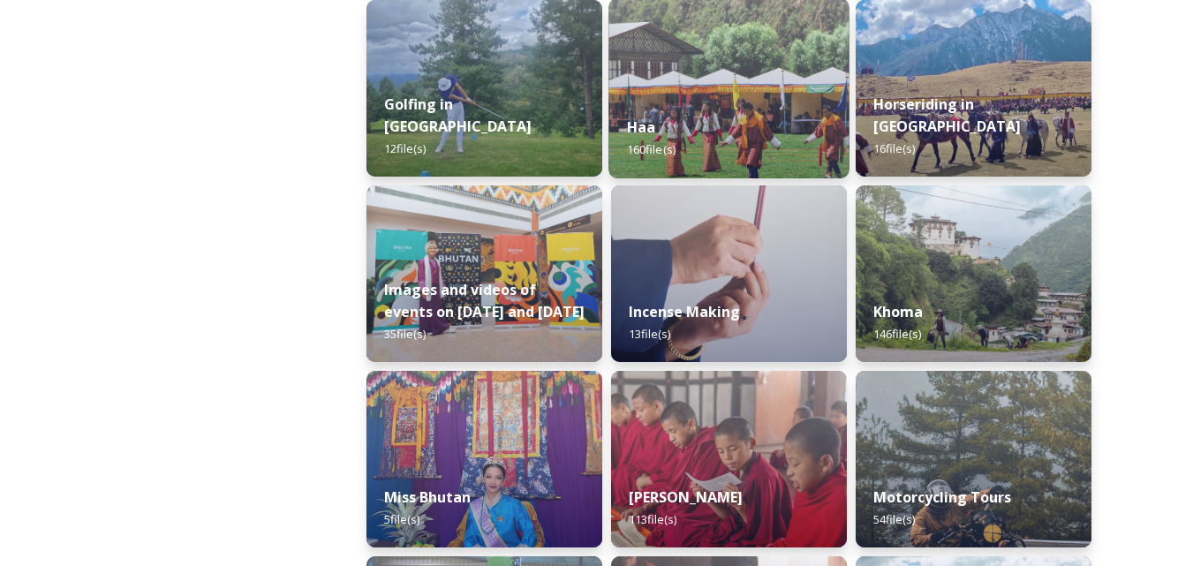
scroll to position [1060, 0]
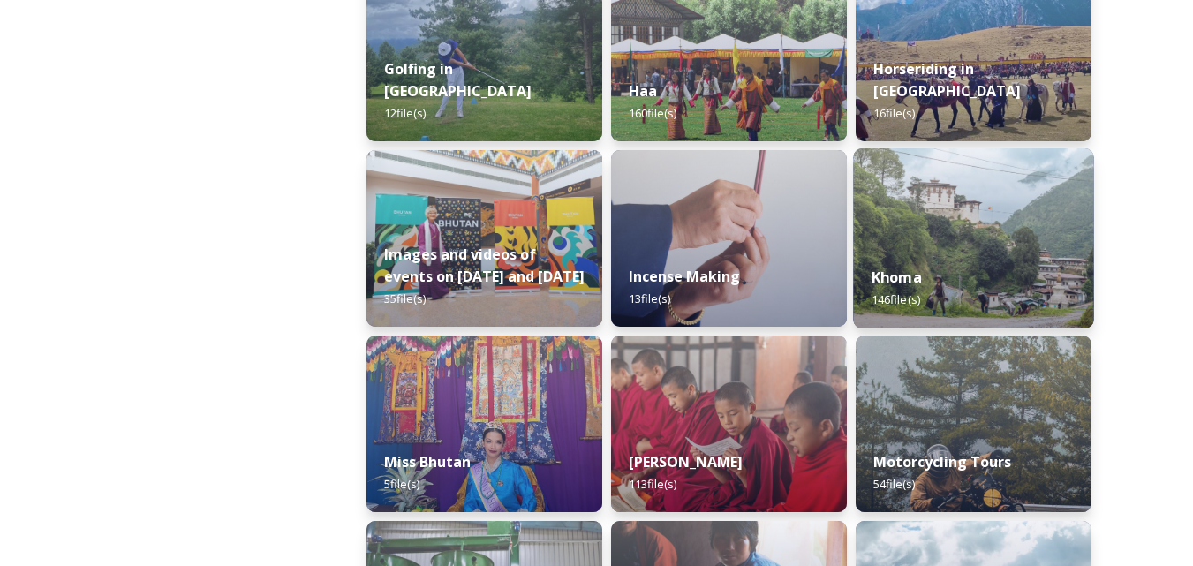
click at [994, 214] on img at bounding box center [973, 238] width 240 height 180
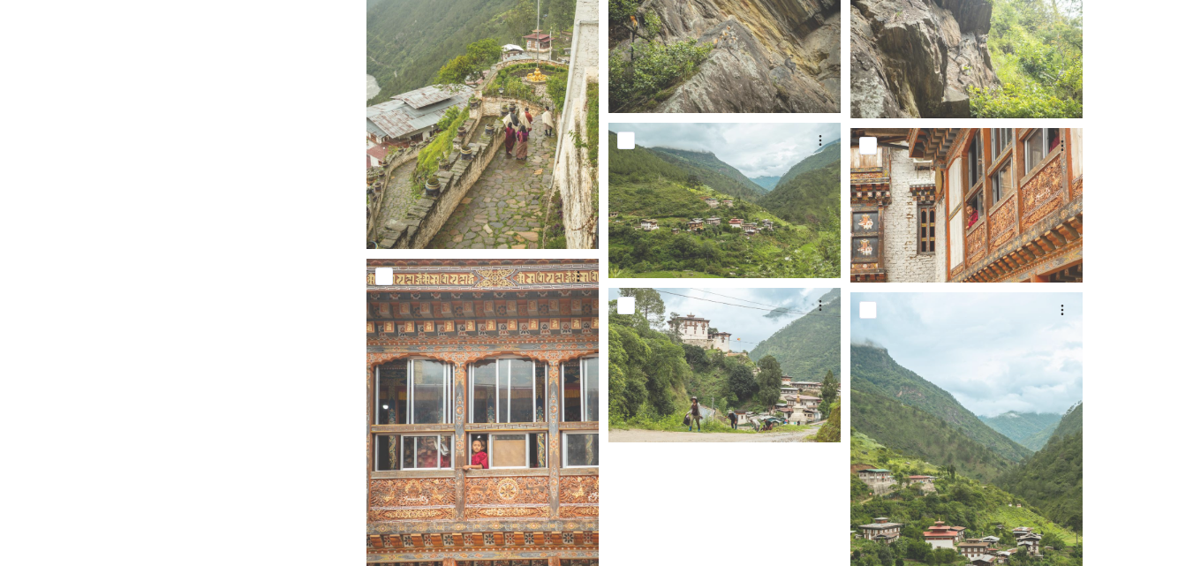
scroll to position [10646, 0]
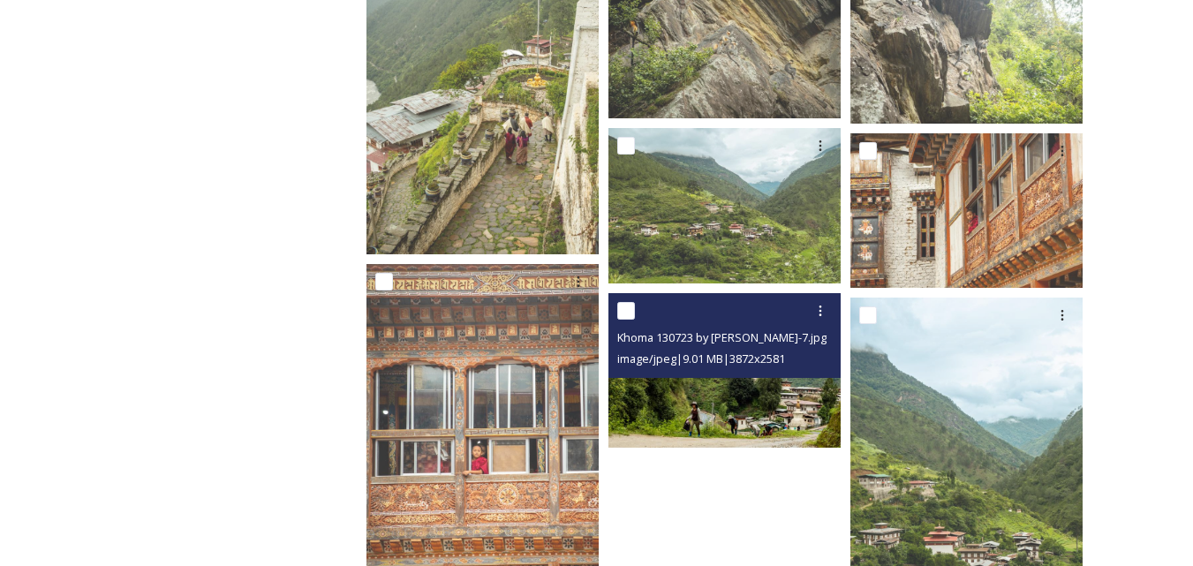
click at [707, 369] on div "Khoma 130723 by Amp Sripimanwat-7.jpg image/jpeg | 9.01 MB | 3872 x 2581" at bounding box center [724, 335] width 232 height 85
click at [708, 406] on img at bounding box center [724, 370] width 232 height 155
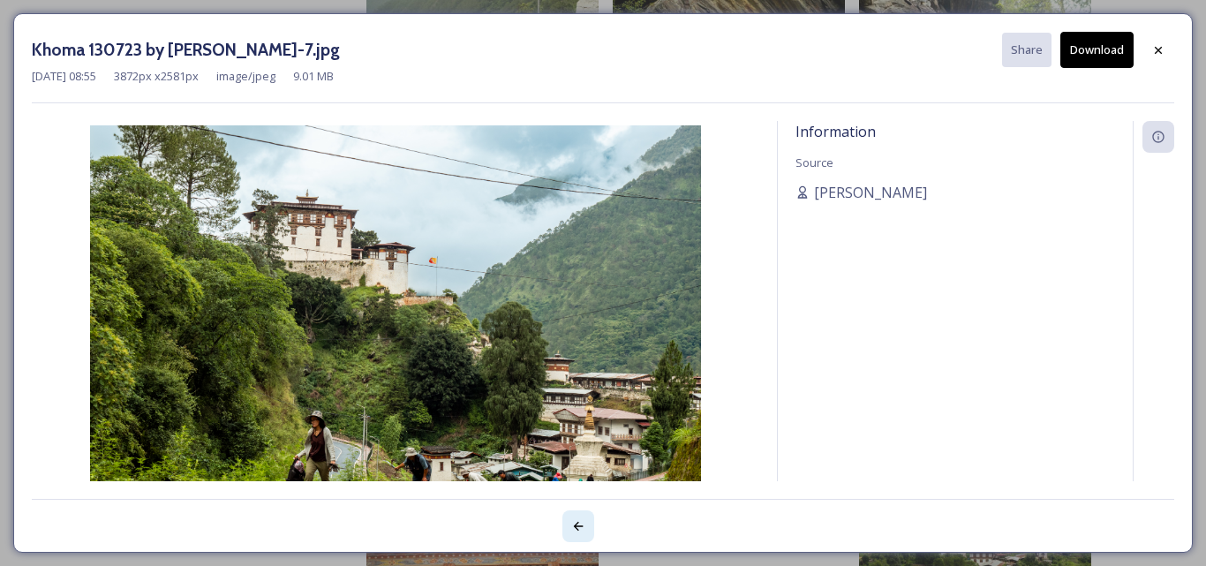
click at [579, 524] on icon at bounding box center [578, 526] width 14 height 14
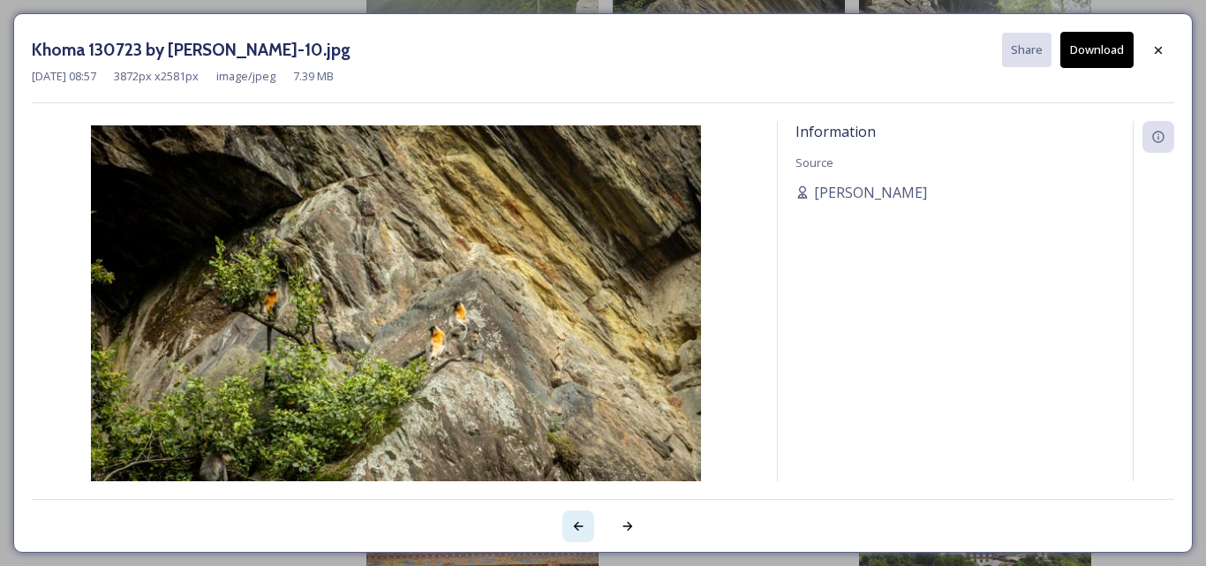
click at [579, 524] on icon at bounding box center [578, 526] width 14 height 14
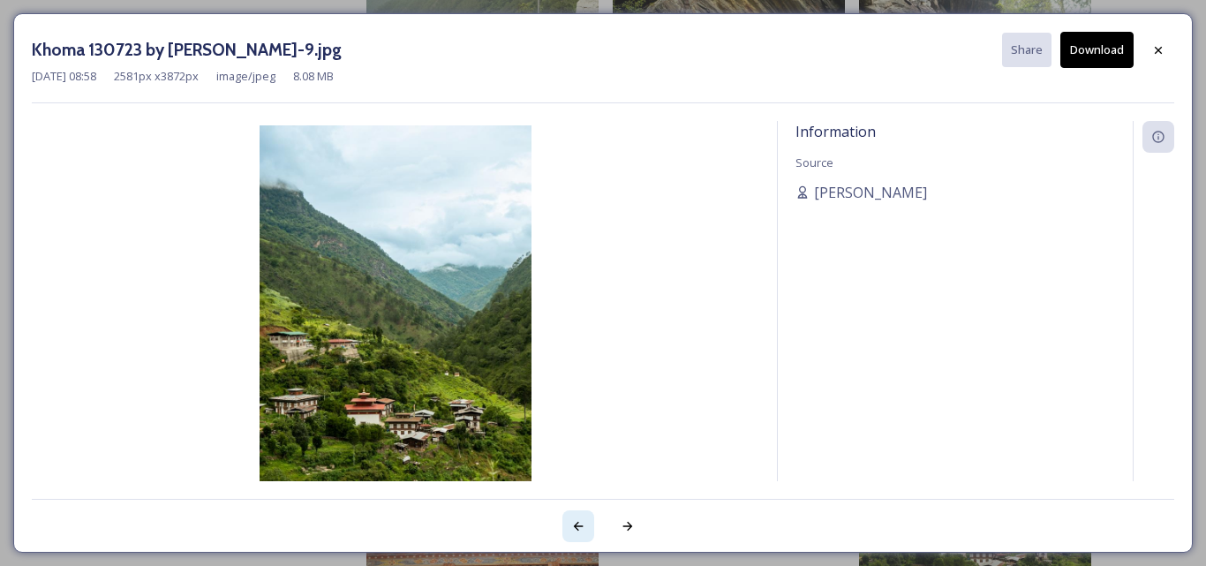
click at [579, 524] on icon at bounding box center [578, 526] width 14 height 14
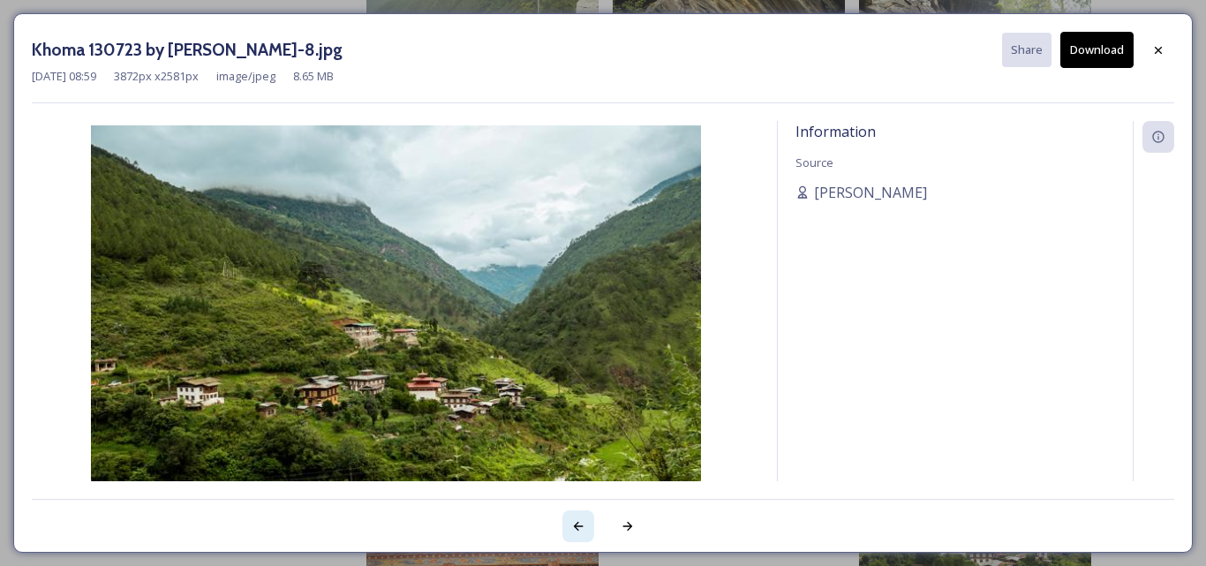
click at [579, 524] on icon at bounding box center [578, 526] width 14 height 14
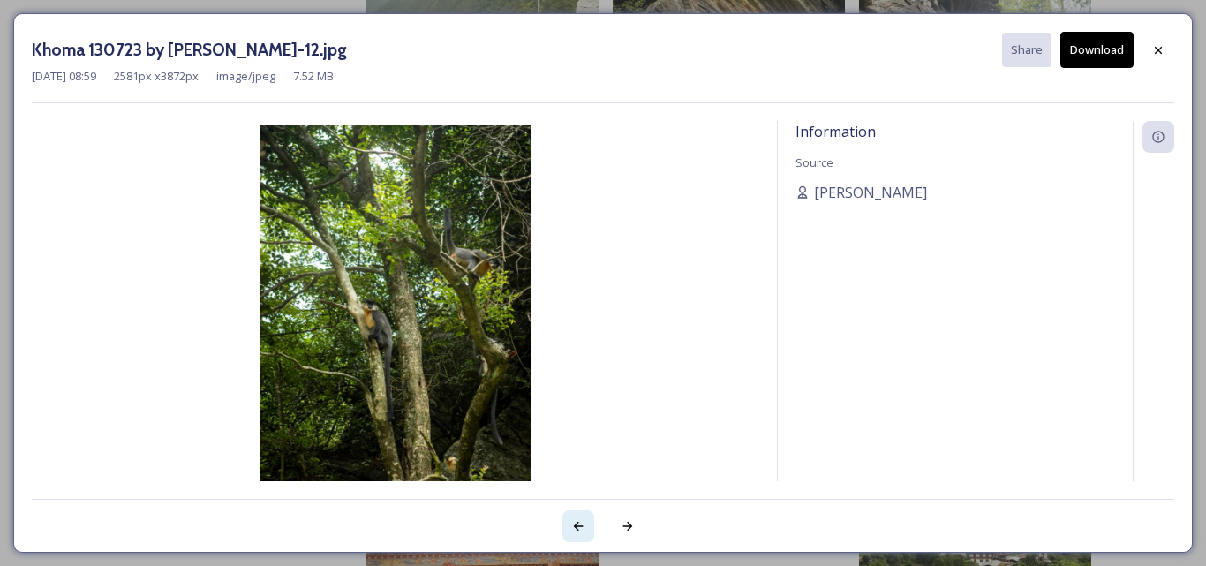
click at [579, 524] on icon at bounding box center [578, 526] width 14 height 14
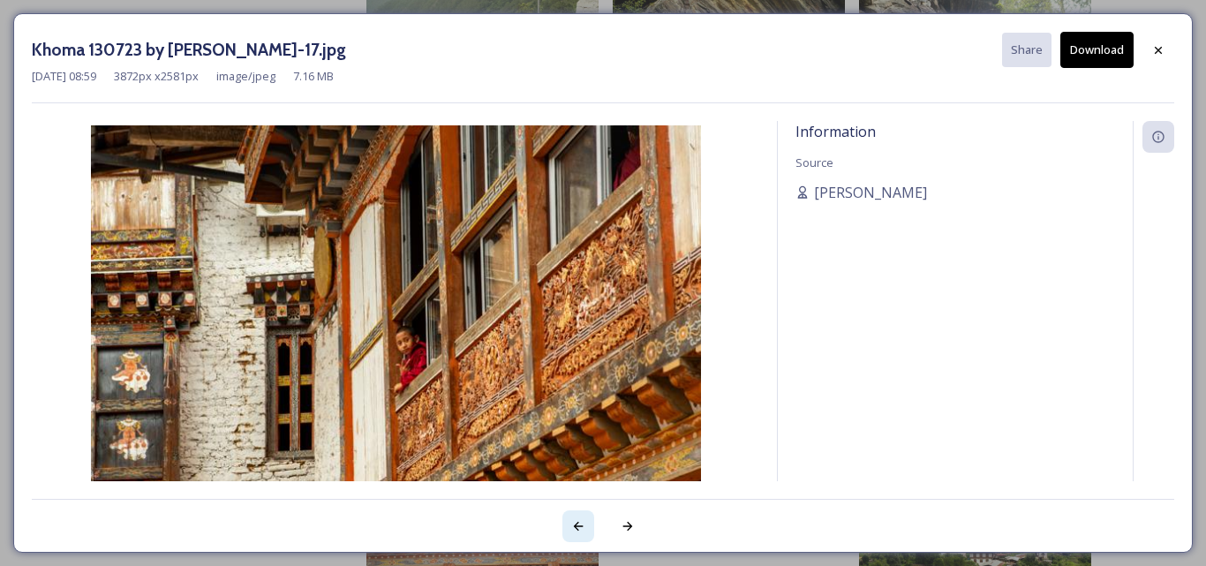
click at [579, 524] on icon at bounding box center [578, 526] width 14 height 14
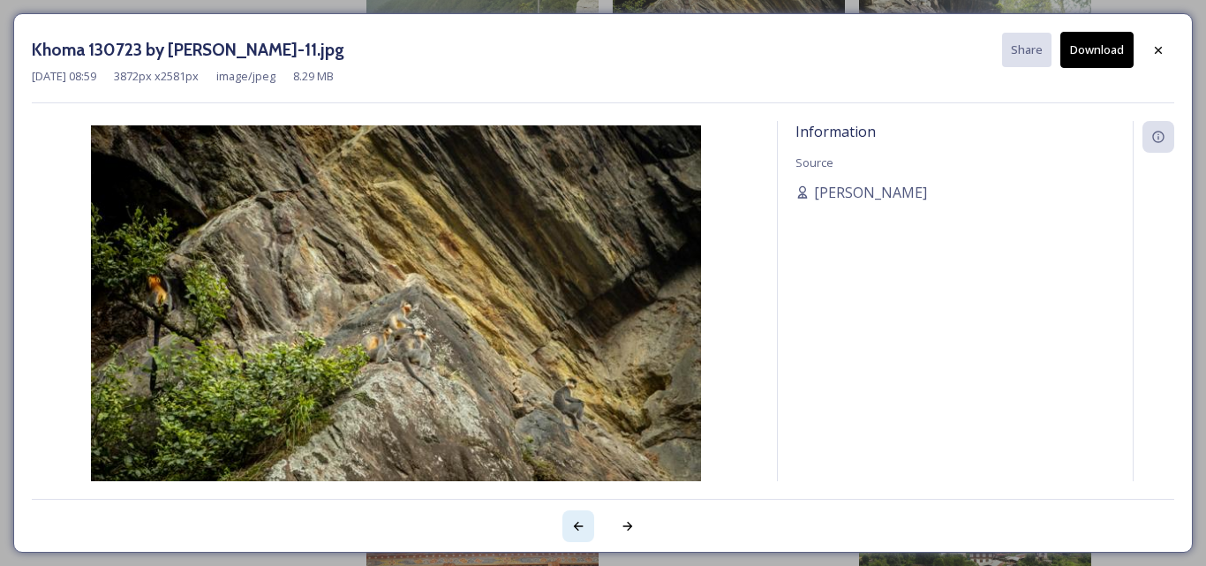
click at [579, 524] on icon at bounding box center [578, 526] width 14 height 14
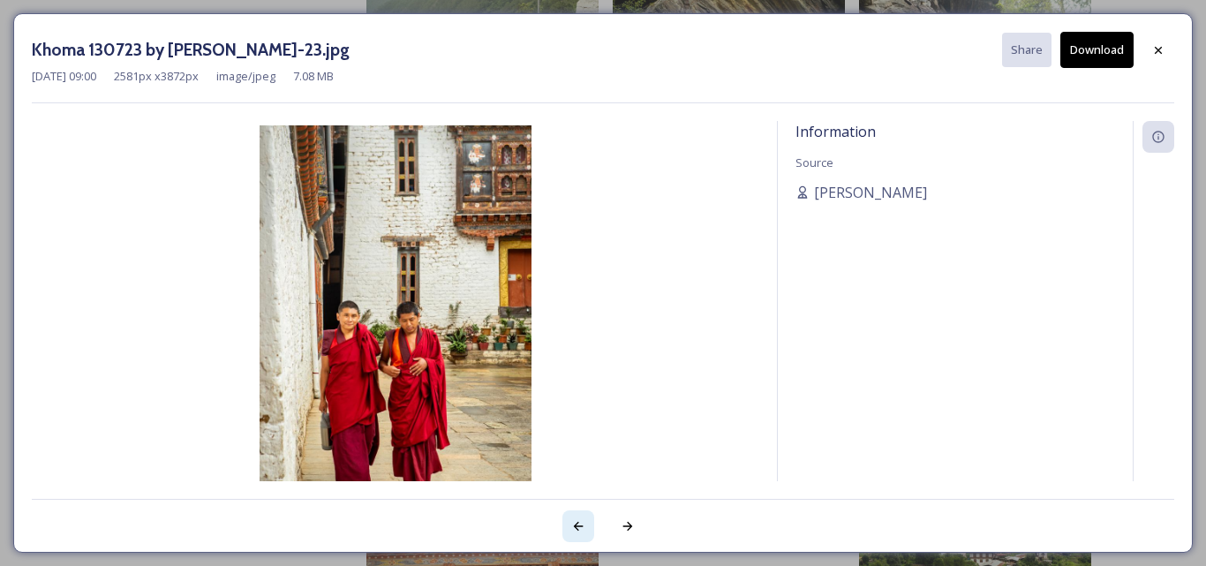
click at [579, 524] on icon at bounding box center [578, 526] width 14 height 14
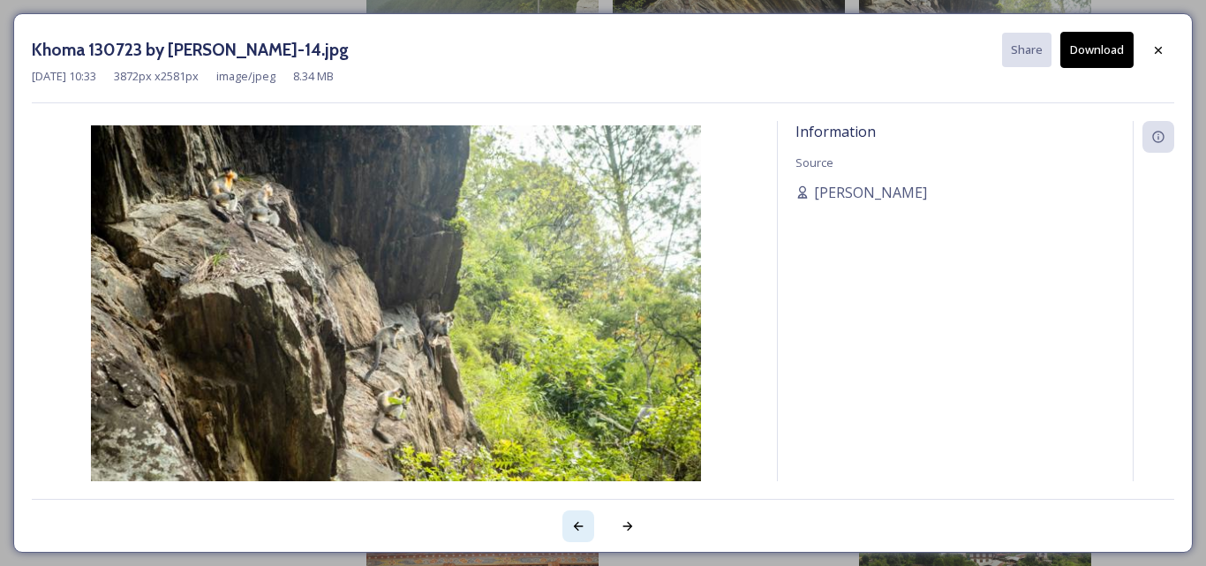
click at [579, 524] on icon at bounding box center [578, 526] width 14 height 14
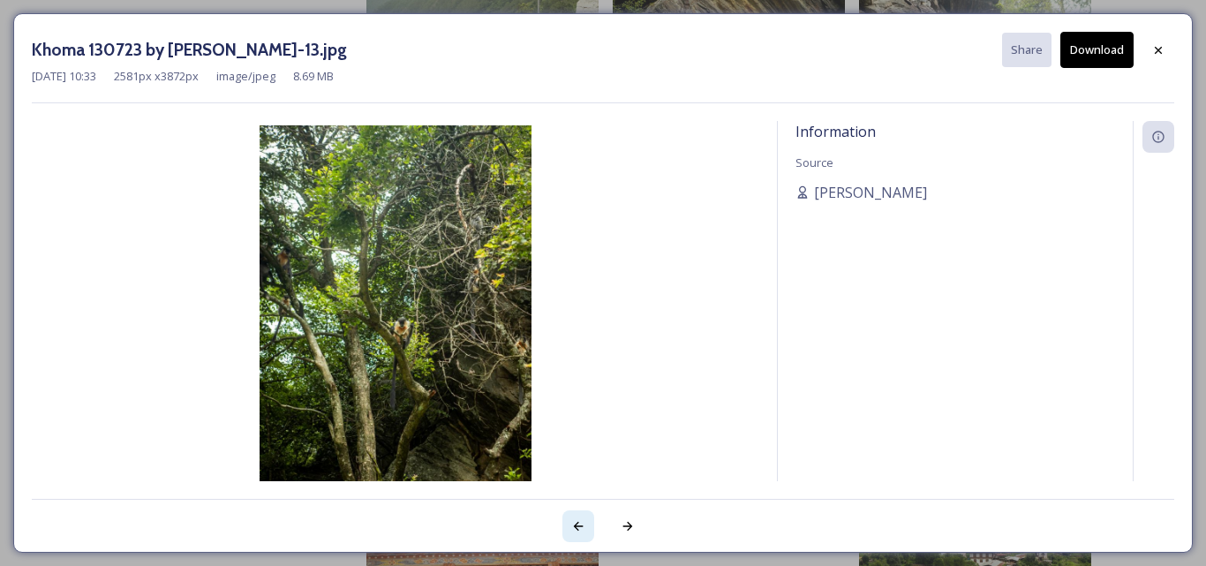
click at [579, 524] on icon at bounding box center [578, 526] width 14 height 14
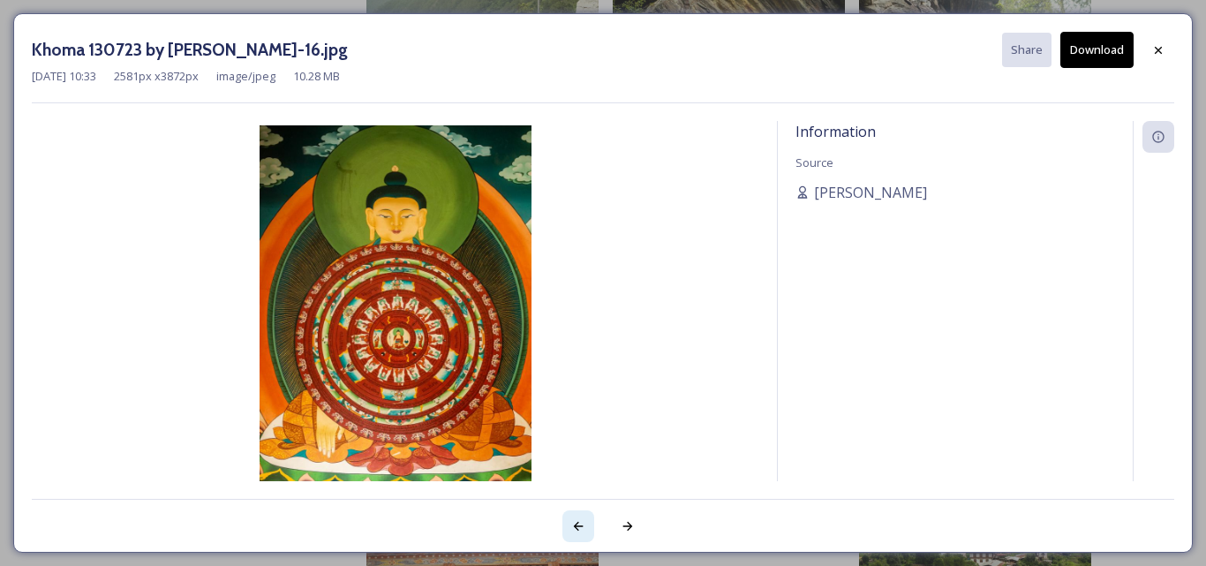
click at [579, 524] on icon at bounding box center [578, 526] width 14 height 14
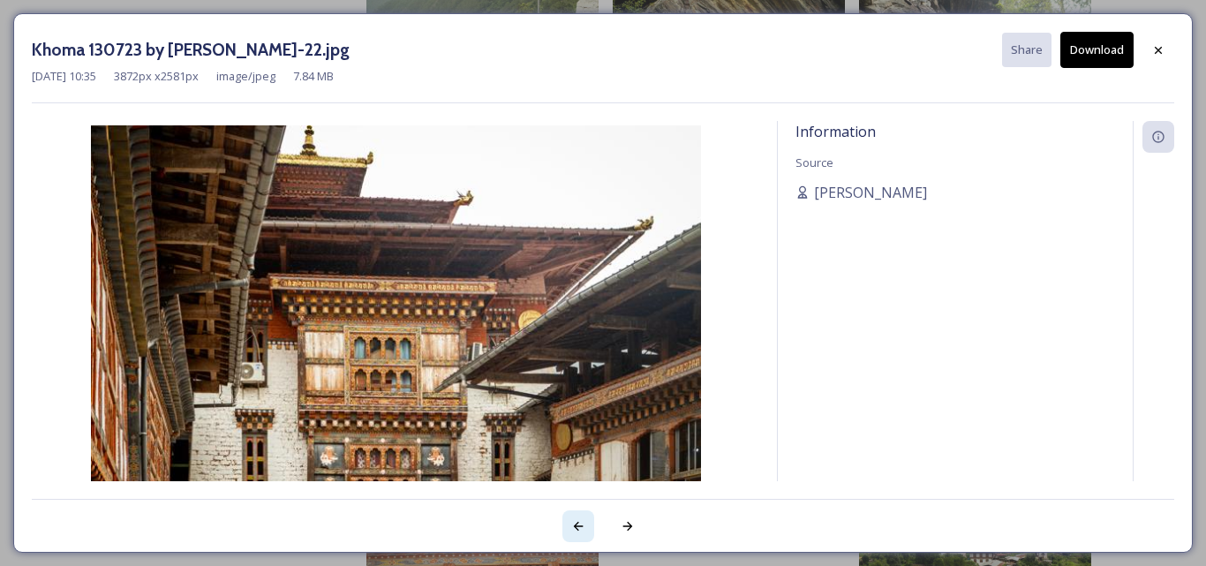
click at [579, 524] on icon at bounding box center [578, 526] width 14 height 14
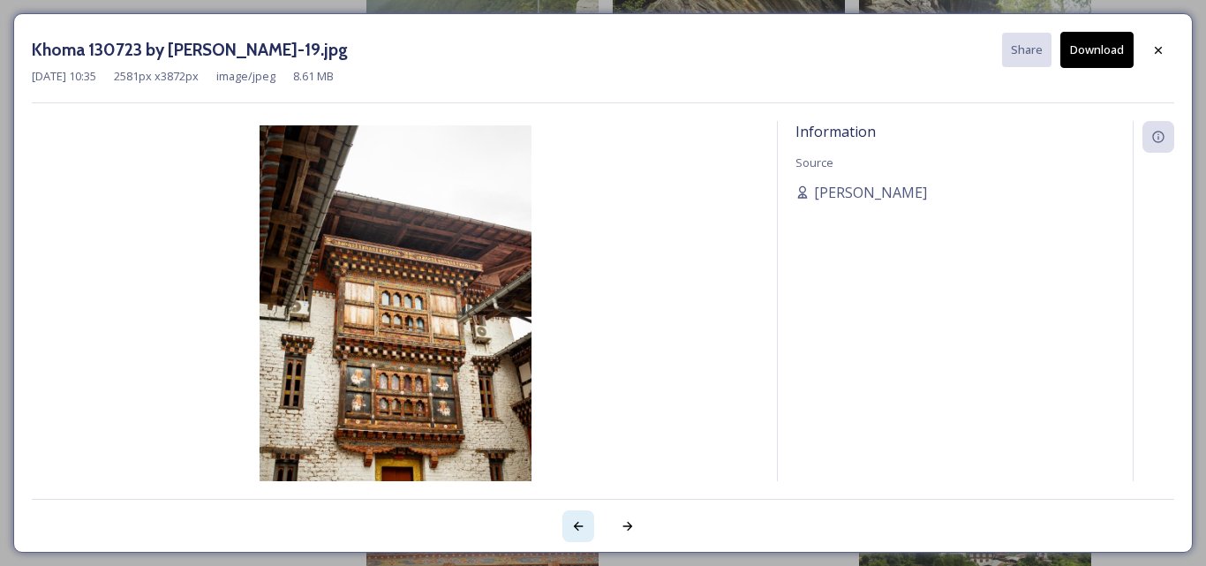
click at [579, 524] on icon at bounding box center [578, 526] width 14 height 14
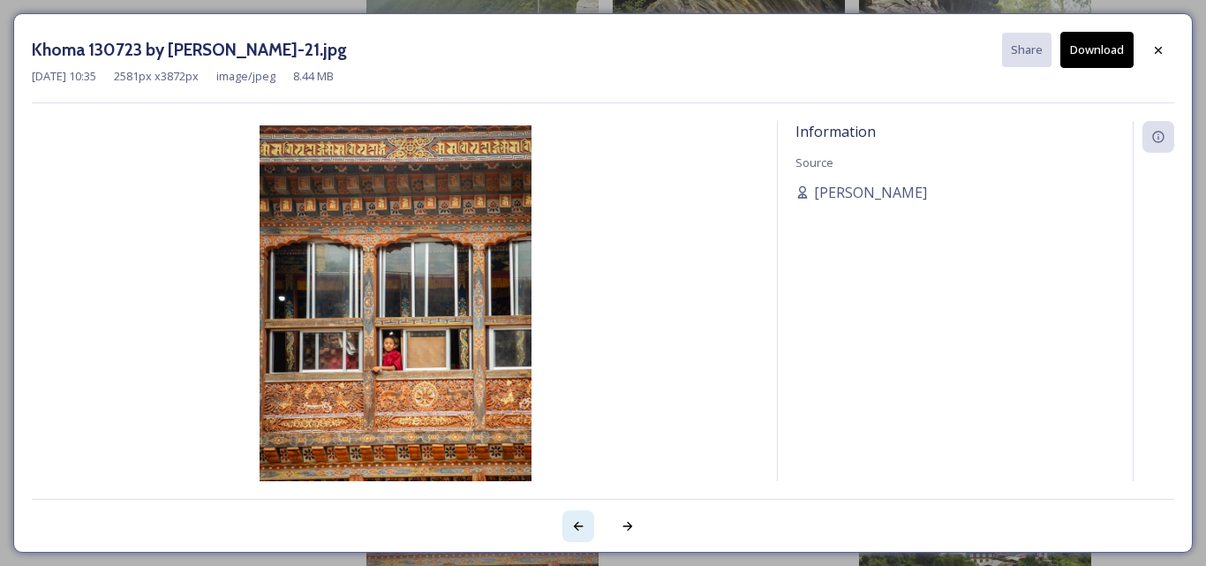
click at [579, 524] on icon at bounding box center [578, 526] width 14 height 14
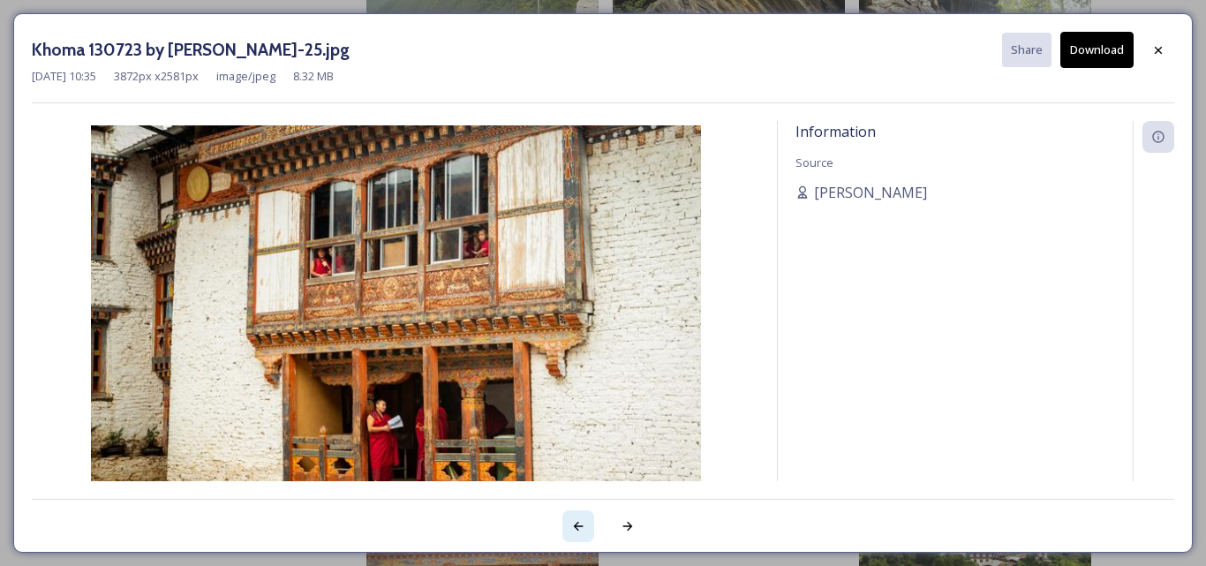
click at [579, 524] on icon at bounding box center [578, 526] width 14 height 14
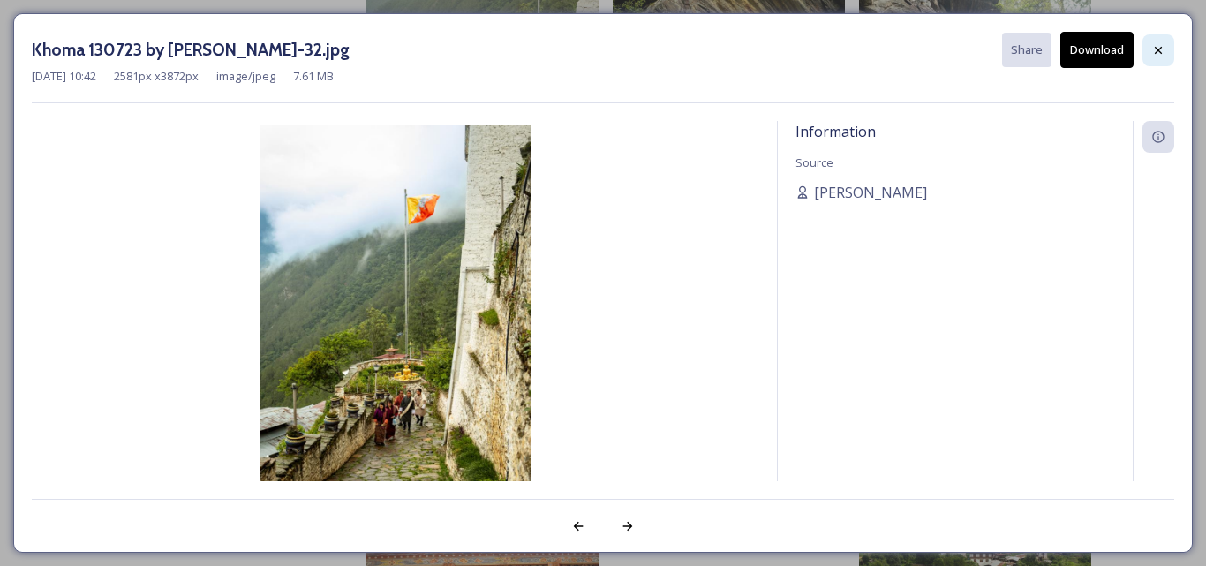
click at [1153, 57] on icon at bounding box center [1158, 50] width 14 height 14
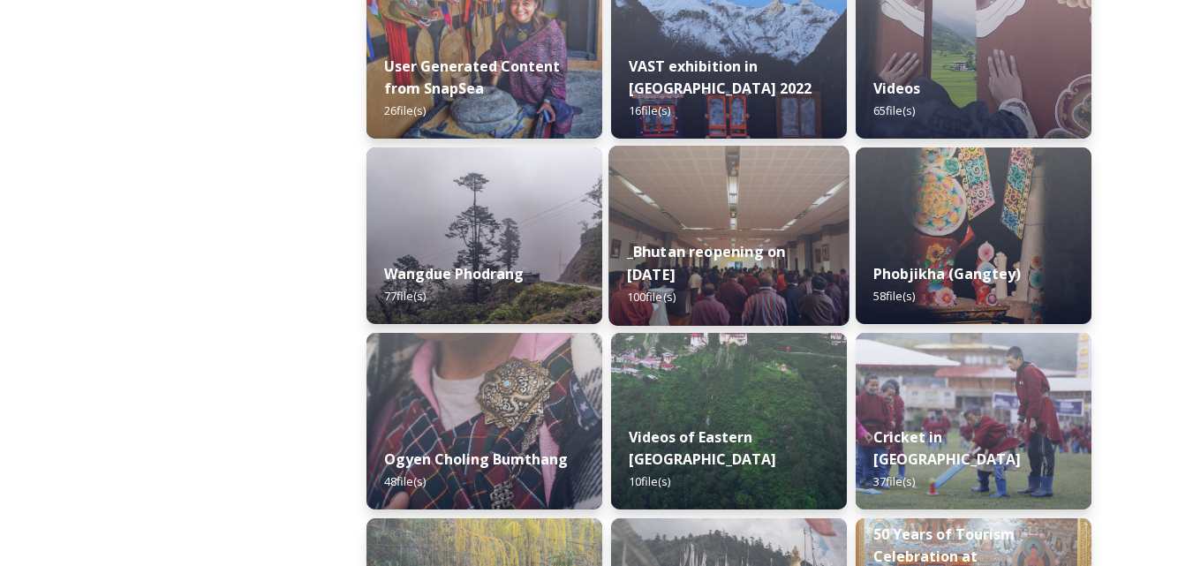
scroll to position [2561, 0]
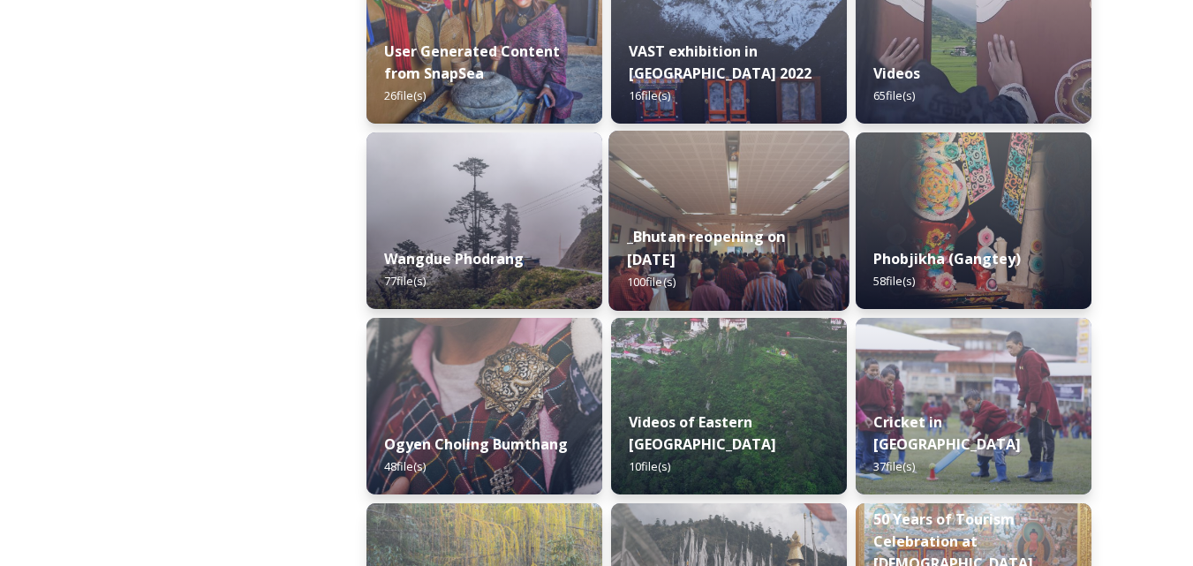
click at [738, 270] on div "_Bhutan reopening on Sept 22 2022 100 file(s)" at bounding box center [728, 259] width 240 height 102
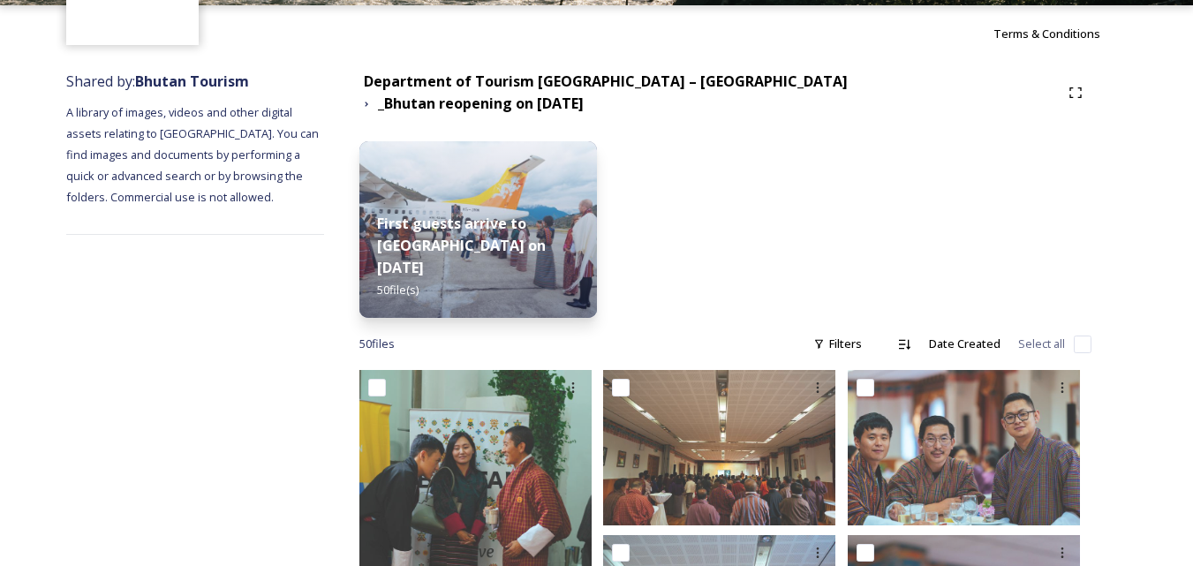
scroll to position [65, 0]
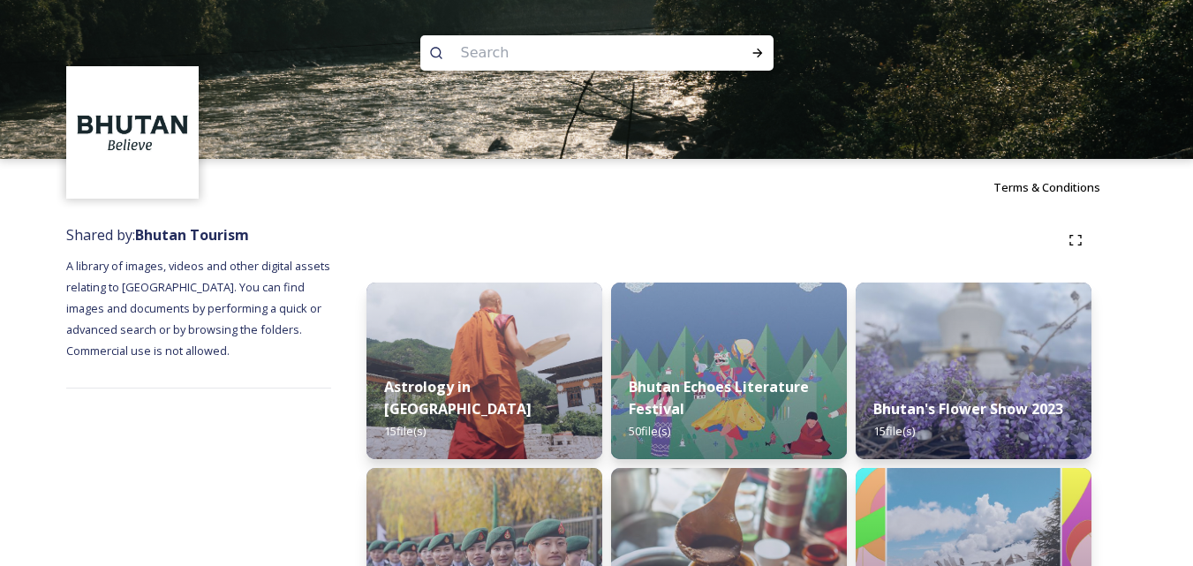
scroll to position [530, 0]
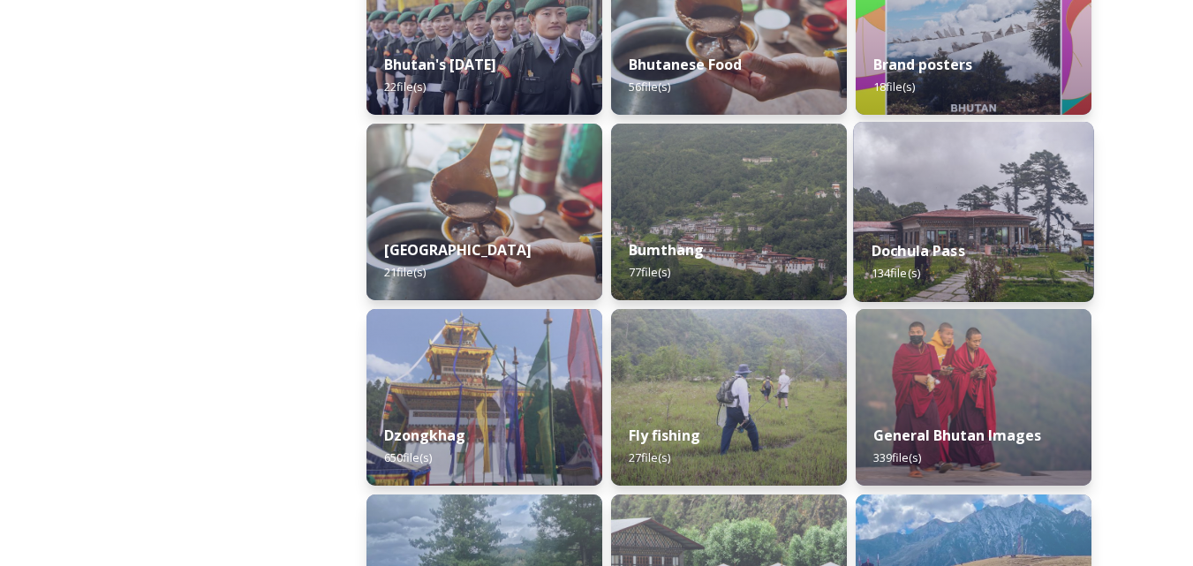
click at [1015, 204] on img at bounding box center [973, 212] width 240 height 180
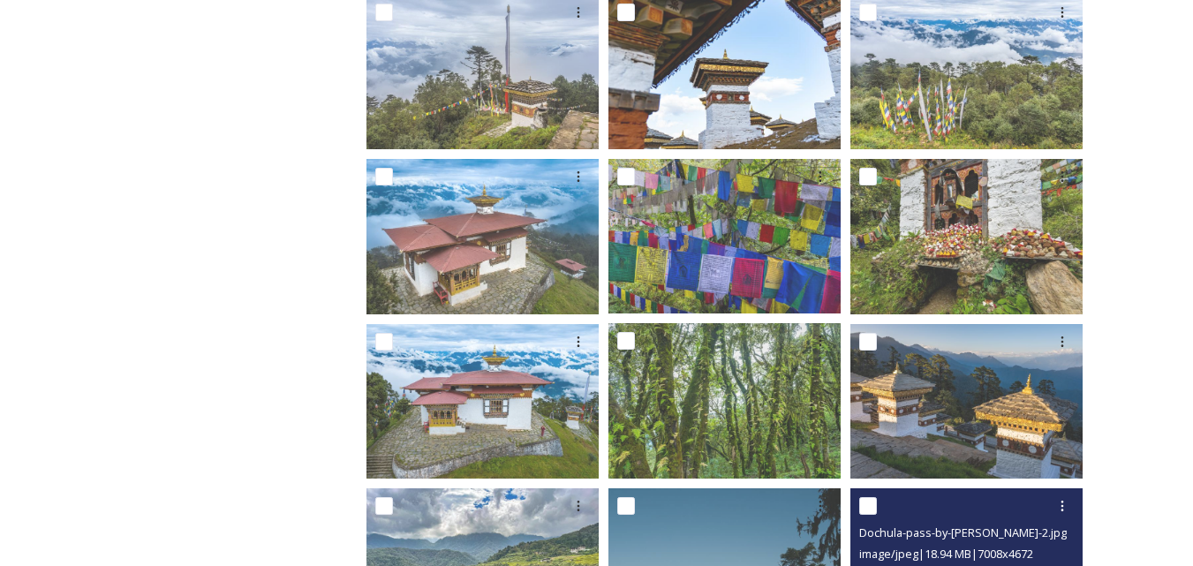
scroll to position [607, 0]
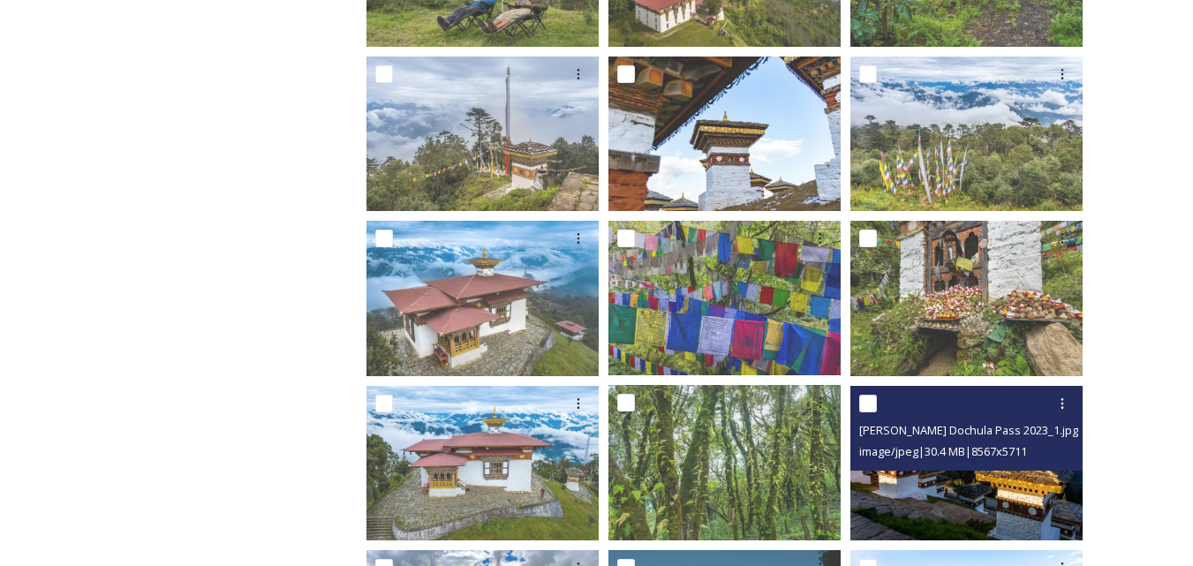
click at [968, 431] on span "Marcus Westberg Dochula Pass 2023_1.jpg" at bounding box center [968, 430] width 219 height 16
click at [934, 507] on img at bounding box center [966, 462] width 232 height 155
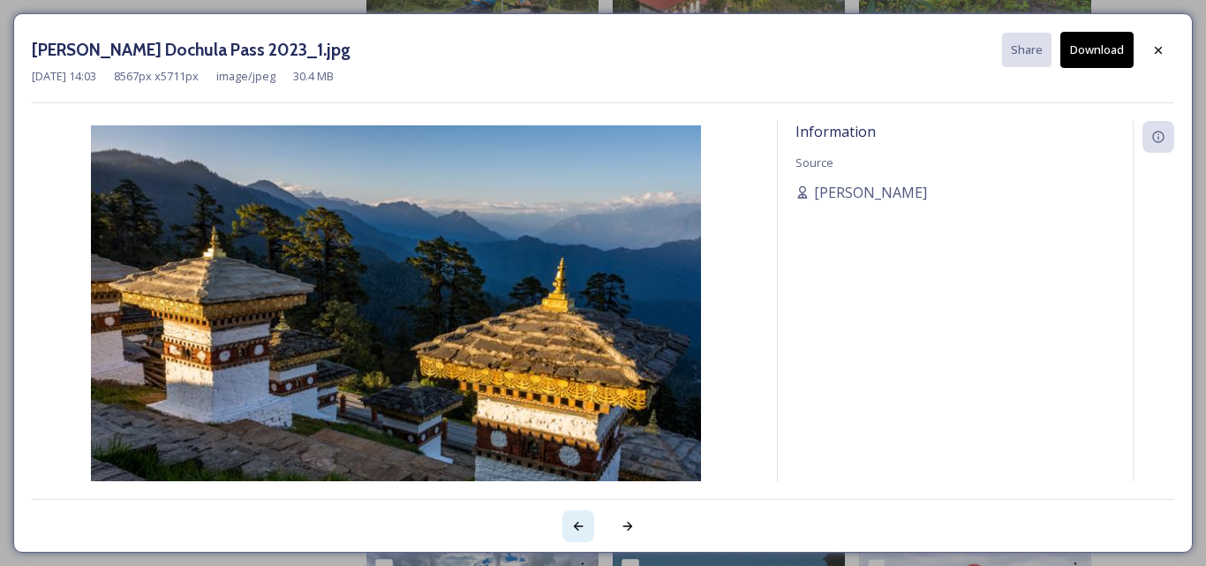
click at [576, 525] on icon at bounding box center [579, 526] width 10 height 9
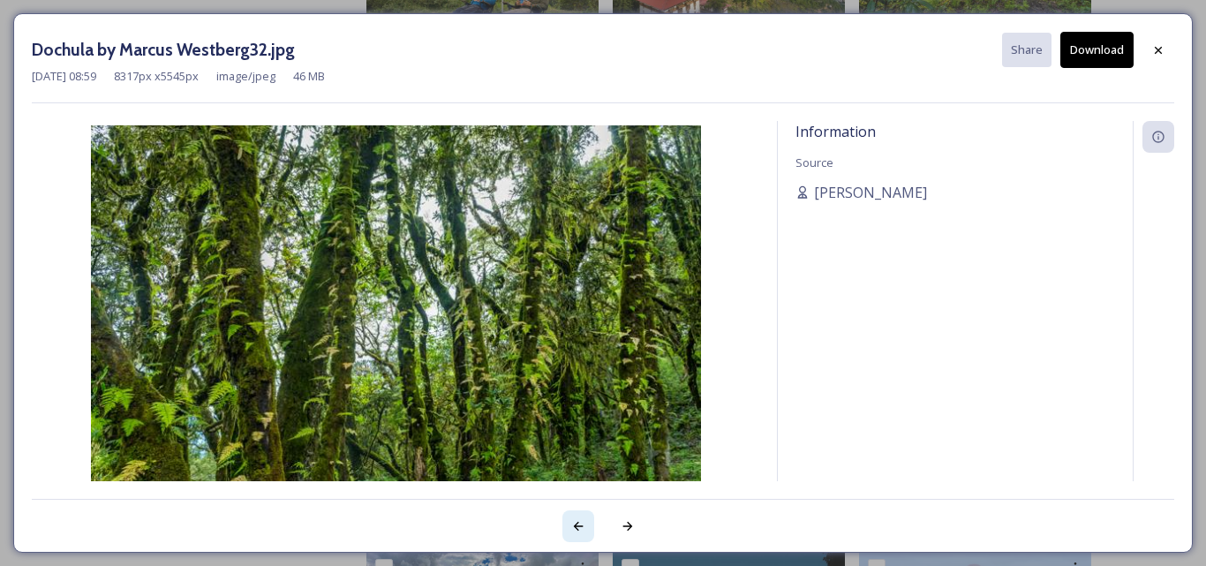
click at [576, 525] on icon at bounding box center [579, 526] width 10 height 9
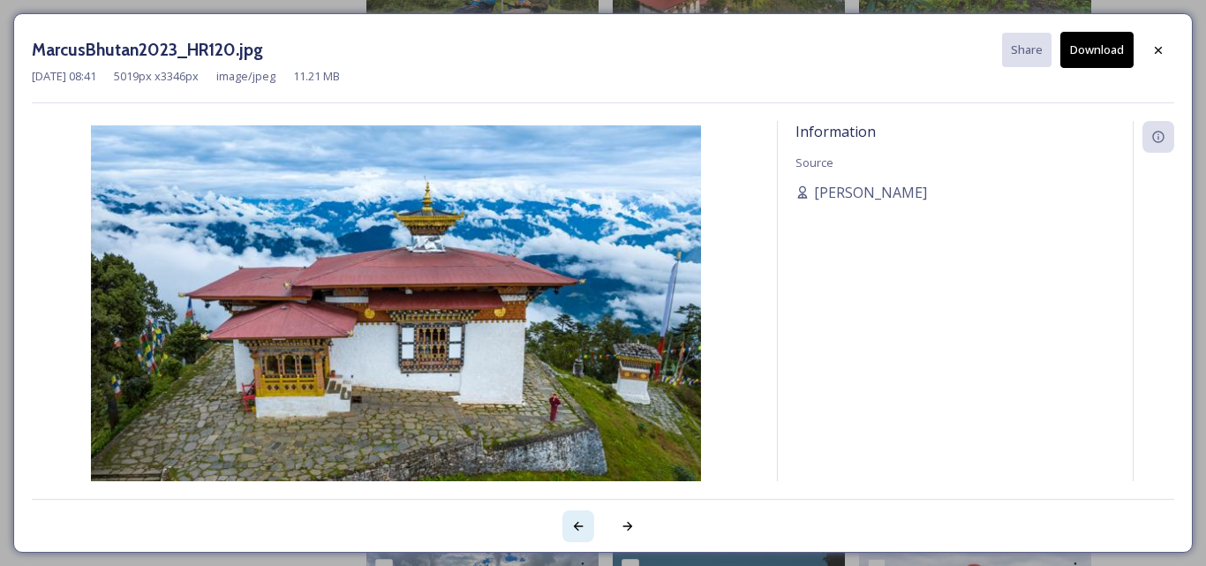
click at [576, 525] on icon at bounding box center [579, 526] width 10 height 9
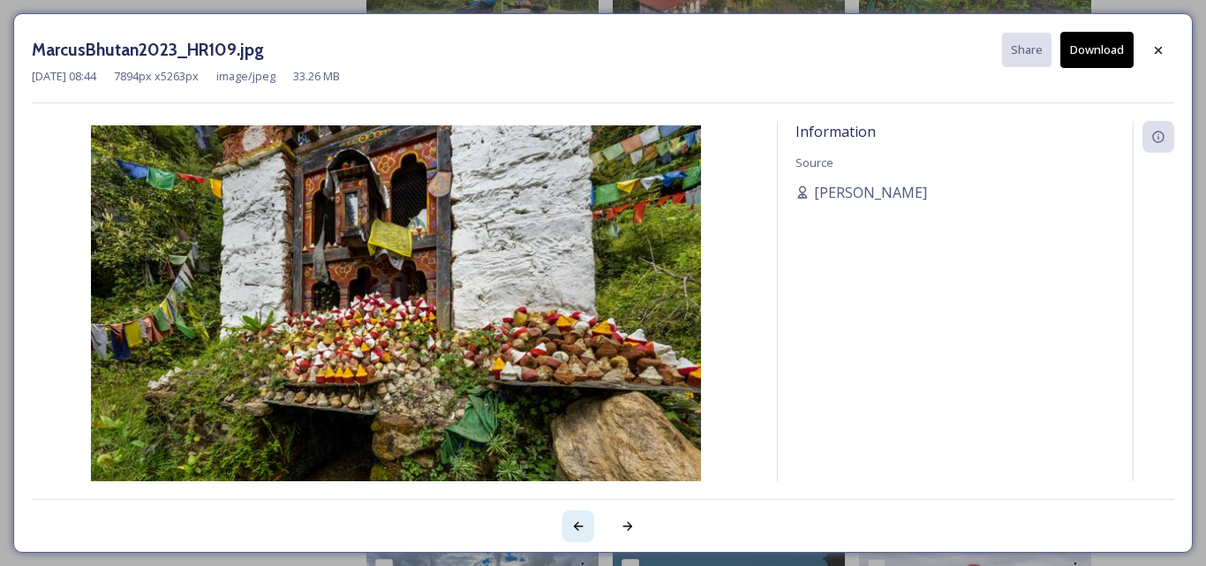
click at [576, 525] on icon at bounding box center [579, 526] width 10 height 9
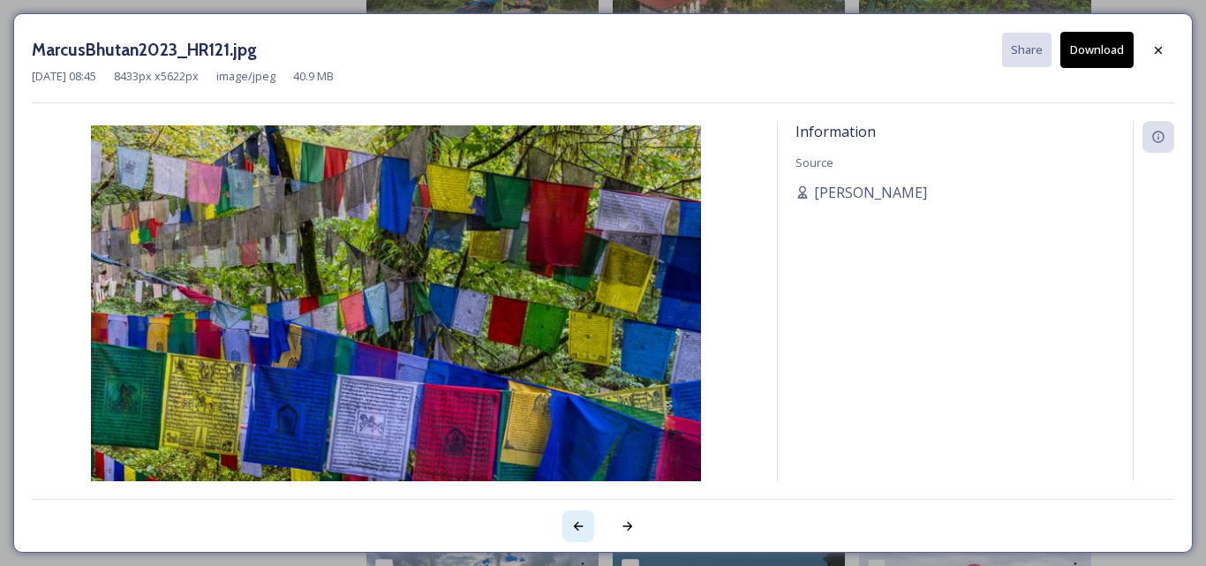
click at [576, 525] on icon at bounding box center [579, 526] width 10 height 9
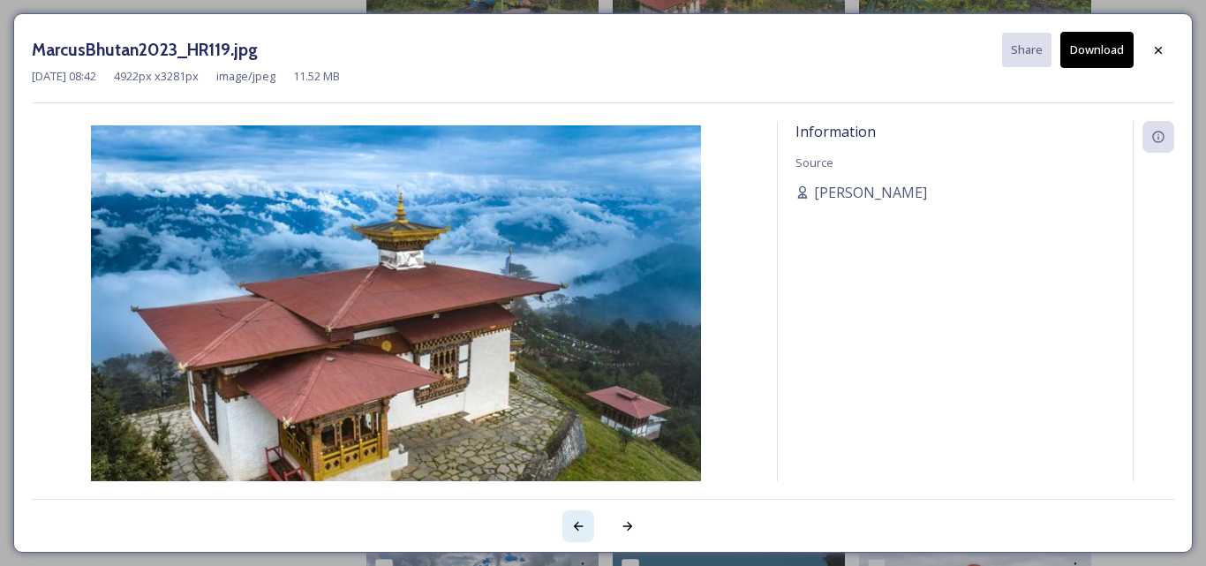
click at [576, 525] on icon at bounding box center [579, 526] width 10 height 9
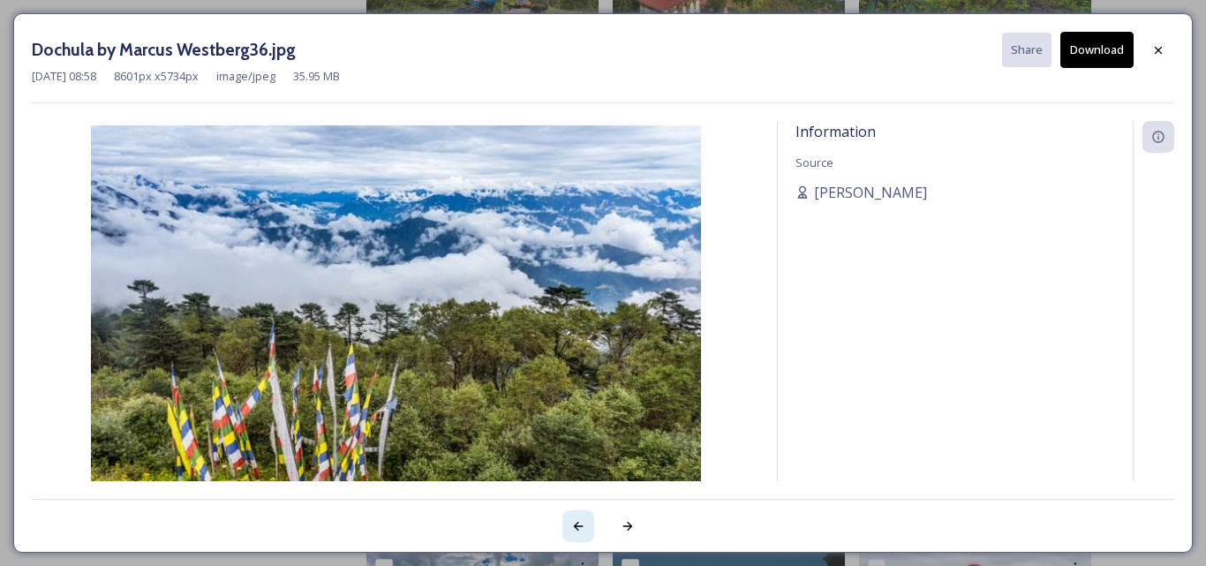
click at [576, 525] on icon at bounding box center [579, 526] width 10 height 9
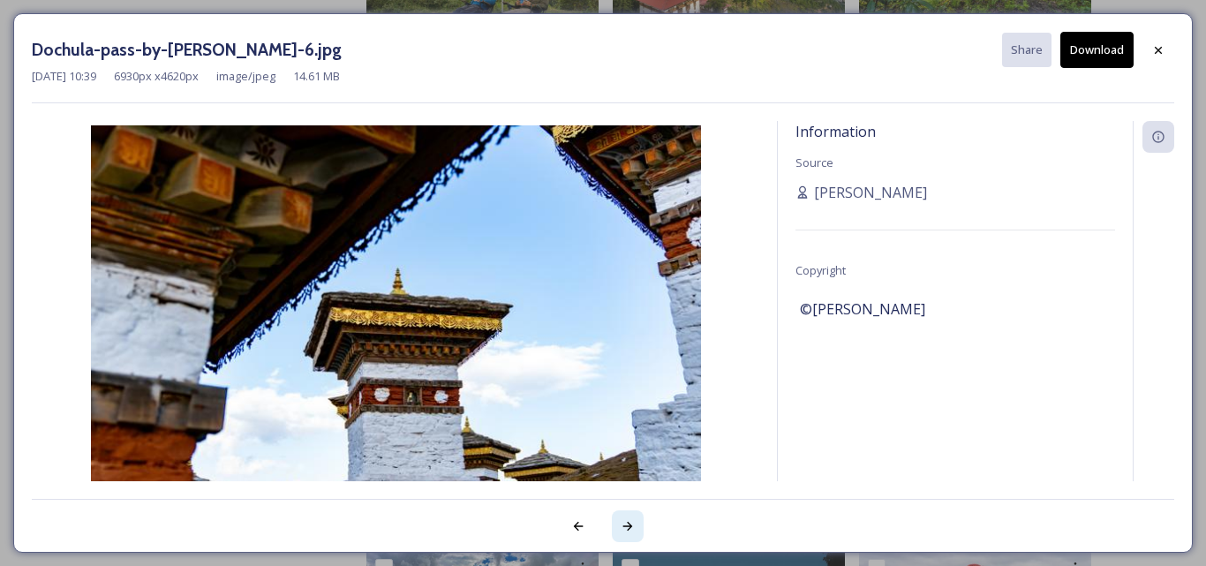
click at [624, 525] on icon at bounding box center [628, 526] width 14 height 14
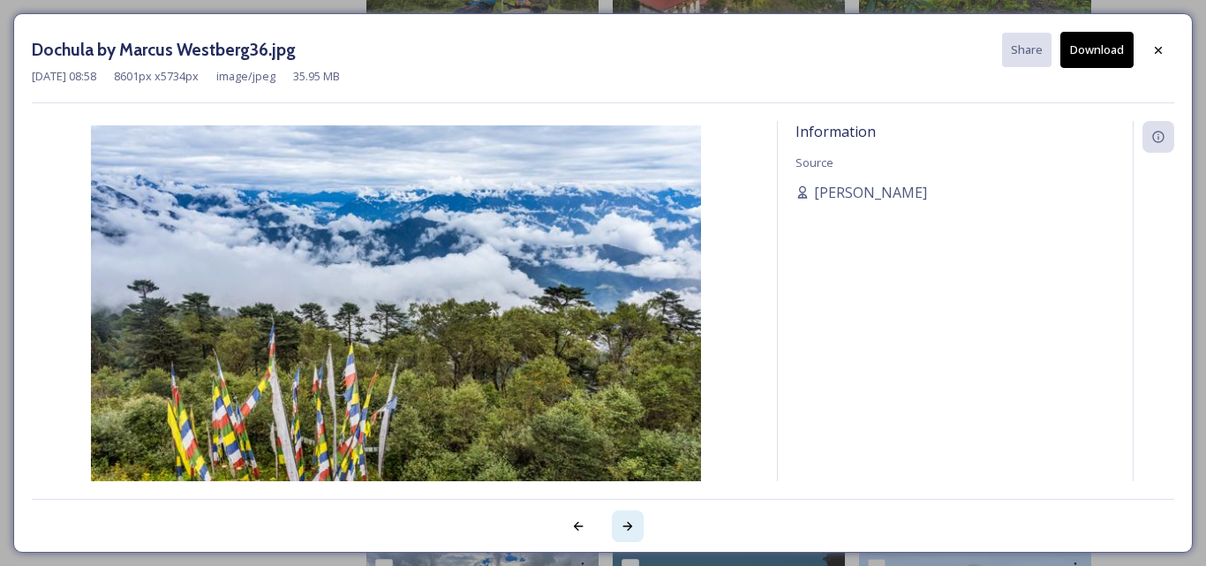
click at [624, 525] on icon at bounding box center [628, 526] width 14 height 14
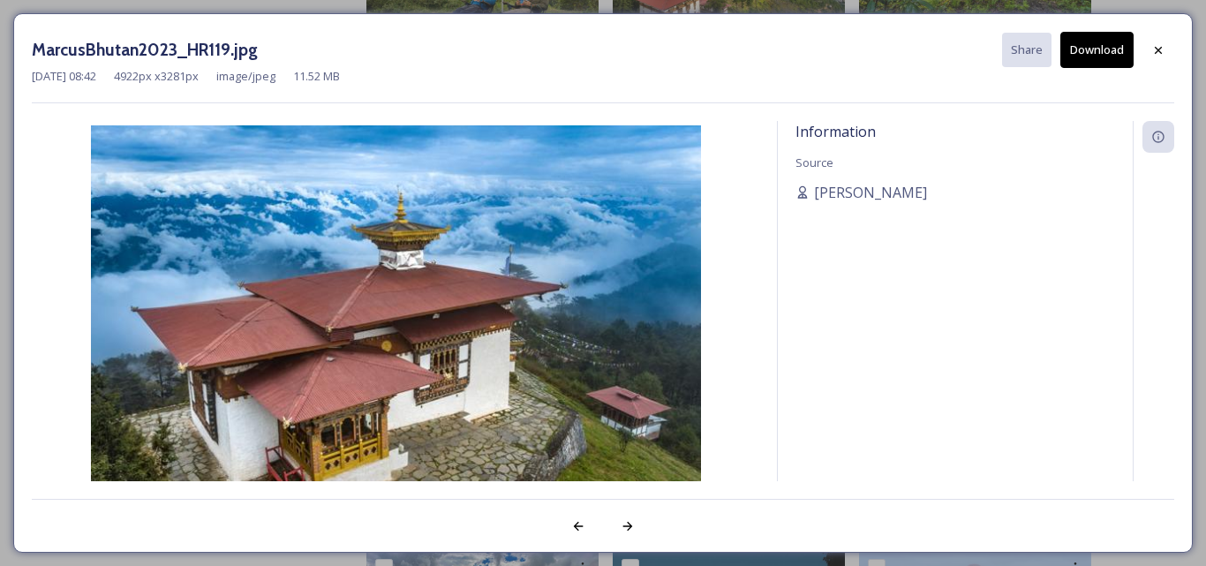
click at [1089, 51] on button "Download" at bounding box center [1096, 50] width 73 height 36
click at [1161, 49] on icon at bounding box center [1158, 50] width 14 height 14
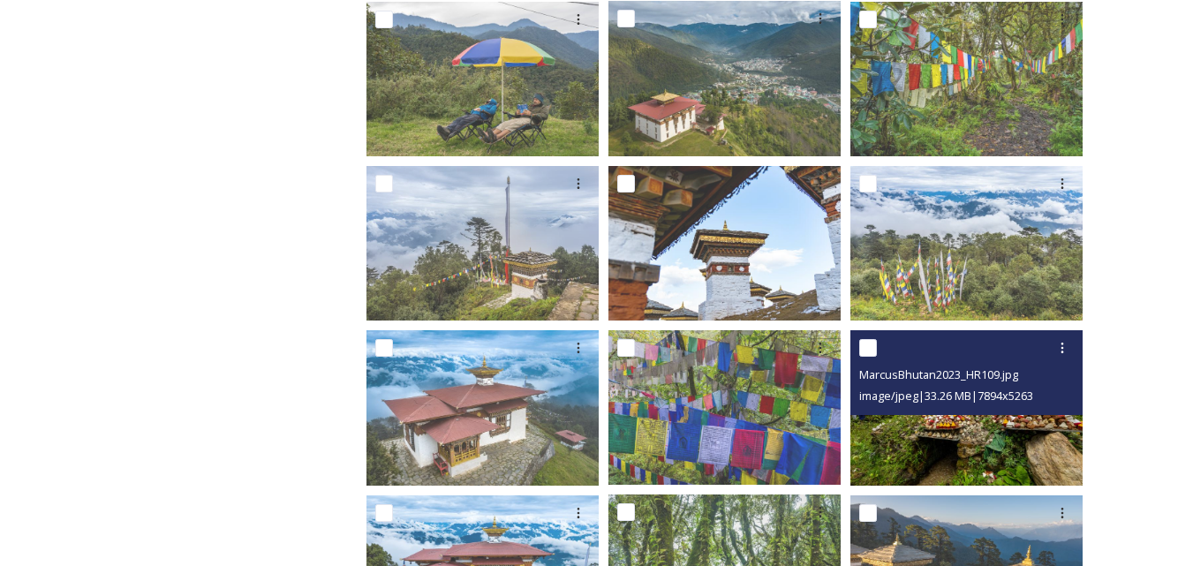
scroll to position [166, 0]
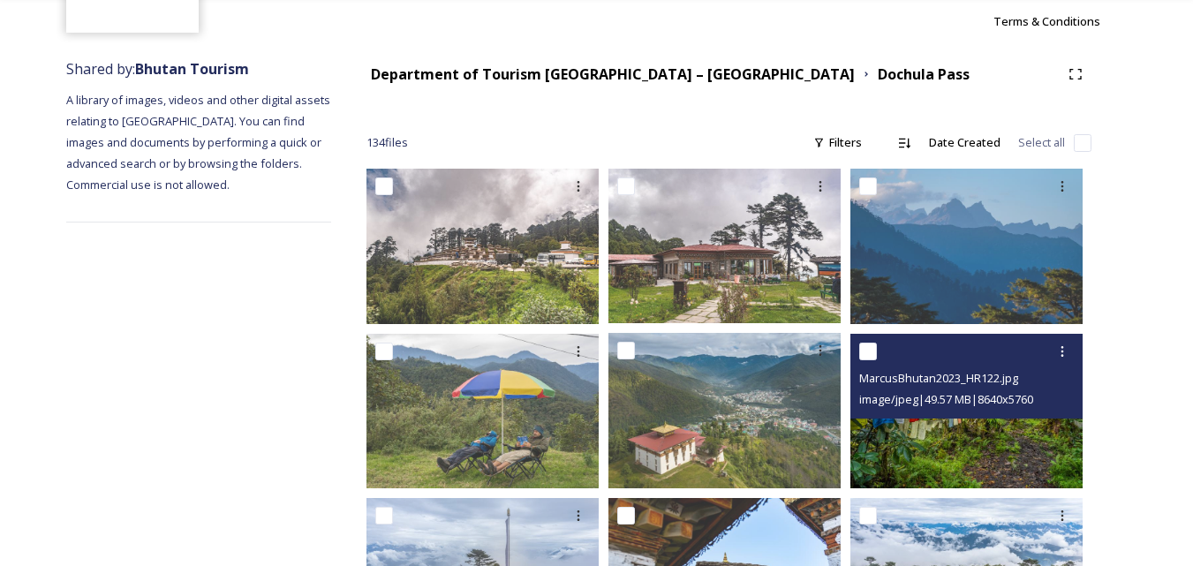
click at [987, 446] on img at bounding box center [966, 410] width 232 height 155
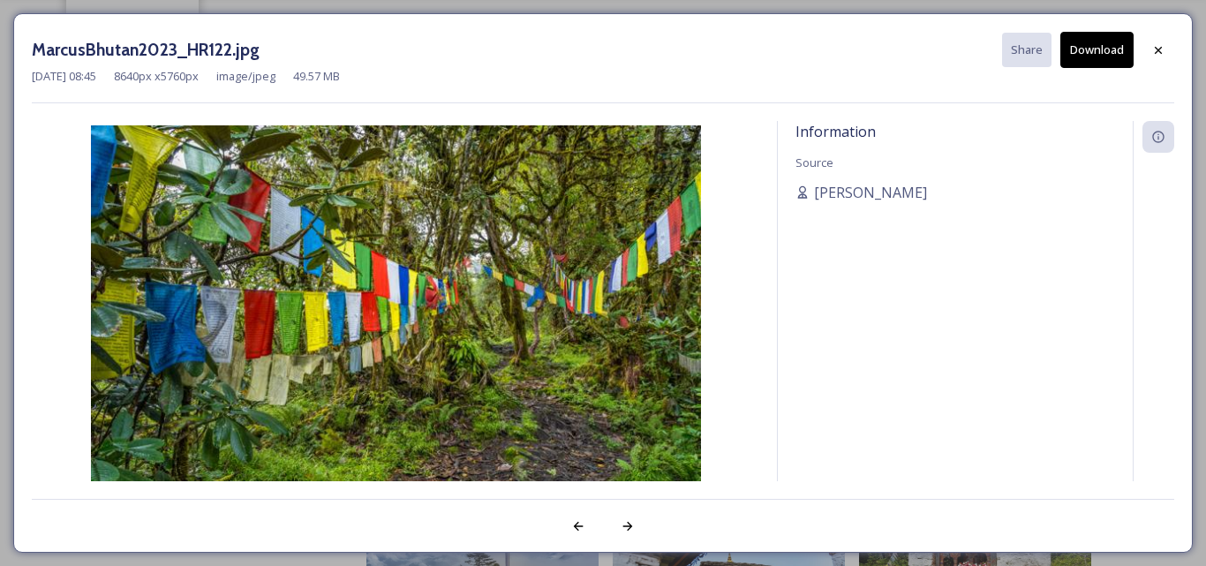
click at [1097, 49] on button "Download" at bounding box center [1096, 50] width 73 height 36
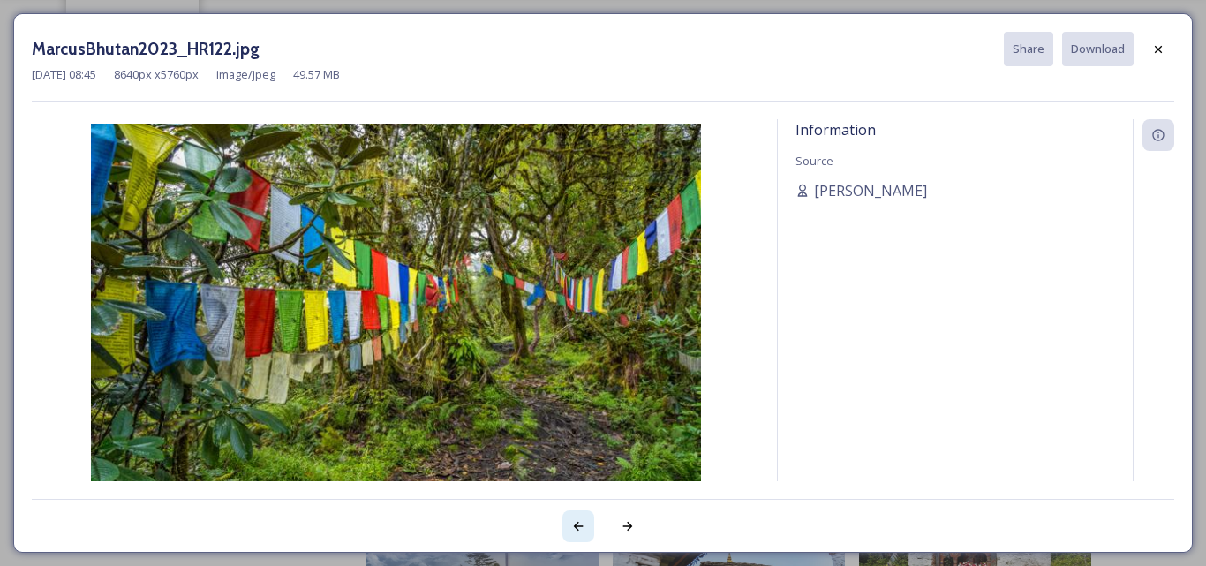
click at [577, 528] on icon at bounding box center [579, 526] width 10 height 9
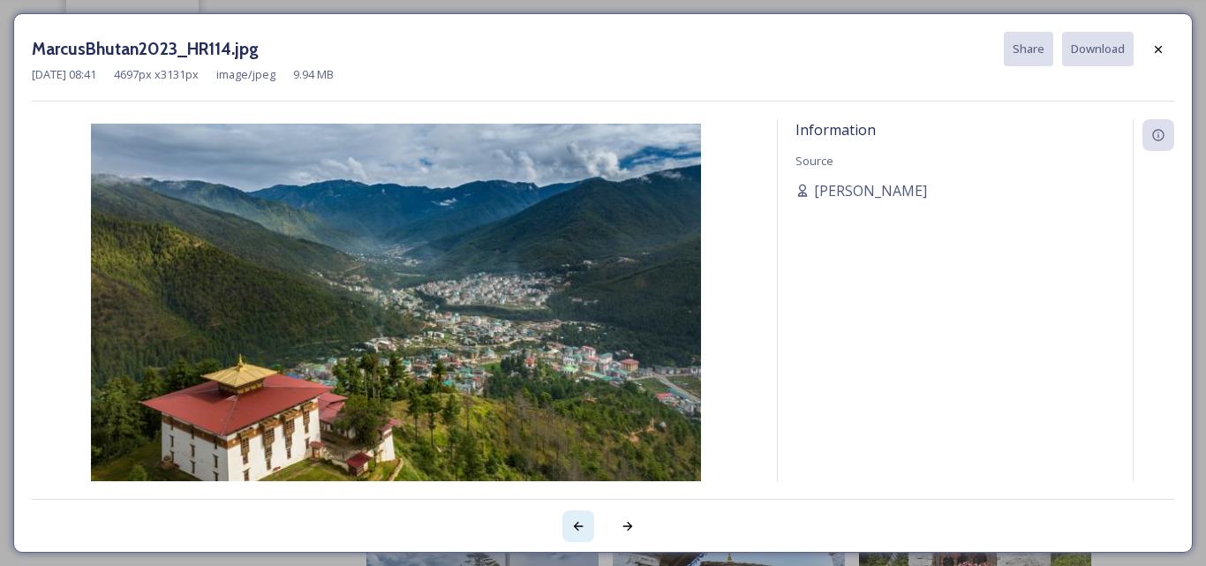
click at [577, 528] on icon at bounding box center [579, 526] width 10 height 9
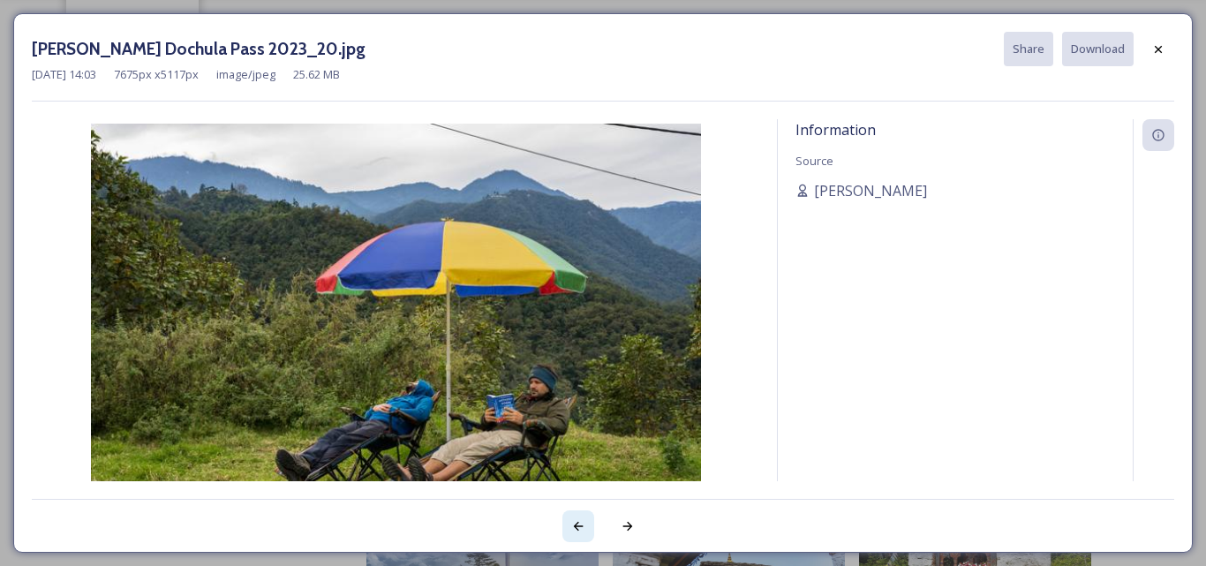
click at [577, 528] on icon at bounding box center [579, 526] width 10 height 9
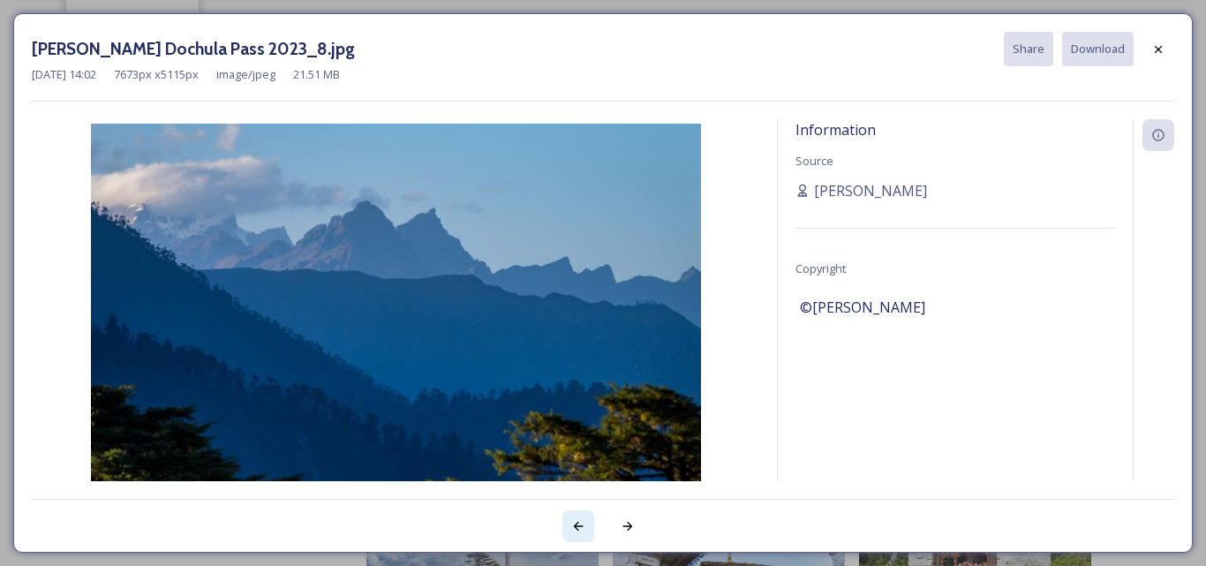
click at [577, 528] on icon at bounding box center [579, 526] width 10 height 9
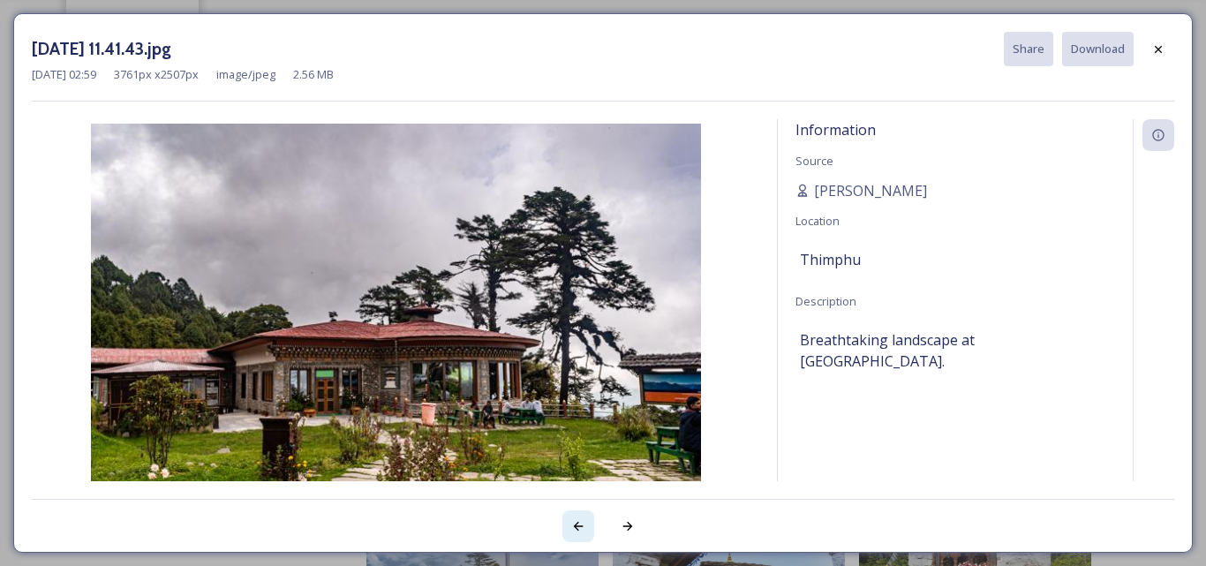
click at [577, 528] on icon at bounding box center [579, 526] width 10 height 9
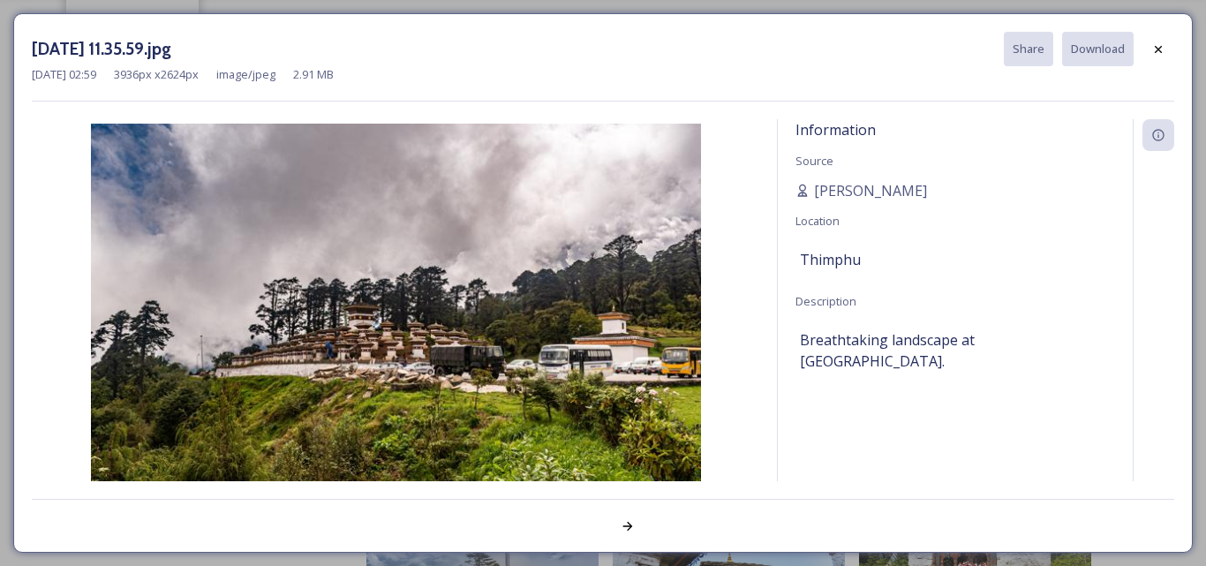
click at [577, 528] on div at bounding box center [603, 516] width 1143 height 35
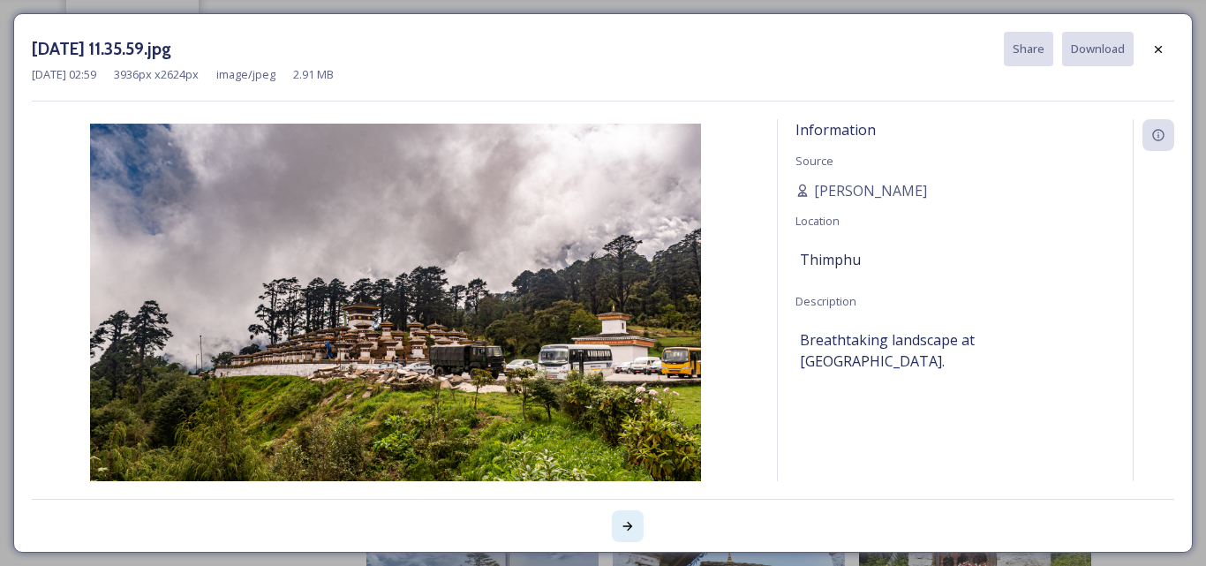
click at [619, 526] on div at bounding box center [628, 526] width 32 height 32
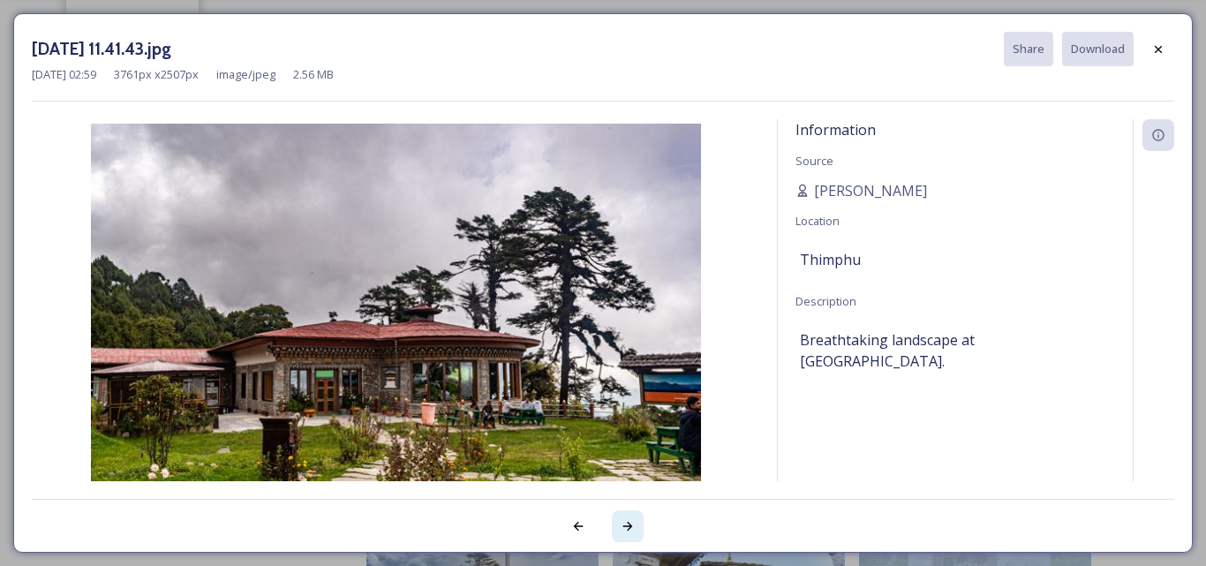
click at [619, 526] on div at bounding box center [628, 526] width 32 height 32
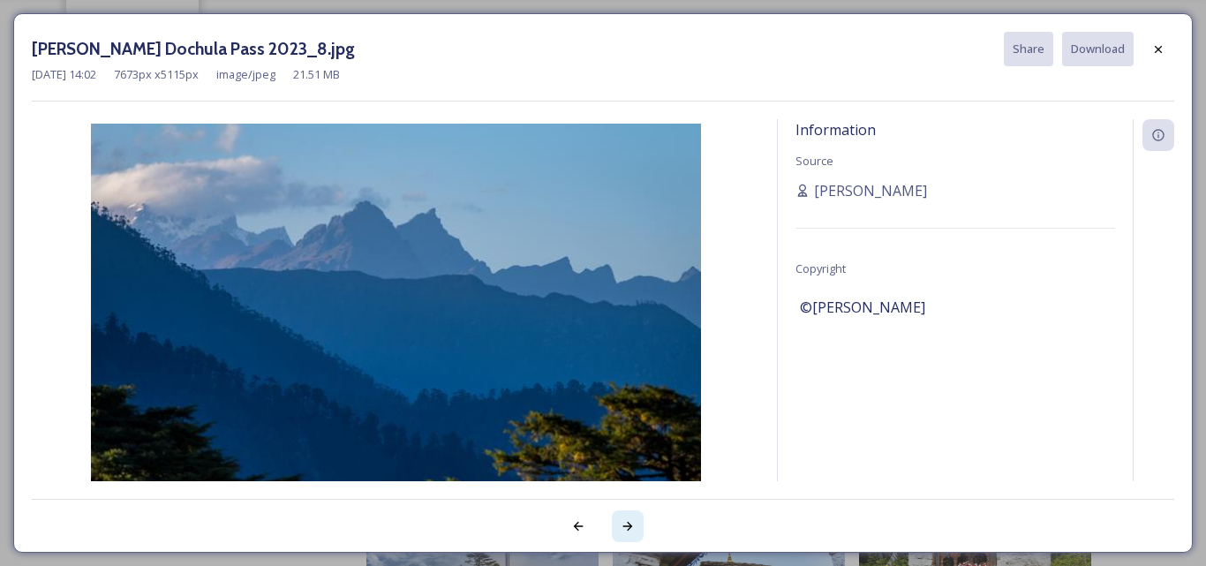
click at [619, 526] on div at bounding box center [628, 526] width 32 height 32
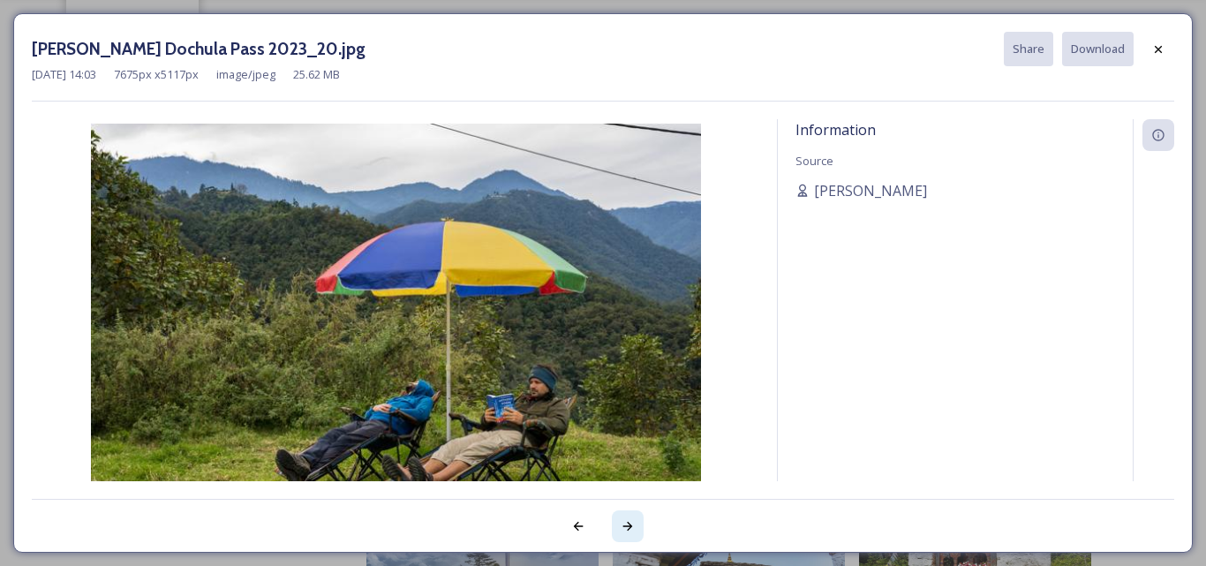
click at [619, 526] on div at bounding box center [628, 526] width 32 height 32
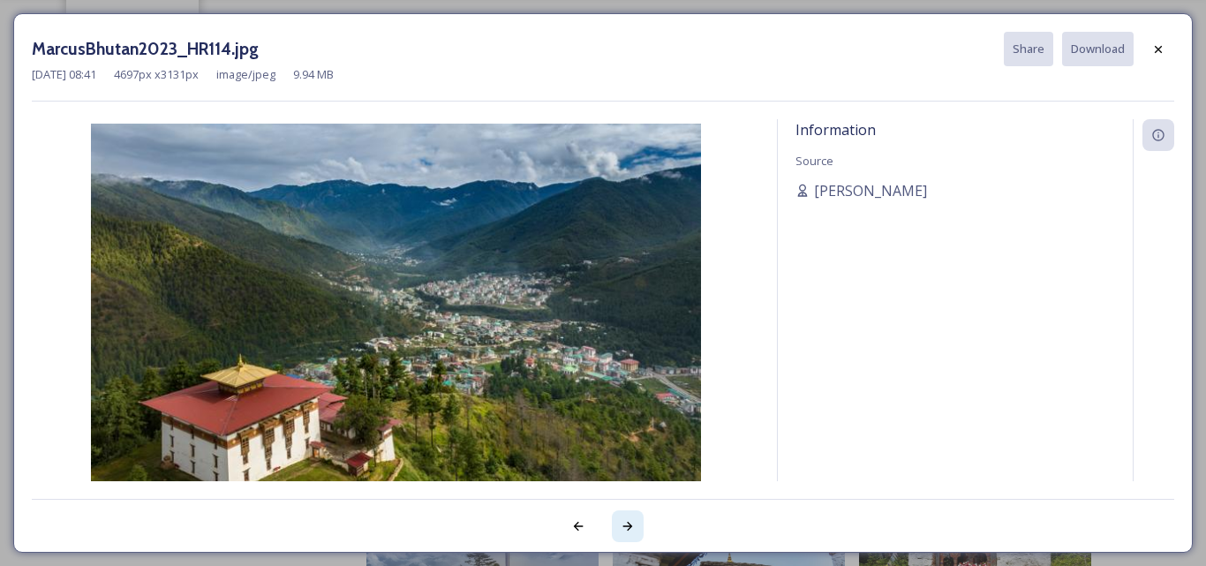
click at [619, 526] on div at bounding box center [628, 526] width 32 height 32
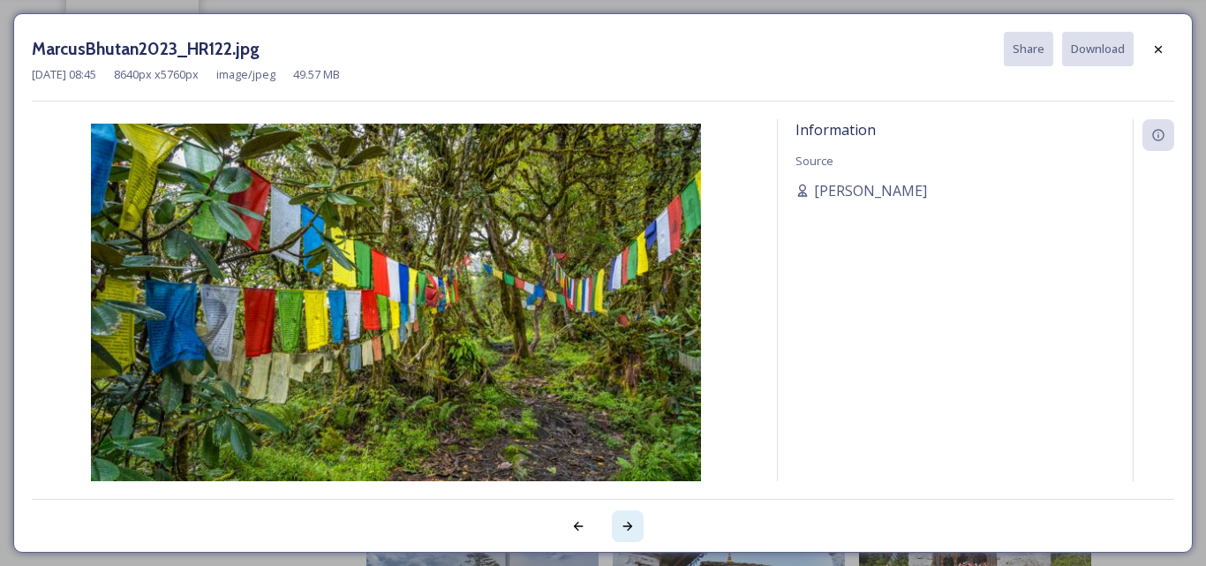
click at [619, 526] on div at bounding box center [628, 526] width 32 height 32
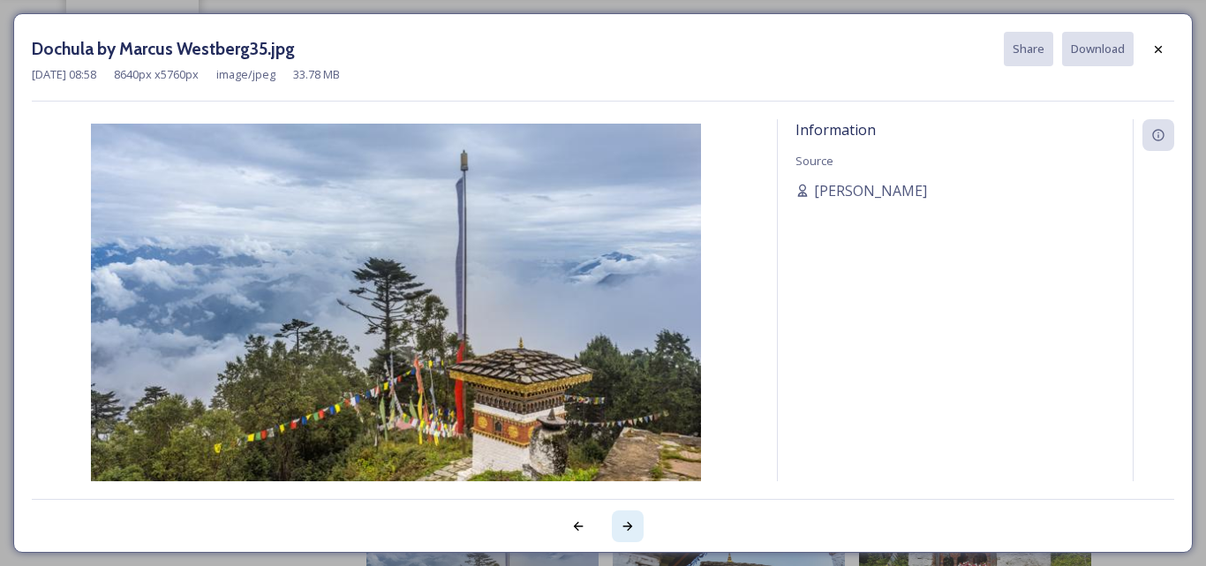
click at [619, 526] on div at bounding box center [628, 526] width 32 height 32
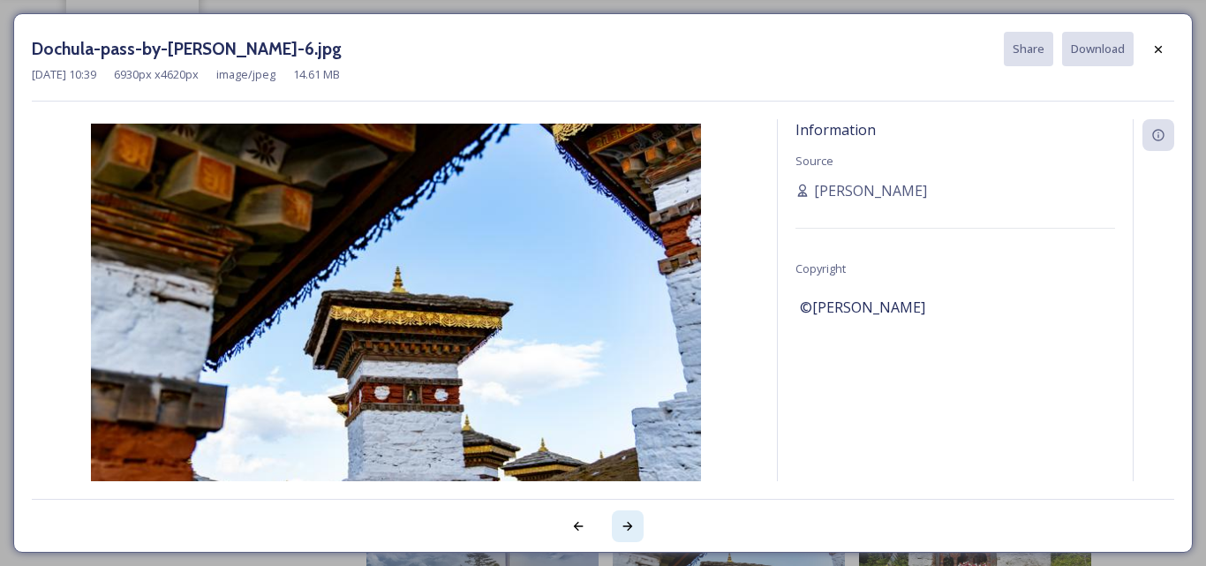
click at [619, 526] on div at bounding box center [628, 526] width 32 height 32
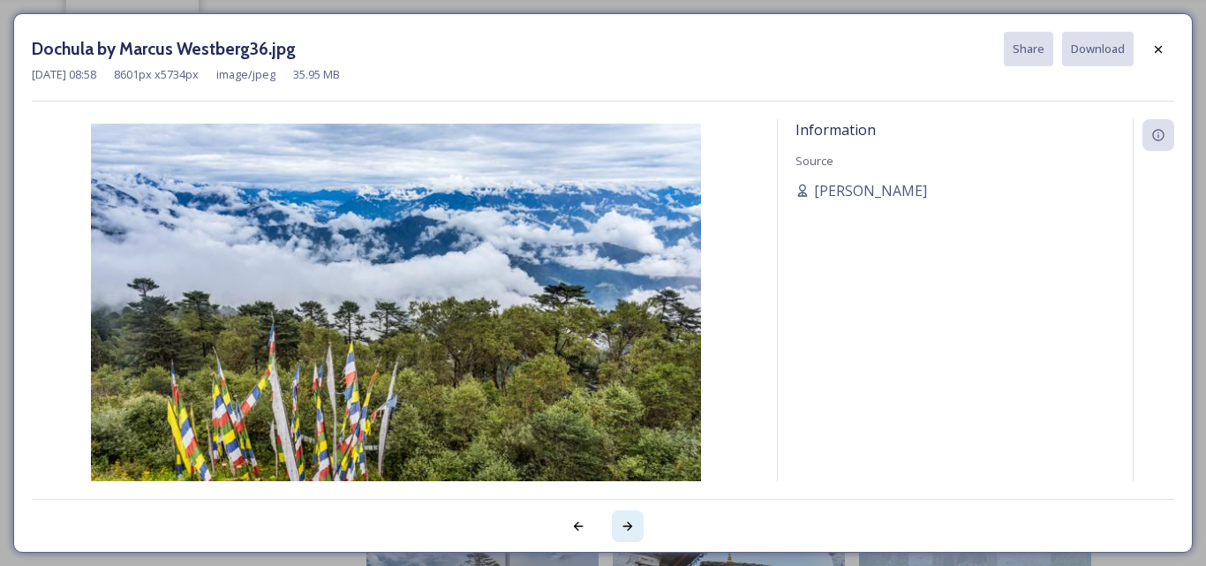
click at [619, 526] on div at bounding box center [628, 526] width 32 height 32
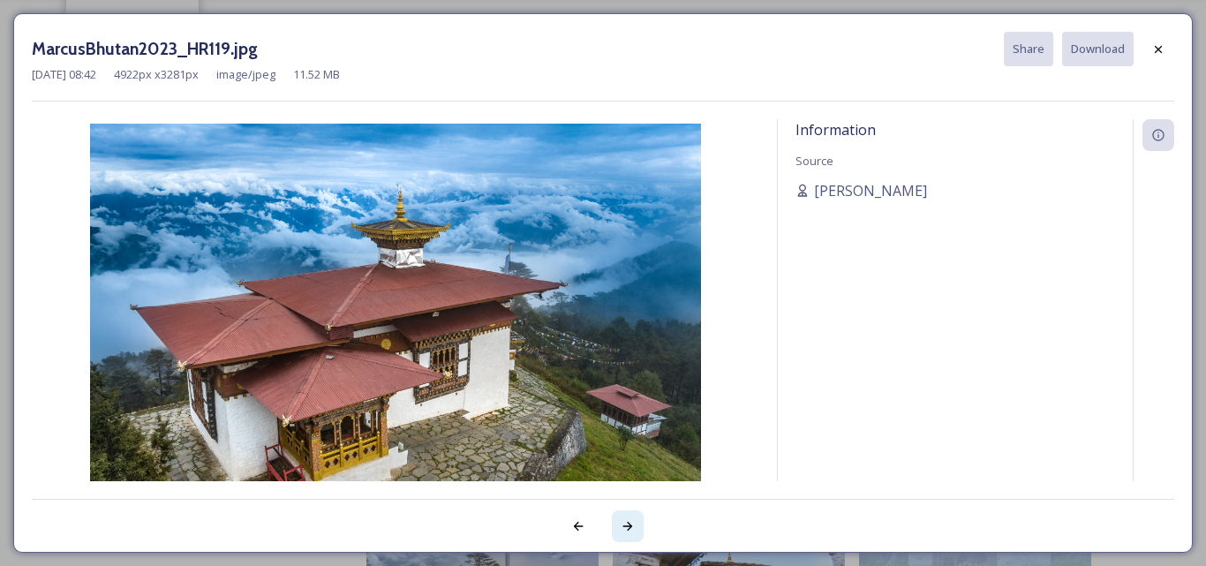
click at [619, 526] on div at bounding box center [628, 526] width 32 height 32
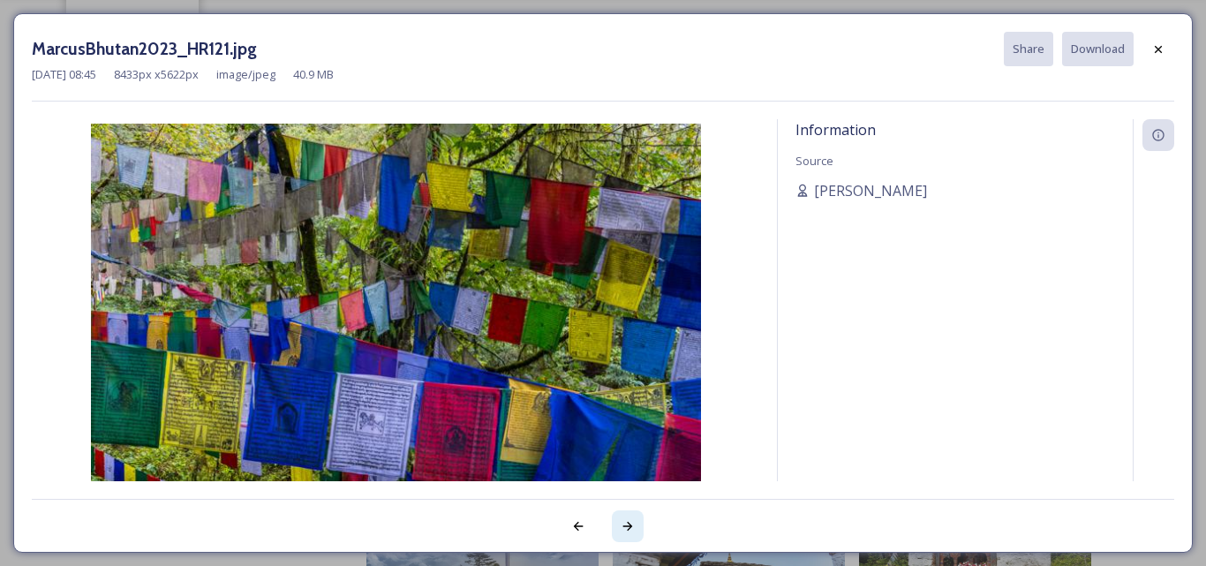
click at [634, 524] on icon at bounding box center [628, 526] width 14 height 14
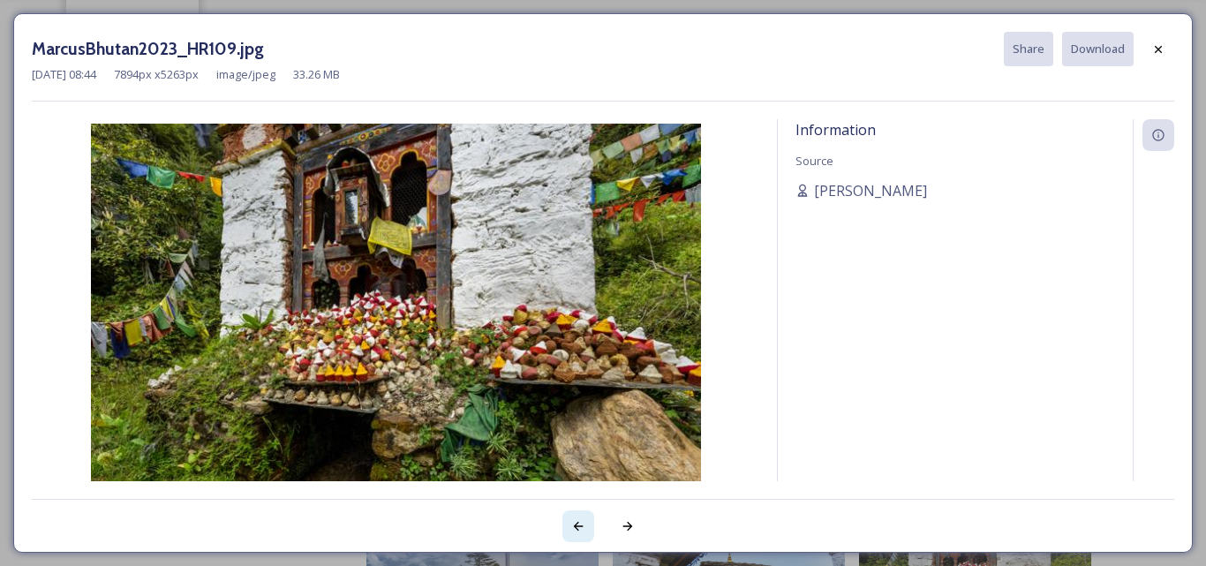
click at [577, 524] on icon at bounding box center [578, 526] width 14 height 14
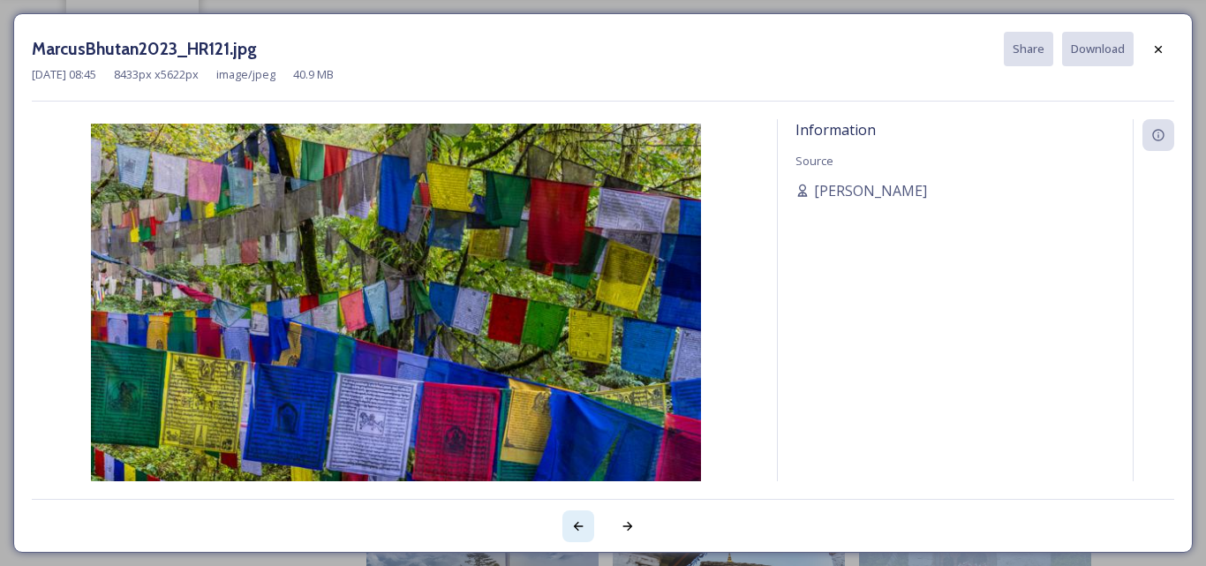
click at [577, 524] on icon at bounding box center [578, 526] width 14 height 14
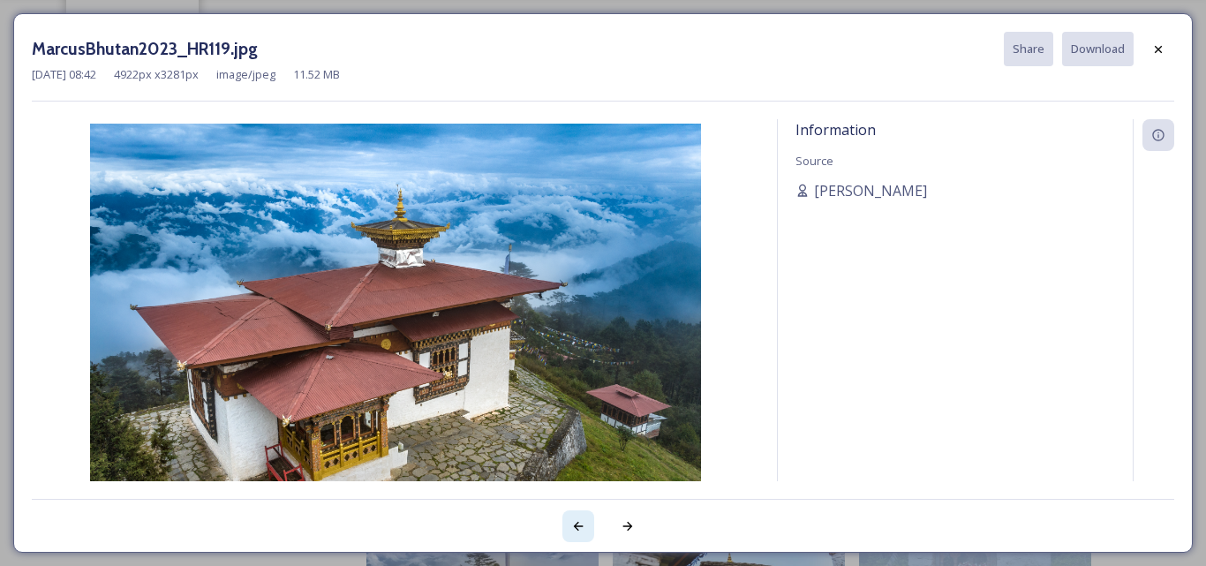
click at [577, 524] on icon at bounding box center [578, 526] width 14 height 14
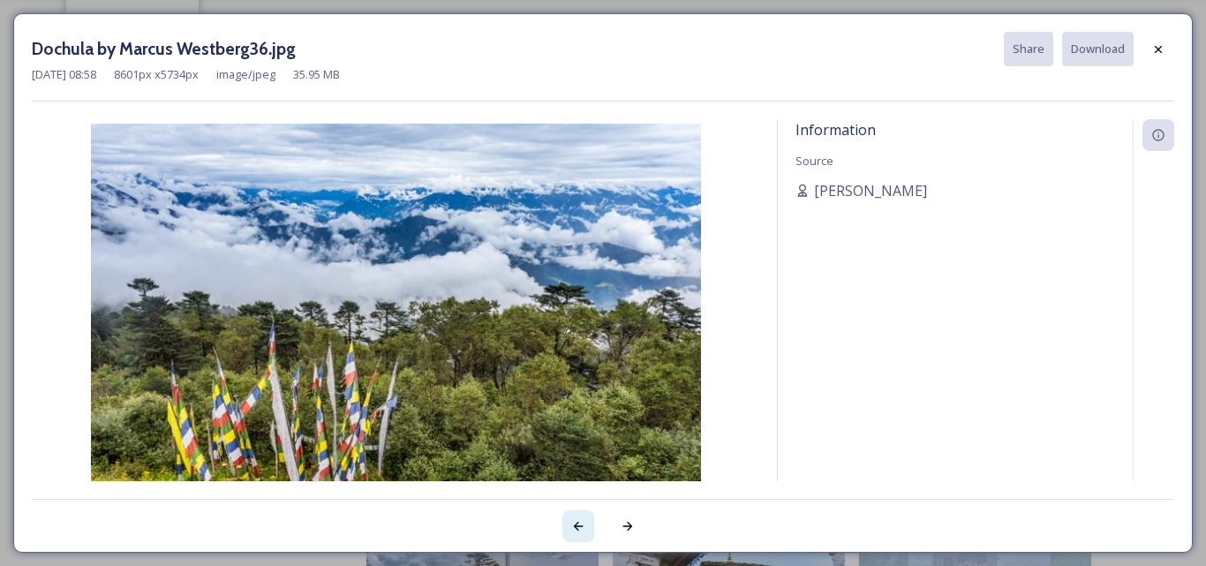
click at [577, 524] on icon at bounding box center [578, 526] width 14 height 14
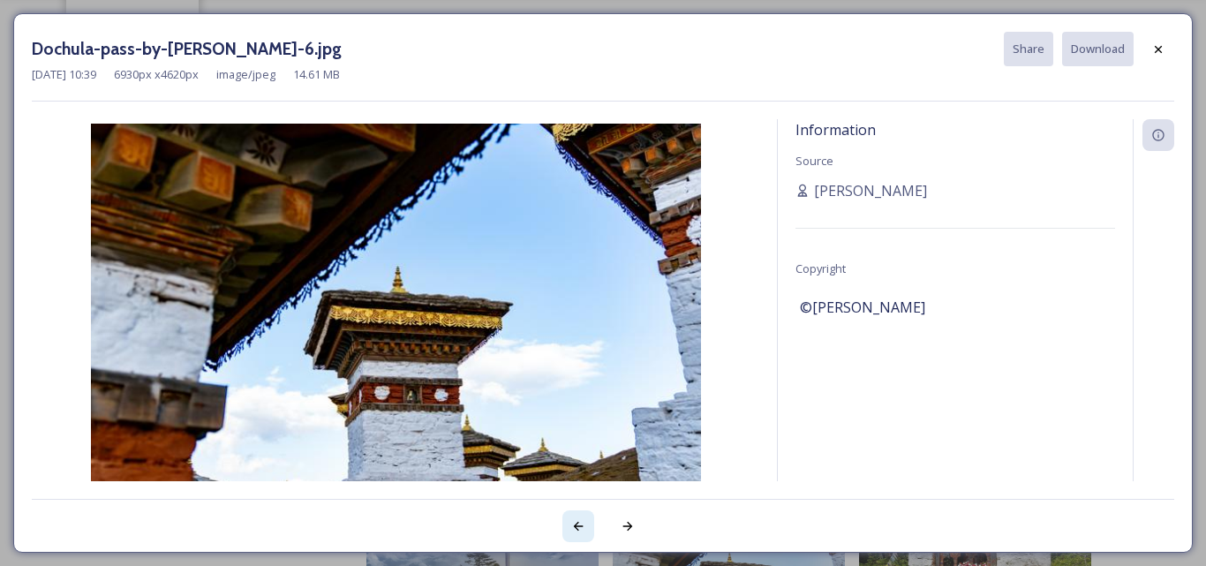
click at [577, 524] on icon at bounding box center [578, 526] width 14 height 14
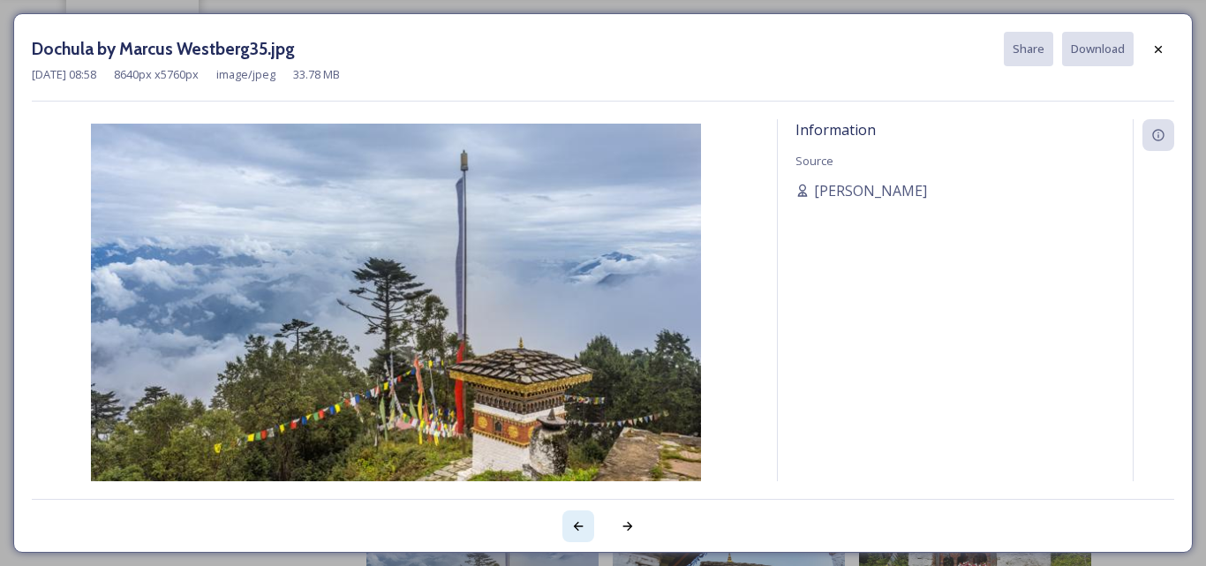
click at [577, 524] on icon at bounding box center [578, 526] width 14 height 14
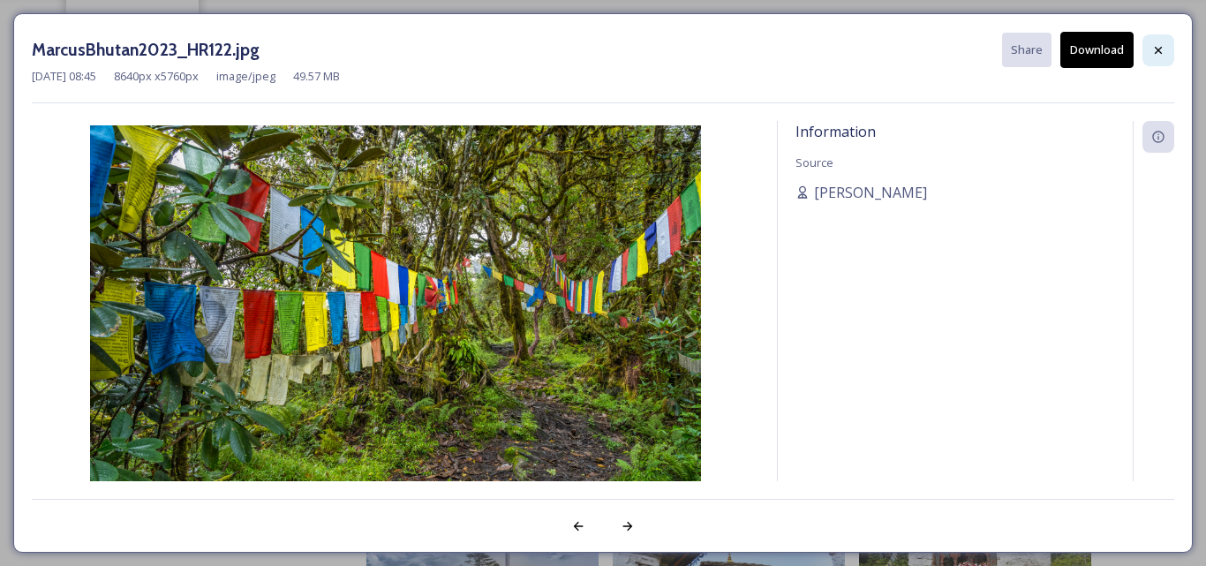
click at [1161, 51] on icon at bounding box center [1158, 50] width 14 height 14
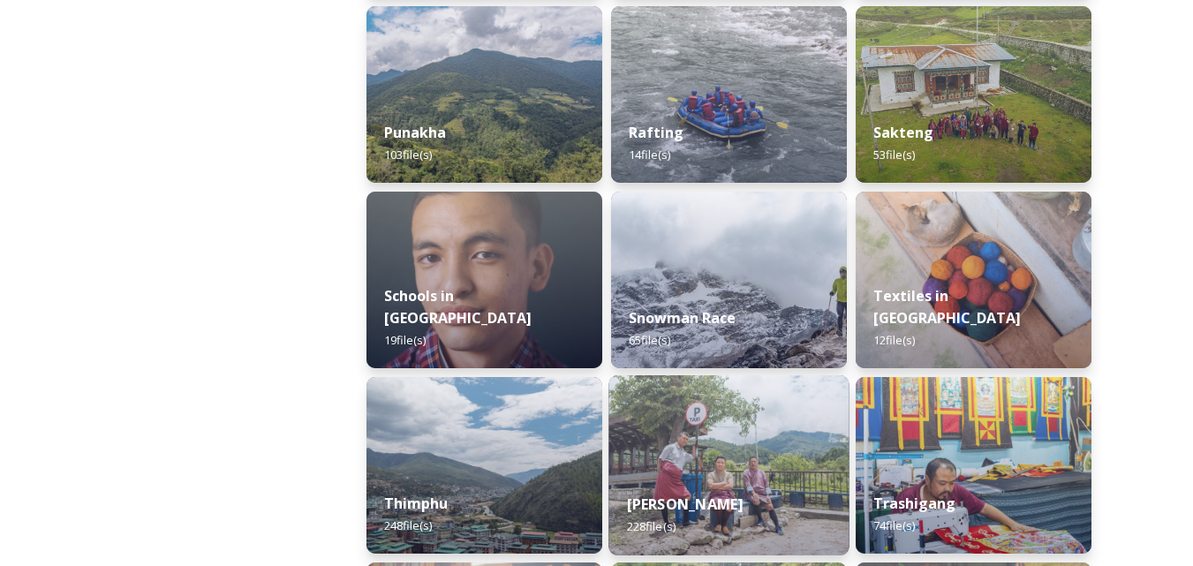
scroll to position [1766, 0]
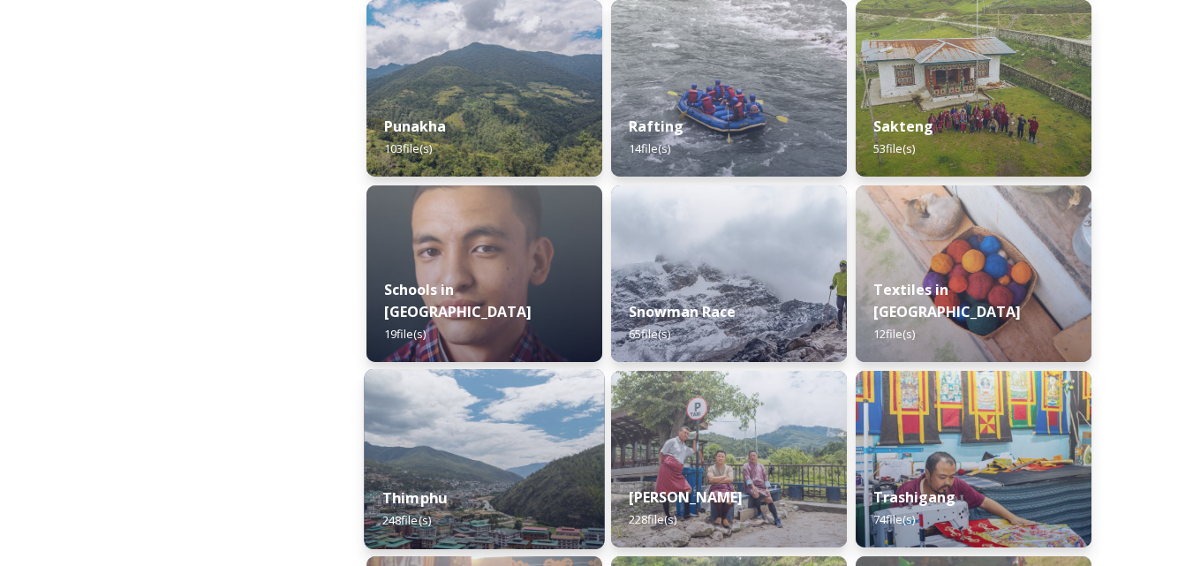
click at [550, 448] on img at bounding box center [484, 459] width 240 height 180
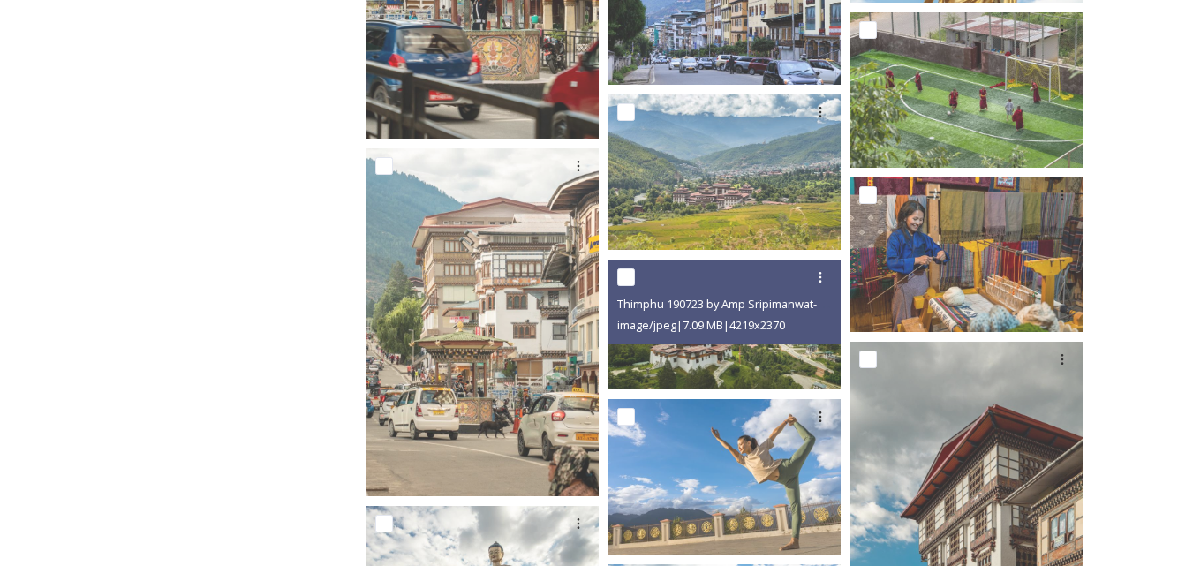
scroll to position [2719, 0]
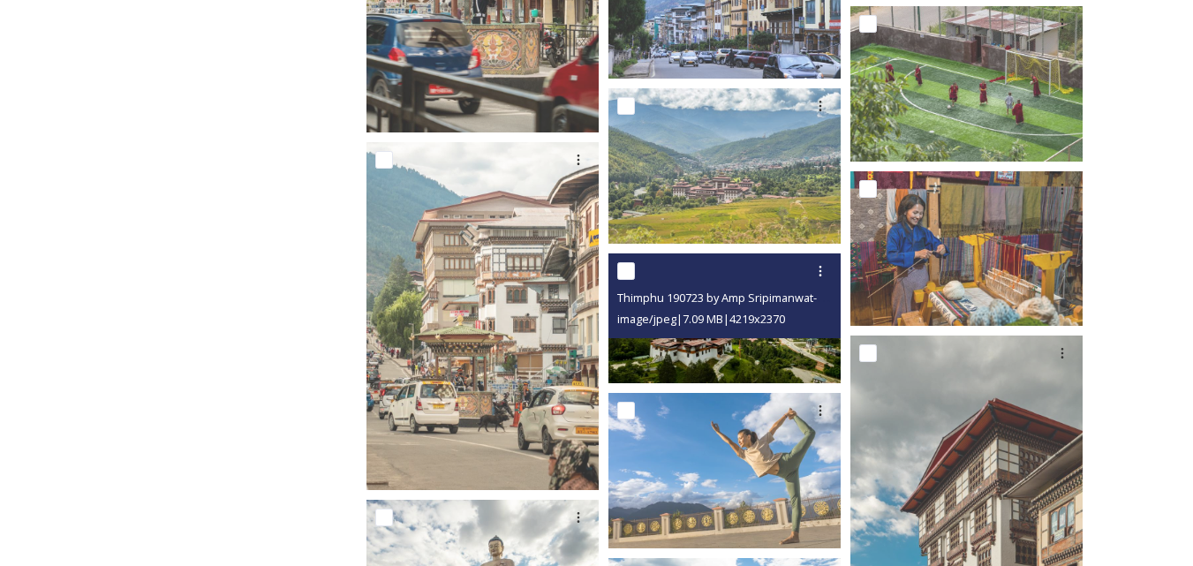
click at [765, 351] on img at bounding box center [724, 318] width 232 height 131
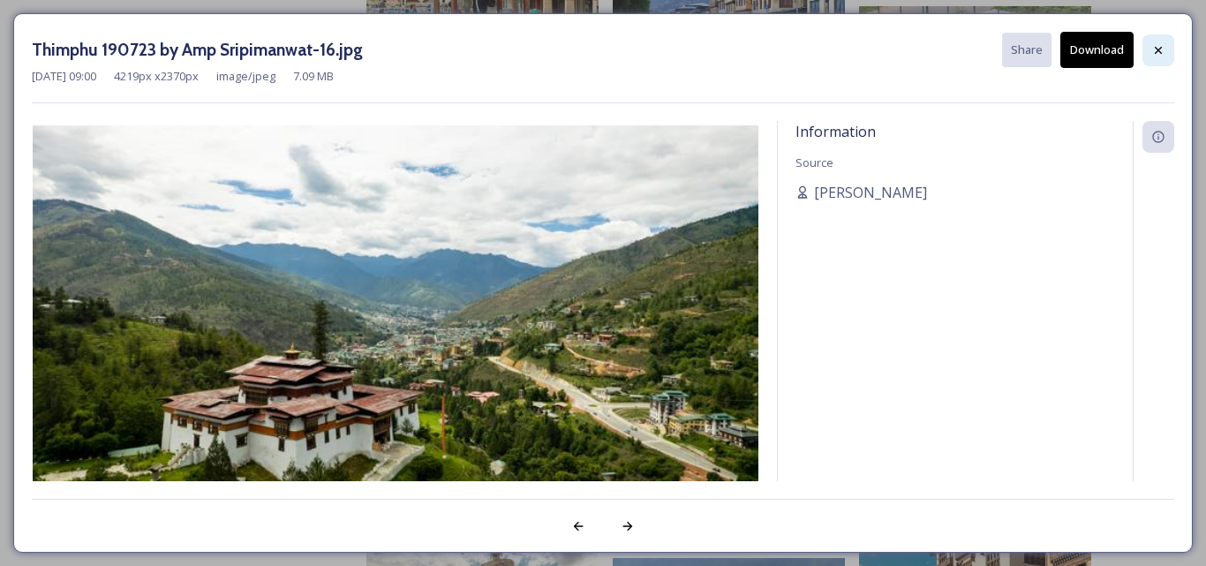
click at [1165, 54] on icon at bounding box center [1158, 50] width 14 height 14
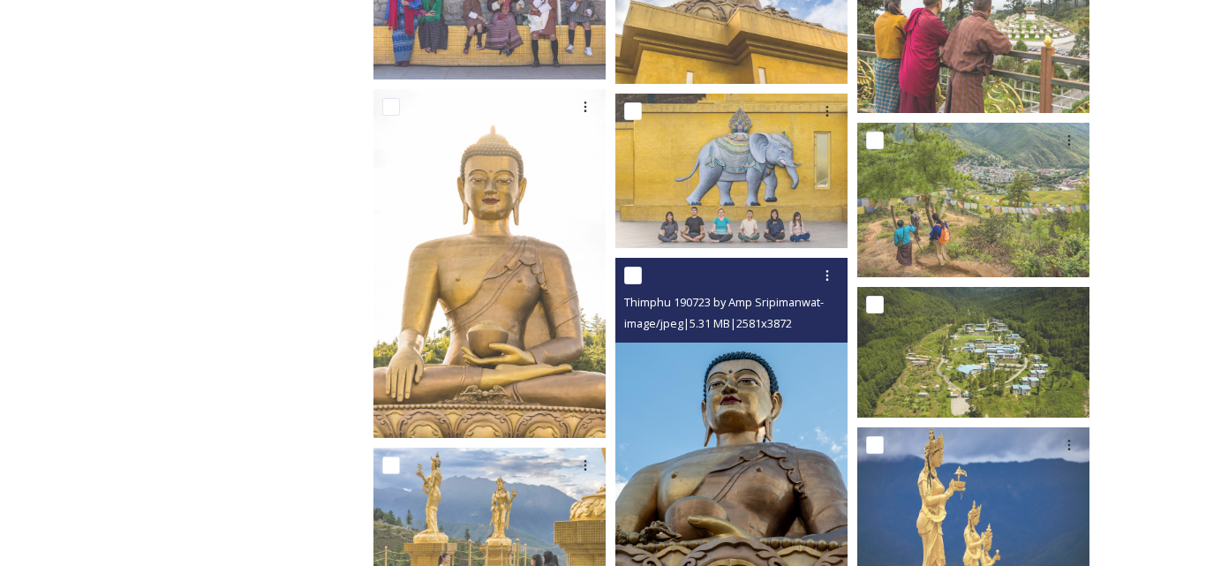
scroll to position [4661, 0]
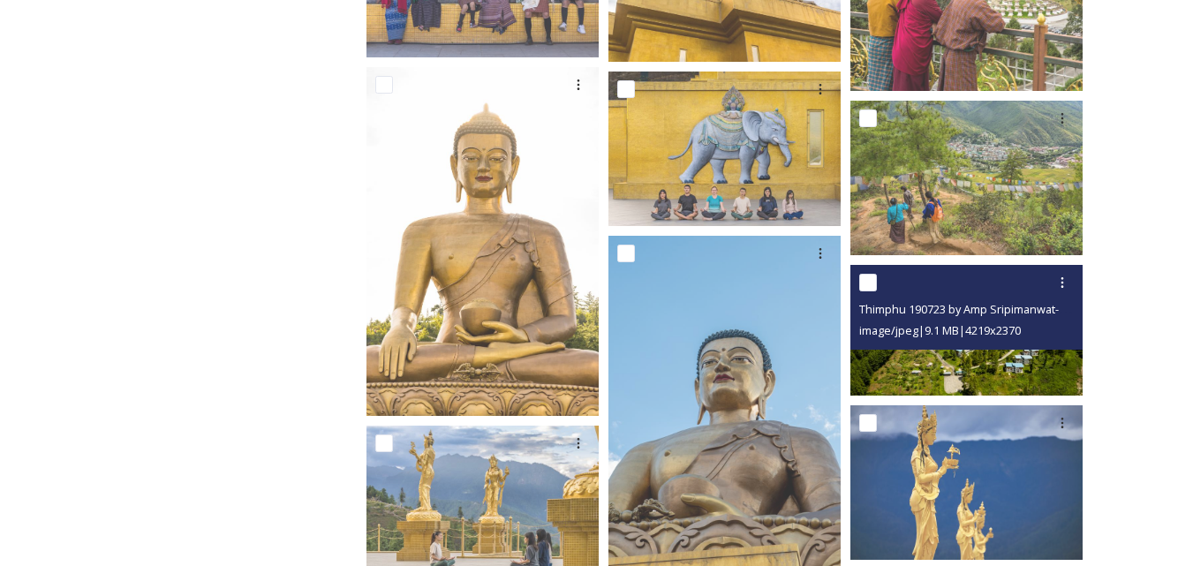
click at [952, 352] on img at bounding box center [966, 330] width 232 height 131
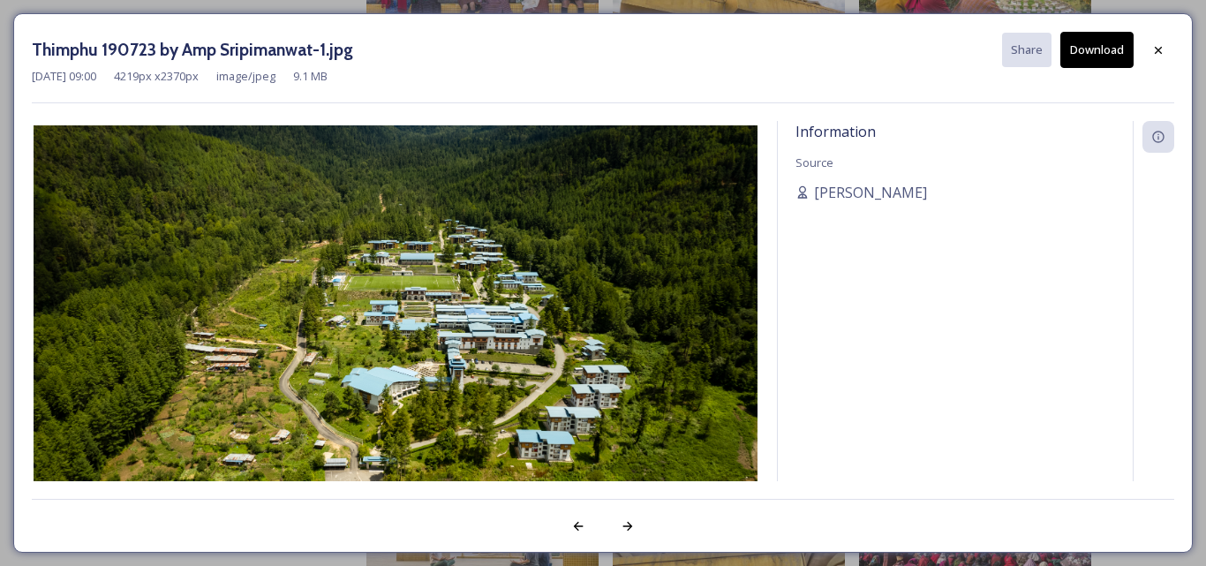
click at [1088, 49] on button "Download" at bounding box center [1096, 50] width 73 height 36
